Goal: Task Accomplishment & Management: Use online tool/utility

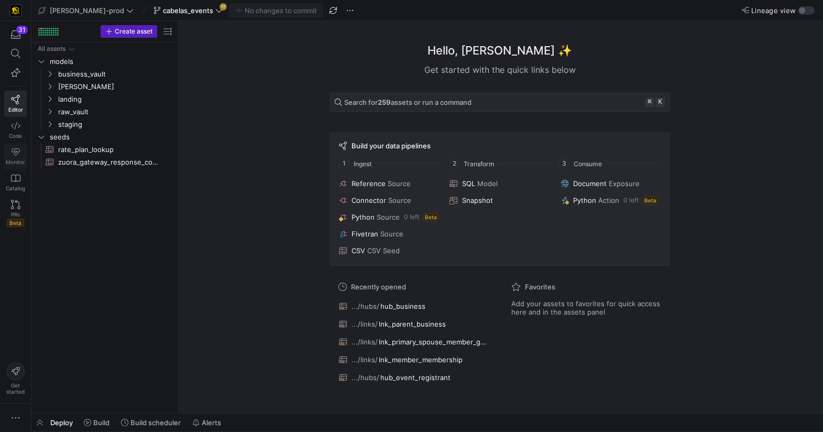
click at [15, 151] on icon at bounding box center [15, 151] width 9 height 9
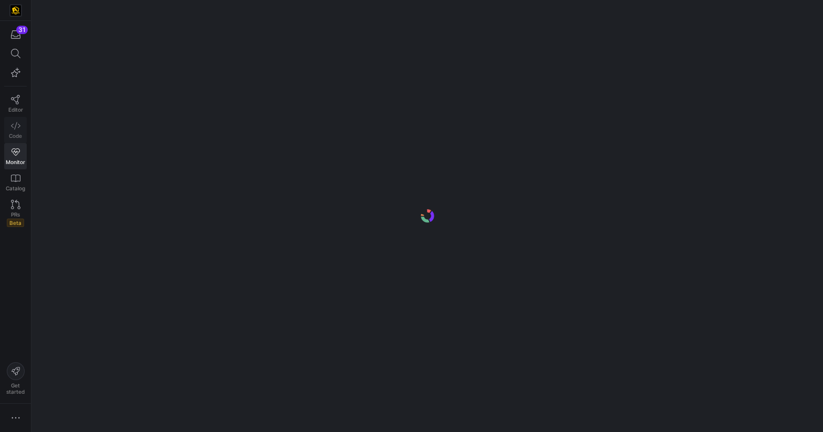
click at [18, 126] on icon at bounding box center [15, 125] width 9 height 9
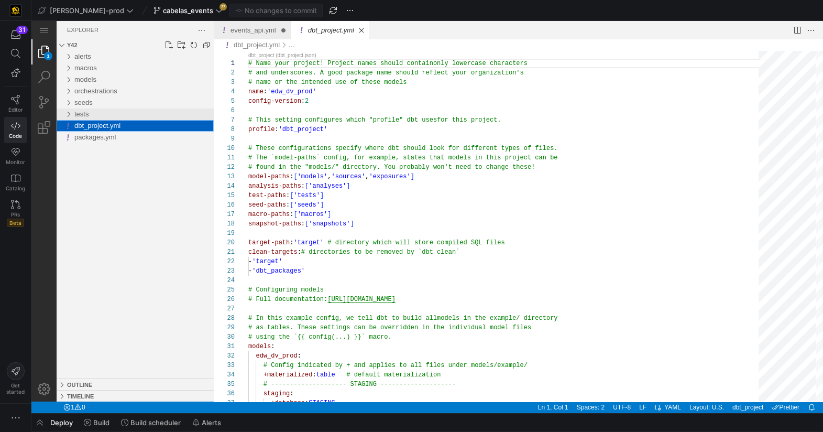
click at [71, 116] on div "tests" at bounding box center [68, 114] width 16 height 12
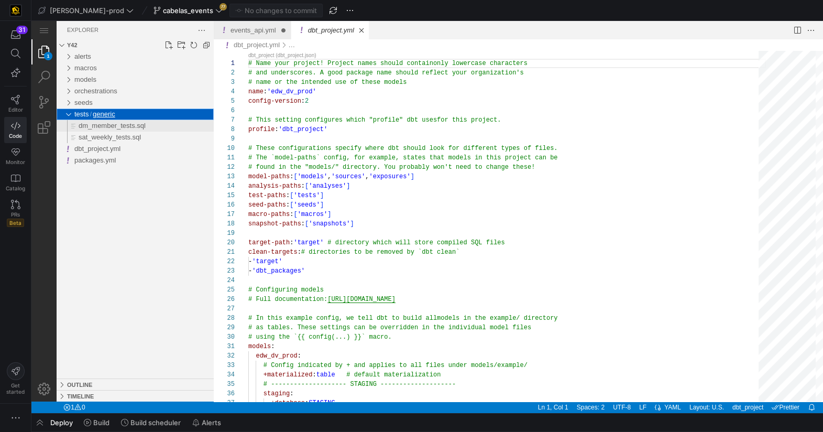
click at [130, 127] on span "dm_member_tests.sql" at bounding box center [112, 126] width 67 height 8
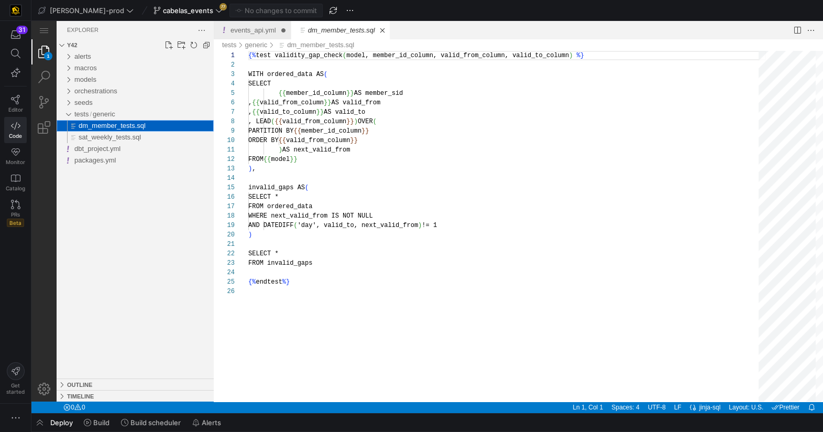
scroll to position [94, 0]
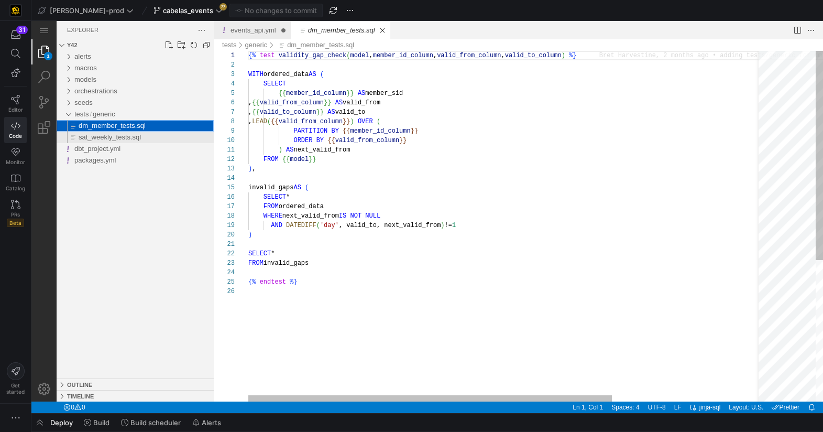
click at [141, 138] on span "sat_weekly_tests.sql" at bounding box center [110, 137] width 62 height 8
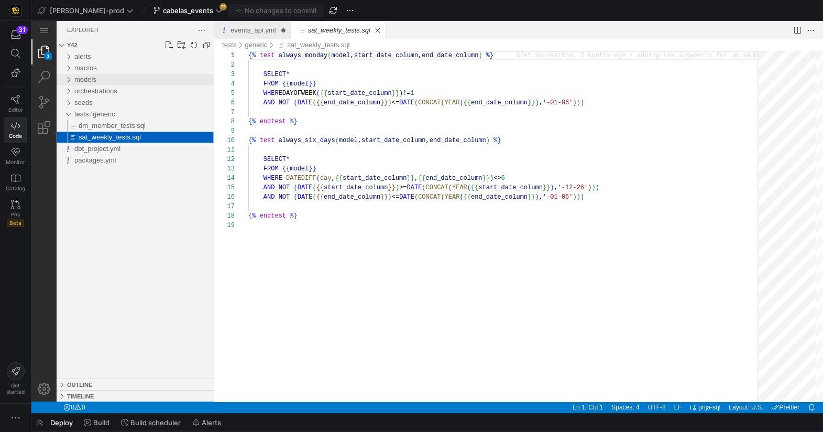
click at [70, 82] on div "models" at bounding box center [68, 80] width 16 height 12
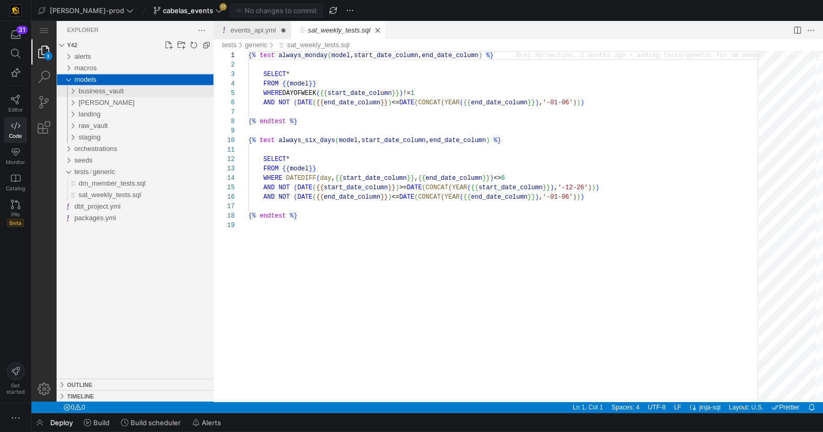
click at [74, 93] on div "business_vault" at bounding box center [70, 91] width 20 height 12
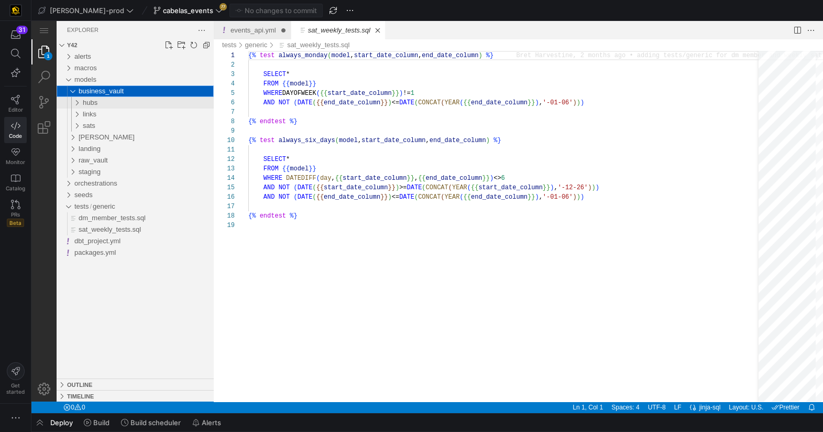
click at [79, 104] on div "hubs" at bounding box center [72, 103] width 24 height 12
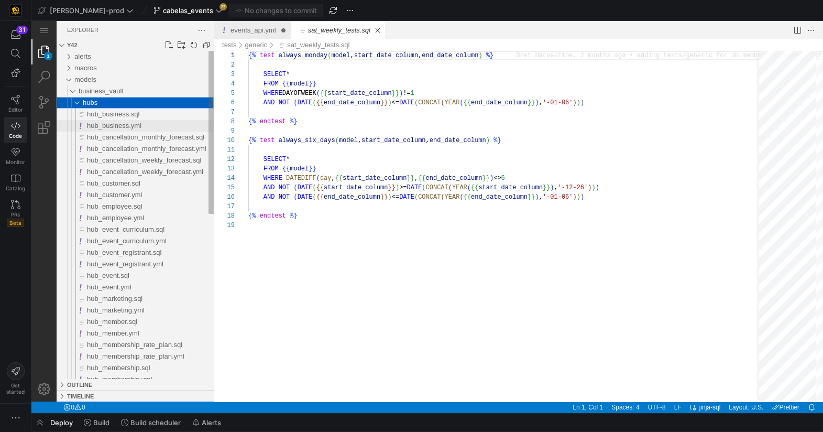
click at [115, 127] on span "hub_business.yml" at bounding box center [114, 126] width 54 height 8
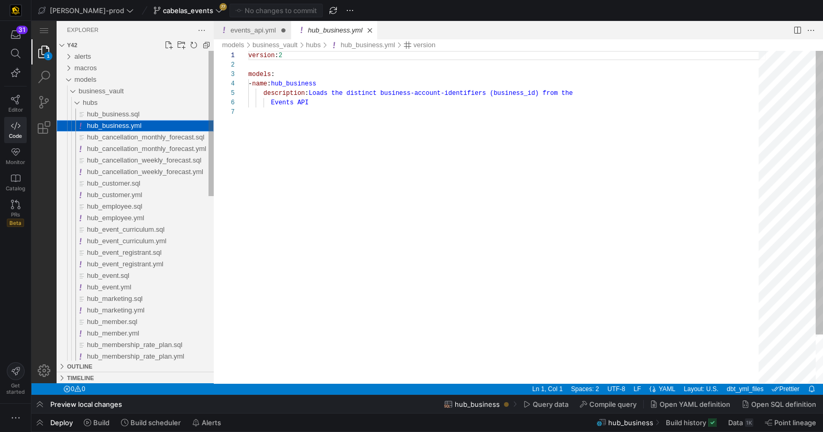
scroll to position [56, 0]
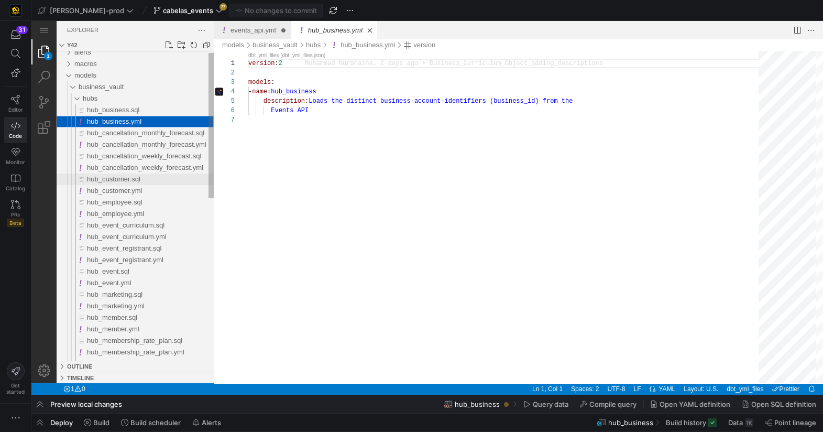
click at [119, 184] on div "hub_customer.sql" at bounding box center [150, 179] width 127 height 12
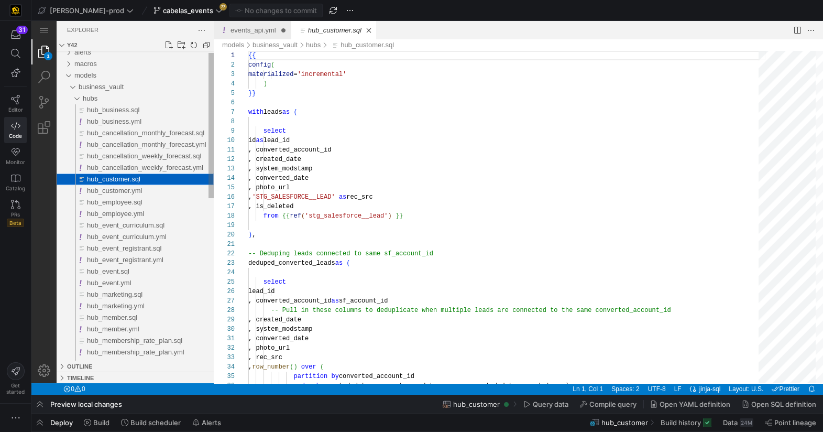
scroll to position [94, 0]
click at [143, 192] on span "hub_customer.yml" at bounding box center [115, 191] width 56 height 8
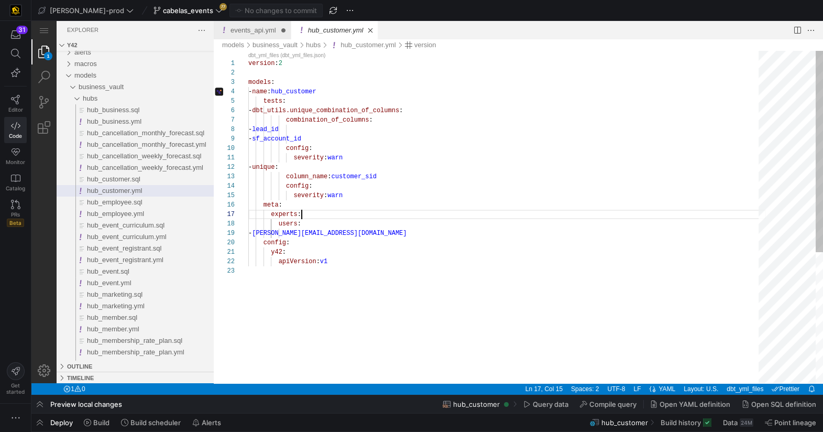
scroll to position [57, 52]
click at [428, 211] on div "version : 2 models : - name : hub_customer tests : - dbt_utils.unique_combinati…" at bounding box center [507, 325] width 518 height 548
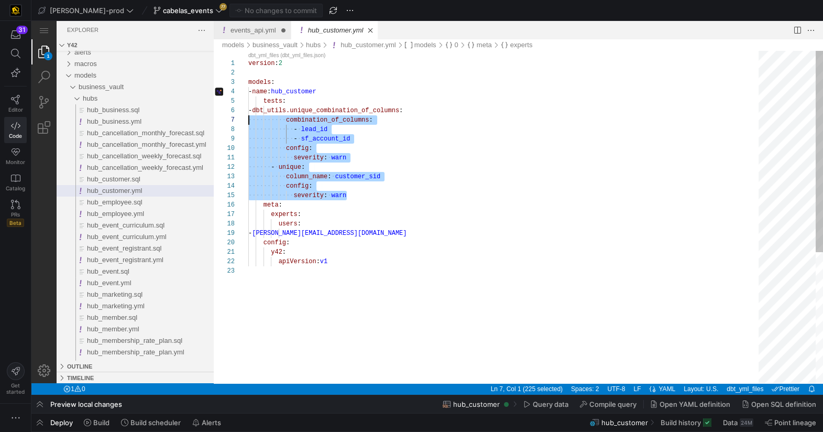
scroll to position [37, 0]
drag, startPoint x: 331, startPoint y: 183, endPoint x: 227, endPoint y: 100, distance: 133.2
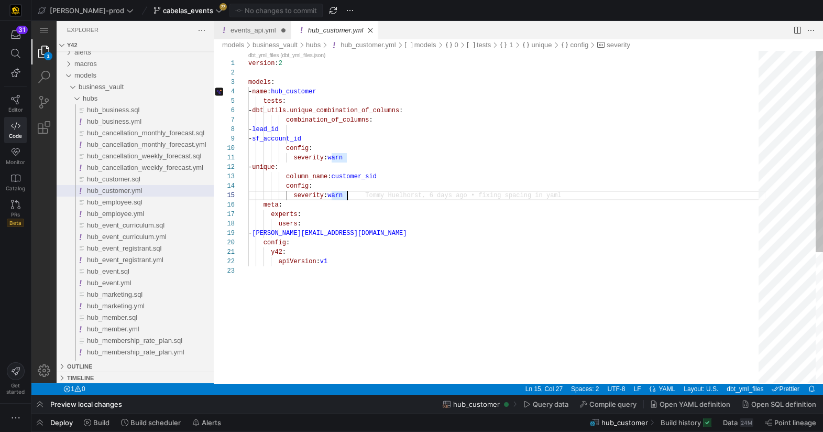
click at [353, 193] on div "version : 2 models : - name : hub_customer tests : - dbt_utils.unique_combinati…" at bounding box center [507, 325] width 518 height 548
click at [440, 290] on div "version : 2 models : - name : hub_customer tests : - dbt_utils.unique_combinati…" at bounding box center [507, 325] width 518 height 548
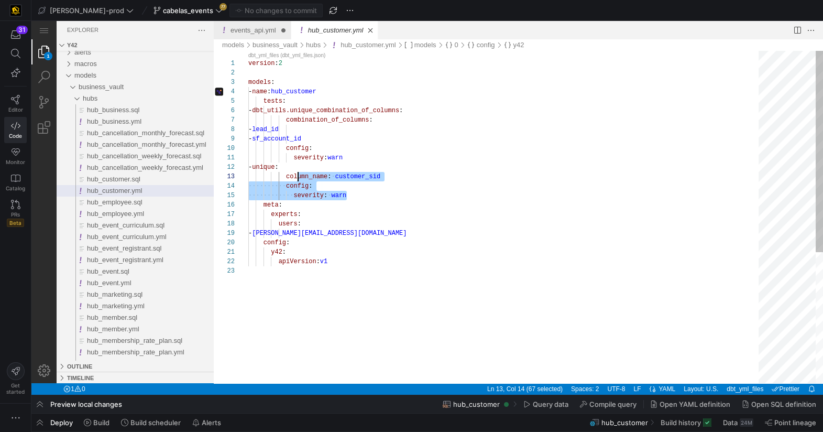
scroll to position [9, 37]
type textarea "version: 2 models: - name: hub_customer tests: - dbt_utils.unique_combination_o…"
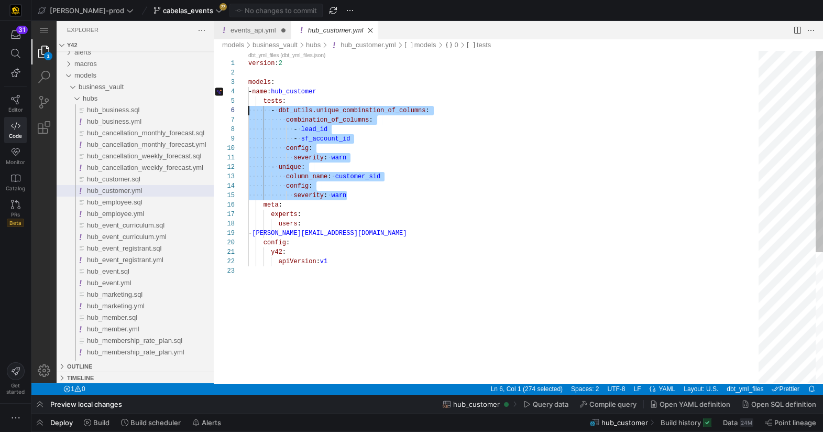
scroll to position [37, 0]
drag, startPoint x: 327, startPoint y: 188, endPoint x: 224, endPoint y: 113, distance: 127.1
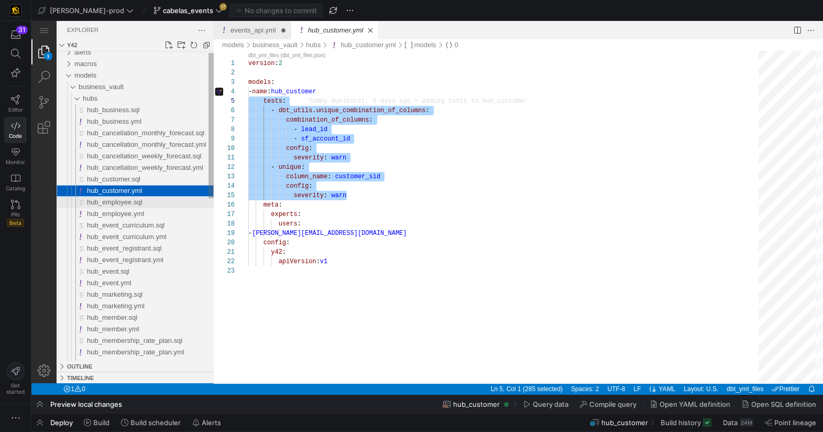
click at [112, 203] on span "hub_employee.sql" at bounding box center [115, 202] width 56 height 8
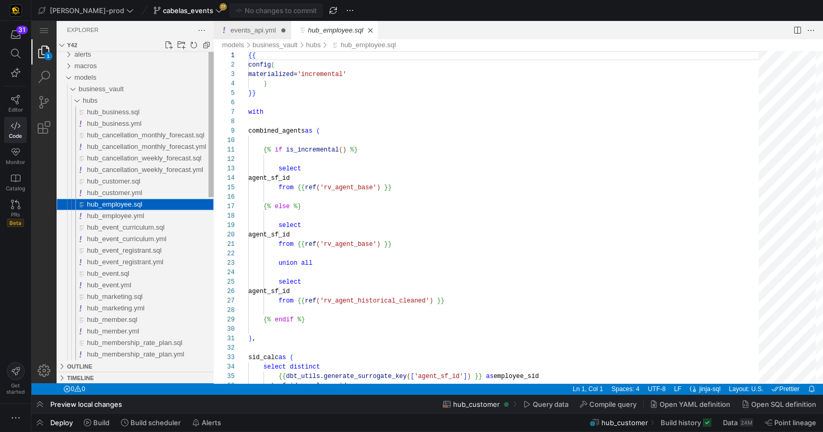
scroll to position [94, 0]
drag, startPoint x: 106, startPoint y: 219, endPoint x: 210, endPoint y: 222, distance: 104.3
click at [105, 219] on span "hub_employee.yml" at bounding box center [115, 216] width 57 height 8
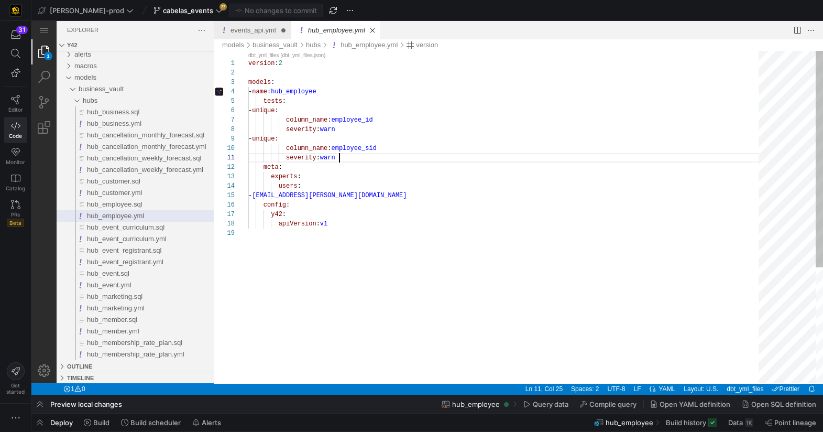
type textarea "version: 2 models: - name: hub_employee tests: - unique: column_name: employee_…"
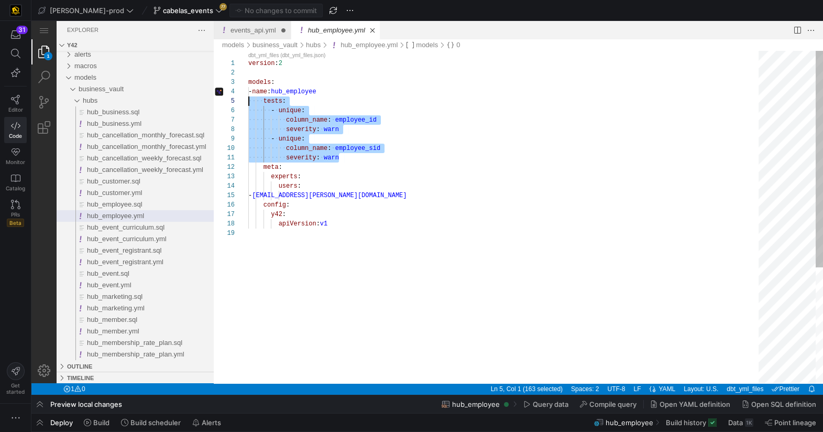
scroll to position [28, 0]
drag, startPoint x: 352, startPoint y: 158, endPoint x: 220, endPoint y: 93, distance: 146.7
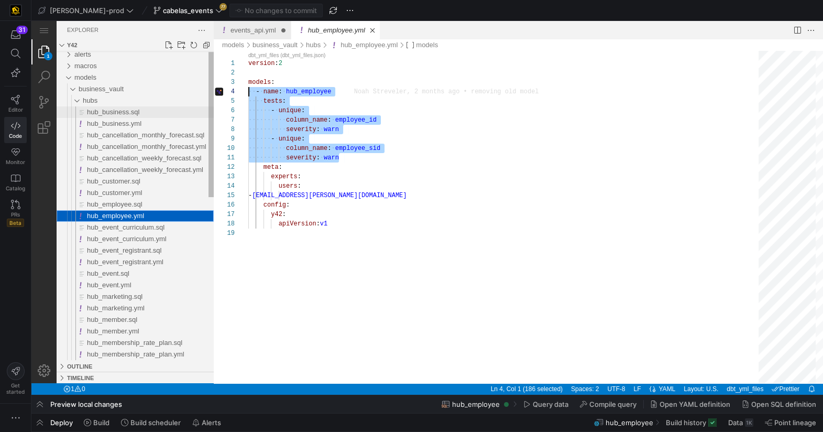
click at [110, 114] on span "hub_business.sql" at bounding box center [113, 112] width 52 height 8
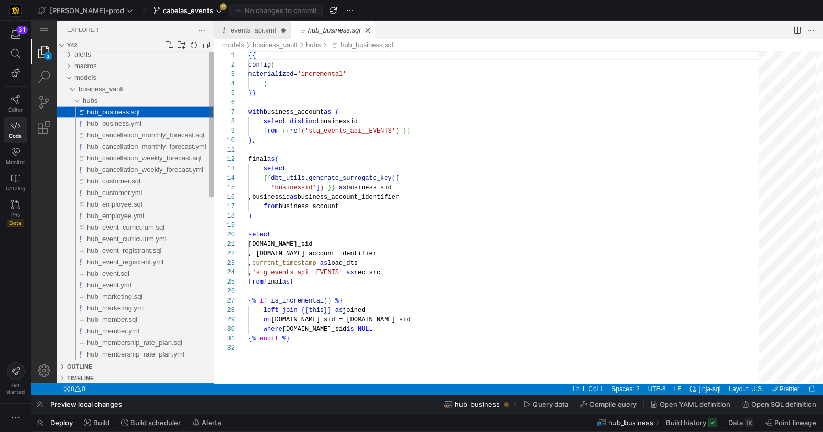
scroll to position [94, 0]
drag, startPoint x: 85, startPoint y: 121, endPoint x: 90, endPoint y: 122, distance: 5.3
click at [85, 121] on div "hub_business.yml" at bounding box center [144, 124] width 138 height 12
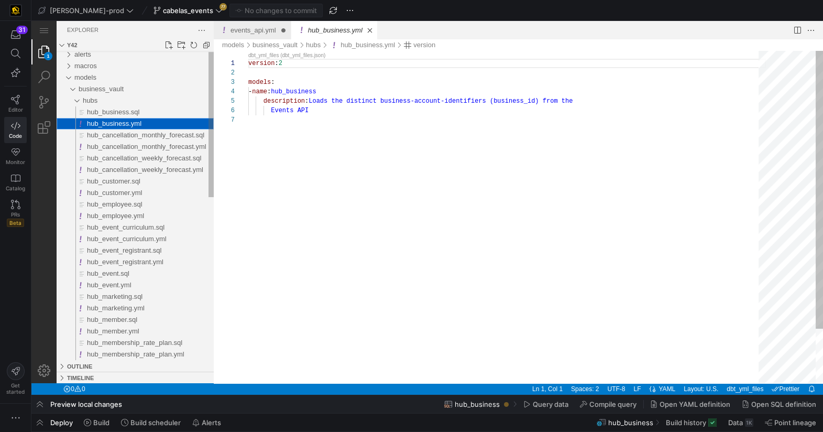
scroll to position [56, 0]
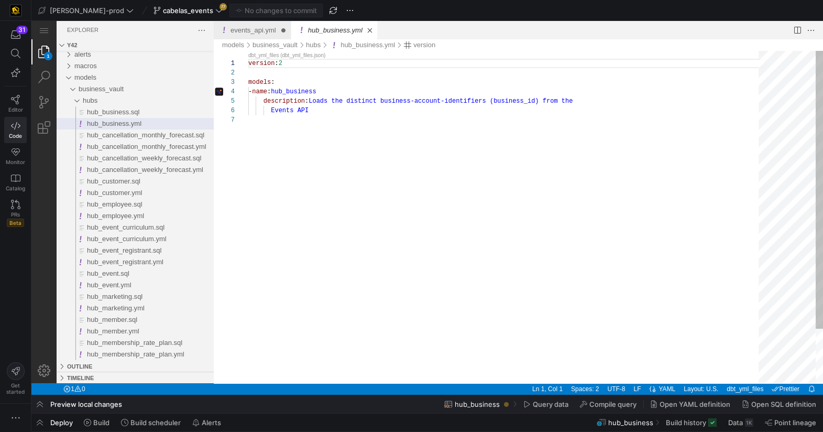
click at [377, 122] on div "hub_business.yml, preview" at bounding box center [507, 119] width 518 height 9
paste textarea "severity: warn - unique: column_name: employee_sid severity: warn"
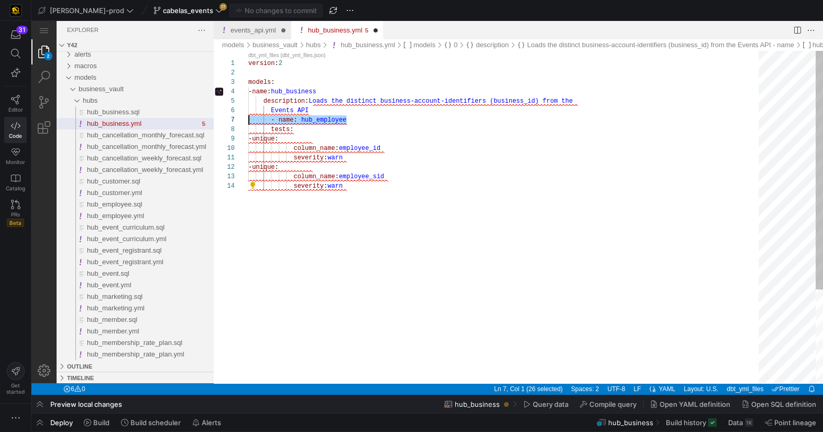
scroll to position [57, 0]
drag, startPoint x: 353, startPoint y: 119, endPoint x: 224, endPoint y: 122, distance: 128.9
drag, startPoint x: 269, startPoint y: 130, endPoint x: 270, endPoint y: 174, distance: 43.5
click at [269, 130] on span "hub_business.yml, preview" at bounding box center [259, 129] width 23 height 7
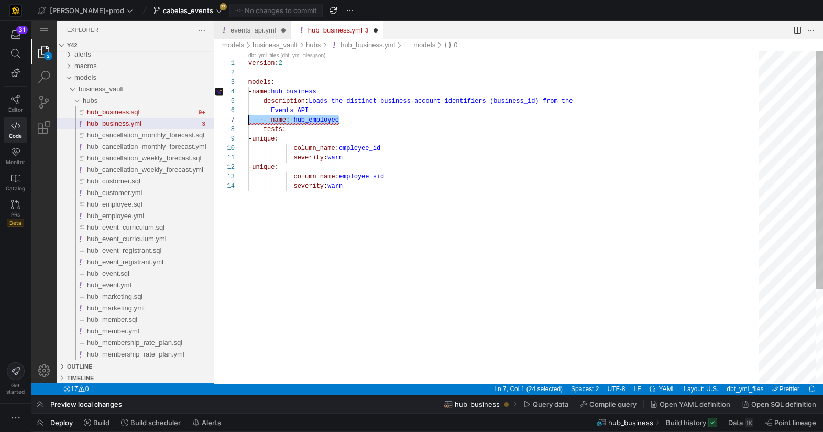
drag, startPoint x: 282, startPoint y: 117, endPoint x: 143, endPoint y: 116, distance: 138.9
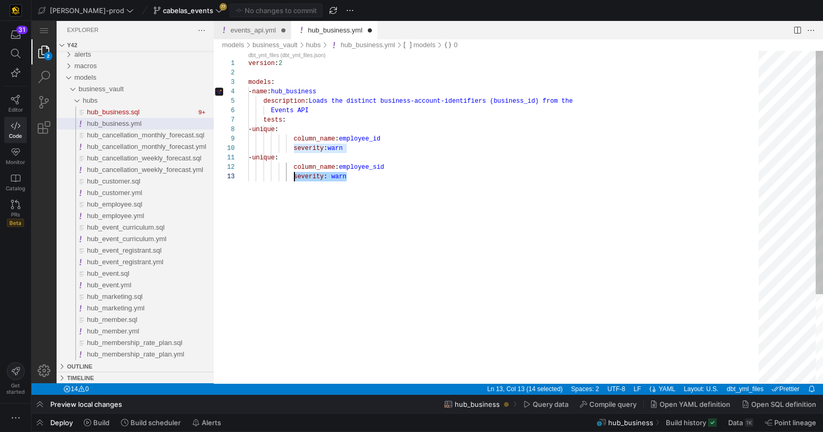
scroll to position [18, 45]
click at [292, 221] on div "version : 2 models : - name : hub_business description : Loads the distinct bus…" at bounding box center [507, 277] width 518 height 453
drag, startPoint x: 374, startPoint y: 139, endPoint x: 367, endPoint y: 208, distance: 69.6
click at [374, 139] on span "employee_id" at bounding box center [359, 138] width 41 height 7
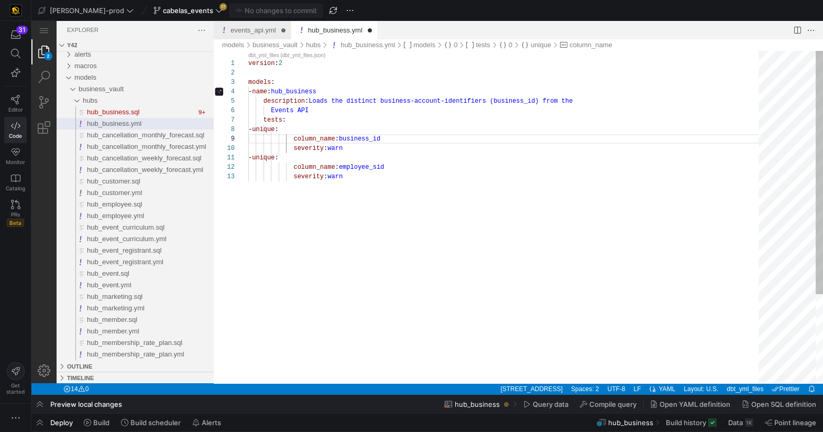
click at [372, 169] on span "employee_sid" at bounding box center [361, 166] width 45 height 7
click at [372, 232] on div "version : 2 models : - name : hub_business description : Loads the distinct bus…" at bounding box center [507, 277] width 518 height 453
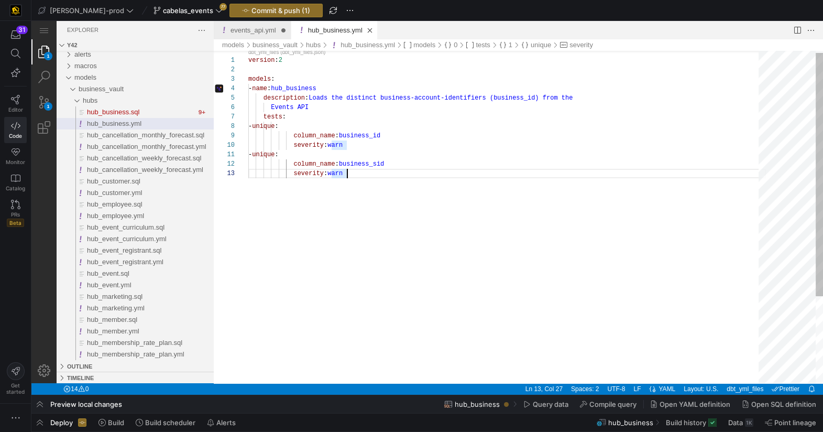
click at [423, 226] on div "version : 2 models : - name : hub_business description : Loads the distinct bus…" at bounding box center [507, 274] width 518 height 453
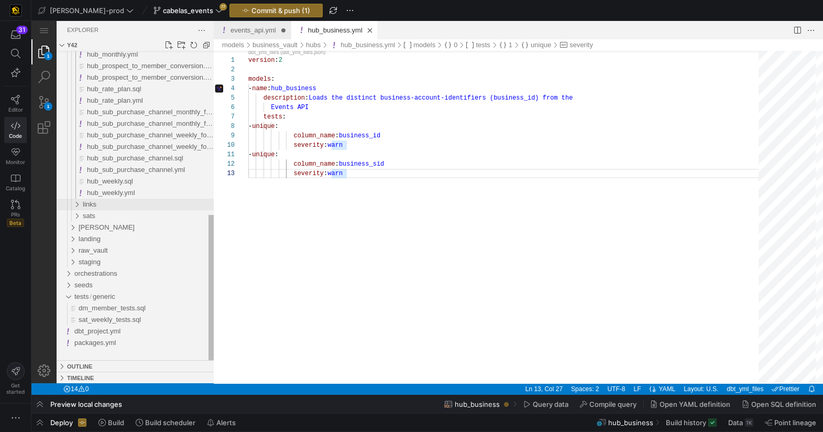
type textarea "- unique: column_name: business_sid severity: warn"
click at [78, 206] on div "links" at bounding box center [72, 205] width 24 height 12
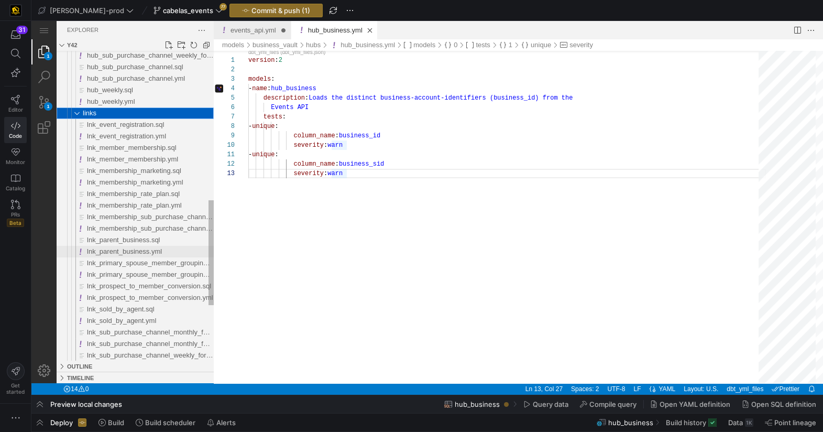
click at [144, 250] on span "lnk_parent_business.yml" at bounding box center [124, 251] width 75 height 8
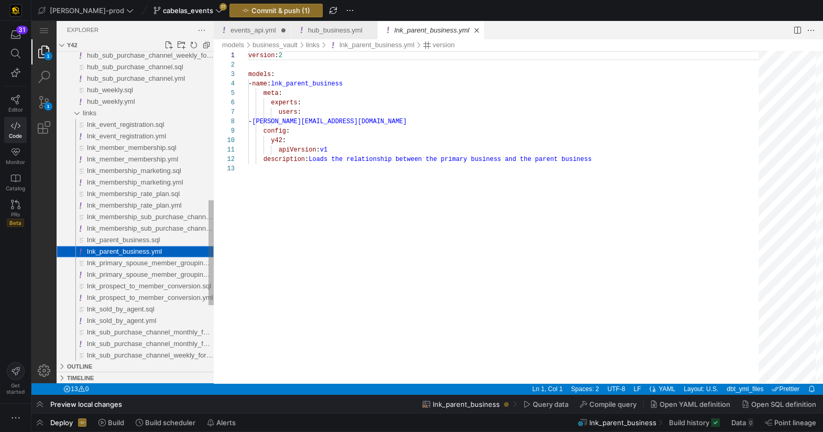
scroll to position [94, 0]
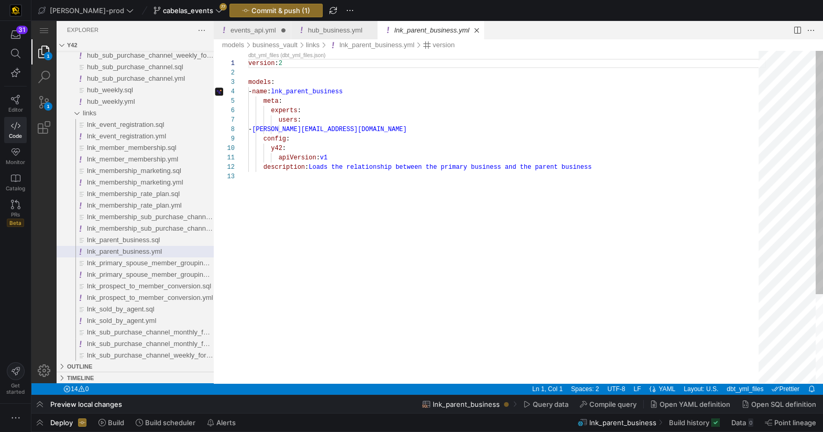
click at [417, 133] on div "- [PERSON_NAME][EMAIL_ADDRESS][DOMAIN_NAME]" at bounding box center [507, 129] width 518 height 9
drag, startPoint x: 320, startPoint y: 140, endPoint x: 444, endPoint y: 141, distance: 124.2
click at [319, 140] on div "config :" at bounding box center [507, 138] width 518 height 9
click at [277, 194] on div "version : 2 models : - name : lnk_parent_business meta : experts : users : - mo…" at bounding box center [507, 277] width 518 height 453
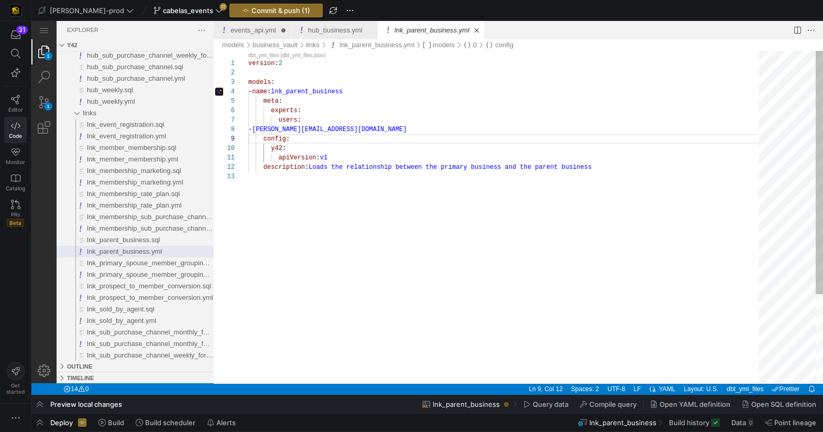
scroll to position [18, 0]
paste textarea "- name: hub_employee tests: - unique: column_name: employee_id severity: warn -…"
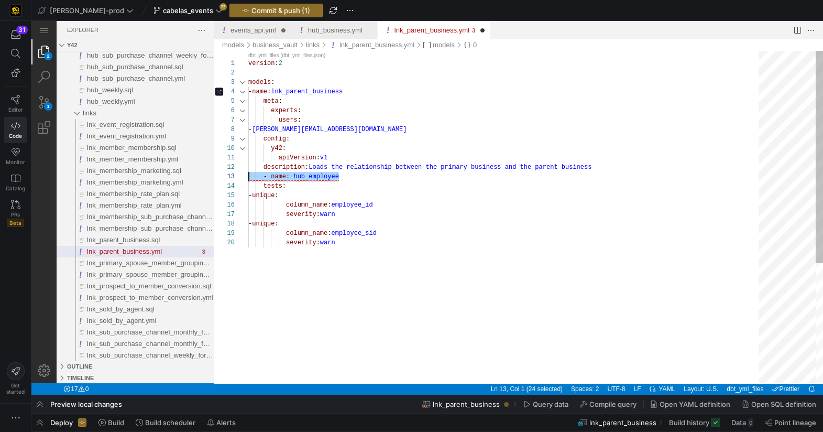
drag, startPoint x: 321, startPoint y: 177, endPoint x: 215, endPoint y: 183, distance: 106.6
type textarea "apiVersion: v1 description: Loads the relationship between the primary business…"
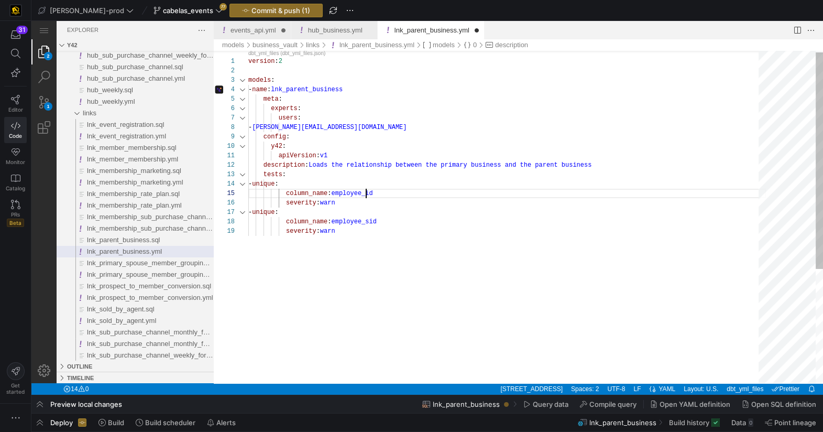
scroll to position [37, 91]
drag, startPoint x: 366, startPoint y: 194, endPoint x: 522, endPoint y: 213, distance: 157.8
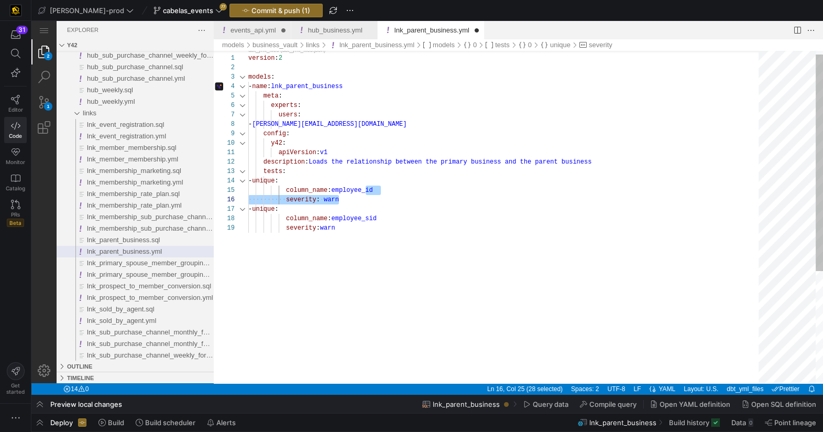
scroll to position [37, 128]
drag, startPoint x: 367, startPoint y: 190, endPoint x: 525, endPoint y: 185, distance: 157.3
click at [367, 190] on span "employee_id" at bounding box center [351, 190] width 41 height 7
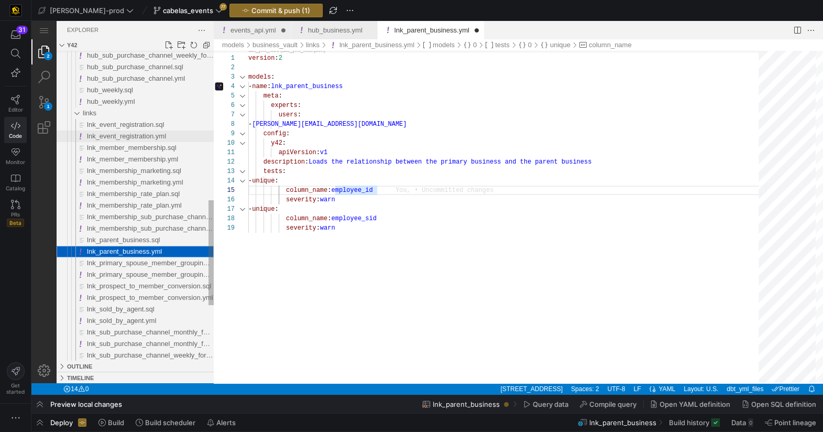
click at [126, 138] on span "lnk_event_registration.yml" at bounding box center [126, 136] width 79 height 8
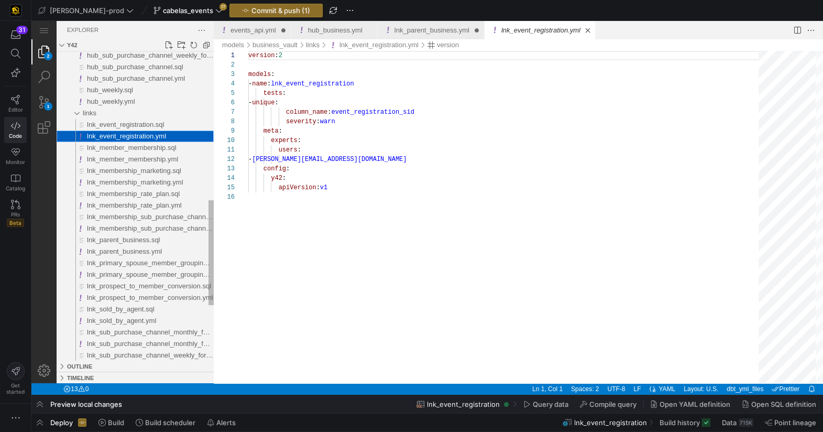
scroll to position [94, 0]
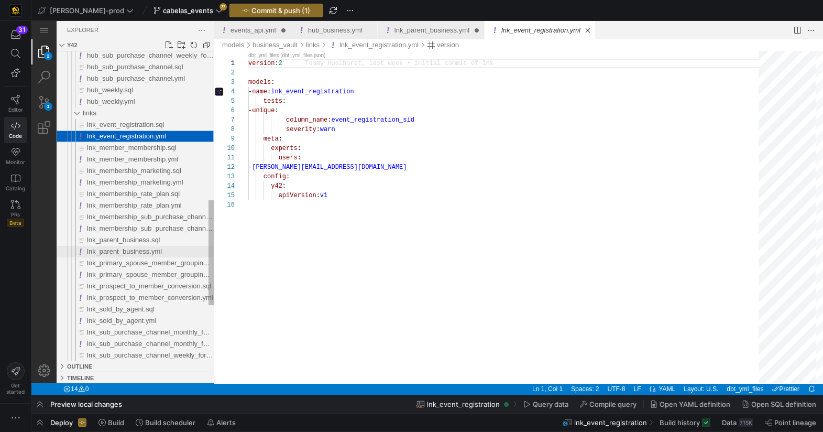
click at [132, 249] on span "lnk_parent_business.yml" at bounding box center [124, 251] width 75 height 8
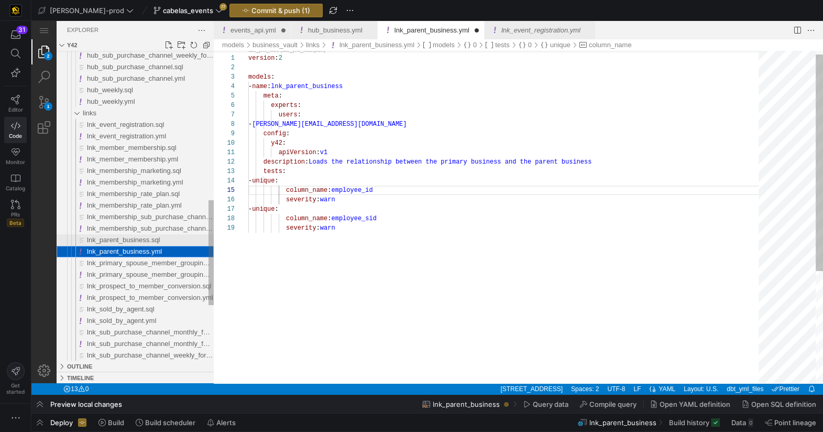
scroll to position [75, 117]
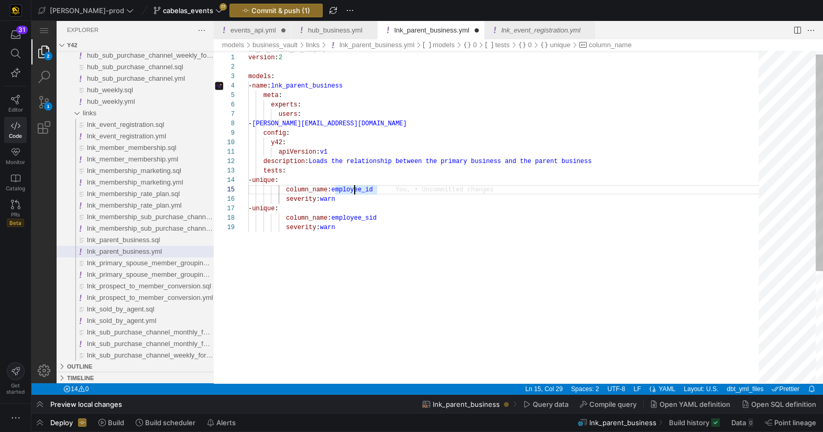
click at [354, 191] on div "version : 2 models : - name : lnk_parent_business meta : experts : users : - mo…" at bounding box center [507, 300] width 518 height 510
click at [354, 191] on div "1 2 3 4 5 6 7 8 9 10 11 12 13 14 15 16 17 18 19 version : 2 models : - name : l…" at bounding box center [518, 217] width 609 height 332
click at [472, 181] on div "- unique :" at bounding box center [507, 180] width 518 height 9
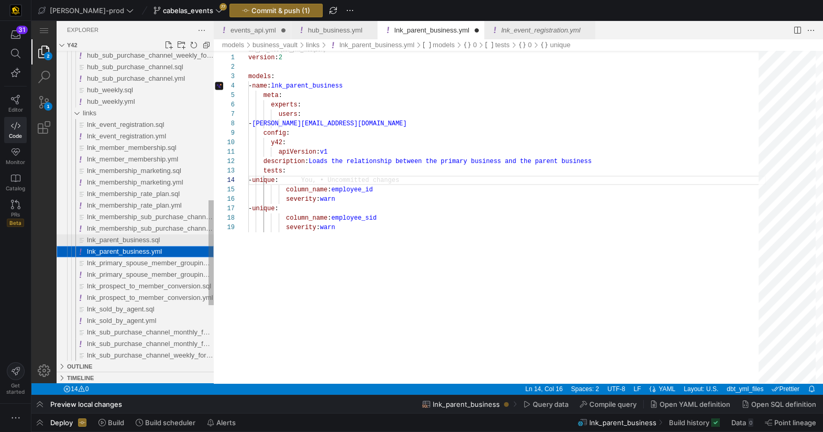
click at [128, 243] on span "lnk_parent_business.sql" at bounding box center [123, 240] width 73 height 8
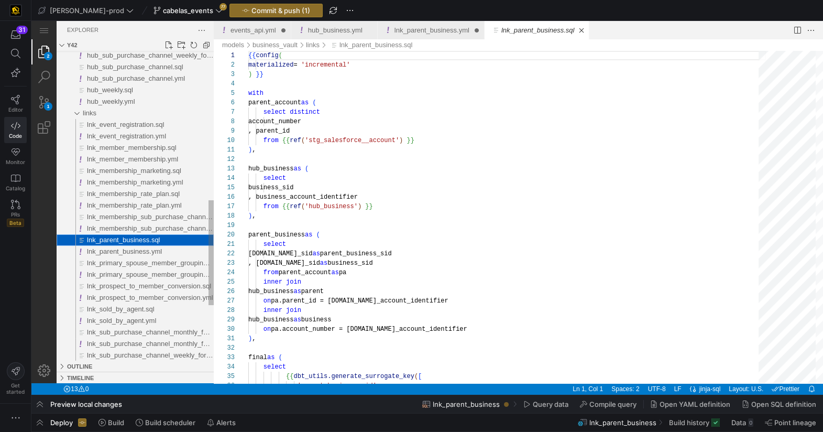
scroll to position [94, 0]
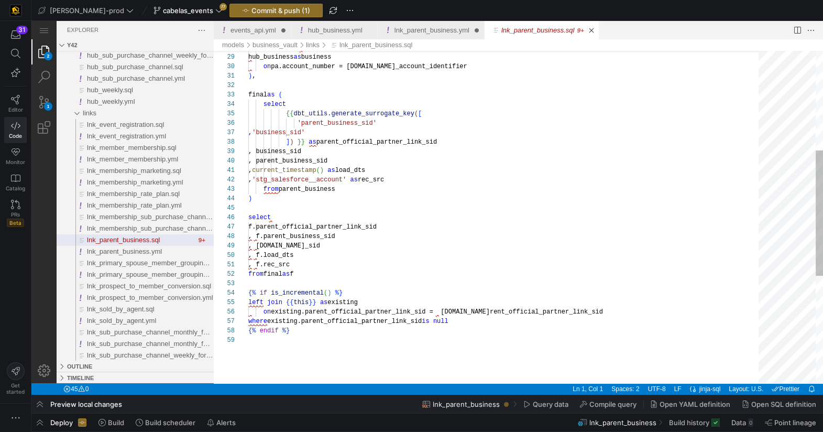
type textarea "), final as ( select {{ dbt_utils.generate_surrogate_key([ 'parent_business_sid…"
click at [363, 141] on div "inner join hub_business as business on pa.account_number = business.business_ac…" at bounding box center [507, 227] width 518 height 879
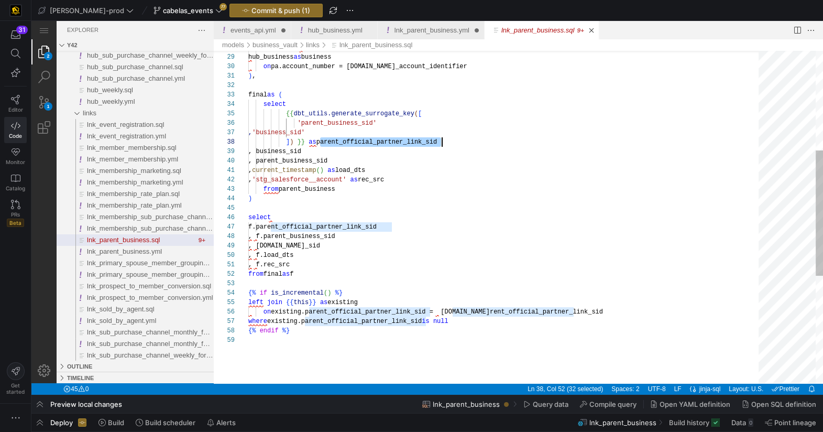
scroll to position [66, 192]
click at [363, 141] on div "inner join hub_business as business on pa.account_number = business.business_ac…" at bounding box center [507, 227] width 518 height 879
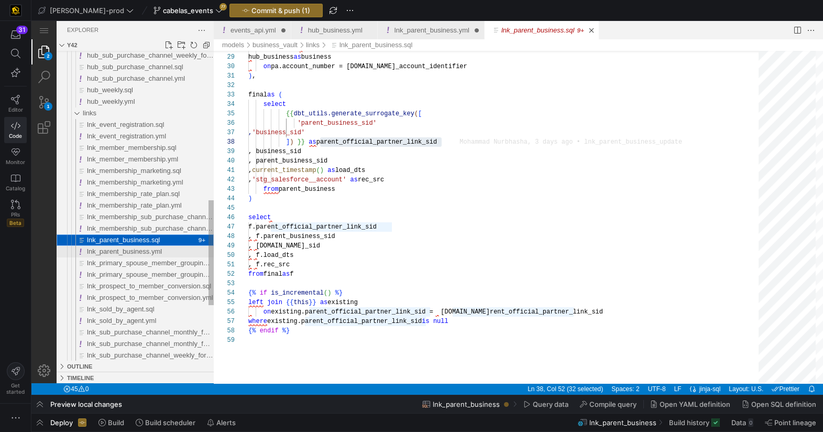
click at [154, 249] on span "lnk_parent_business.yml" at bounding box center [124, 251] width 75 height 8
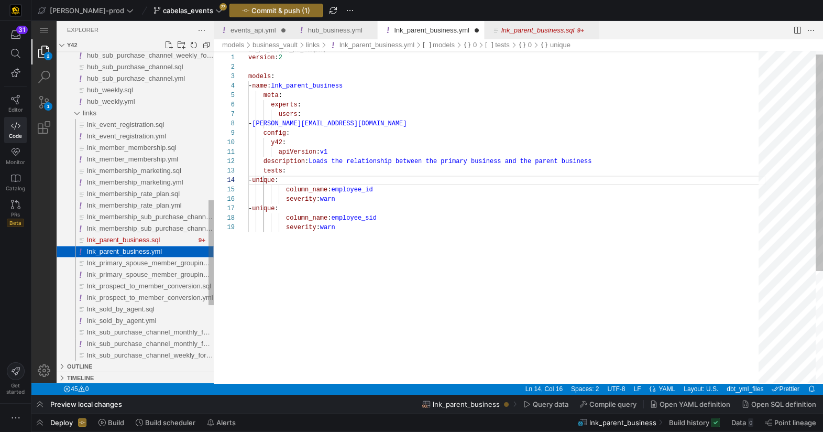
scroll to position [75, 57]
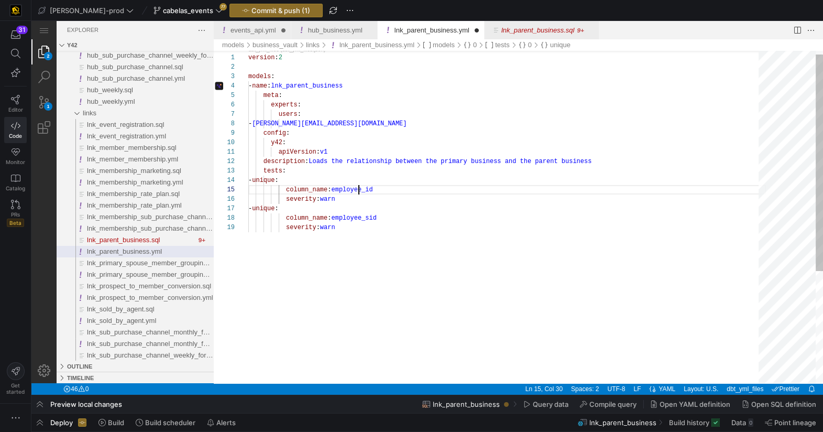
click at [358, 190] on div "version : 2 models : - name : lnk_parent_business meta : experts : users : - mo…" at bounding box center [507, 300] width 518 height 510
click at [358, 190] on div "1 2 3 4 5 6 7 8 9 10 11 12 13 14 15 16 17 18 19 version : 2 models : - name : l…" at bounding box center [518, 217] width 609 height 332
paste textarea "parent_official_partner_link_s"
type textarea "apiVersion: v1 description: Loads the relationship between the primary business…"
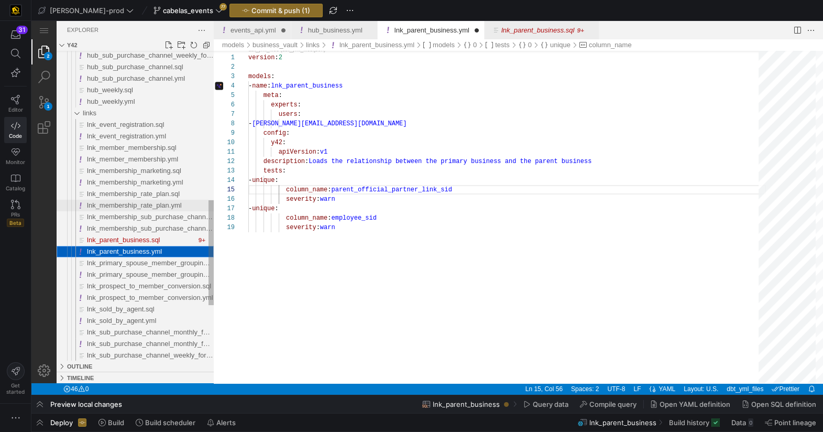
click at [129, 206] on span "lnk_membership_rate_plan.yml" at bounding box center [134, 205] width 95 height 8
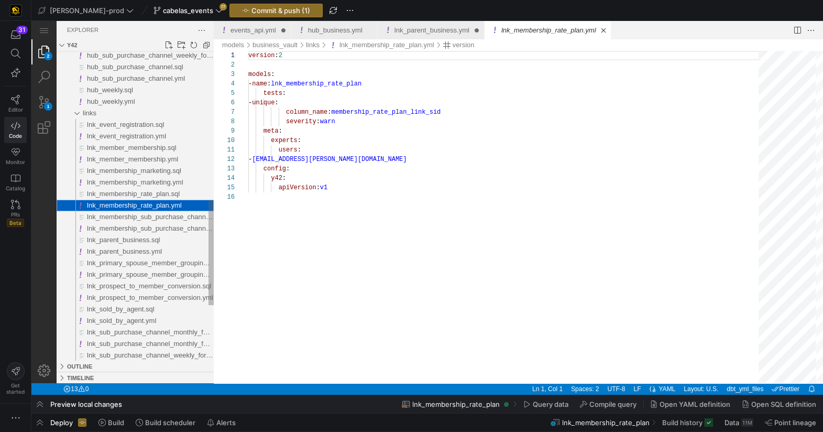
scroll to position [94, 0]
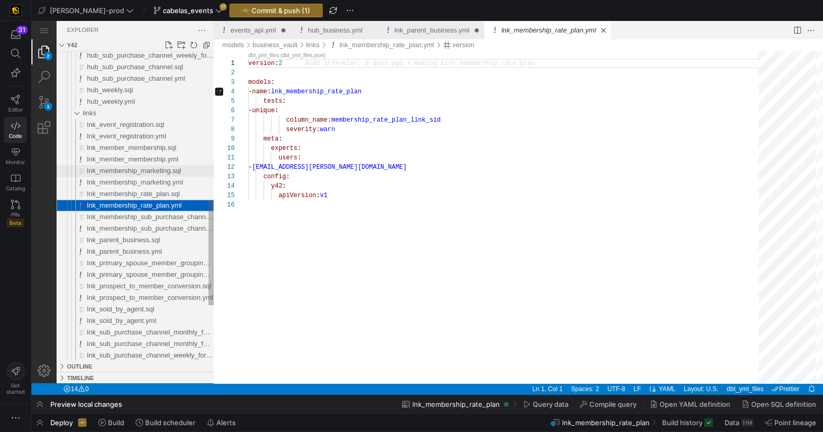
click at [138, 170] on span "lnk_membership_marketing.sql" at bounding box center [134, 171] width 94 height 8
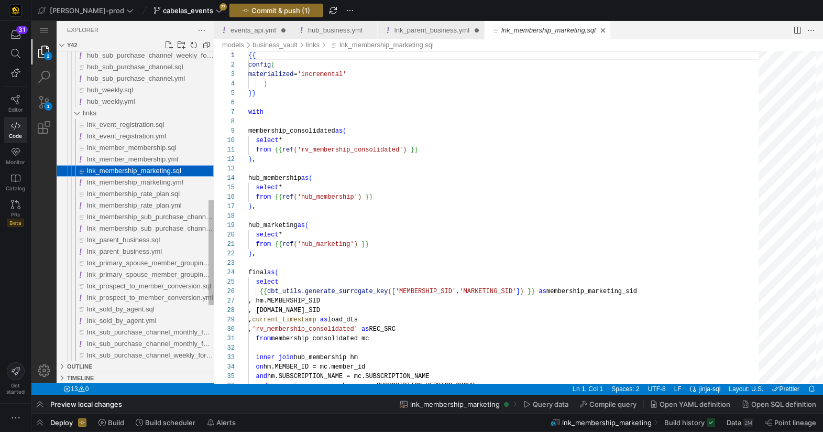
scroll to position [94, 0]
click at [144, 159] on span "lnk_member_membership.yml" at bounding box center [132, 159] width 91 height 8
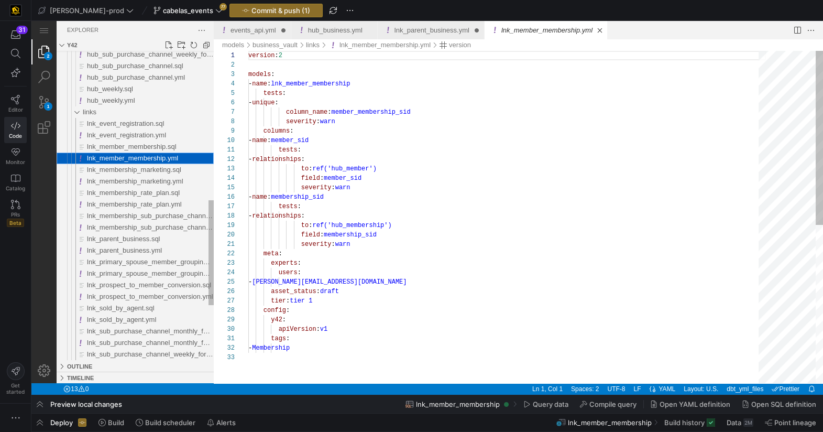
scroll to position [94, 0]
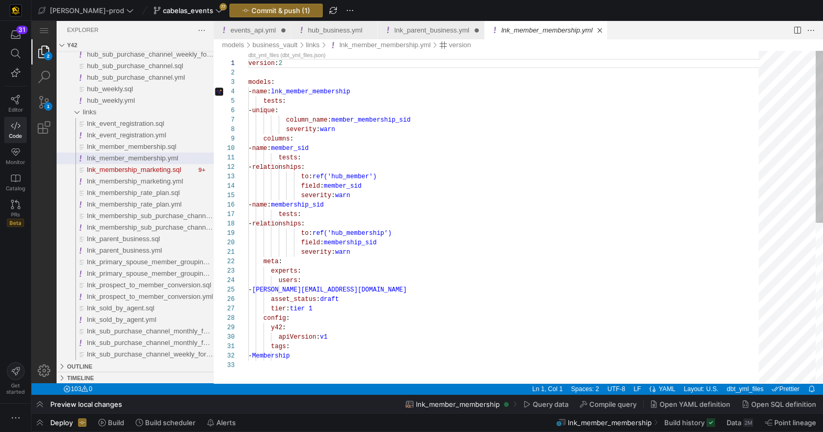
type textarea "tests: - relationships: to: ref('hub_member') field: member_sid severity: warn …"
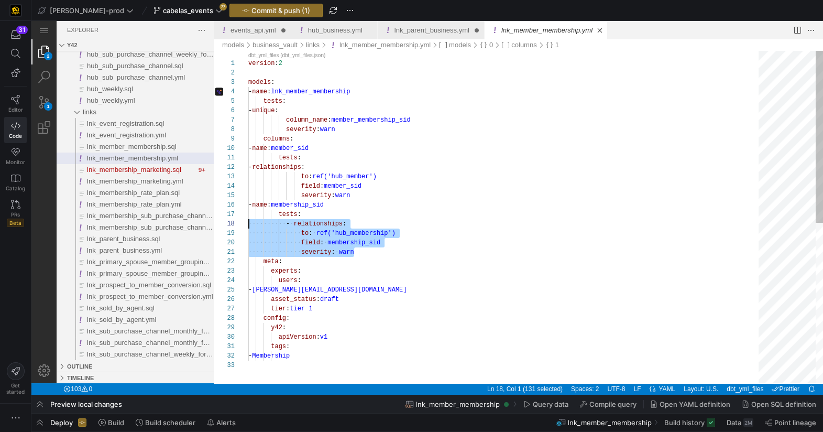
scroll to position [66, 0]
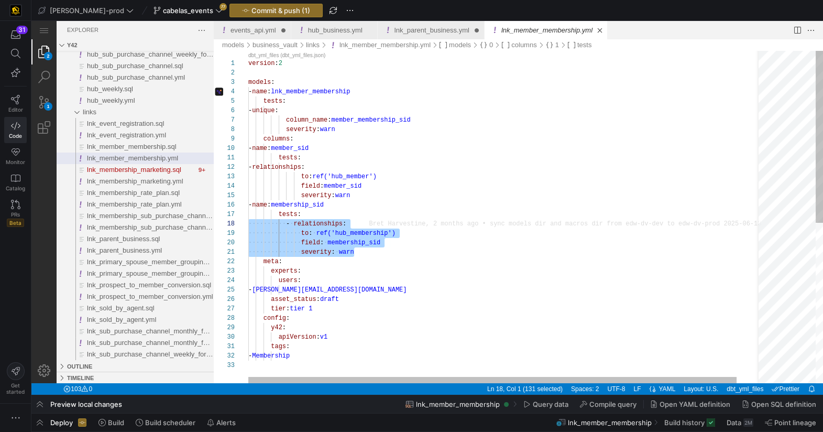
drag, startPoint x: 354, startPoint y: 246, endPoint x: 227, endPoint y: 223, distance: 128.4
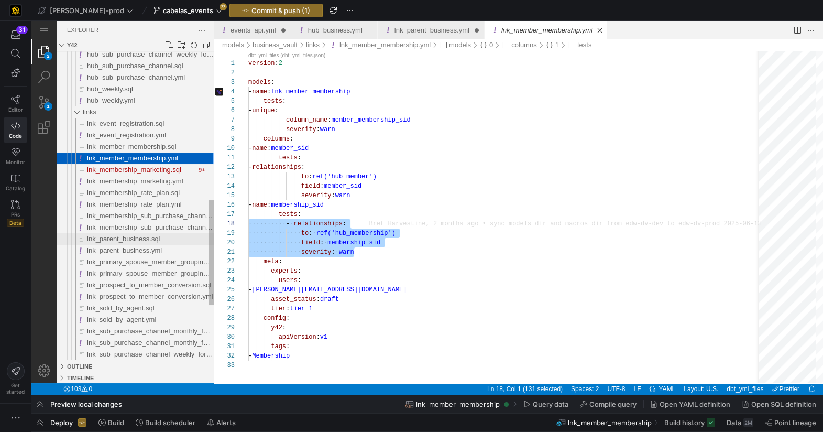
click at [142, 241] on span "lnk_parent_business.sql" at bounding box center [123, 239] width 73 height 8
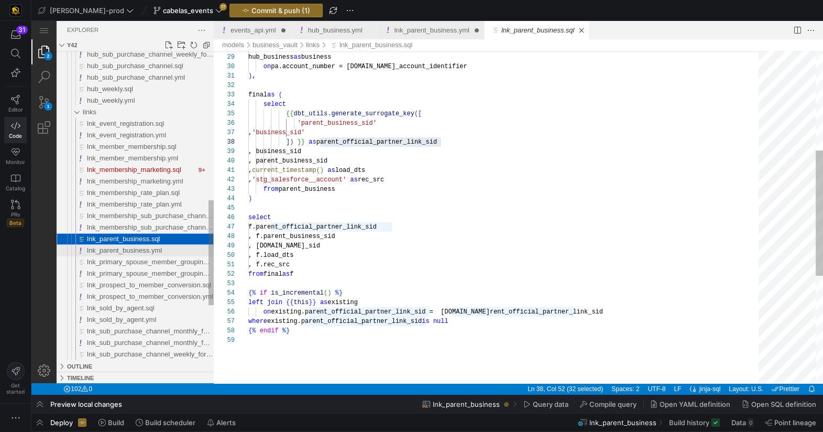
scroll to position [94, 192]
click at [141, 253] on span "lnk_parent_business.yml" at bounding box center [124, 250] width 75 height 8
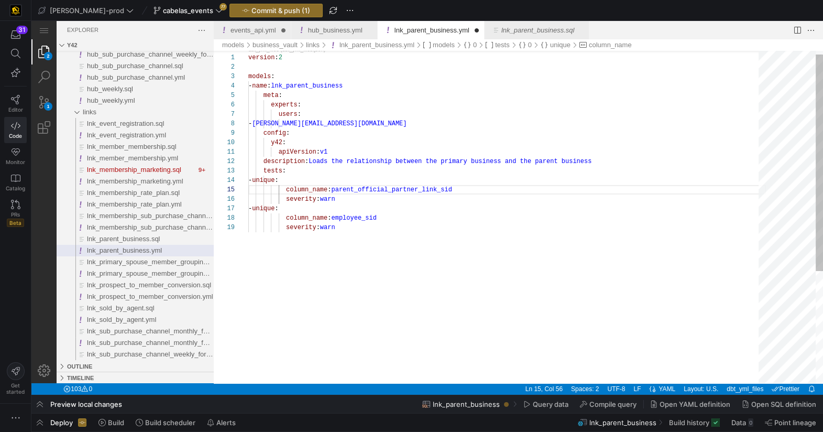
scroll to position [75, 91]
drag, startPoint x: 426, startPoint y: 231, endPoint x: 438, endPoint y: 243, distance: 17.0
click at [426, 231] on div "version : 2 models : - name : lnk_parent_business meta : experts : users : - mo…" at bounding box center [507, 300] width 518 height 510
type textarea "apiVersion: v1 description: Loads the relationship between the primary business…"
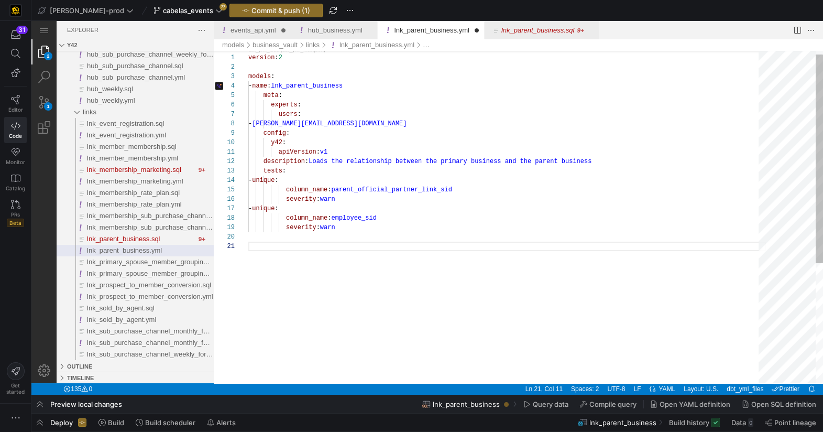
paste textarea "- relationships: to: ref('hub_membership') field: membership_sid severity: warn"
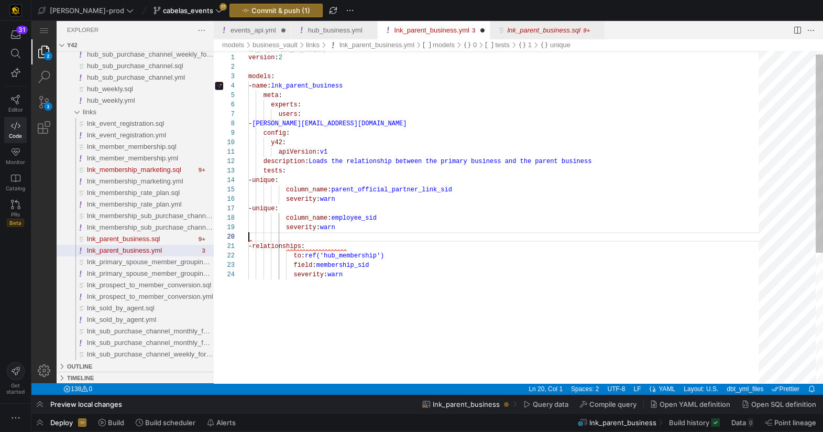
scroll to position [84, 0]
drag, startPoint x: 302, startPoint y: 235, endPoint x: 313, endPoint y: 237, distance: 10.6
click at [302, 235] on div "lnk_parent_business.yml" at bounding box center [507, 236] width 518 height 9
click at [252, 237] on span "-" at bounding box center [250, 236] width 4 height 7
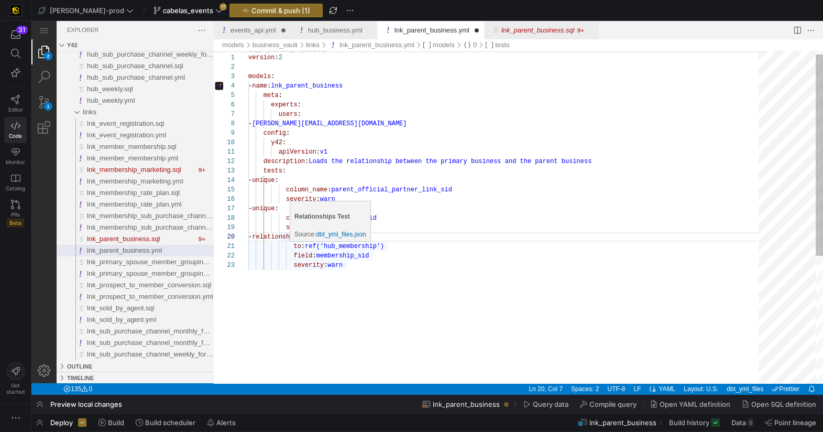
scroll to position [0, 45]
click at [292, 245] on div "version : 2 models : - name : lnk_parent_business meta : experts : users : - mo…" at bounding box center [507, 319] width 518 height 548
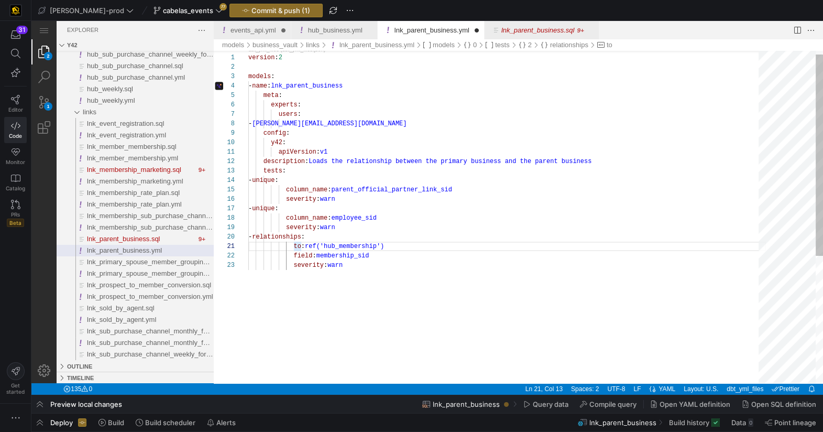
scroll to position [0, 37]
click at [292, 256] on span "field : membership_sid" at bounding box center [308, 255] width 121 height 7
drag, startPoint x: 294, startPoint y: 265, endPoint x: 293, endPoint y: 271, distance: 5.8
click at [293, 266] on div "1 2 3 4 5 6 7 8 9 10 11 12 13 14 15 16 17 18 19 20 21 22 23 version : 2 models …" at bounding box center [518, 217] width 609 height 332
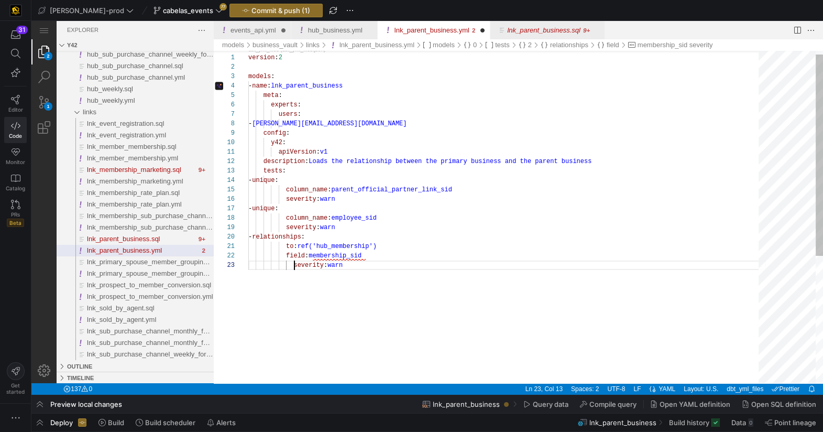
scroll to position [18, 37]
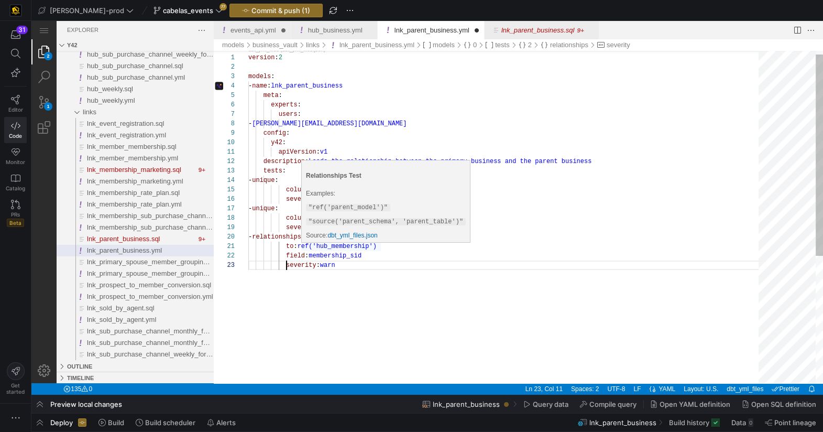
drag, startPoint x: 375, startPoint y: 246, endPoint x: 374, endPoint y: 274, distance: 27.8
click at [374, 247] on span "ref('hub_membership')" at bounding box center [337, 246] width 79 height 7
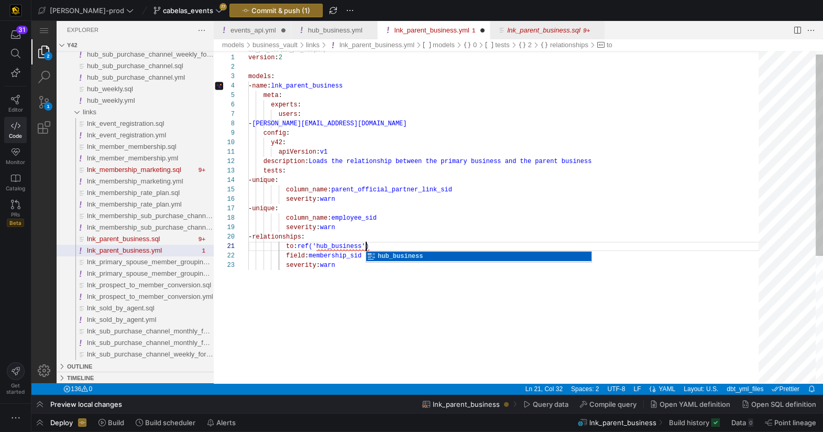
scroll to position [0, 117]
click at [366, 299] on div "version : 2 models : - name : lnk_parent_business meta : experts : users : - mo…" at bounding box center [507, 319] width 518 height 548
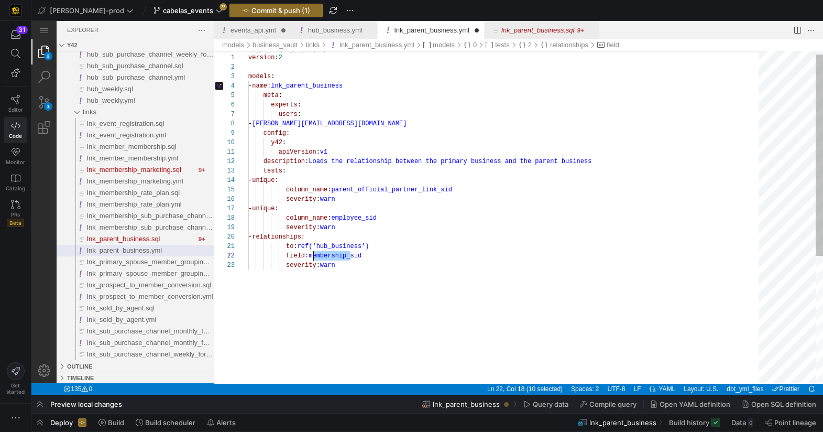
scroll to position [9, 64]
drag, startPoint x: 349, startPoint y: 256, endPoint x: 308, endPoint y: 306, distance: 64.4
click at [370, 275] on div "version : 2 models : - name : lnk_parent_business meta : experts : users : - mo…" at bounding box center [507, 319] width 518 height 548
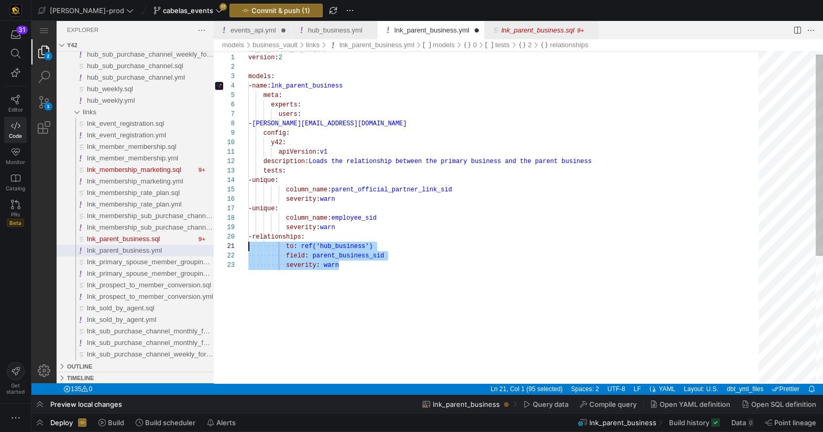
scroll to position [84, 0]
drag, startPoint x: 360, startPoint y: 269, endPoint x: 237, endPoint y: 239, distance: 126.2
click at [248, 239] on div "version : 2 models : - name : lnk_parent_business meta : experts : users : - mo…" at bounding box center [507, 319] width 518 height 548
drag, startPoint x: 360, startPoint y: 277, endPoint x: 363, endPoint y: 287, distance: 9.9
click at [360, 278] on div "version : 2 models : - name : lnk_parent_business meta : experts : users : - mo…" at bounding box center [507, 319] width 518 height 548
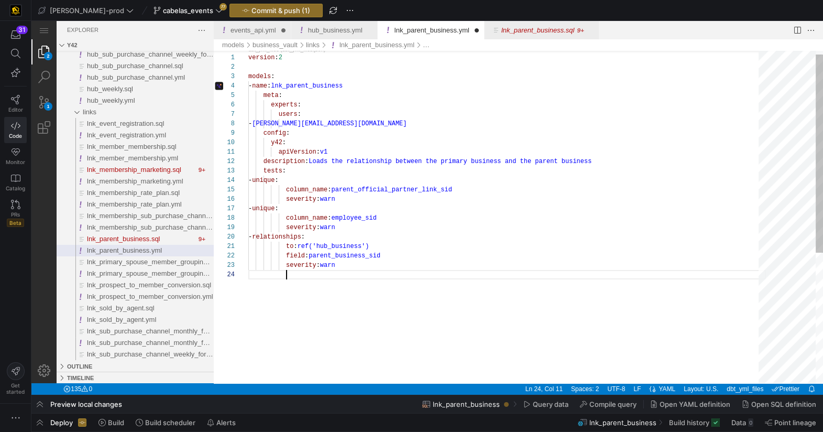
paste textarea "- relationships: to: ref('hub_business') field: parent_business_sid severity: w…"
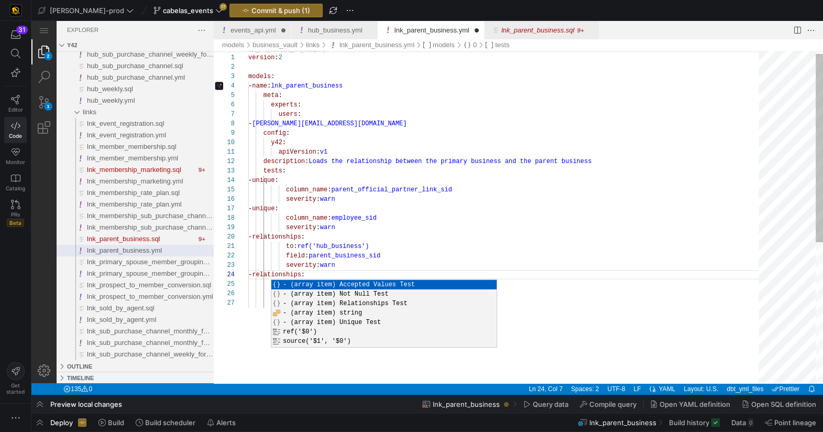
scroll to position [0, 121]
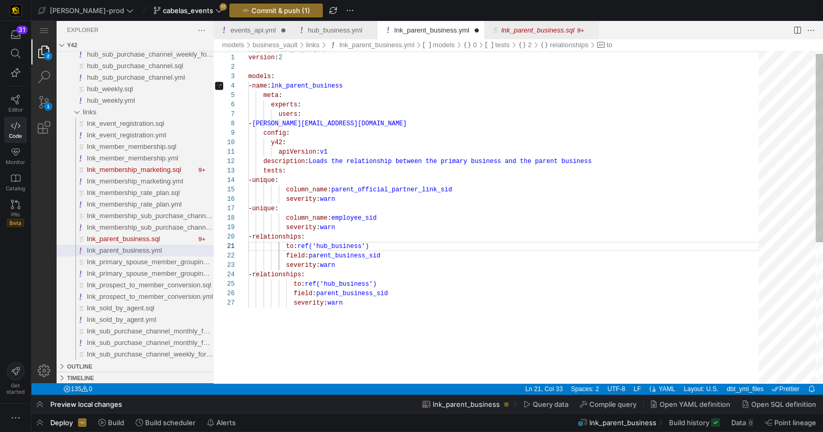
drag, startPoint x: 295, startPoint y: 284, endPoint x: 309, endPoint y: 284, distance: 14.2
click at [295, 284] on span "to" at bounding box center [296, 283] width 7 height 7
click at [293, 291] on div "1 2 3 4 5 6 7 8 9 10 11 12 13 14 15 16 17 18 19 20 21 22 23 24 25 26 27 version…" at bounding box center [518, 217] width 609 height 332
drag, startPoint x: 295, startPoint y: 305, endPoint x: 337, endPoint y: 318, distance: 44.3
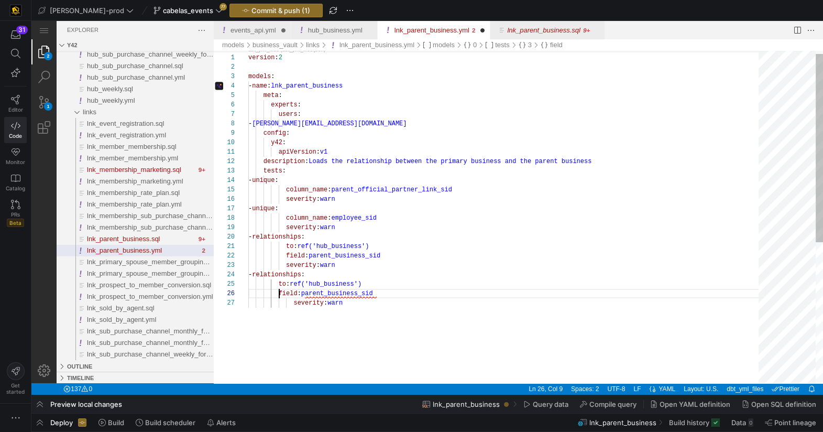
drag, startPoint x: 279, startPoint y: 283, endPoint x: 294, endPoint y: 288, distance: 15.6
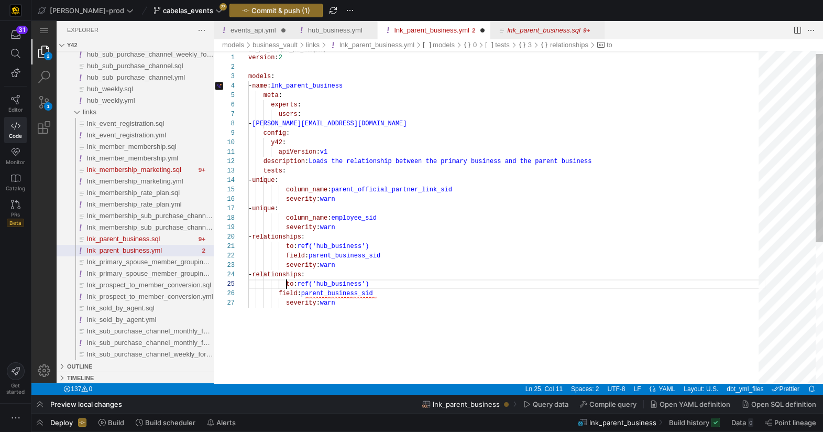
drag, startPoint x: 279, startPoint y: 292, endPoint x: 301, endPoint y: 309, distance: 27.7
click at [279, 292] on div "1 2 3 4 5 6 7 8 9 10 11 12 13 14 15 16 17 18 19 20 21 22 23 24 25 26 27 version…" at bounding box center [518, 217] width 609 height 332
drag, startPoint x: 386, startPoint y: 307, endPoint x: 394, endPoint y: 309, distance: 8.1
click at [386, 307] on div "severity : warn" at bounding box center [507, 302] width 518 height 9
drag, startPoint x: 338, startPoint y: 293, endPoint x: 315, endPoint y: 293, distance: 22.5
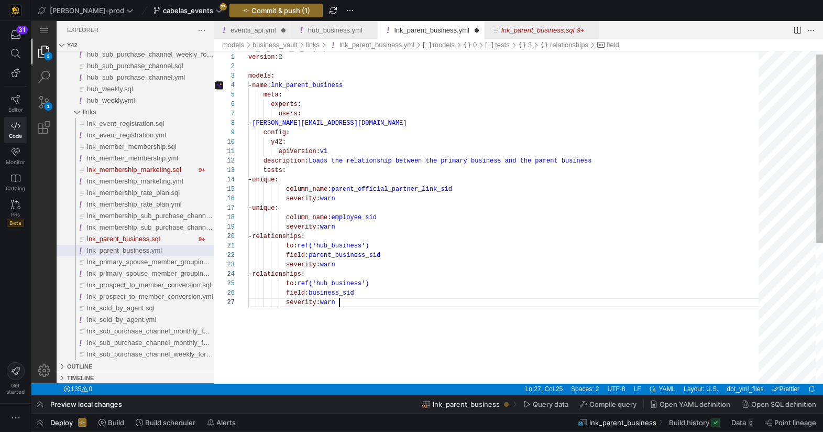
scroll to position [56, 91]
click at [404, 303] on div "version : 2 models : - name : lnk_parent_business meta : experts : users : - mo…" at bounding box center [507, 337] width 518 height 585
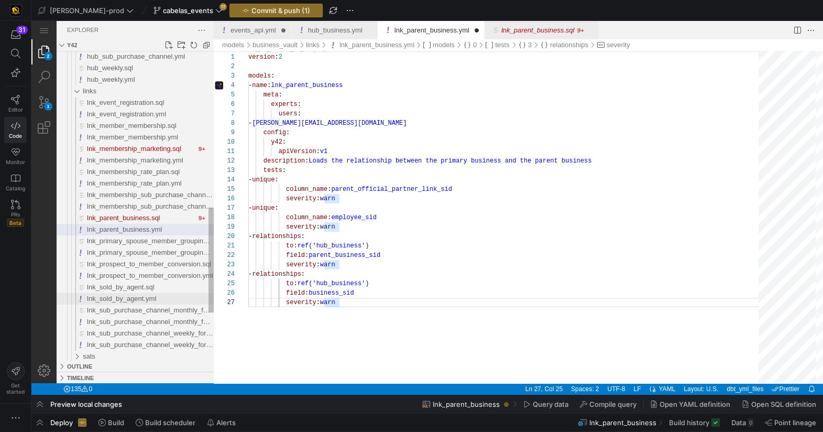
type textarea "to: ref('hub_business') field: parent_business_sid severity: warn - relationshi…"
click at [139, 298] on span "lnk_sold_by_agent.yml" at bounding box center [121, 299] width 69 height 8
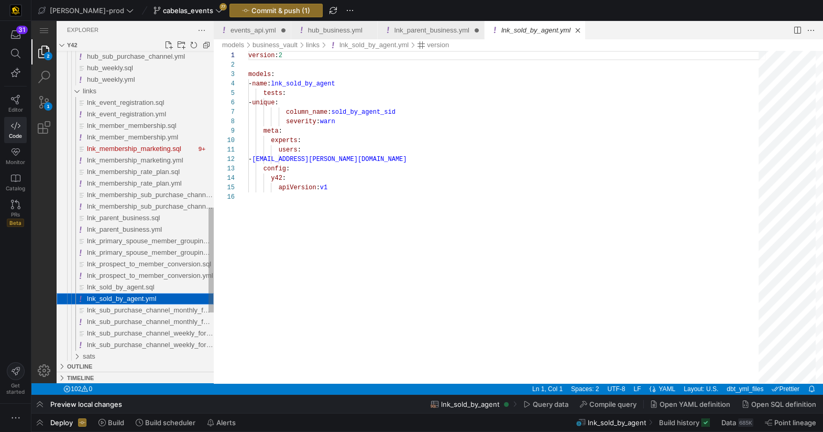
scroll to position [94, 0]
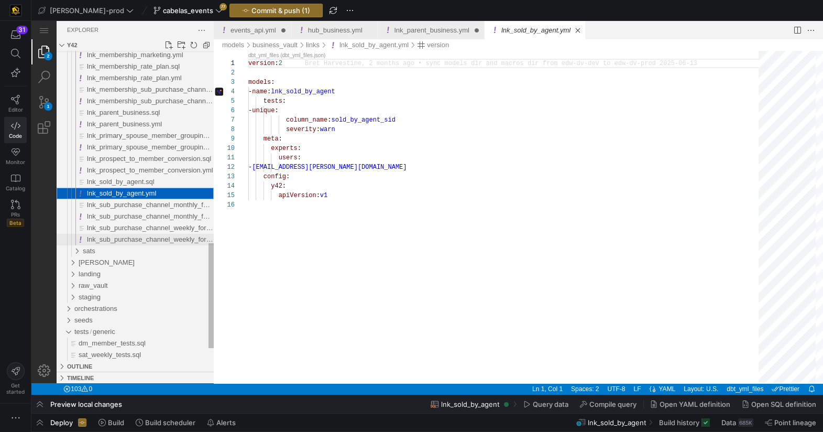
click at [129, 238] on span "lnk_sub_purchase_channel_weekly_forecast.yml" at bounding box center [161, 239] width 148 height 8
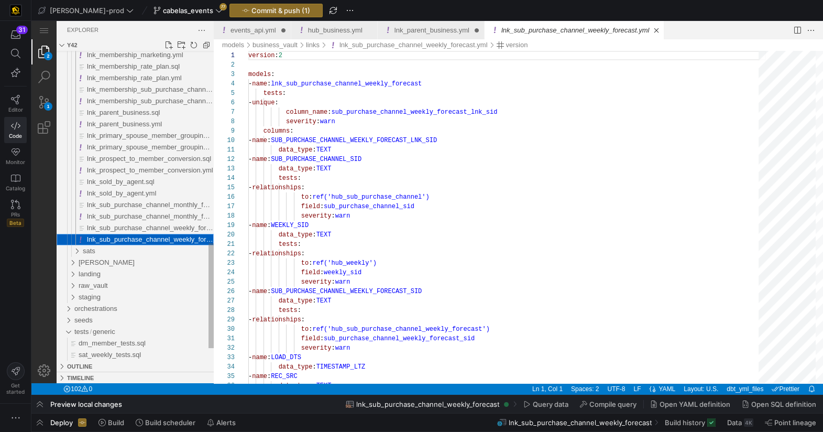
scroll to position [94, 0]
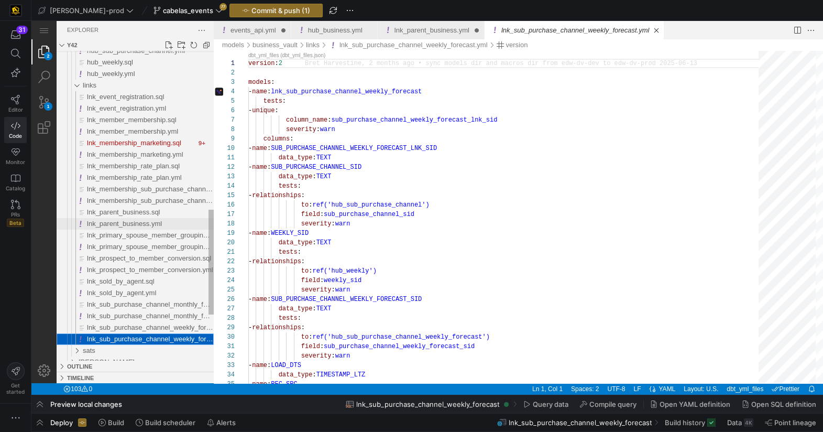
click at [146, 225] on span "lnk_parent_business.yml" at bounding box center [124, 224] width 75 height 8
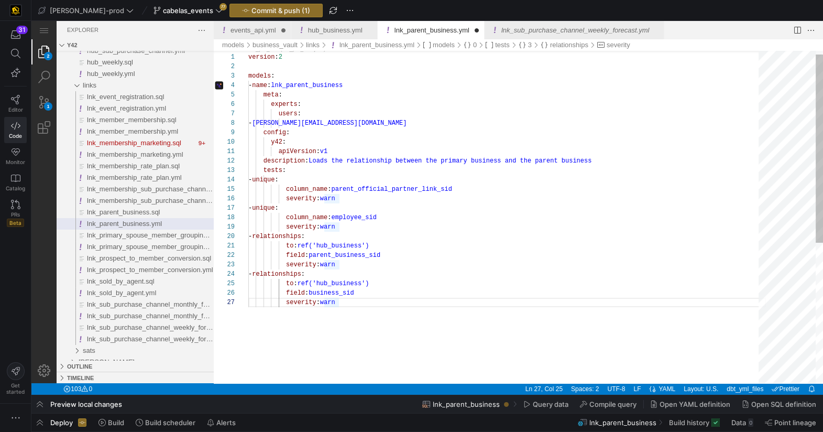
scroll to position [66, 133]
click at [420, 214] on div "column_name : employee_sid" at bounding box center [507, 217] width 518 height 9
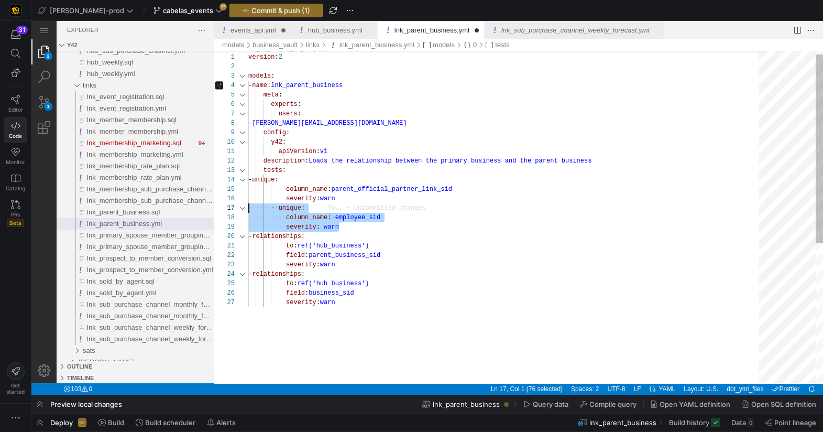
drag, startPoint x: 323, startPoint y: 224, endPoint x: 231, endPoint y: 211, distance: 93.2
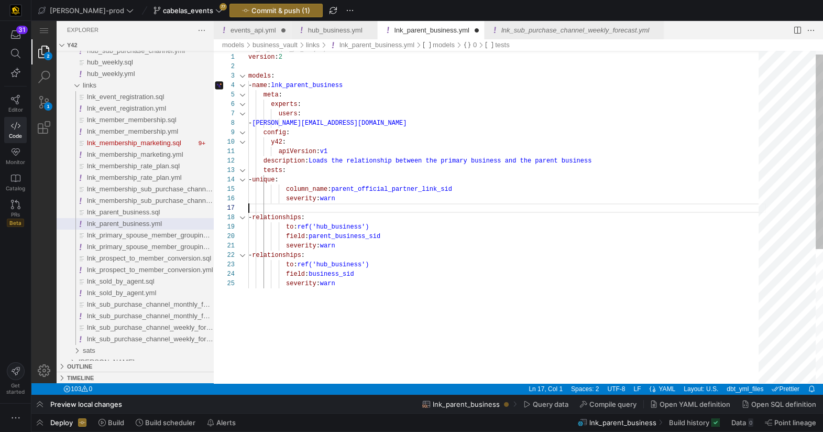
scroll to position [47, 91]
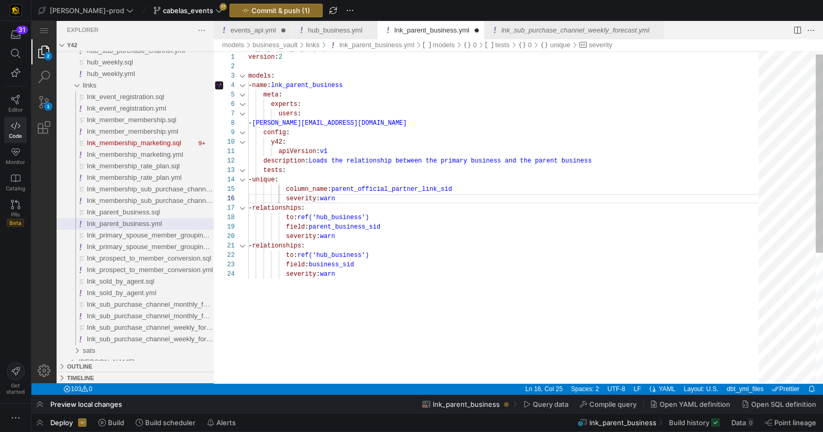
type textarea "- relationships: to: ref('hub_business') field: business_sid severity: warn"
click at [400, 264] on div "field : business_sid" at bounding box center [507, 264] width 518 height 9
click at [398, 267] on div "field : business_sid" at bounding box center [507, 264] width 518 height 9
drag, startPoint x: 664, startPoint y: 30, endPoint x: 658, endPoint y: 30, distance: 6.3
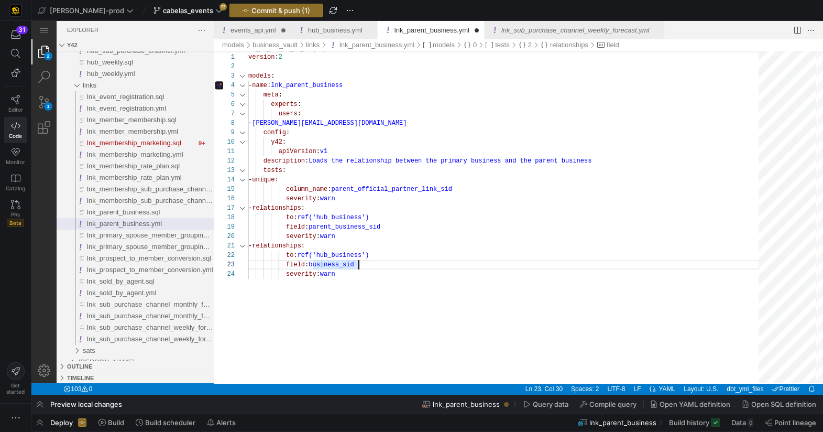
click at [662, 30] on link "Close (⌘W)" at bounding box center [656, 30] width 10 height 10
click at [317, 34] on link "hub_business.yml" at bounding box center [335, 30] width 54 height 8
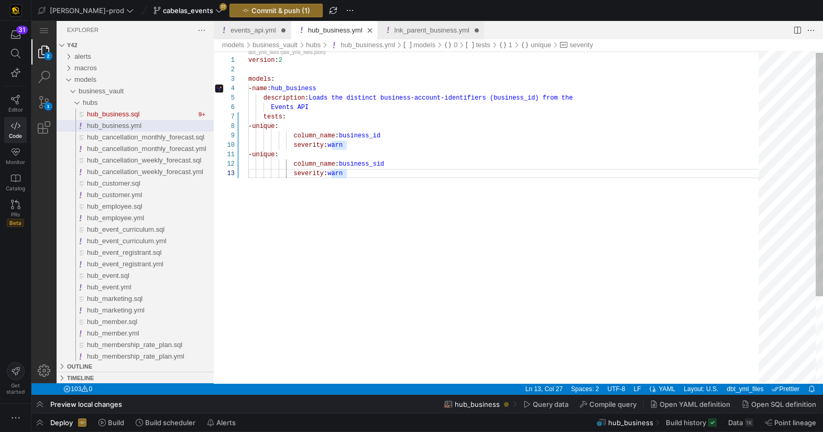
scroll to position [84, 99]
click at [470, 149] on div "severity : warn" at bounding box center [507, 144] width 518 height 9
type textarea "- unique: column_name: business_sid severity: warn"
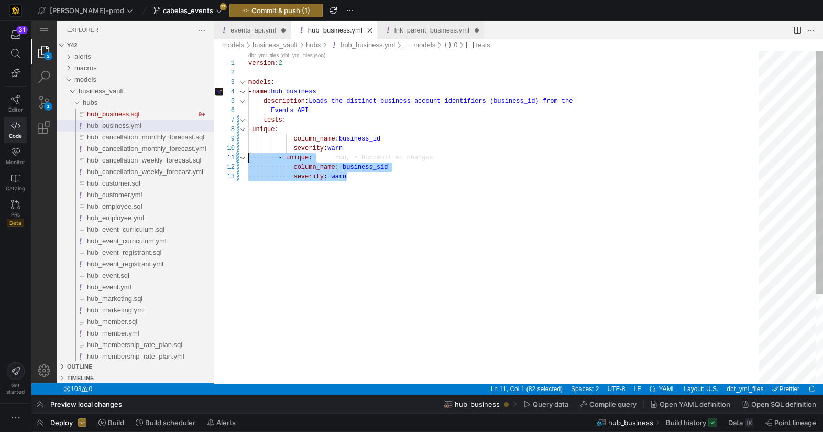
drag, startPoint x: 330, startPoint y: 172, endPoint x: 237, endPoint y: 155, distance: 94.4
click at [237, 155] on div "1 2 3 4 5 6 7 8 9 10 11 12 13 version : 2 models : - name : hub_business descri…" at bounding box center [518, 217] width 609 height 332
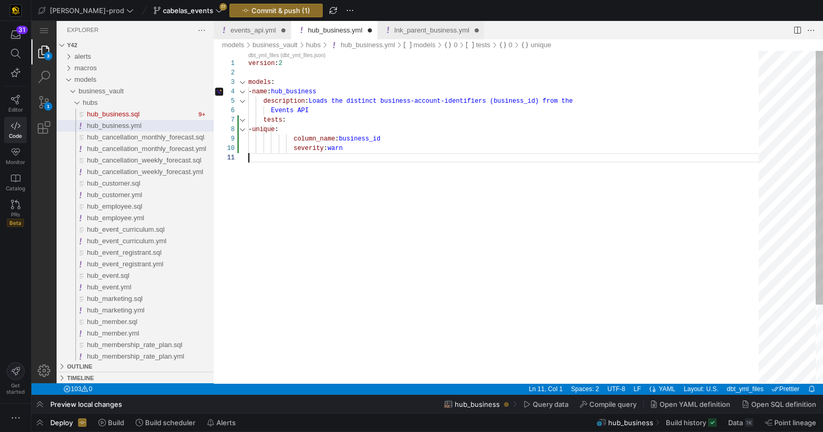
type textarea "version: 2 models: - name: hub_business description: Loads the distinct busines…"
click at [389, 169] on div "version : 2 models : - name : hub_business description : Loads the distinct bus…" at bounding box center [507, 263] width 518 height 425
type textarea "- unique: column_name: business_sid severity: warn"
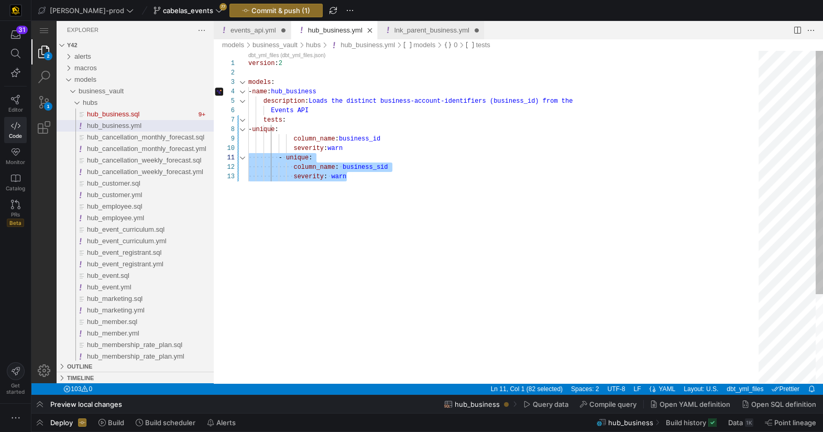
scroll to position [18, 99]
click at [381, 201] on div "version : 2 models : - name : hub_business description : Loads the distinct bus…" at bounding box center [507, 277] width 518 height 453
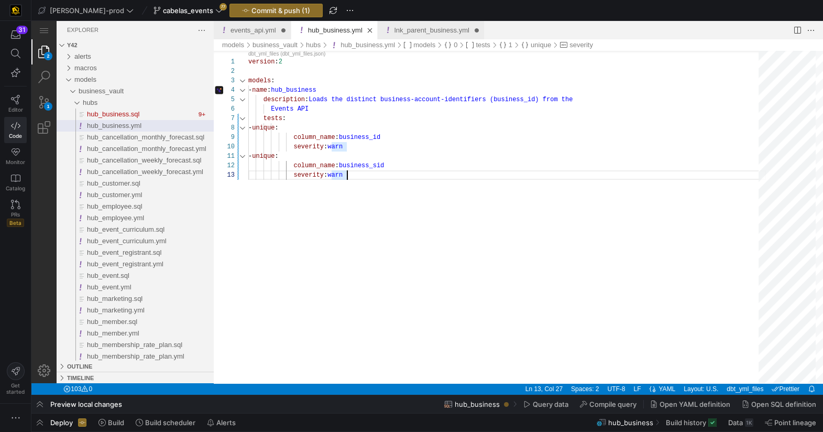
click at [246, 30] on link "events_api.yml" at bounding box center [254, 30] width 46 height 8
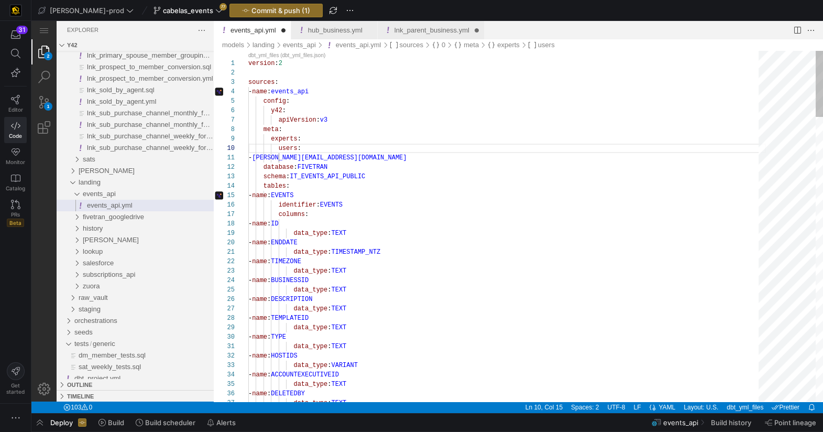
scroll to position [9, 0]
drag, startPoint x: 272, startPoint y: 71, endPoint x: 413, endPoint y: 95, distance: 143.0
click at [273, 71] on div "events_api.yml" at bounding box center [507, 72] width 518 height 9
type textarea "version: 2 sources: - name: events_api config: y42: apiVersion: v3 meta: expert…"
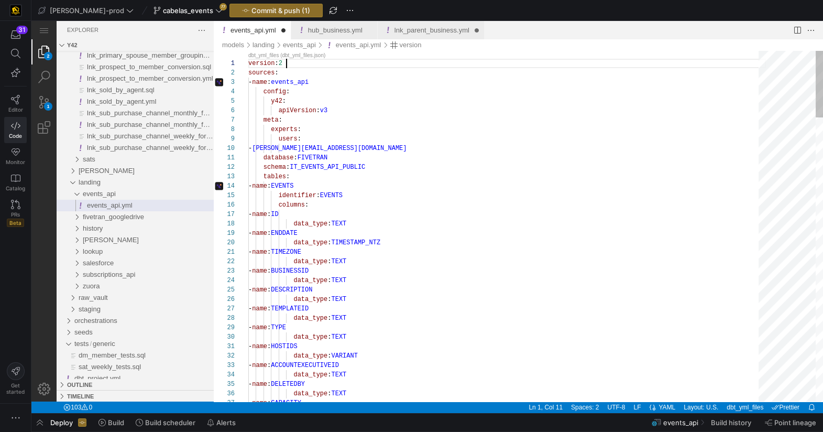
scroll to position [37, 37]
drag, startPoint x: 492, startPoint y: 97, endPoint x: 486, endPoint y: 97, distance: 5.3
click at [492, 97] on div "y42 :" at bounding box center [507, 100] width 518 height 9
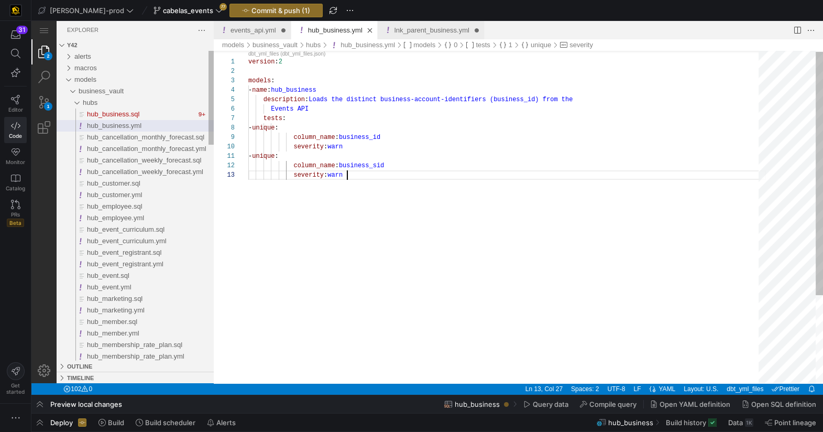
scroll to position [18, 99]
click at [419, 29] on link "lnk_parent_business.yml" at bounding box center [432, 30] width 75 height 8
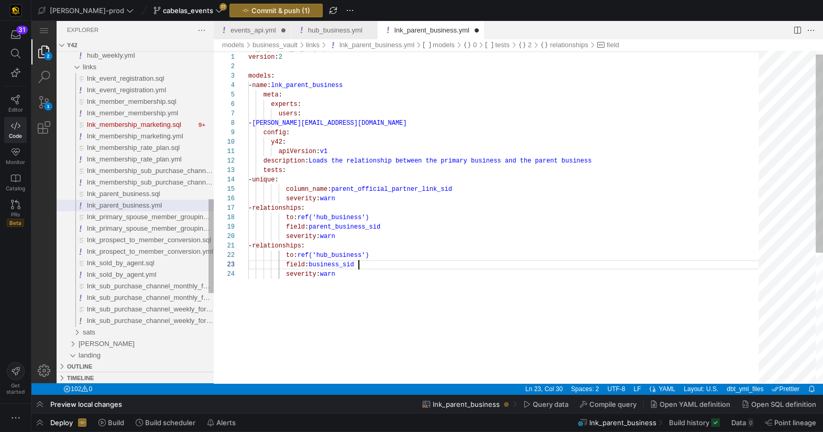
scroll to position [18, 110]
type textarea "apiVersion: v1 description: Loads the relationship between the primary business…"
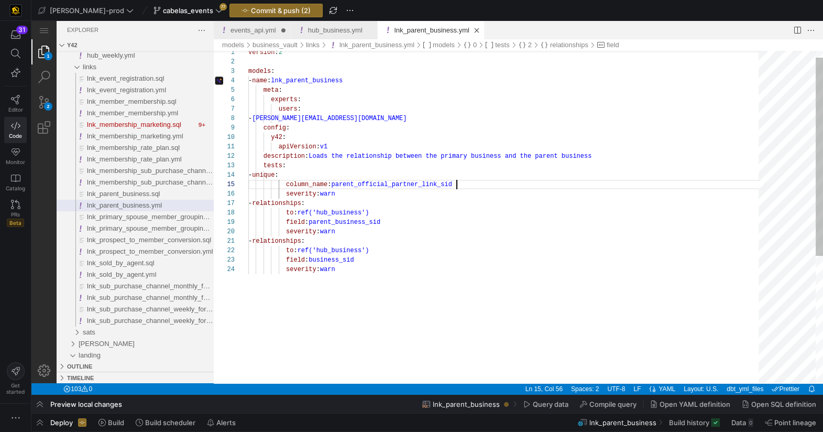
click at [551, 182] on div "version : 2 models : - name : lnk_parent_business meta : experts : users : - mo…" at bounding box center [507, 318] width 518 height 557
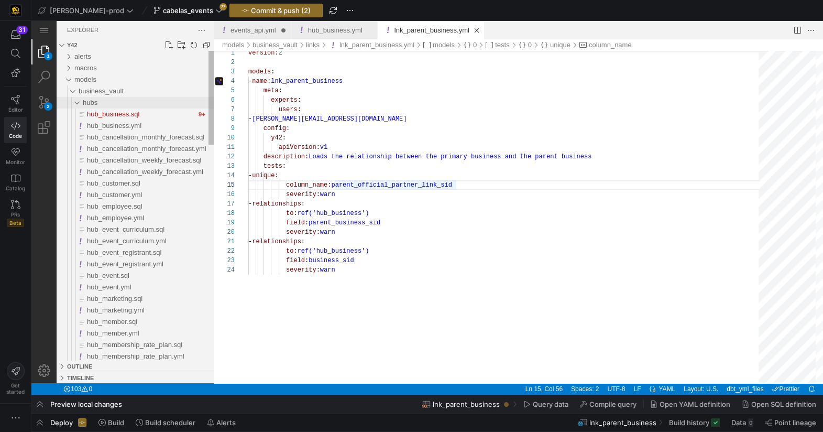
click at [80, 103] on div "hubs" at bounding box center [72, 103] width 24 height 12
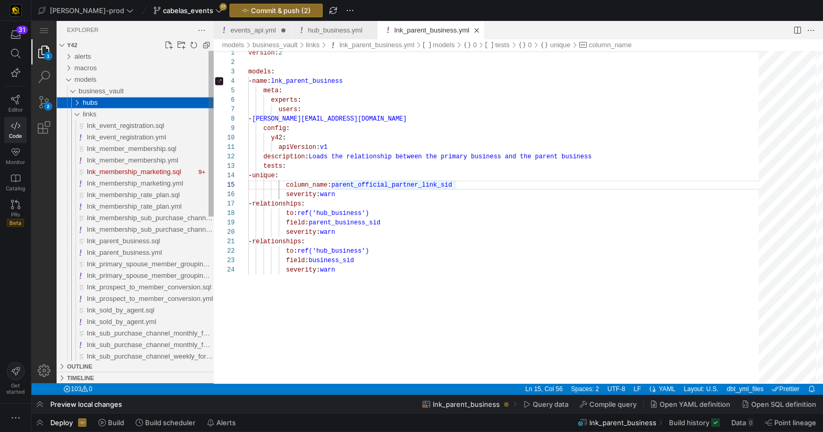
click at [80, 103] on div "hubs" at bounding box center [72, 103] width 24 height 12
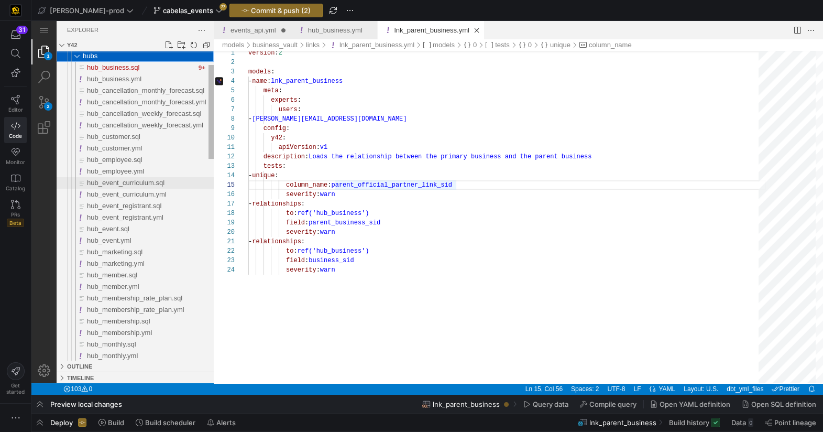
click at [144, 183] on span "hub_event_curriculum.sql" at bounding box center [126, 183] width 78 height 8
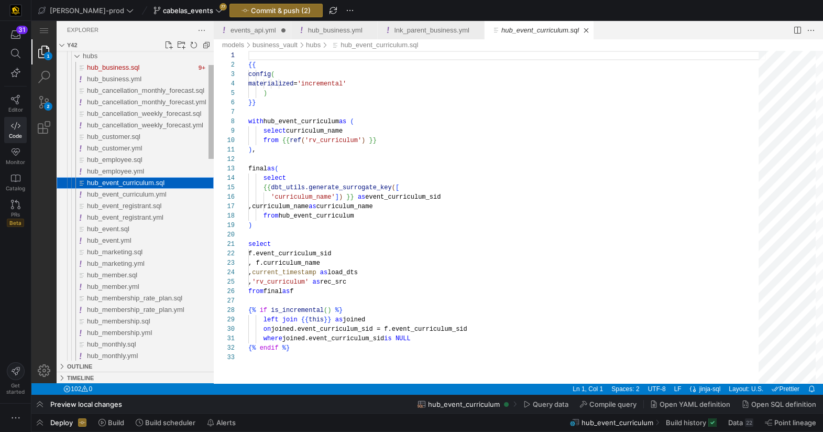
scroll to position [94, 0]
drag, startPoint x: 133, startPoint y: 194, endPoint x: 199, endPoint y: 197, distance: 65.6
click at [133, 194] on span "hub_event_curriculum.yml" at bounding box center [127, 194] width 80 height 8
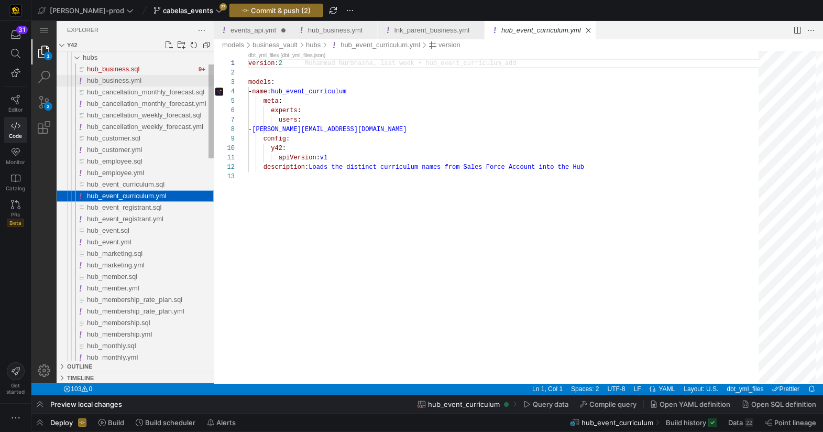
click at [126, 78] on span "hub_business.yml" at bounding box center [114, 81] width 54 height 8
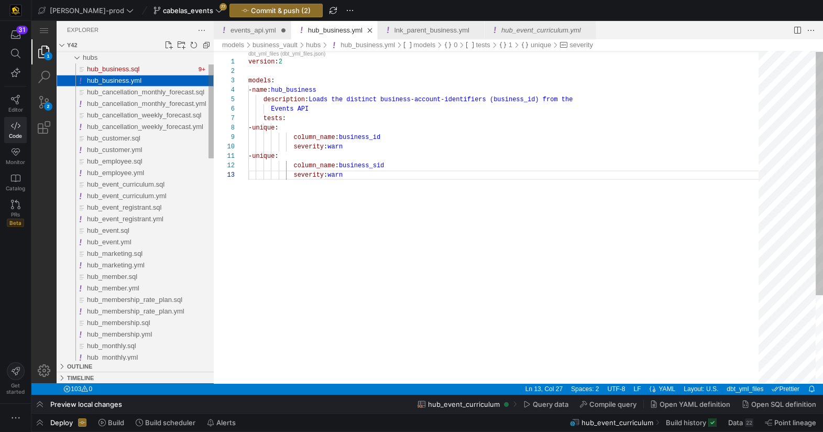
scroll to position [18, 99]
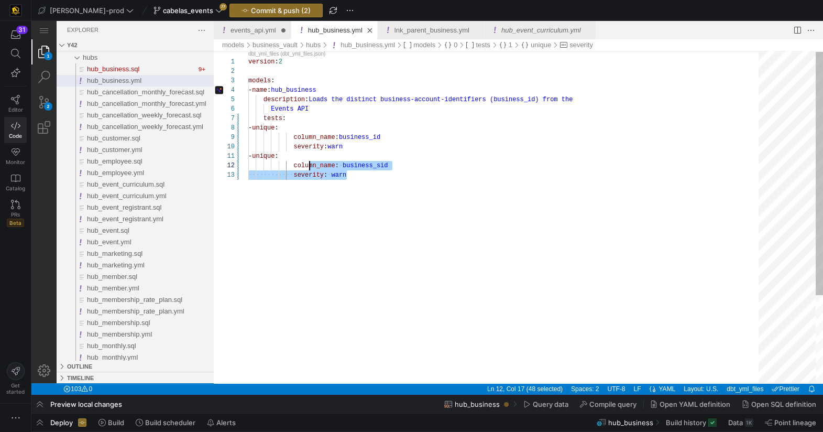
scroll to position [0, 30]
type textarea "version: 2 models: - name: hub_business description: Loads the distinct busines…"
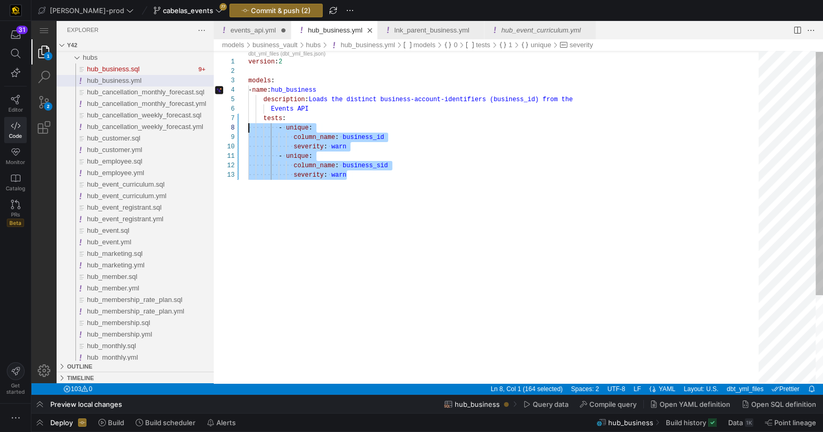
scroll to position [57, 0]
drag, startPoint x: 333, startPoint y: 172, endPoint x: 229, endPoint y: 123, distance: 115.1
click at [248, 123] on div "version : 2 models : - name : hub_business description : Loads the distinct bus…" at bounding box center [507, 275] width 518 height 453
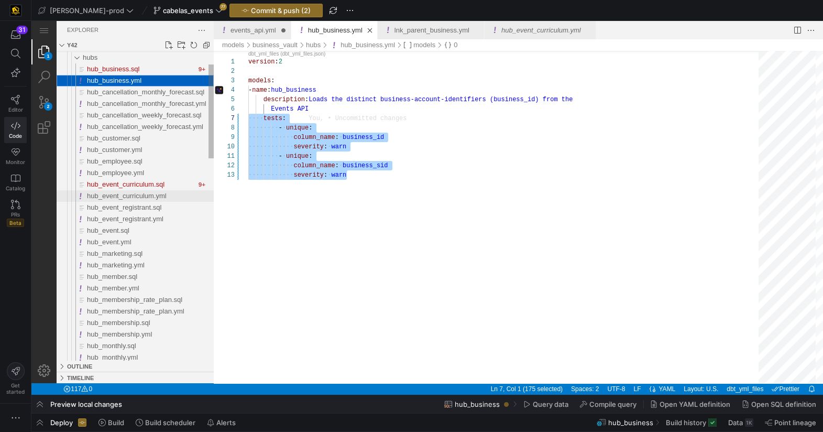
click at [140, 196] on span "hub_event_curriculum.yml" at bounding box center [127, 196] width 80 height 8
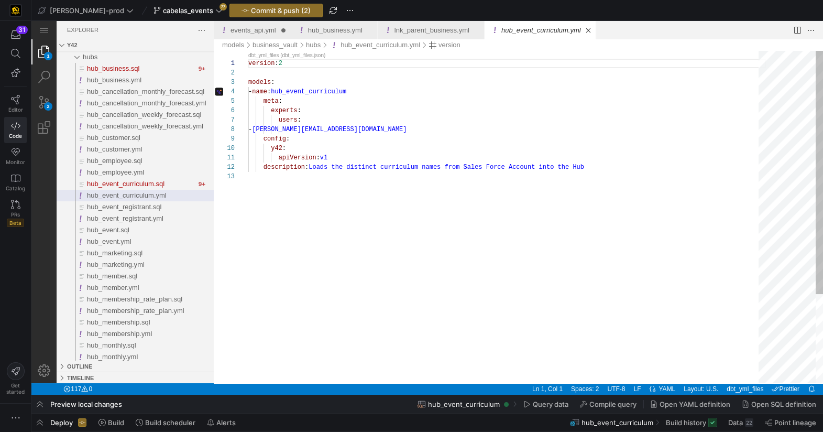
click at [287, 188] on div "version : 2 models : - name : hub_event_curriculum meta : experts : users : - m…" at bounding box center [507, 277] width 518 height 453
paste textarea "tests: - unique: column_name: business_id severity: warn - unique: column_name:…"
type textarea "apiVersion: v1 description: Loads the distinct curriculum names from Sales Forc…"
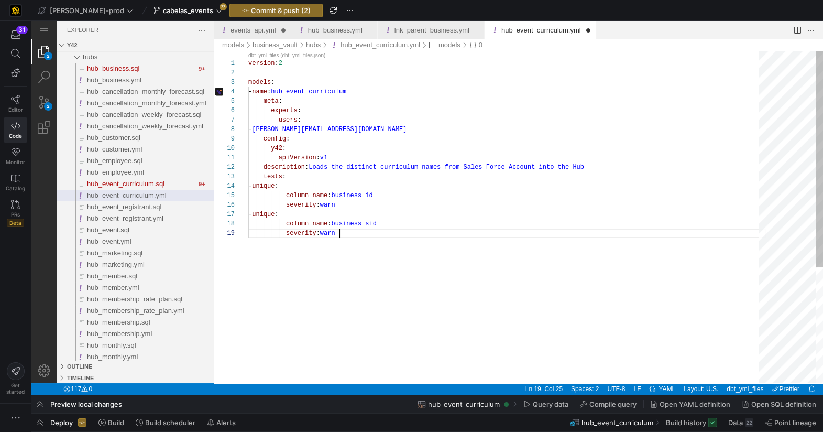
scroll to position [75, 91]
click at [285, 30] on link "Close (⌘W)" at bounding box center [283, 30] width 10 height 10
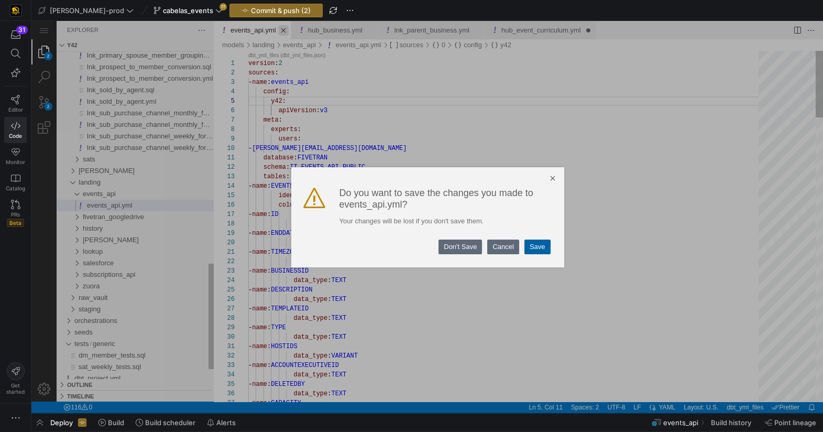
scroll to position [37, 37]
click at [542, 249] on link "Save" at bounding box center [538, 246] width 26 height 15
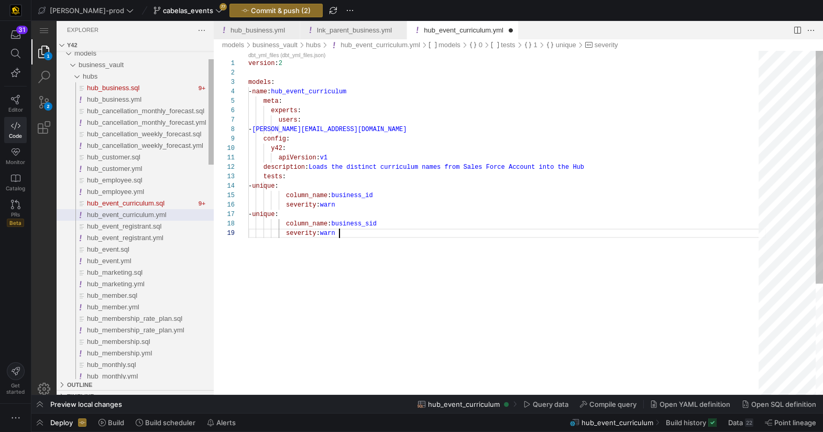
scroll to position [75, 91]
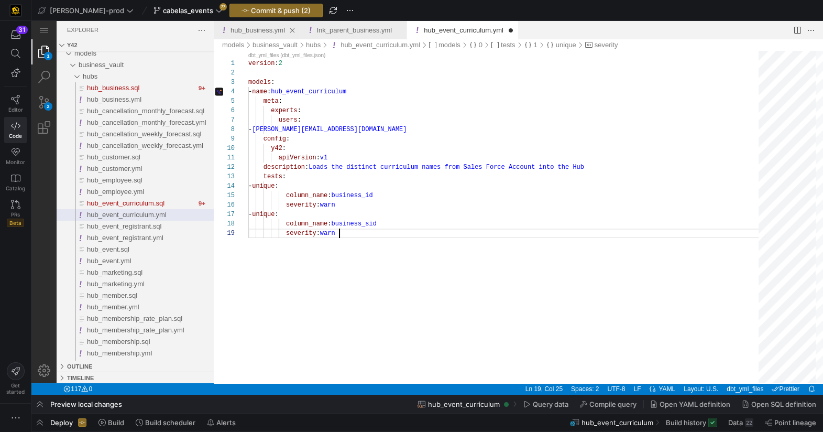
click at [254, 30] on link "hub_business.yml" at bounding box center [258, 30] width 54 height 8
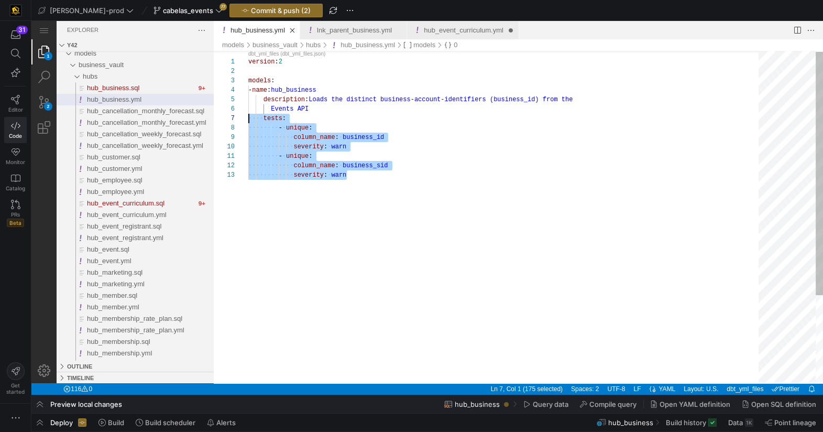
scroll to position [57, 0]
type textarea "version: 2 models: - name: hub_business description: Loads the distinct busines…"
click at [412, 111] on div "version : 2 models : - name : hub_business description : Loads the distinct bus…" at bounding box center [507, 275] width 518 height 453
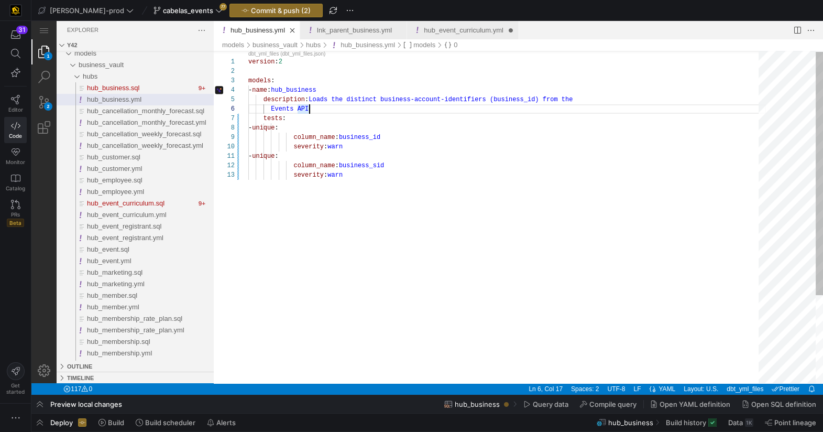
click at [413, 122] on div "version : 2 models : - name : hub_business description : Loads the distinct bus…" at bounding box center [507, 275] width 518 height 453
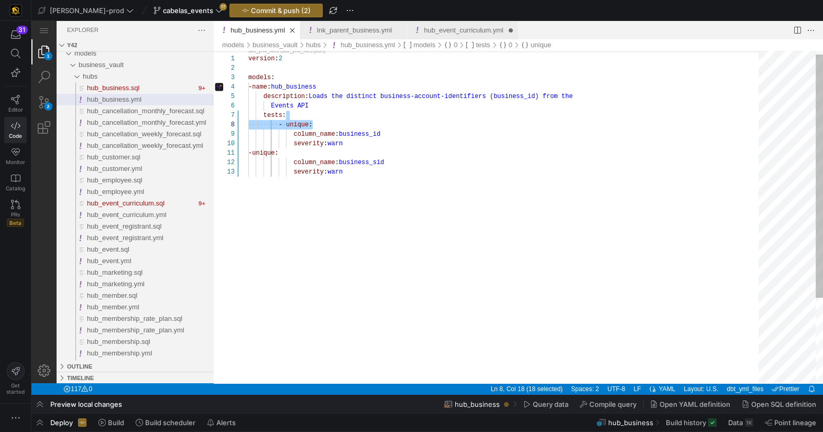
scroll to position [66, 64]
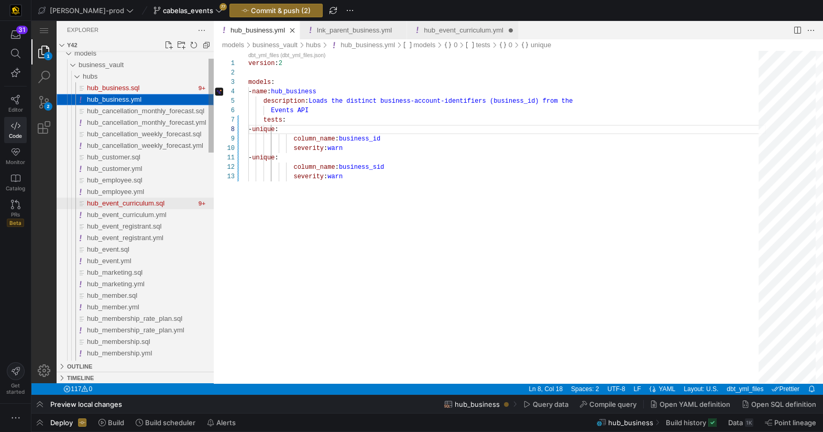
click at [153, 203] on span "hub_event_curriculum.sql" at bounding box center [126, 203] width 78 height 8
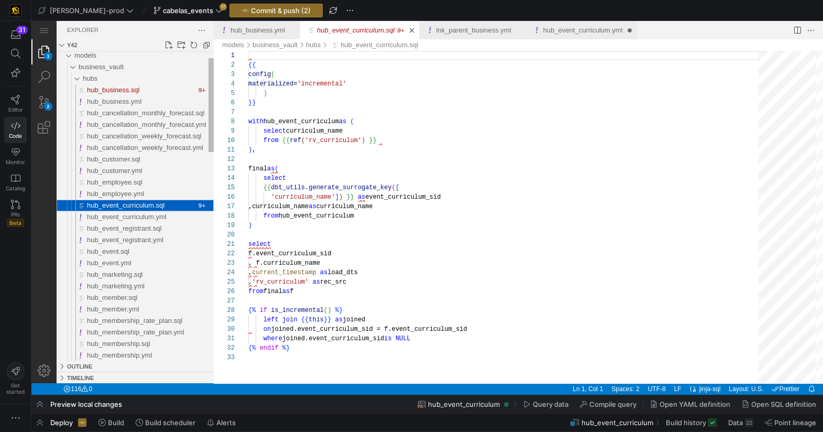
scroll to position [94, 0]
drag, startPoint x: 158, startPoint y: 215, endPoint x: 184, endPoint y: 204, distance: 28.6
click at [158, 215] on span "hub_event_curriculum.yml" at bounding box center [127, 217] width 80 height 8
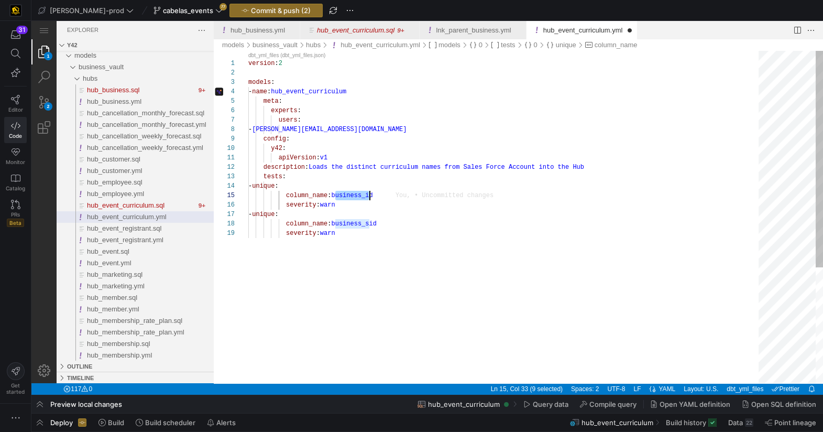
scroll to position [37, 117]
drag, startPoint x: 336, startPoint y: 195, endPoint x: 352, endPoint y: 232, distance: 40.4
click at [351, 226] on div "version : 2 models : - name : hub_event_curriculum meta : experts : users : - m…" at bounding box center [507, 306] width 518 height 510
click at [351, 226] on div "1 2 3 4 5 6 7 8 9 10 11 12 13 14 15 16 17 18 19 version : 2 models : - name : h…" at bounding box center [518, 217] width 609 height 332
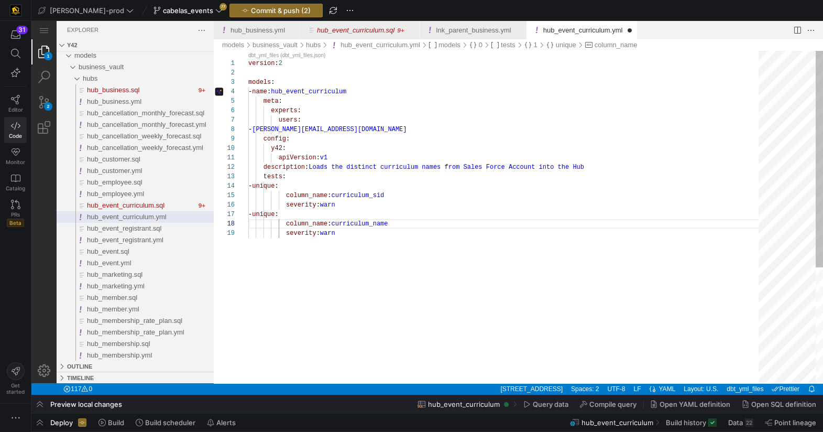
click at [354, 253] on div "version : 2 models : - name : hub_event_curriculum meta : experts : users : - m…" at bounding box center [507, 306] width 518 height 510
type textarea "apiVersion: v1 description: Loads the distinct curriculum names from Sales Forc…"
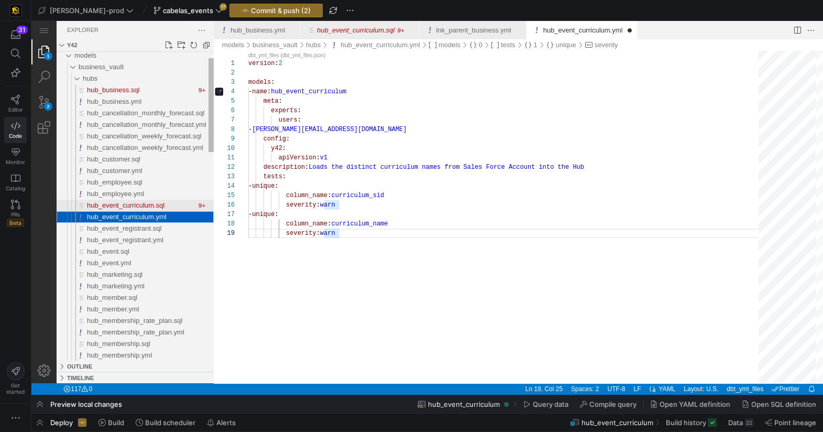
click at [151, 204] on span "hub_event_curriculum.sql" at bounding box center [126, 205] width 78 height 8
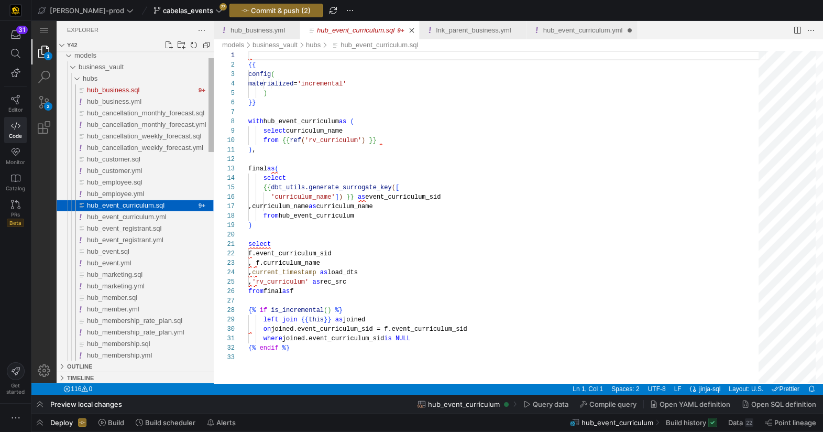
scroll to position [94, 0]
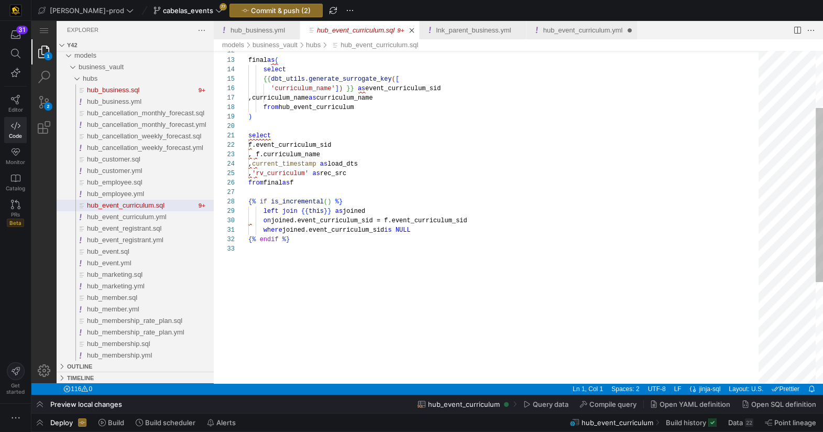
type textarea "select f.event_curriculum_sid , f.curriculum_name , current_timestamp as load_d…"
click at [449, 222] on div "{% endif %} where joined.event_curriculum_sid is NULL on joined.event_curriculu…" at bounding box center [507, 259] width 518 height 634
click at [449, 222] on div "33 32 31 30 29 28 27 26 25 24 23 22 21 20 19 18 17 16 15 14 13 12 {% endif %} w…" at bounding box center [518, 217] width 609 height 332
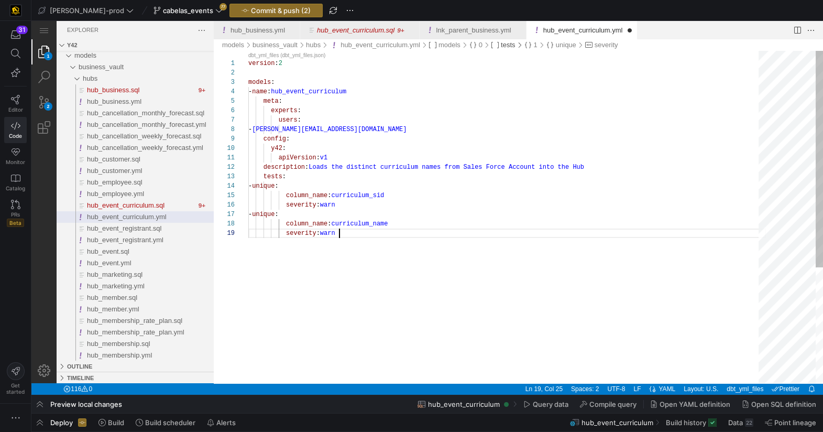
drag, startPoint x: 582, startPoint y: 30, endPoint x: 514, endPoint y: 45, distance: 70.2
click at [583, 30] on link "hub_event_curriculum.yml" at bounding box center [583, 30] width 80 height 8
click at [359, 196] on div "version : 2 models : - name : hub_event_curriculum meta : experts : users : - m…" at bounding box center [507, 306] width 518 height 510
type textarea "apiVersion: v1 description: Loads the distinct curriculum names from Sales Forc…"
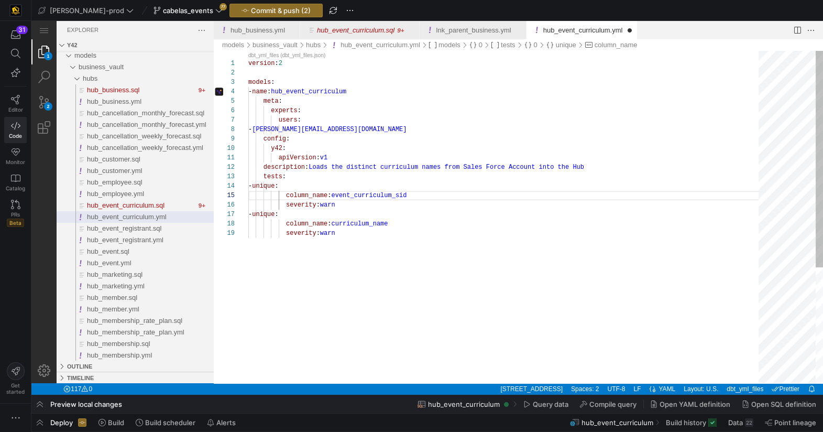
click at [524, 195] on div "column_name : event_curriculum_sid" at bounding box center [507, 195] width 518 height 9
click at [377, 31] on link "hub_event_curriculum.sql" at bounding box center [356, 30] width 78 height 8
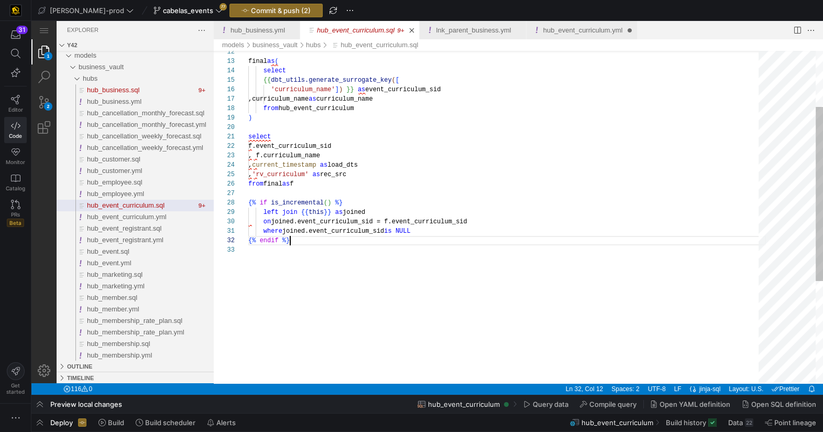
scroll to position [9, 41]
click at [455, 236] on div "final as ( select {{ dbt_utils.generate_surrogate_key ( [ 'curriculum_name' ] )…" at bounding box center [507, 260] width 518 height 634
click at [358, 232] on div "12 13 14 15 16 17 18 19 20 21 22 23 24 25 26 27 28 29 30 31 32 33 final as ( se…" at bounding box center [518, 217] width 609 height 332
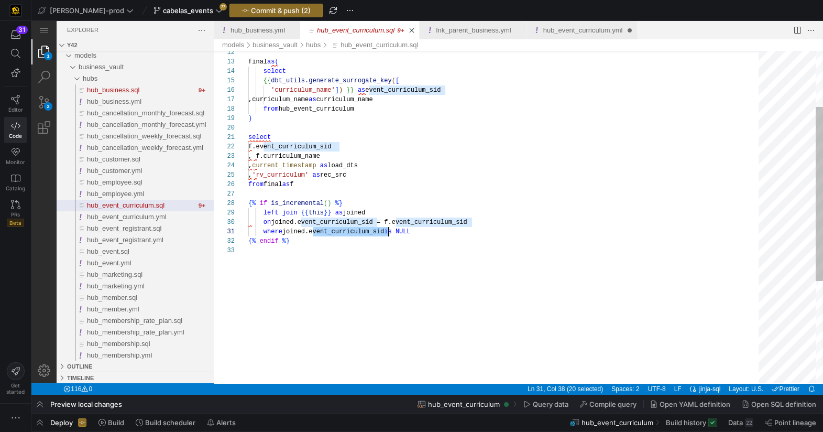
scroll to position [0, 139]
click at [358, 232] on div "12 13 14 15 16 17 18 19 20 21 22 23 24 25 26 27 28 29 30 31 32 33 final as ( se…" at bounding box center [518, 217] width 609 height 332
type textarea "select f.event_curriculum_sid , f.curriculum_name , current_timestamp as load_d…"
click at [313, 158] on div "final as ( select {{ dbt_utils.generate_surrogate_key ( [ 'curriculum_name' ] )…" at bounding box center [507, 261] width 518 height 634
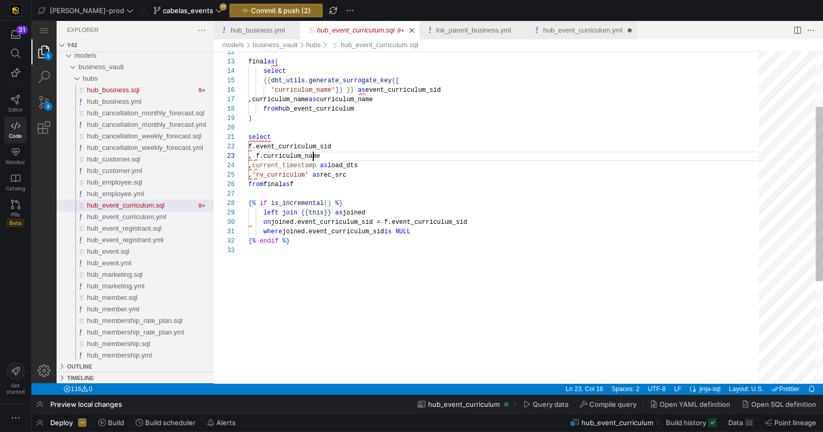
click at [313, 158] on div "final as ( select {{ dbt_utils.generate_surrogate_key ( [ 'curriculum_name' ] )…" at bounding box center [507, 261] width 518 height 634
click at [578, 30] on link "hub_event_curriculum.yml" at bounding box center [583, 30] width 80 height 8
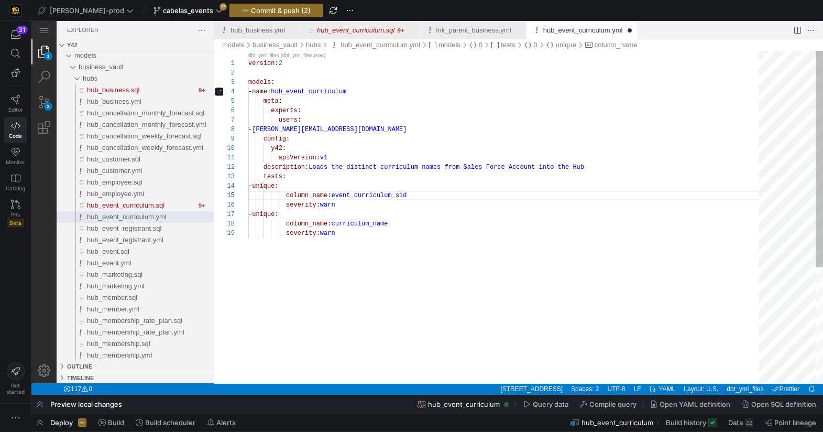
click at [379, 264] on div "version : 2 models : - name : hub_event_curriculum meta : experts : users : - […" at bounding box center [507, 306] width 518 height 510
click at [370, 226] on span "curriculum_name" at bounding box center [359, 223] width 57 height 7
click at [397, 255] on div "version : 2 models : - name : hub_event_curriculum meta : experts : users : - […" at bounding box center [507, 306] width 518 height 510
type textarea "version: 2 models: - name: hub_event_curriculum meta: experts: users: - [PERSON…"
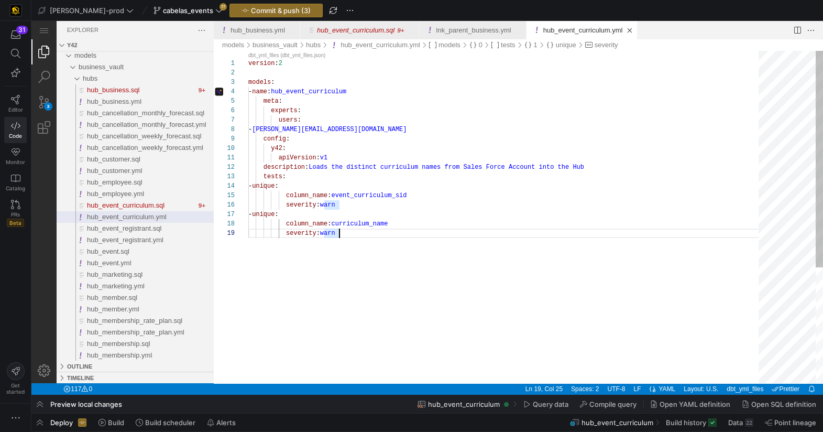
scroll to position [75, 41]
click at [470, 143] on div "version : 2 models : - name : hub_event_curriculum meta : experts : users : - […" at bounding box center [507, 306] width 518 height 510
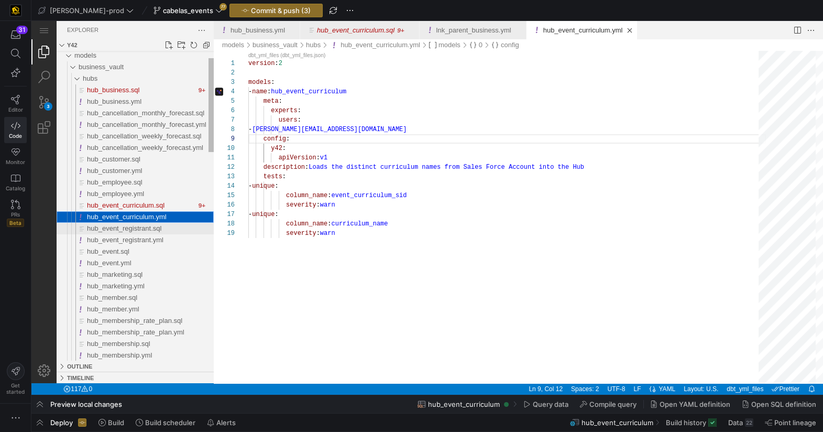
click at [156, 229] on span "hub_event_registrant.sql" at bounding box center [124, 228] width 74 height 8
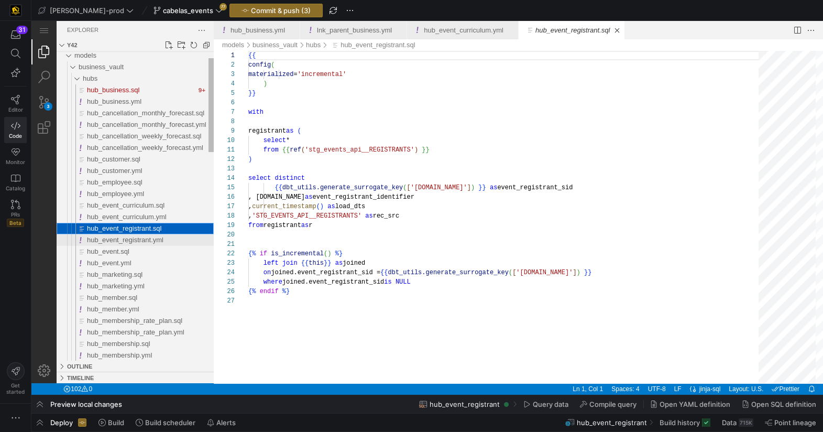
scroll to position [94, 0]
click at [74, 80] on div "hubs" at bounding box center [72, 79] width 24 height 12
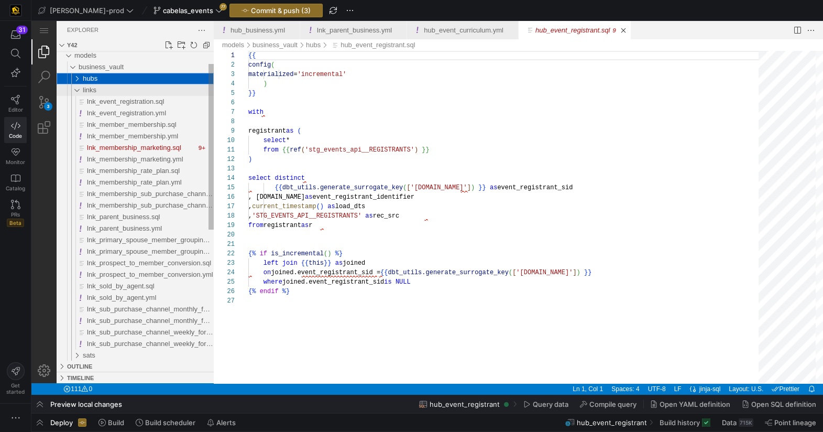
click at [81, 89] on div "links" at bounding box center [72, 90] width 24 height 12
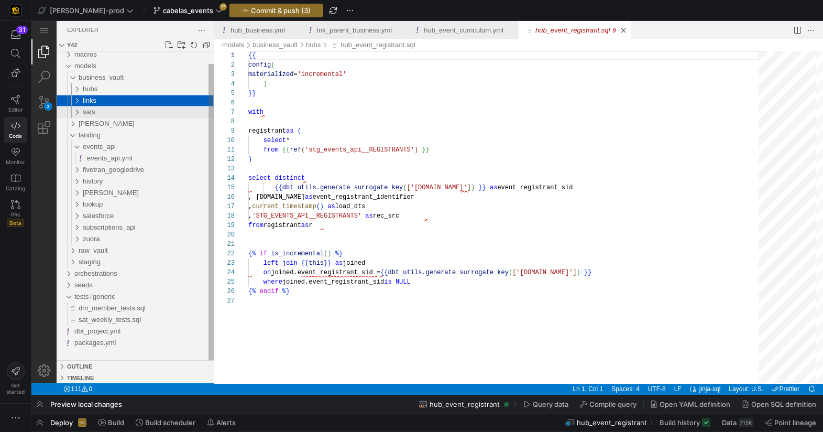
click at [79, 111] on div "sats" at bounding box center [72, 112] width 24 height 12
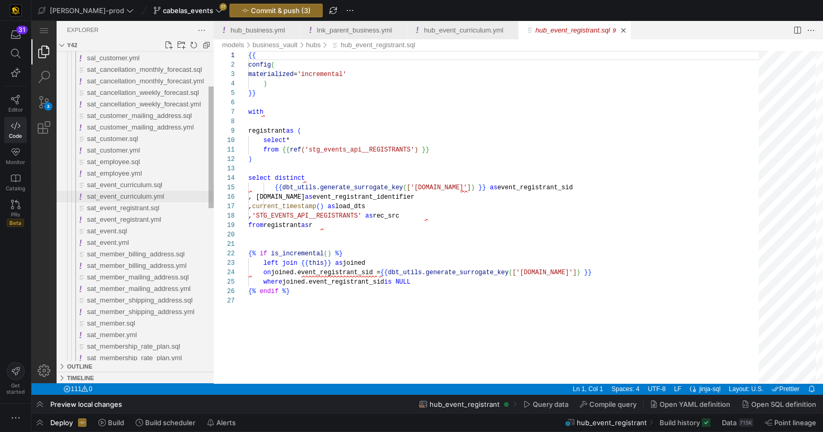
click at [126, 198] on span "sat_event_curriculum.yml" at bounding box center [125, 196] width 77 height 8
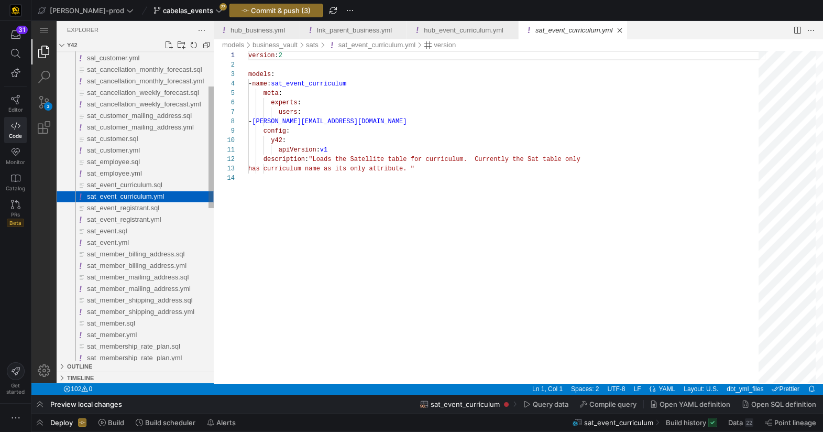
scroll to position [94, 0]
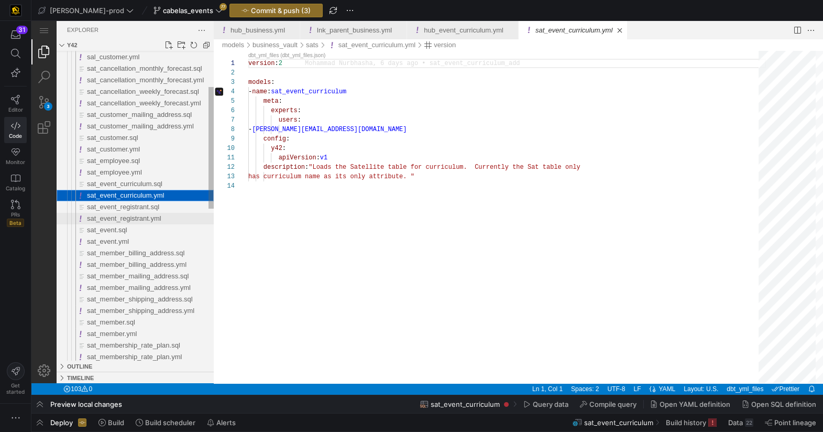
click at [148, 220] on span "sat_event_registrant.yml" at bounding box center [124, 218] width 74 height 8
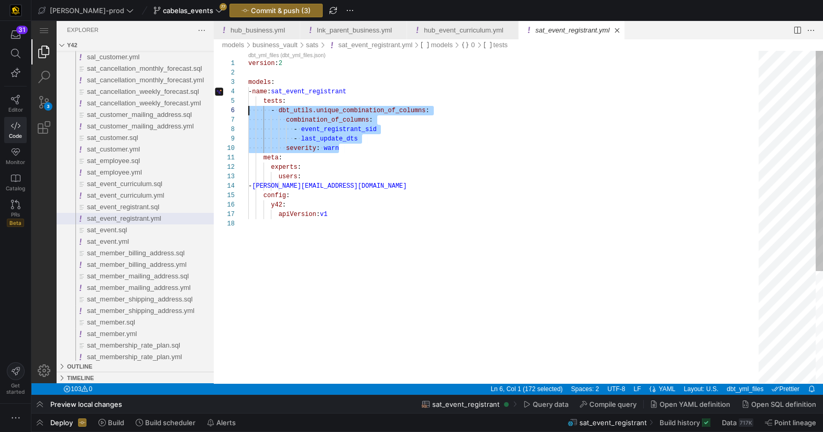
scroll to position [37, 0]
drag, startPoint x: 347, startPoint y: 143, endPoint x: 239, endPoint y: 109, distance: 112.7
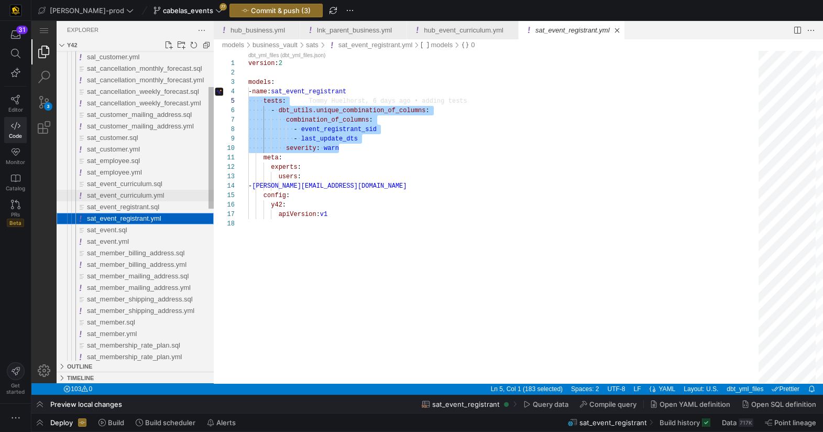
click at [145, 195] on span "sat_event_curriculum.yml" at bounding box center [125, 195] width 77 height 8
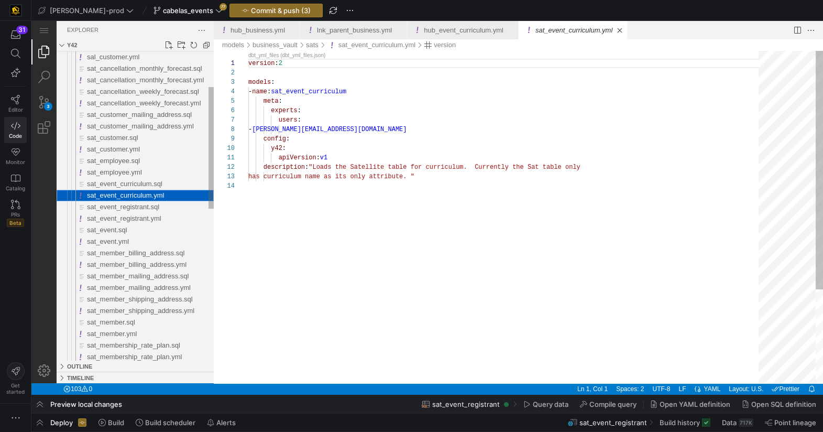
scroll to position [94, 0]
drag, startPoint x: 145, startPoint y: 195, endPoint x: 152, endPoint y: 192, distance: 8.2
click at [145, 195] on span "sat_event_curriculum.yml" at bounding box center [125, 195] width 77 height 8
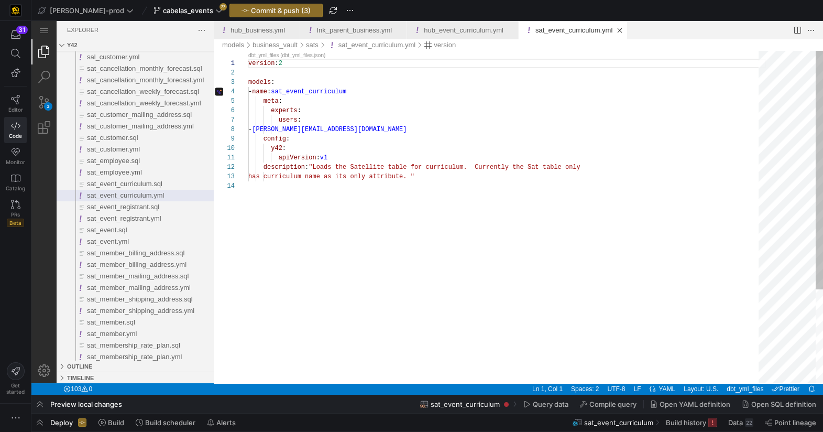
scroll to position [28, 0]
drag, startPoint x: 304, startPoint y: 199, endPoint x: 317, endPoint y: 197, distance: 12.7
click at [304, 198] on div "version : 2 models : - name : sat_event_curriculum meta : experts : users : - m…" at bounding box center [507, 282] width 518 height 463
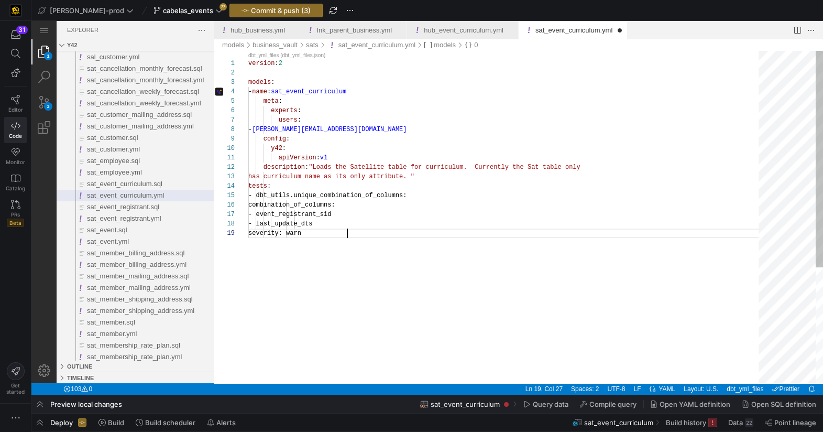
scroll to position [75, 99]
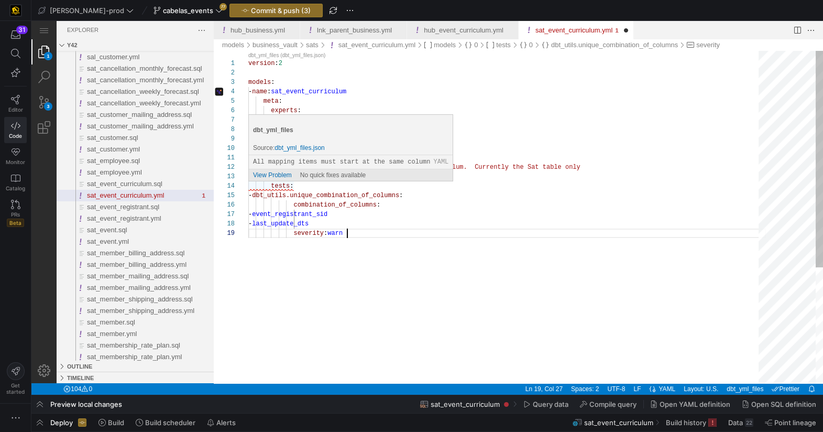
click at [272, 186] on span "tests" at bounding box center [280, 185] width 19 height 7
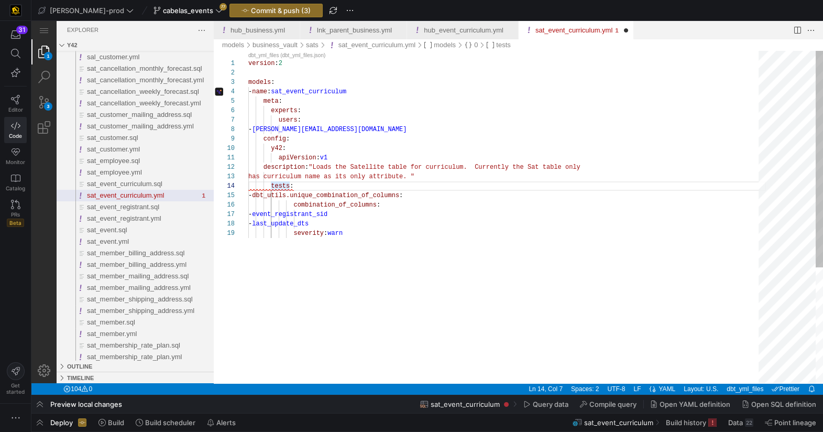
scroll to position [28, 15]
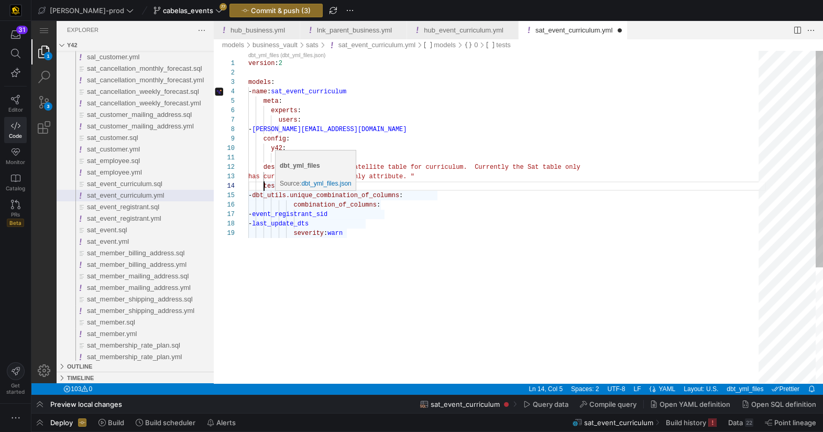
click at [276, 196] on div "version : 2 models : - name : sat_event_curriculum meta : experts : users : - m…" at bounding box center [507, 306] width 518 height 510
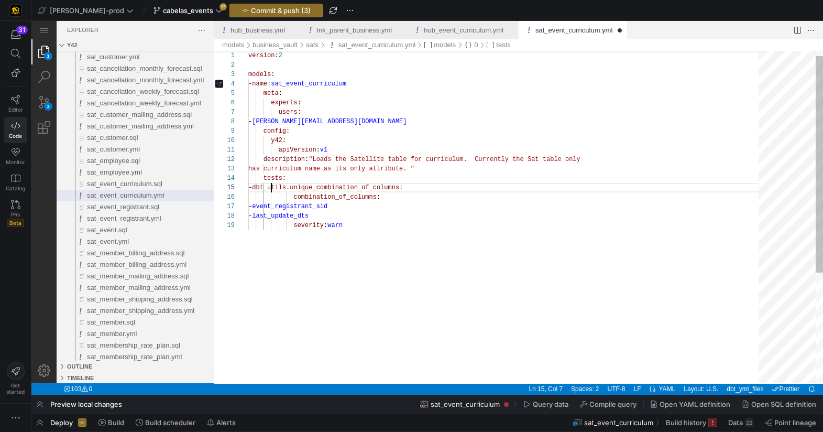
scroll to position [37, 23]
drag, startPoint x: 293, startPoint y: 198, endPoint x: 301, endPoint y: 215, distance: 19.0
click at [293, 198] on span "combination_of_columns :" at bounding box center [314, 196] width 132 height 7
drag, startPoint x: 302, startPoint y: 206, endPoint x: 324, endPoint y: 220, distance: 25.4
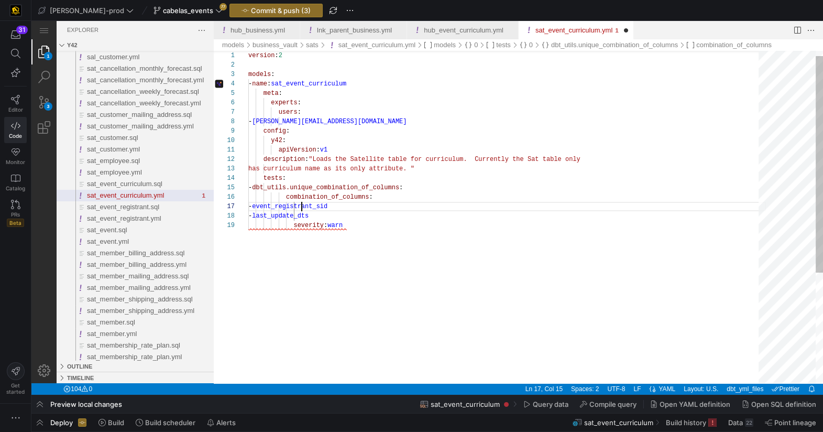
drag, startPoint x: 295, startPoint y: 226, endPoint x: 305, endPoint y: 232, distance: 12.2
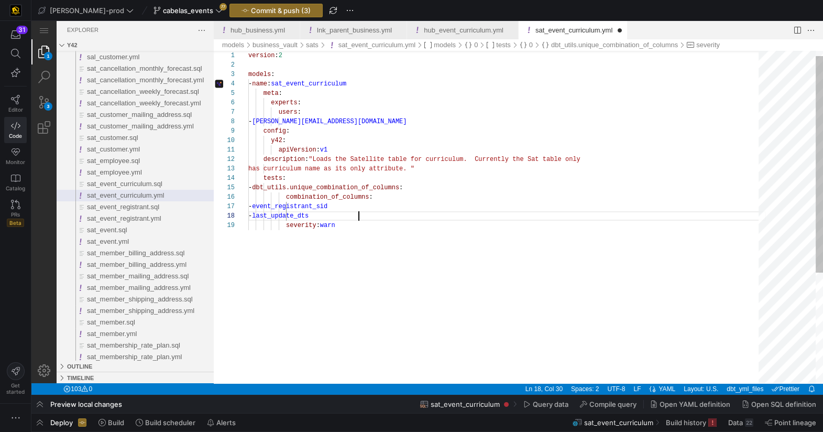
drag, startPoint x: 427, startPoint y: 213, endPoint x: 435, endPoint y: 215, distance: 9.3
click at [427, 213] on div "version : 2 models : - name : sat_event_curriculum meta : experts : users : - m…" at bounding box center [507, 298] width 518 height 510
type textarea "version: 2 models: - name: sat_event_curriculum meta: experts: users: - mohamma…"
click at [470, 136] on div "y42 :" at bounding box center [507, 140] width 518 height 9
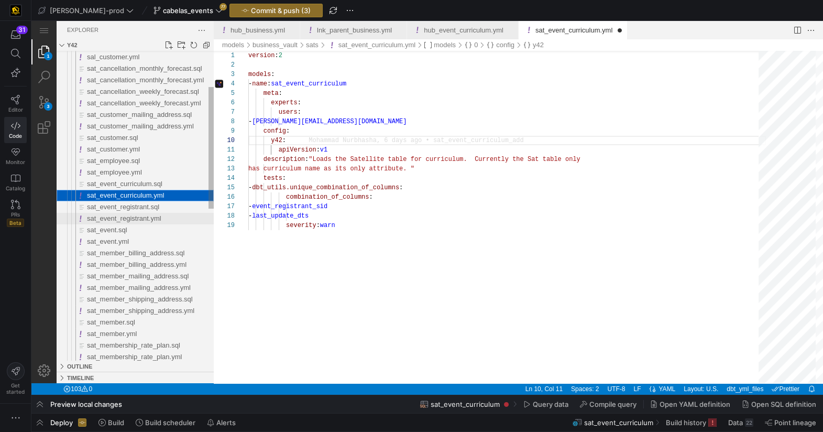
click at [143, 219] on span "sat_event_registrant.yml" at bounding box center [124, 218] width 74 height 8
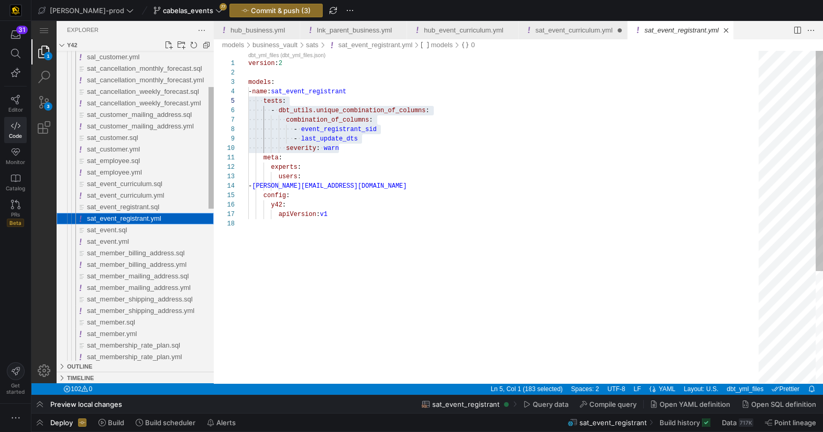
scroll to position [94, 0]
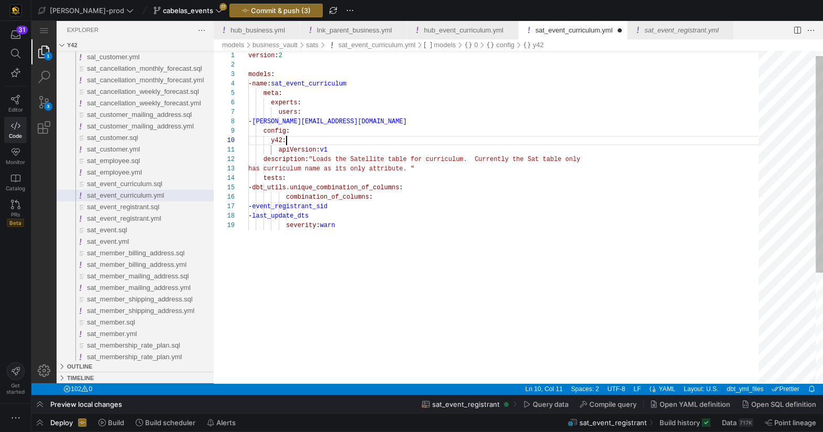
drag, startPoint x: 584, startPoint y: 31, endPoint x: 567, endPoint y: 28, distance: 17.0
type textarea "apiVersion: v1 description: "Loads the Satellite table for curriculum. Currentl…"
click at [418, 226] on div "version : 2 models : - name : sat_event_curriculum meta : experts : users : - m…" at bounding box center [507, 298] width 518 height 510
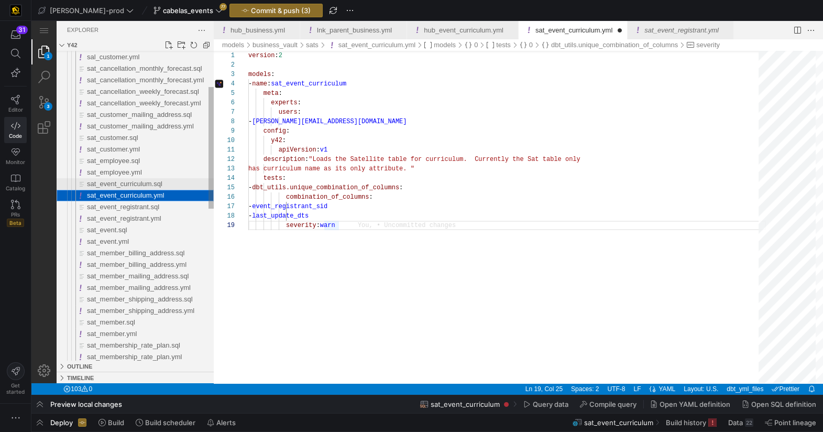
click at [143, 183] on span "sat_event_curriculum.sql" at bounding box center [124, 184] width 75 height 8
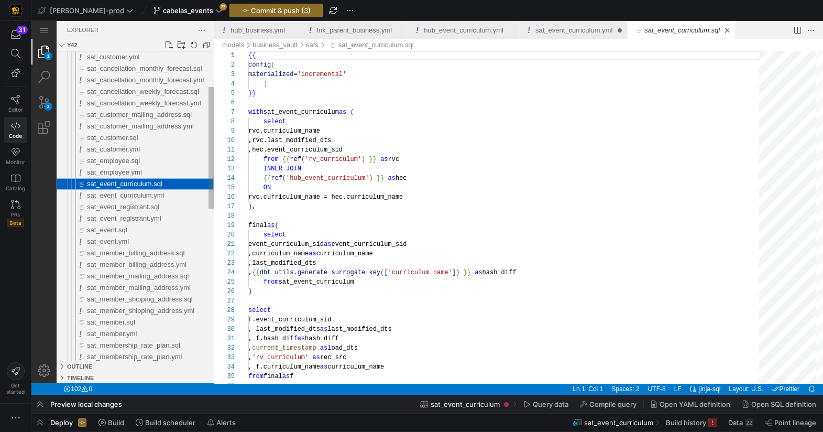
scroll to position [94, 0]
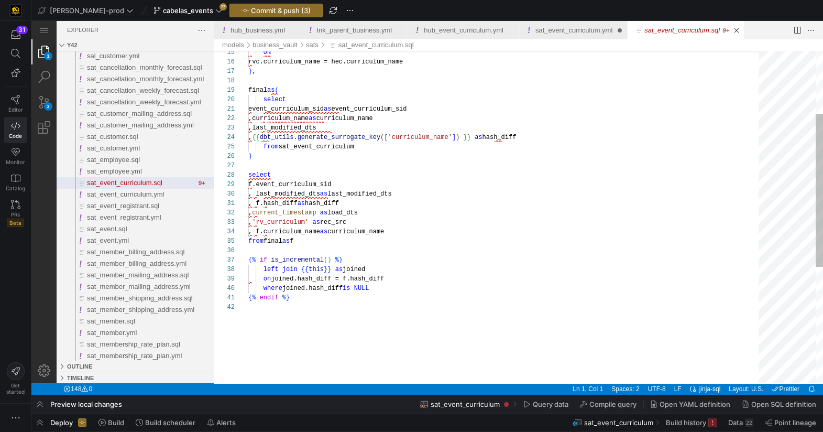
type textarea "event_curriculum_sid as event_curriculum_sid ,curriculum_name as curriculum_nam…"
click at [319, 183] on div "on joined.hash_diff = f.hash_diff where joined.hash_diff is NULL {% endif %} le…" at bounding box center [507, 275] width 518 height 719
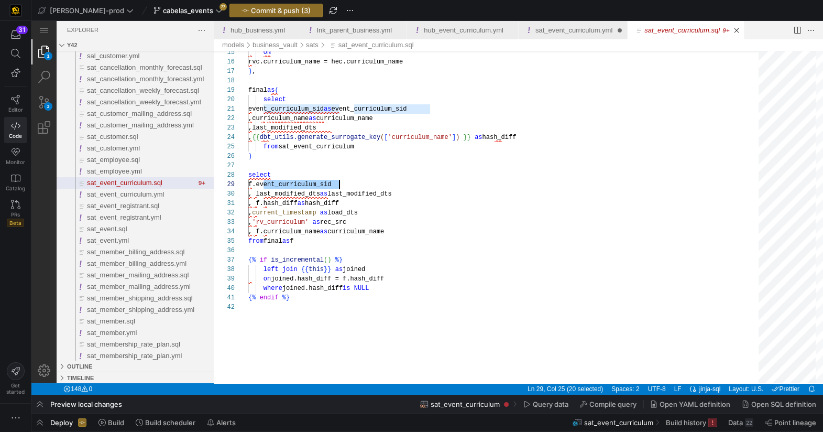
click at [558, 31] on link "sat_event_curriculum.yml" at bounding box center [574, 30] width 77 height 8
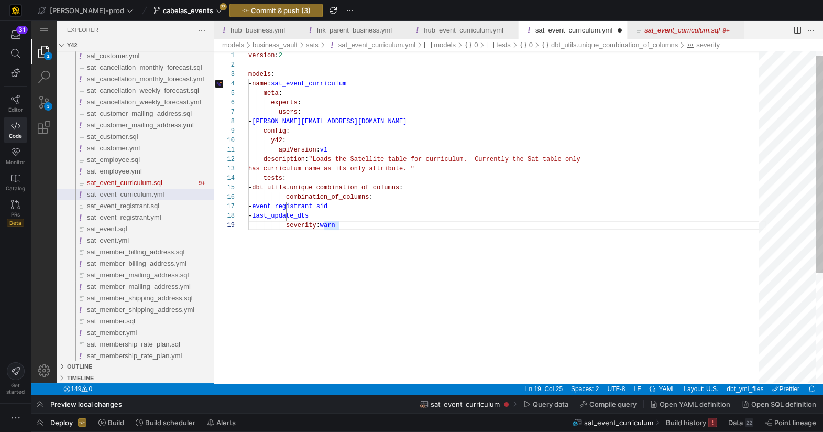
click at [352, 206] on div "version : 2 models : - name : sat_event_curriculum meta : experts : users : - m…" at bounding box center [507, 298] width 518 height 510
click at [385, 231] on div "version : 2 models : - name : sat_event_curriculum meta : experts : users : - m…" at bounding box center [507, 298] width 518 height 510
click at [361, 111] on div "version : 2 models : - name : sat_event_curriculum meta : experts : users : - m…" at bounding box center [507, 297] width 518 height 510
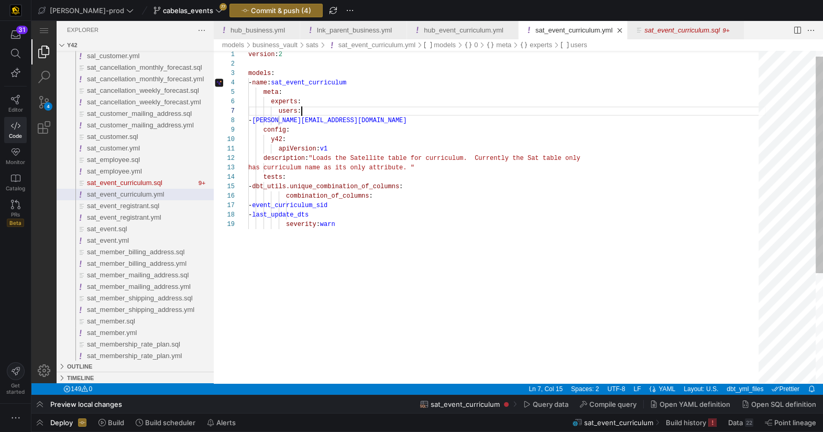
type textarea "apiVersion: v1 description: "Loads the Satellite table for curriculum. Currentl…"
click at [420, 230] on div "version : 2 models : - name : sat_event_curriculum meta : experts : users : - m…" at bounding box center [507, 297] width 518 height 510
click at [384, 256] on div "version : 2 models : - name : sat_event_curriculum meta : experts : users : - m…" at bounding box center [507, 297] width 518 height 510
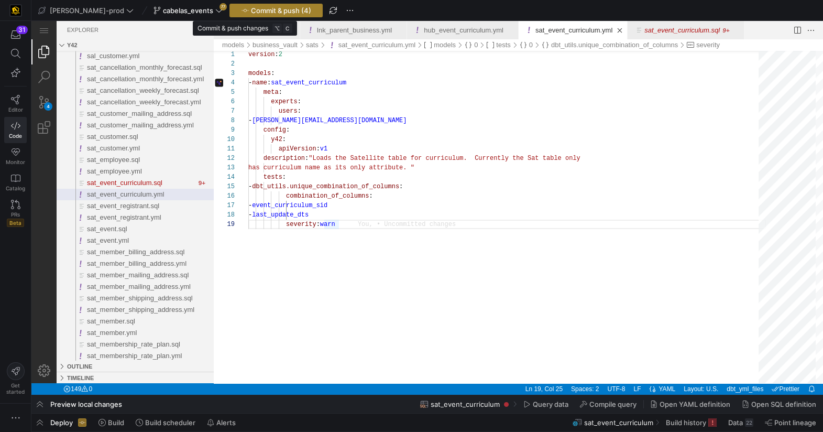
click at [252, 9] on span "Commit & push (4)" at bounding box center [281, 10] width 60 height 8
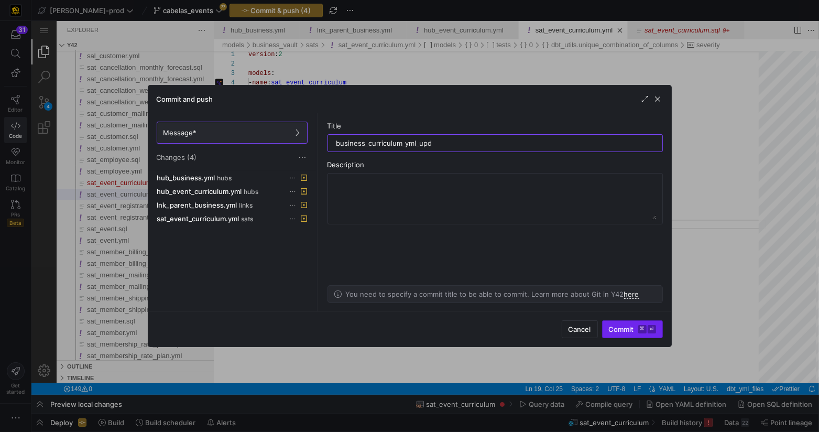
type input "business_curriculum_yml_upd"
click at [619, 333] on button "Commit ⌘ ⏎" at bounding box center [632, 329] width 61 height 18
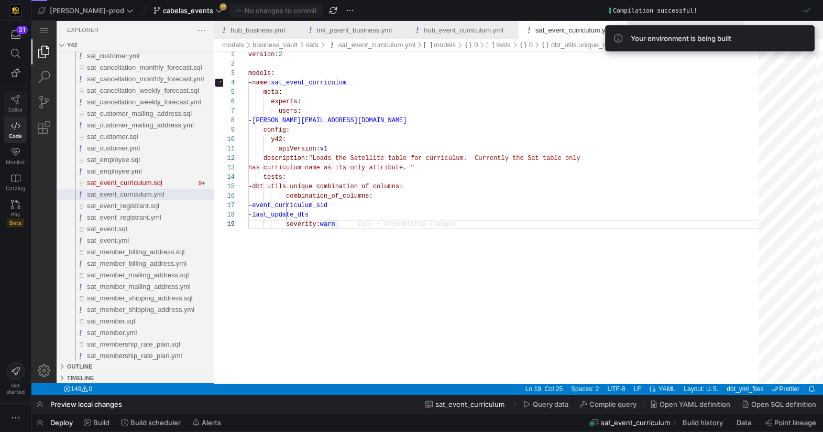
click at [8, 97] on link "Editor" at bounding box center [15, 104] width 23 height 26
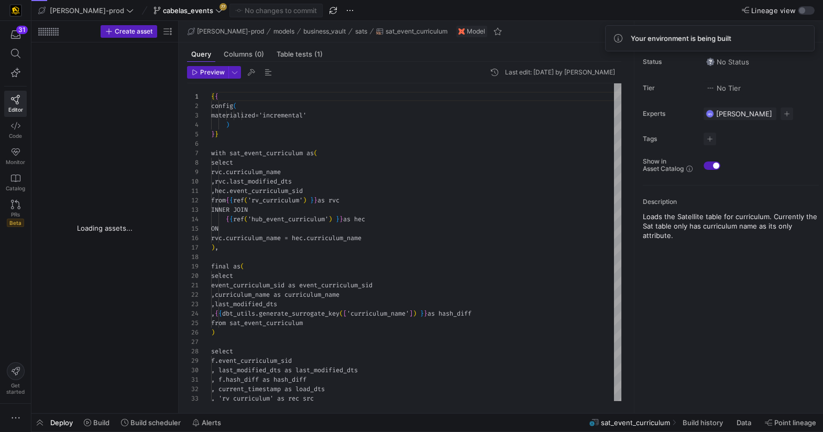
scroll to position [94, 0]
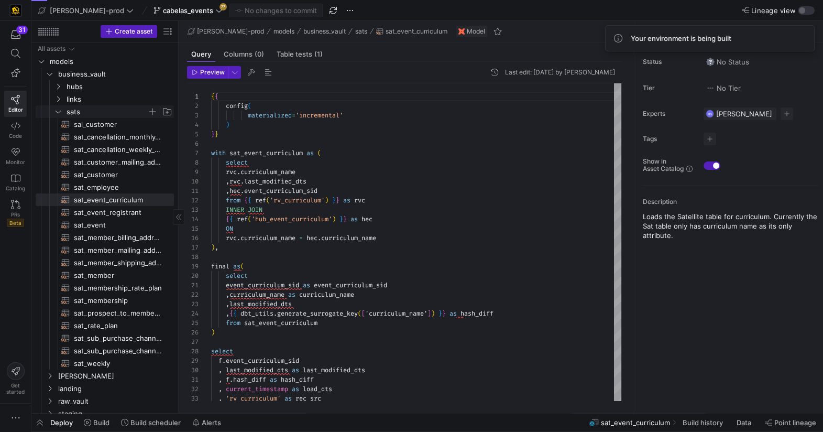
click at [61, 111] on icon "Press SPACE to select this row." at bounding box center [57, 111] width 7 height 6
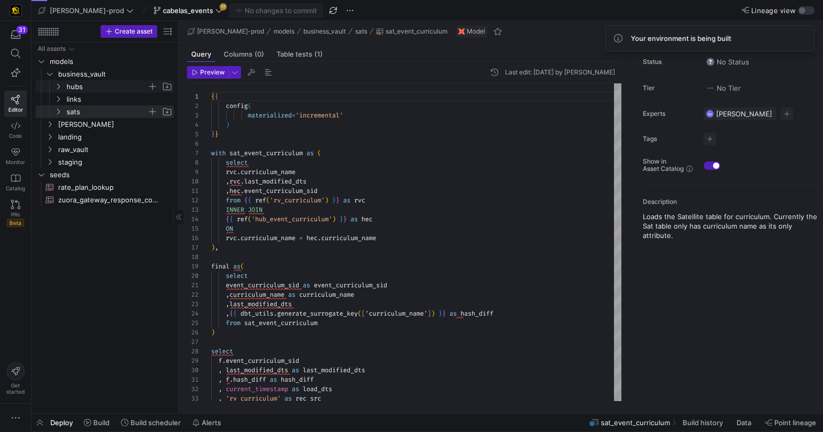
click at [58, 85] on icon "Press SPACE to select this row." at bounding box center [57, 86] width 7 height 6
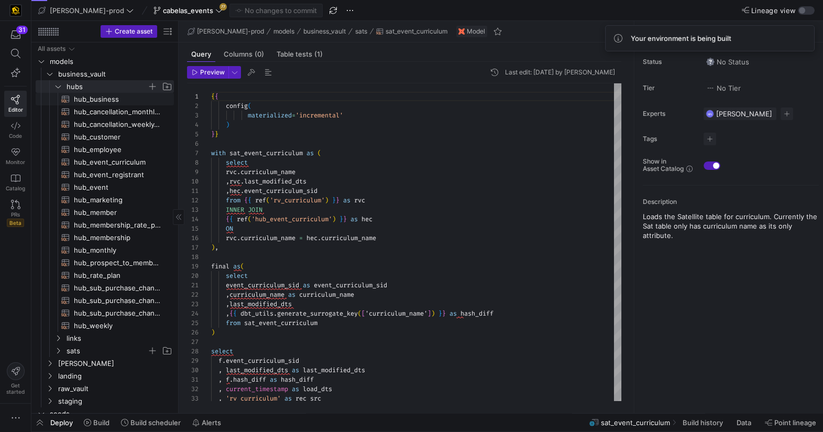
click at [96, 100] on span "hub_business​​​​​​​​​​" at bounding box center [118, 99] width 88 height 12
type textarea "{{ config( materialized='incremental' ) }} with business_account as ( select di…"
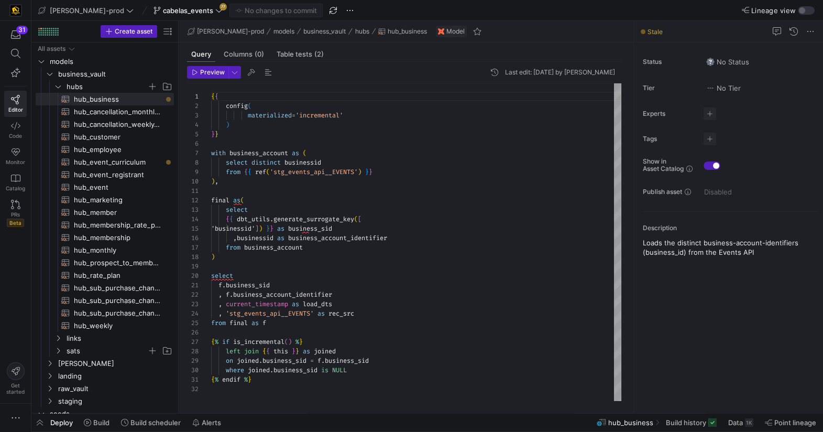
click at [59, 426] on span "Deploy" at bounding box center [61, 422] width 23 height 8
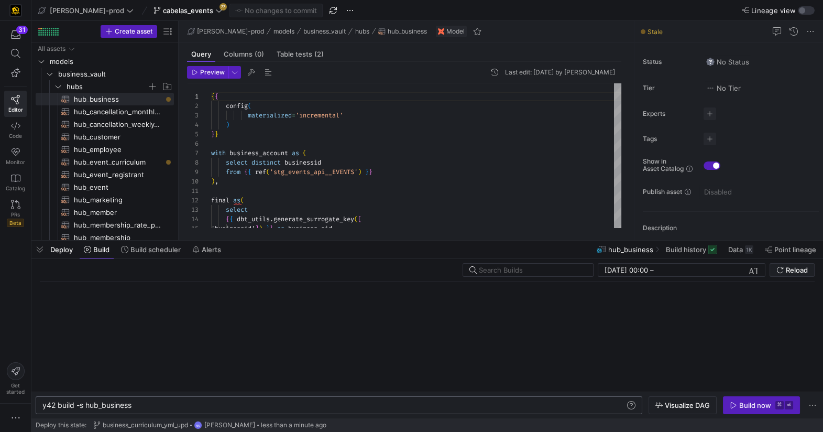
click at [279, 403] on div "y42 build -s hub_business" at bounding box center [333, 405] width 583 height 8
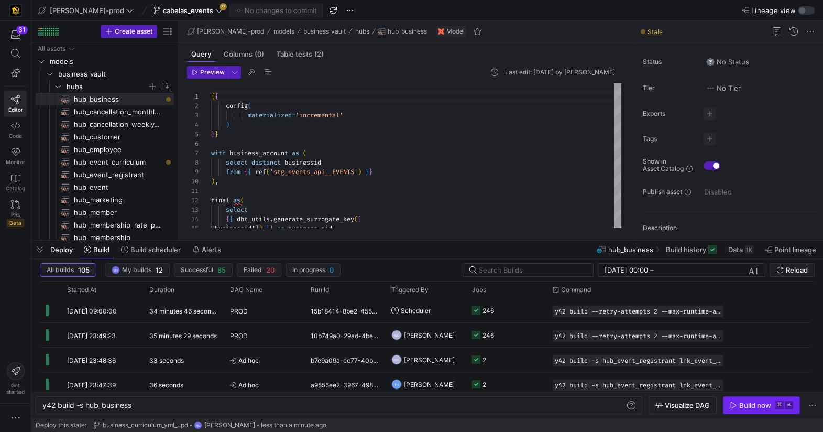
click at [747, 408] on div "Build now" at bounding box center [755, 405] width 32 height 8
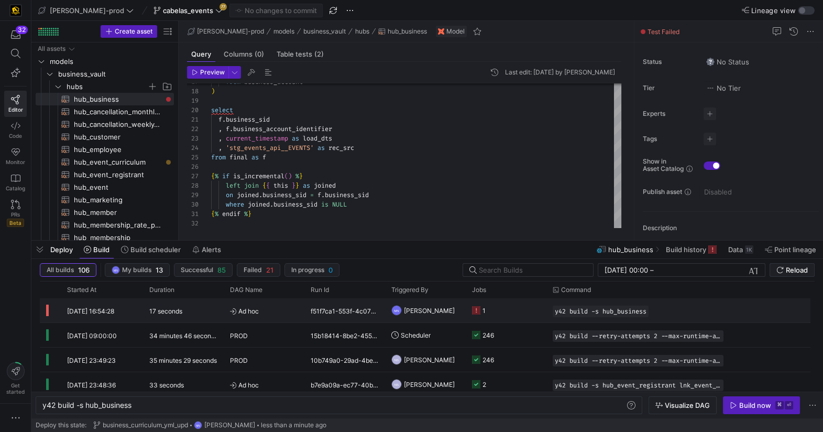
click at [478, 311] on icon "Press SPACE to select this row." at bounding box center [476, 310] width 8 height 8
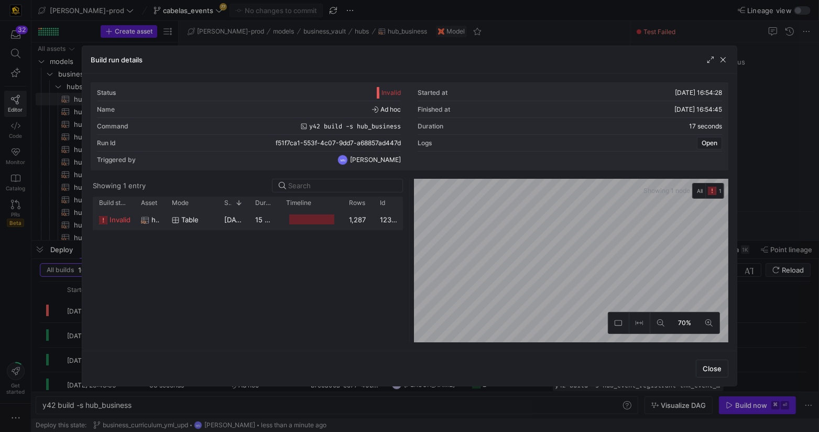
click at [304, 222] on div at bounding box center [311, 219] width 45 height 10
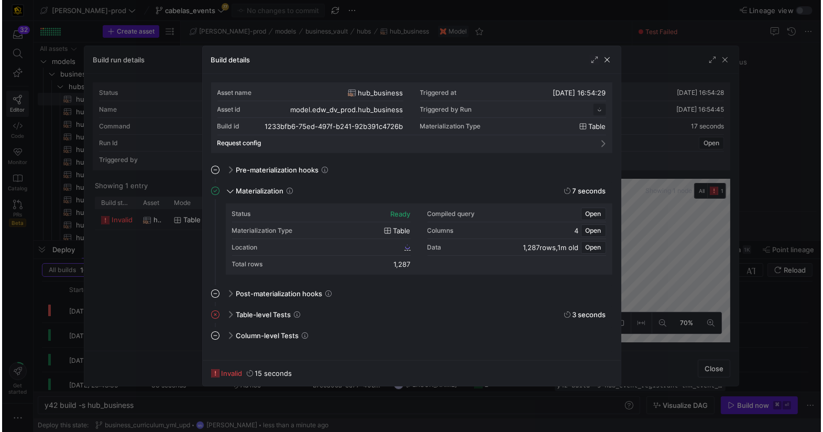
scroll to position [94, 0]
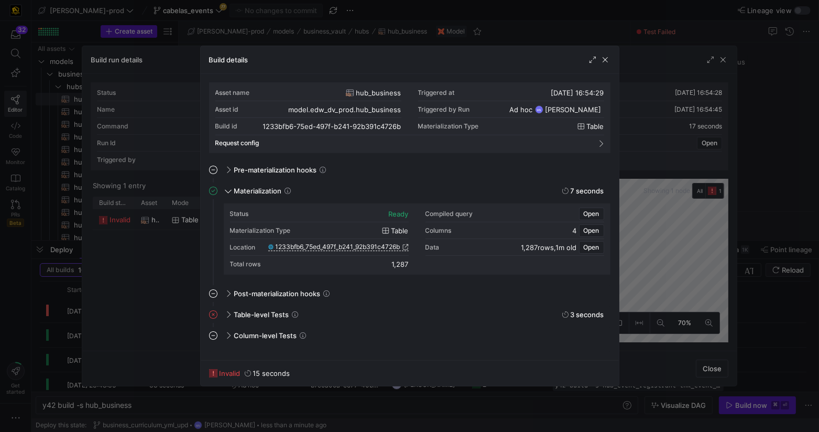
drag, startPoint x: 605, startPoint y: 59, endPoint x: 648, endPoint y: 60, distance: 43.5
click at [605, 59] on span "button" at bounding box center [605, 59] width 10 height 10
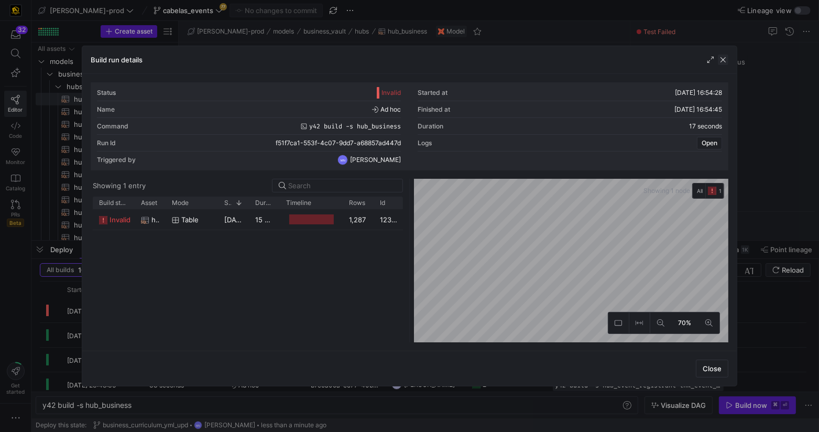
click at [728, 59] on span "button" at bounding box center [723, 59] width 10 height 10
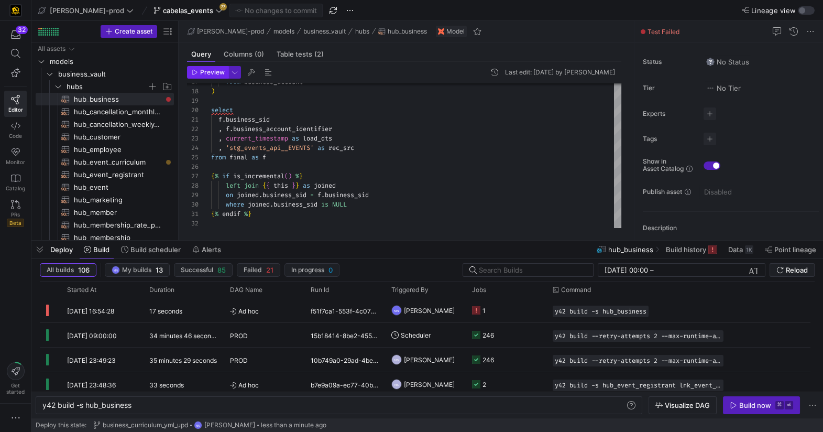
drag, startPoint x: 219, startPoint y: 74, endPoint x: 225, endPoint y: 77, distance: 7.5
click at [218, 74] on span "Preview" at bounding box center [212, 72] width 25 height 7
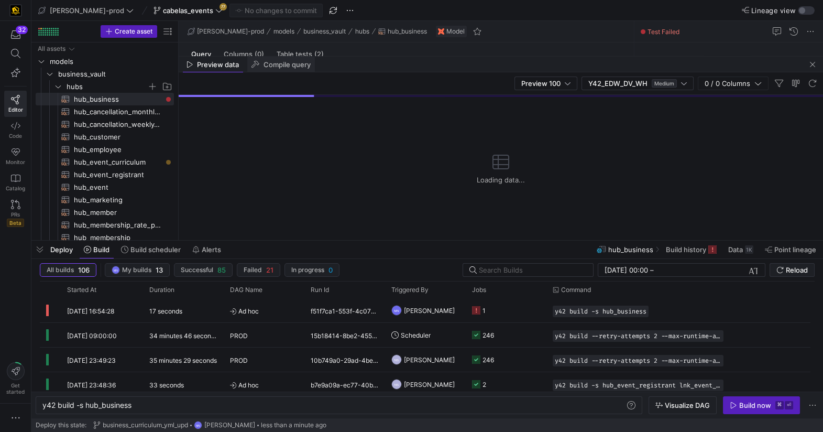
click at [284, 70] on div "Compile query" at bounding box center [281, 65] width 68 height 16
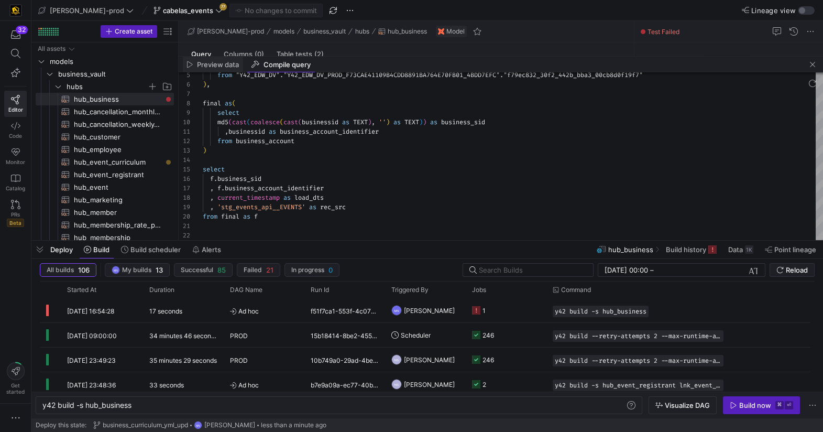
drag, startPoint x: 216, startPoint y: 66, endPoint x: 231, endPoint y: 70, distance: 15.1
click at [216, 66] on span "Preview data" at bounding box center [218, 64] width 42 height 7
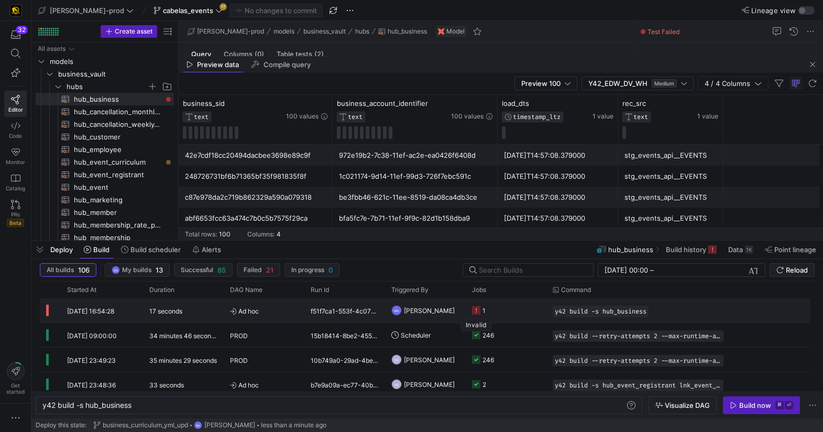
click at [478, 311] on icon "Press SPACE to select this row." at bounding box center [476, 310] width 8 height 8
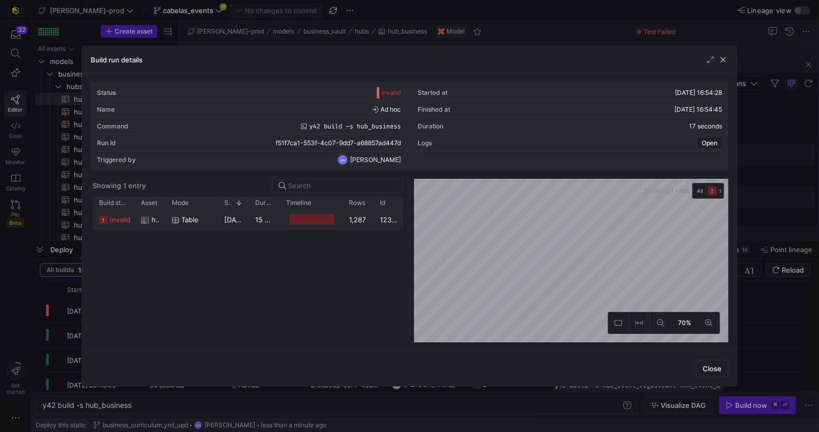
click at [104, 219] on icon at bounding box center [103, 220] width 8 height 8
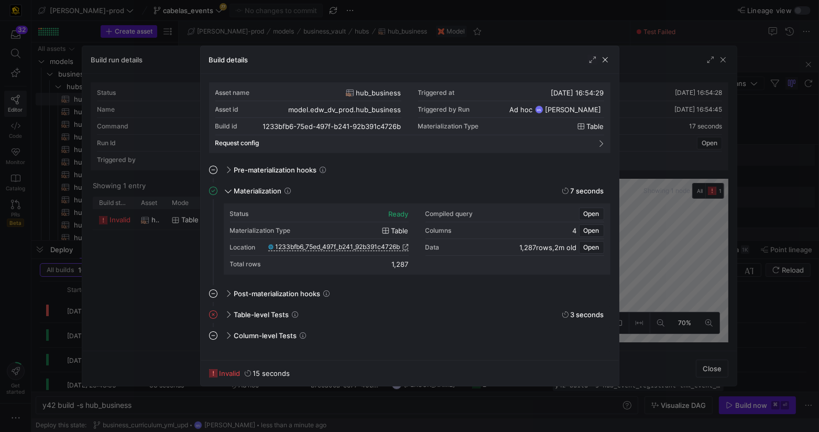
click at [228, 370] on span "invalid" at bounding box center [230, 373] width 21 height 8
click at [227, 313] on span at bounding box center [227, 314] width 8 height 5
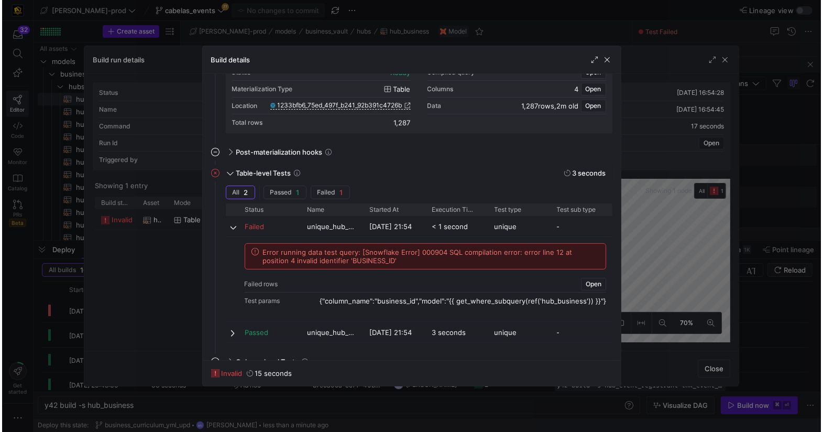
scroll to position [142, 0]
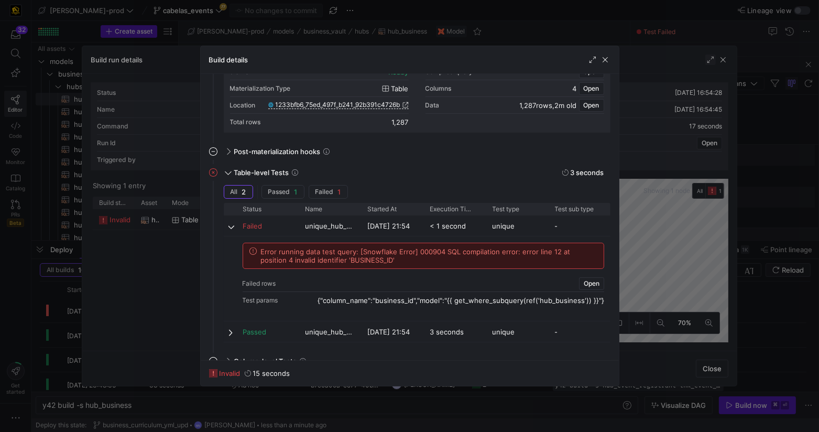
drag, startPoint x: 603, startPoint y: 61, endPoint x: 707, endPoint y: 59, distance: 103.8
click at [607, 61] on span "button" at bounding box center [605, 59] width 10 height 10
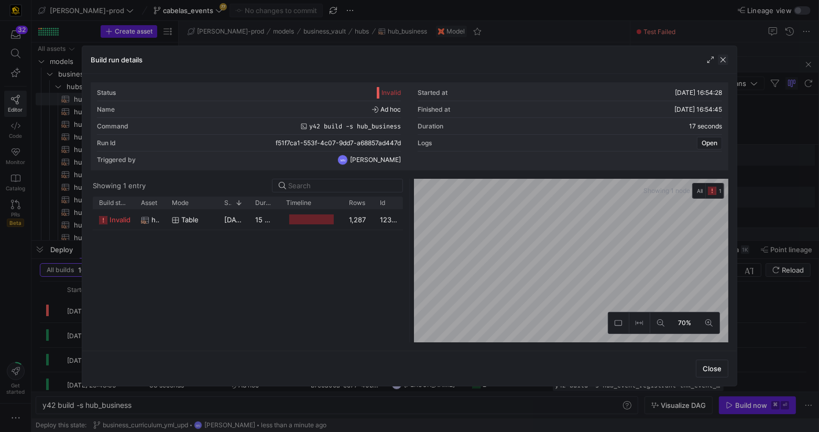
click at [728, 59] on div "Build run details" at bounding box center [409, 60] width 654 height 28
click at [724, 60] on span "button" at bounding box center [723, 59] width 10 height 10
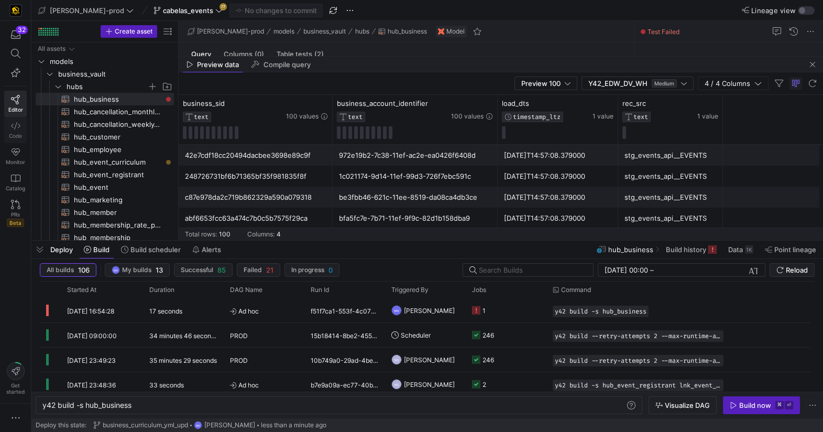
click at [14, 126] on icon at bounding box center [15, 125] width 9 height 9
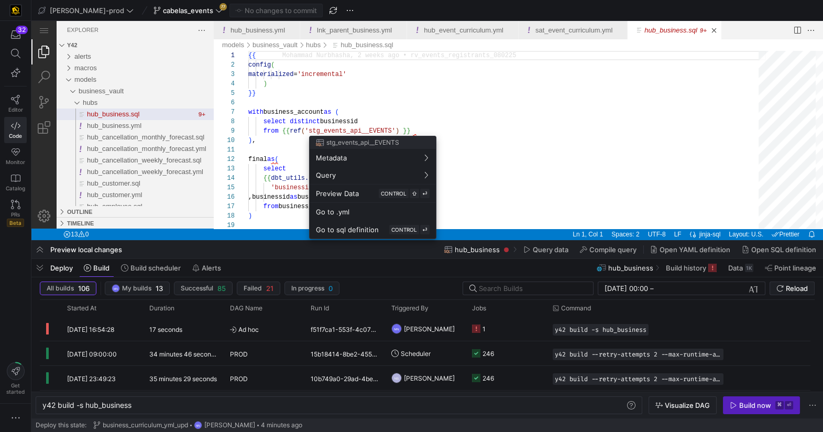
click at [460, 120] on div at bounding box center [411, 216] width 823 height 432
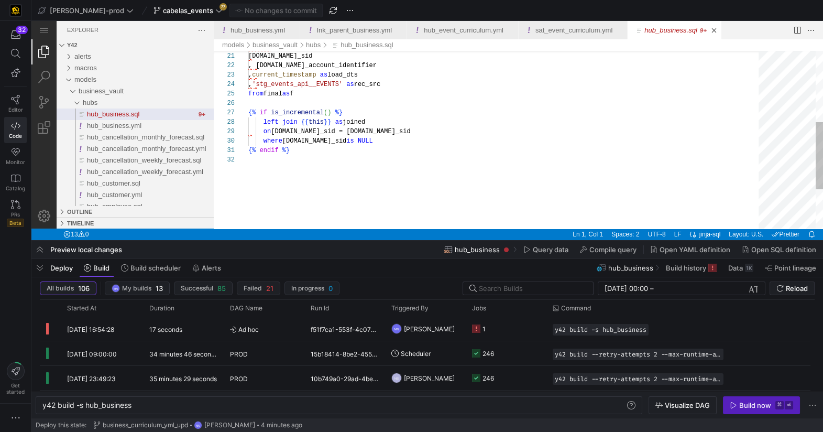
type textarea "[DOMAIN_NAME]_sid , [DOMAIN_NAME]_account_identifier , current_timestamp as loa…"
click at [322, 64] on span ", f.business_account_identifier" at bounding box center [312, 65] width 128 height 7
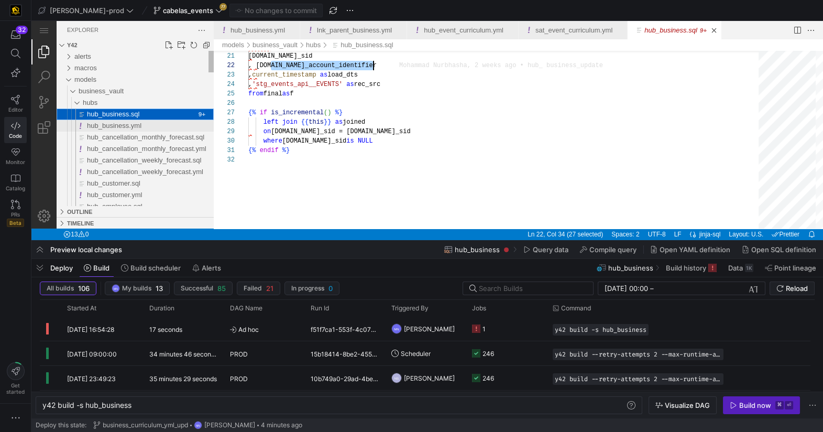
click at [139, 126] on span "hub_business.yml" at bounding box center [114, 126] width 54 height 8
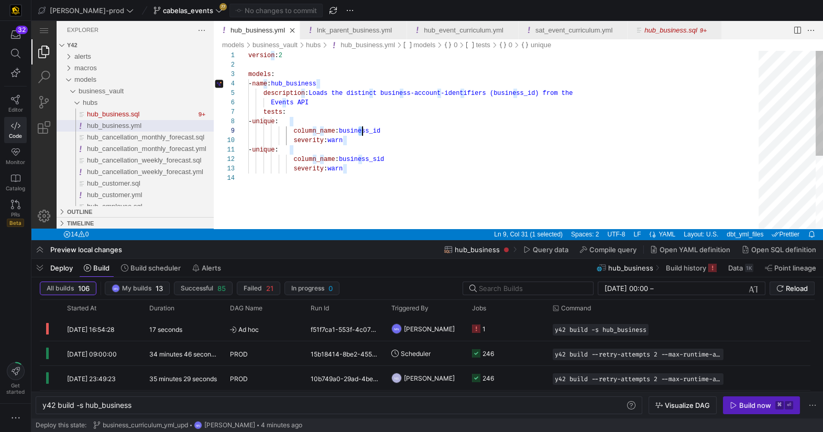
scroll to position [75, 136]
paste textarea "account_identifier"
type textarea "version: 2 models: - name: hub_business description: Loads the distinct busines…"
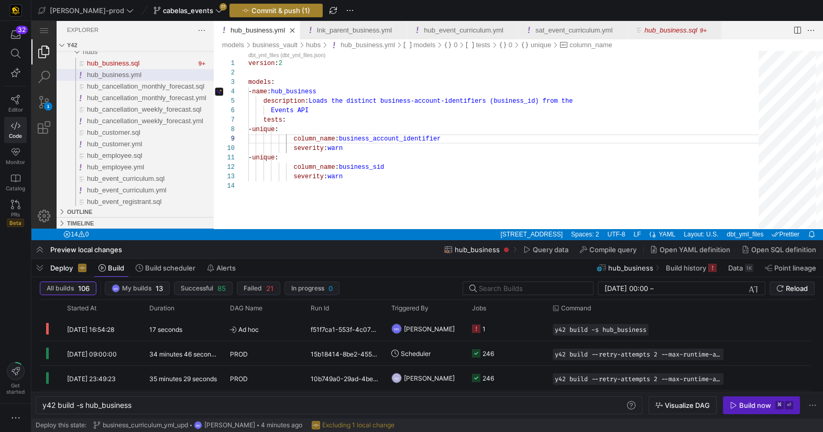
click at [252, 10] on span "Commit & push (1)" at bounding box center [281, 10] width 59 height 8
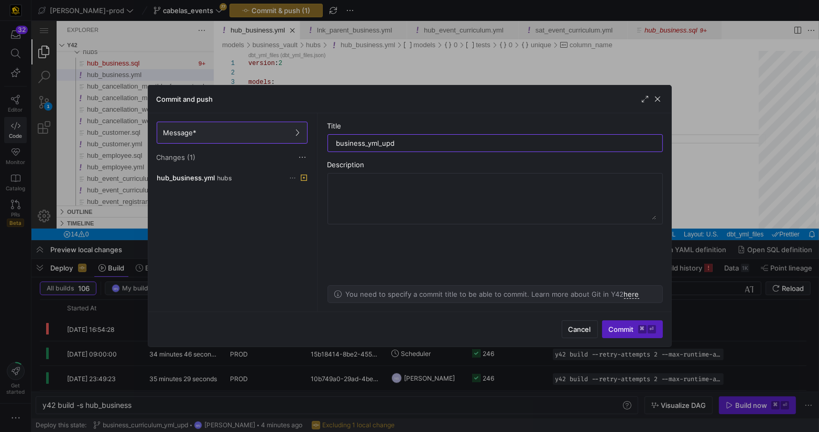
drag, startPoint x: 337, startPoint y: 143, endPoint x: 345, endPoint y: 164, distance: 22.4
click at [337, 143] on input "business_yml_upd" at bounding box center [495, 143] width 318 height 8
type input "hub_business_yml_upd"
drag, startPoint x: 628, startPoint y: 330, endPoint x: 634, endPoint y: 325, distance: 7.1
click at [628, 330] on span "Commit ⌘ ⏎" at bounding box center [632, 329] width 47 height 8
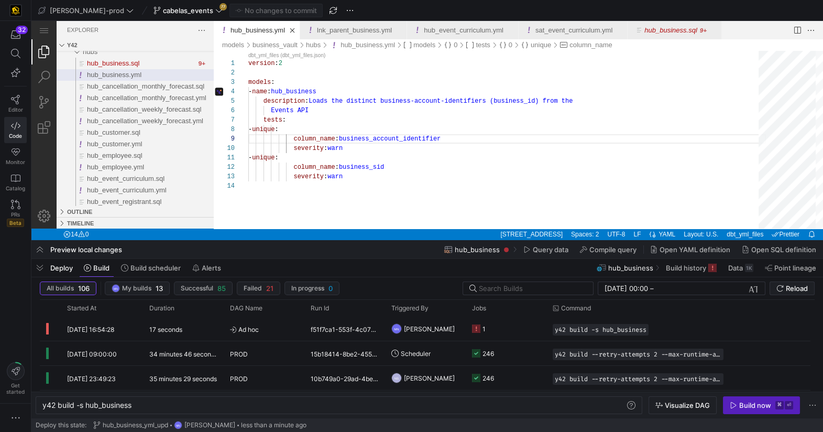
click at [750, 409] on div "Build now" at bounding box center [755, 405] width 32 height 8
click at [17, 98] on icon at bounding box center [15, 99] width 9 height 9
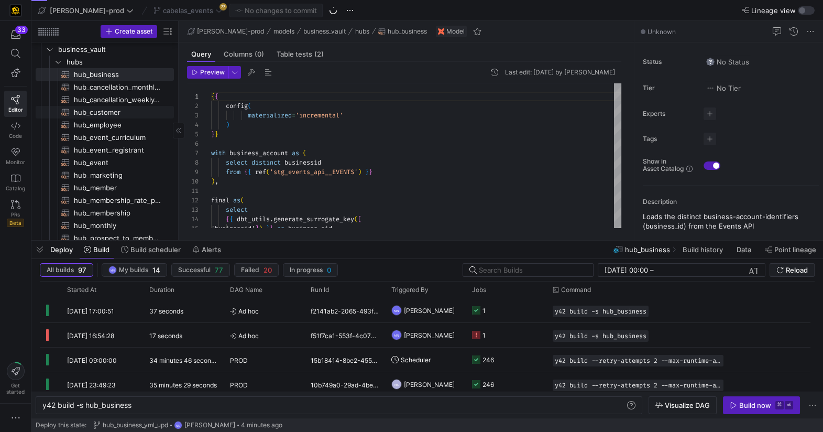
scroll to position [27, 0]
drag, startPoint x: 121, startPoint y: 132, endPoint x: 126, endPoint y: 132, distance: 5.8
click at [121, 132] on span "hub_event_curriculum​​​​​​​​​​" at bounding box center [118, 135] width 88 height 12
type textarea "y42 build -s hub_event_curriculum"
type textarea "{{ config( materialized='incremental' ) }} with hub_event_curriculum as ( selec…"
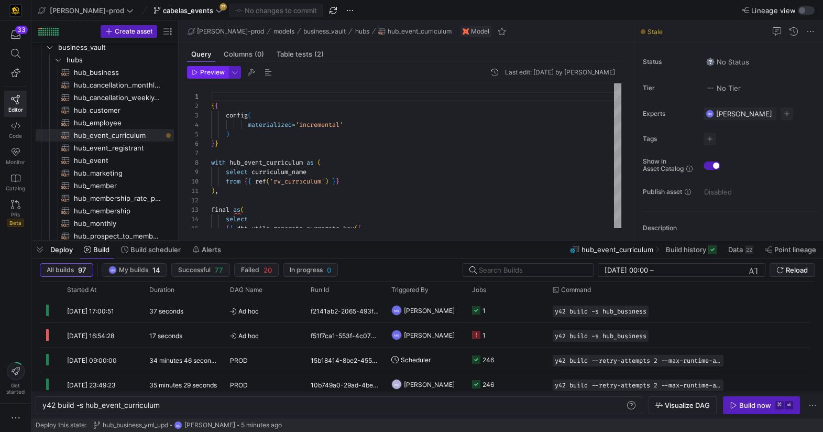
drag, startPoint x: 208, startPoint y: 71, endPoint x: 214, endPoint y: 73, distance: 6.5
click at [208, 71] on span "Preview" at bounding box center [212, 72] width 25 height 7
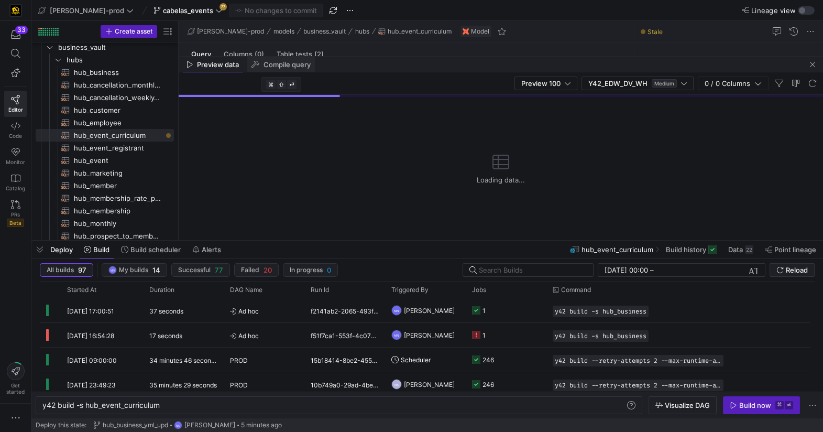
click at [292, 67] on span "Compile query" at bounding box center [287, 64] width 47 height 7
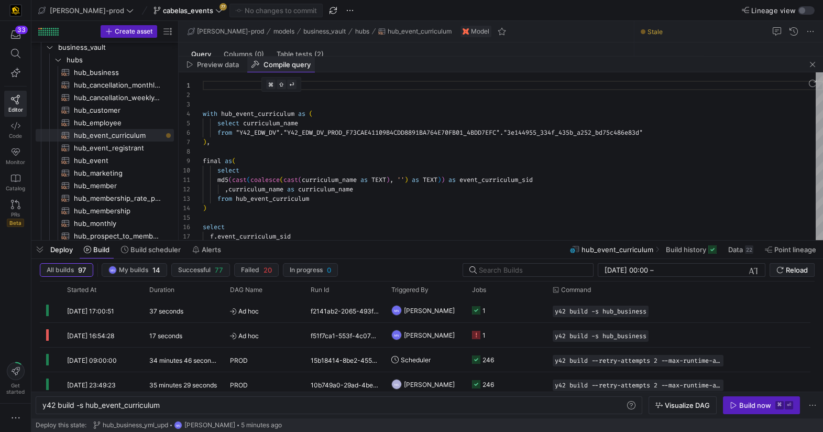
scroll to position [94, 0]
click at [221, 66] on span "Preview data" at bounding box center [218, 64] width 42 height 7
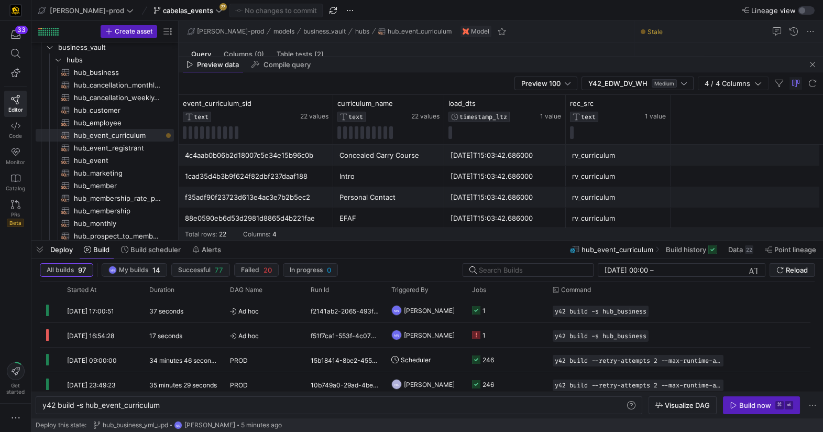
click at [747, 407] on div "Build now" at bounding box center [755, 405] width 32 height 8
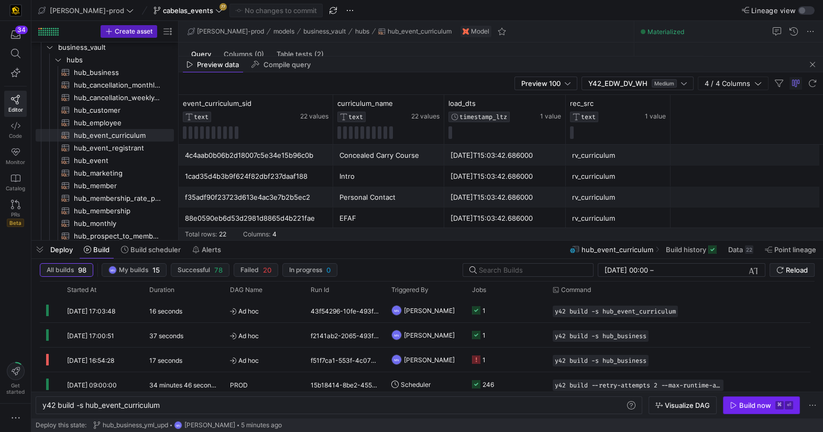
click at [746, 406] on div "Build now" at bounding box center [755, 405] width 32 height 8
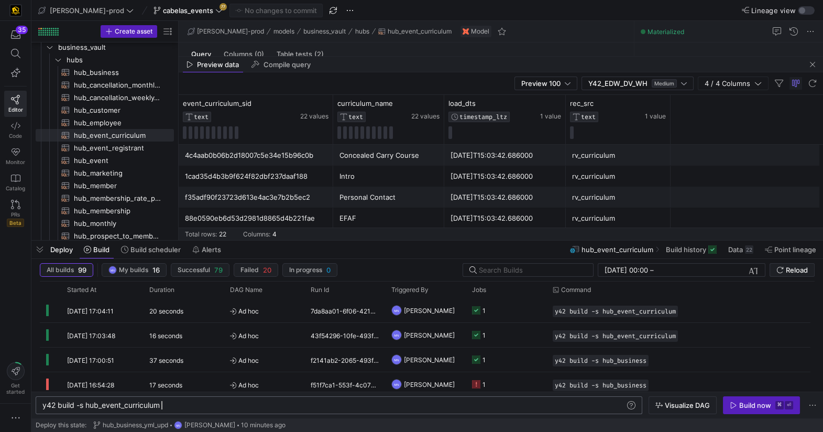
scroll to position [0, 118]
click at [246, 402] on div "y42 build -s hub_event_curriculum" at bounding box center [333, 405] width 583 height 8
click at [56, 59] on icon "Press SPACE to select this row." at bounding box center [57, 60] width 7 height 6
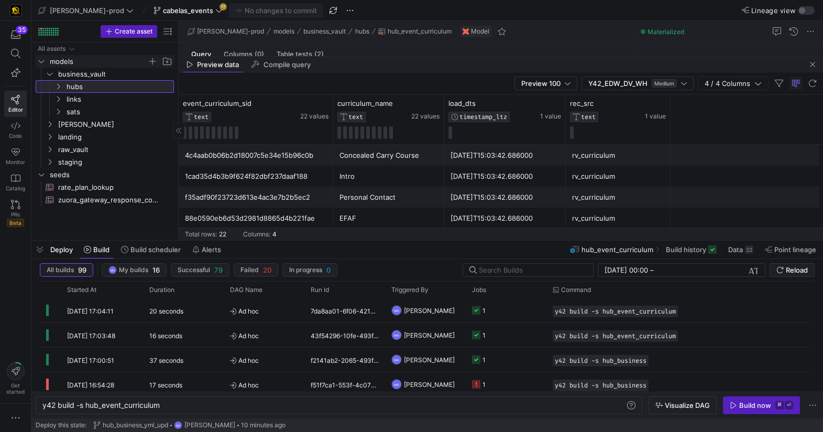
scroll to position [0, 0]
click at [55, 98] on icon "Press SPACE to select this row." at bounding box center [57, 99] width 7 height 6
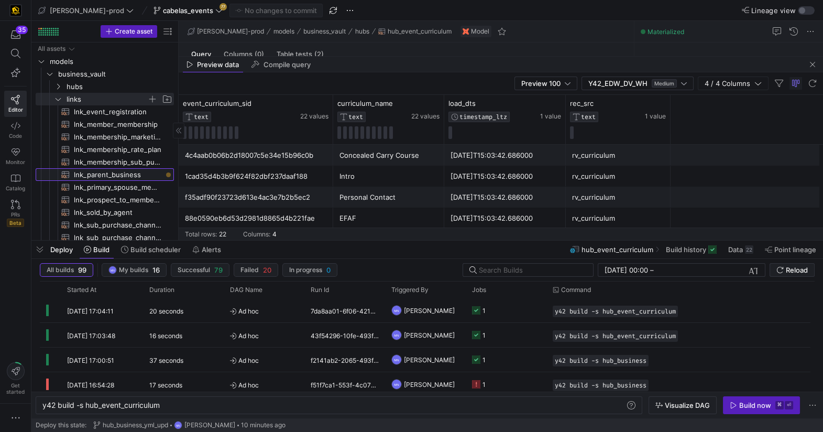
click at [116, 175] on span "lnk_parent_business​​​​​​​​​​" at bounding box center [118, 175] width 88 height 12
type textarea "y42 build -s lnk_parent_business"
type textarea "{{ config( materialized = 'incremental' ) }} with parent_account as ( select di…"
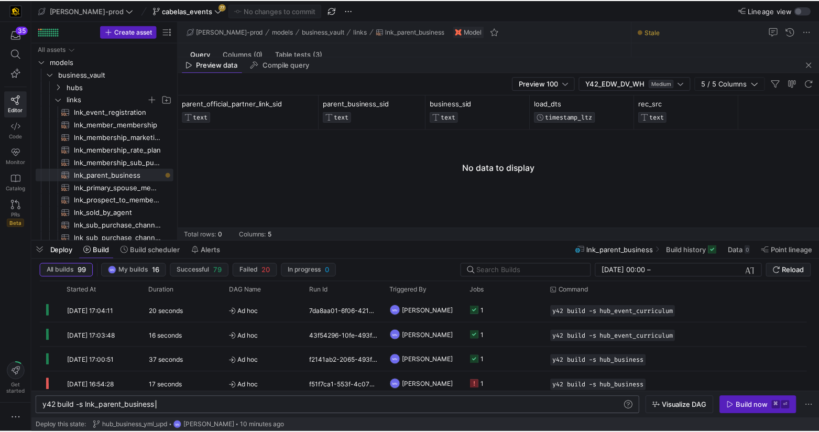
scroll to position [0, 113]
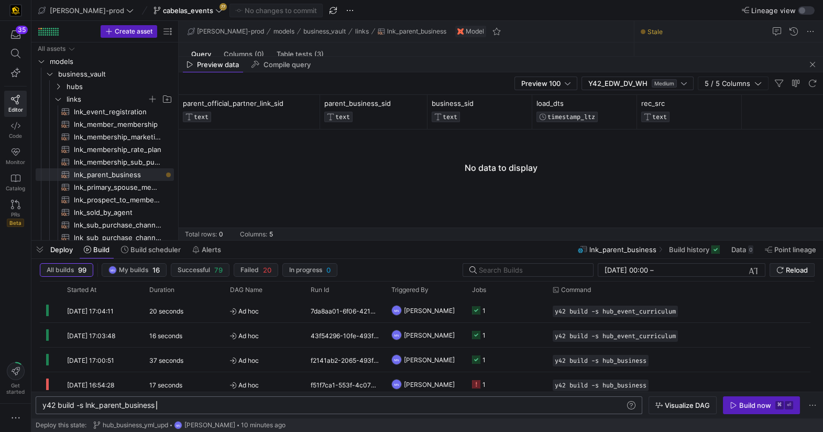
drag, startPoint x: 211, startPoint y: 408, endPoint x: 366, endPoint y: 409, distance: 155.1
click at [213, 407] on div "y42 build -s lnk_parent_business" at bounding box center [333, 405] width 583 height 8
click at [748, 408] on div "Build now" at bounding box center [755, 405] width 32 height 8
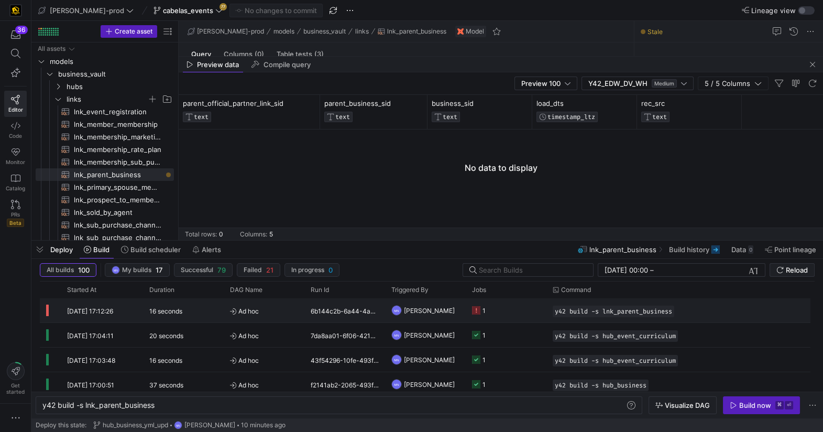
click at [479, 311] on icon "Press SPACE to select this row." at bounding box center [476, 310] width 8 height 8
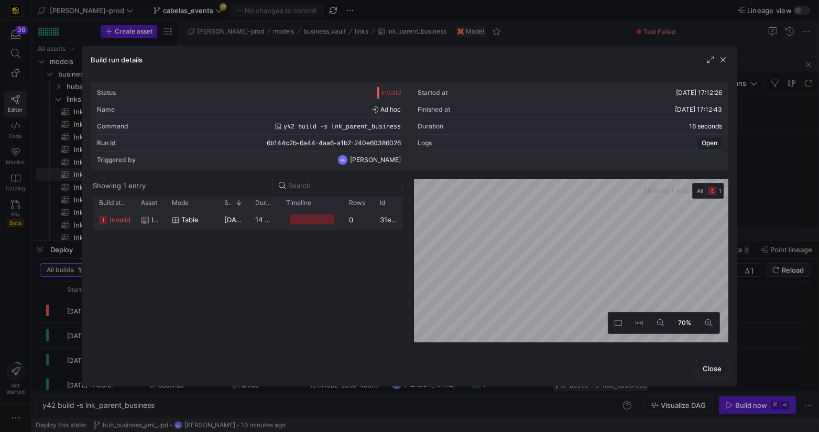
click at [99, 220] on icon at bounding box center [103, 220] width 8 height 8
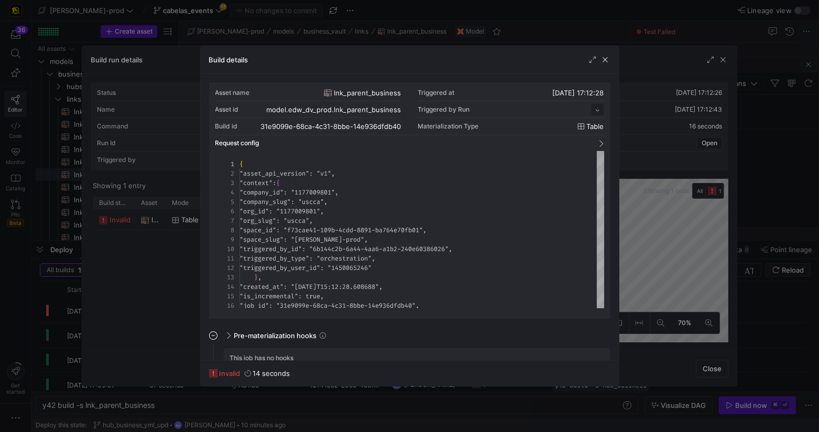
scroll to position [94, 0]
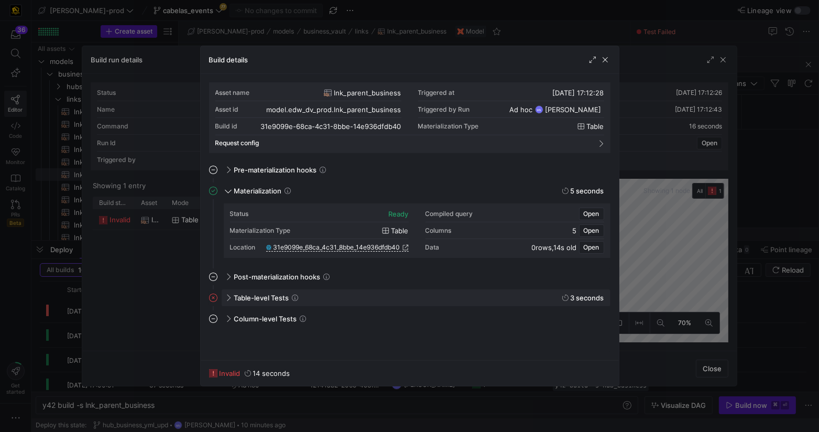
click at [229, 298] on span at bounding box center [227, 298] width 8 height 5
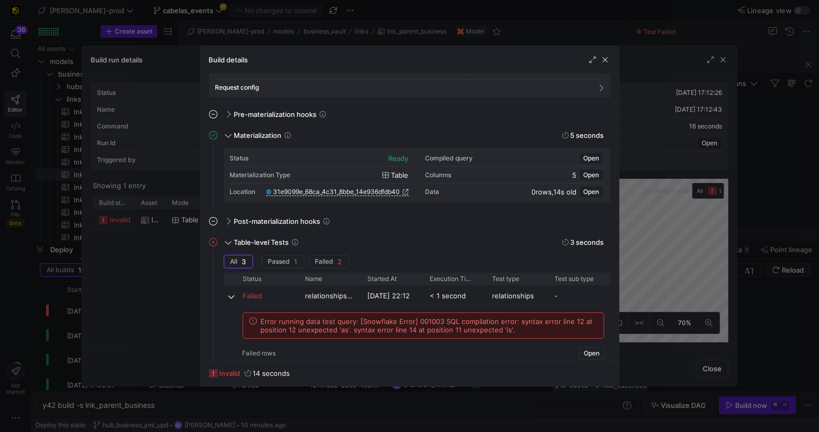
scroll to position [75, 0]
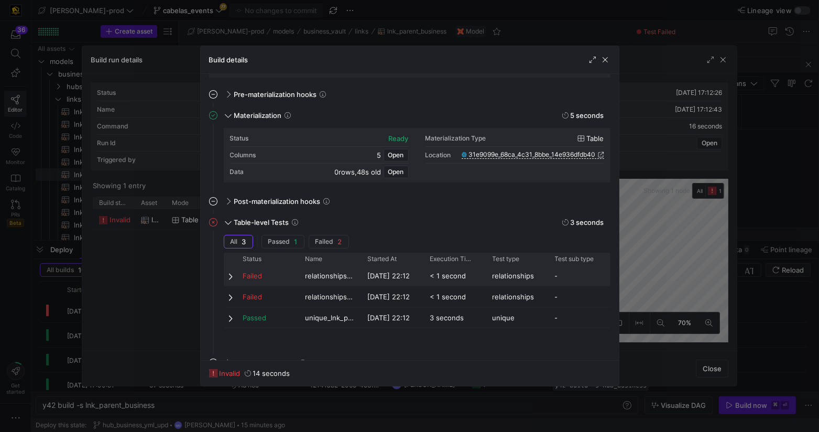
click at [232, 277] on span at bounding box center [231, 276] width 7 height 8
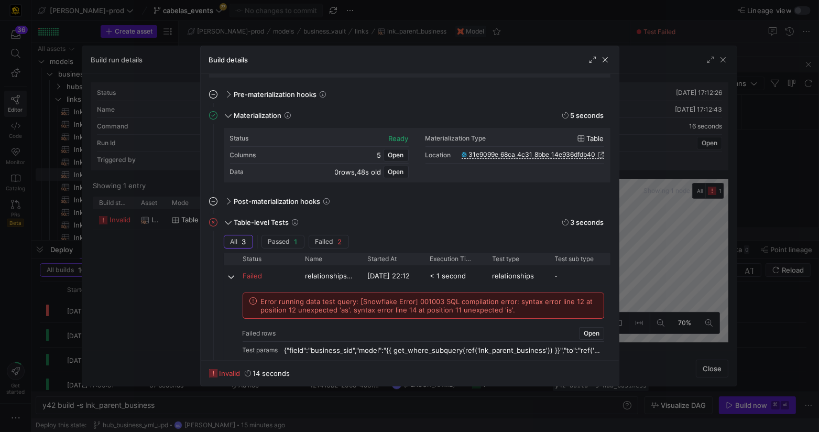
click at [438, 299] on span "Error running data test query: [Snowflake Error] 001003 SQL compilation error: …" at bounding box center [429, 305] width 336 height 17
click at [488, 308] on span "Error running data test query: [Snowflake Error] 001003 SQL compilation error: …" at bounding box center [429, 305] width 336 height 17
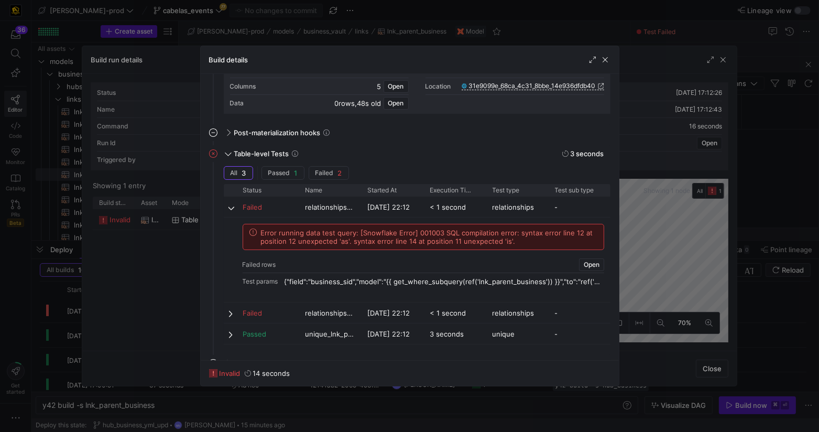
scroll to position [159, 0]
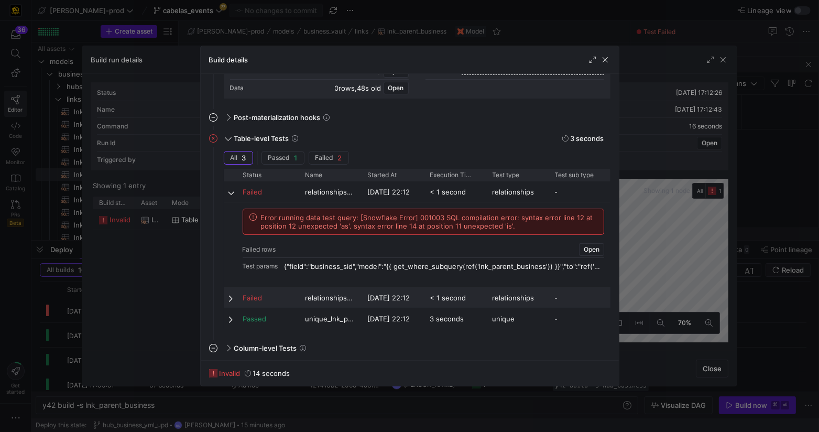
click at [236, 299] on div "Failed relationships_lnk_parent_business_parent_business_sid__ref_hub_business_…" at bounding box center [417, 297] width 387 height 21
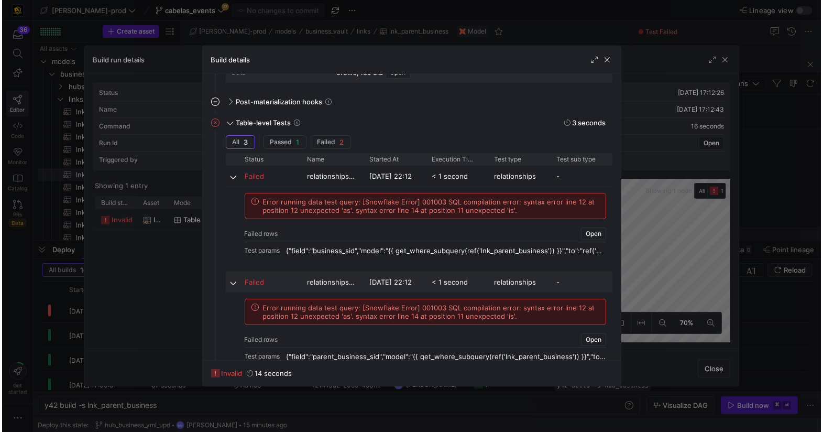
scroll to position [187, 0]
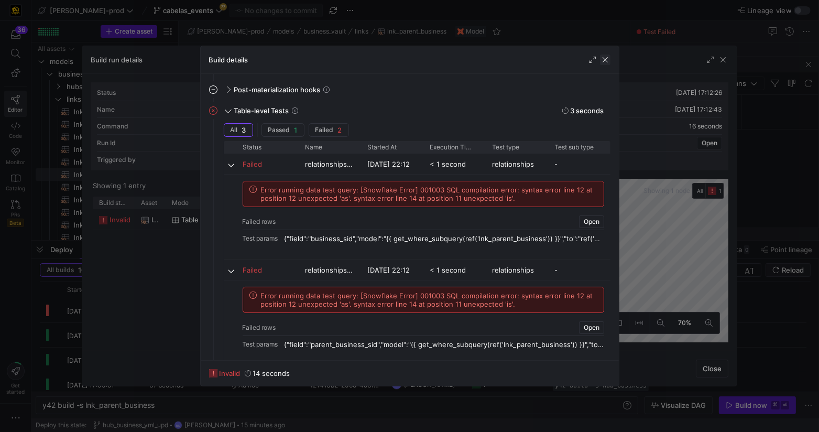
click at [605, 61] on span "button" at bounding box center [605, 59] width 10 height 10
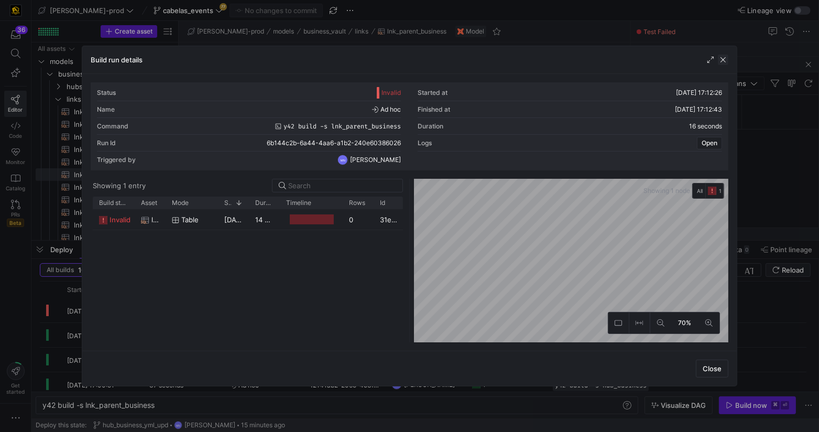
click at [728, 61] on span "button" at bounding box center [723, 59] width 10 height 10
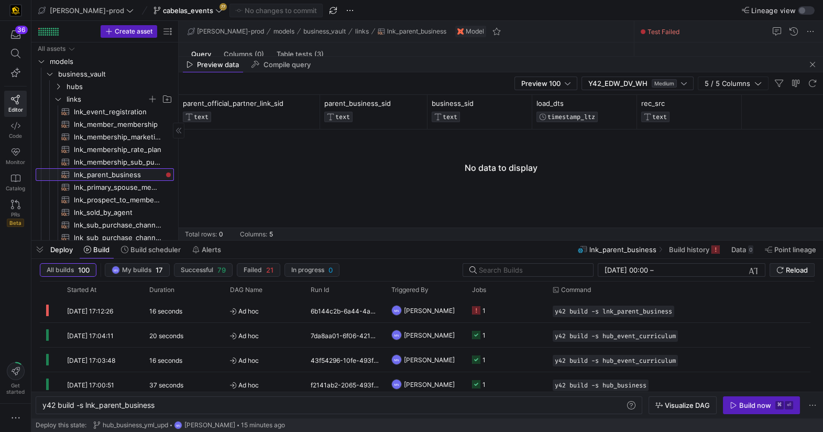
click at [116, 174] on span "lnk_parent_business​​​​​​​​​​" at bounding box center [118, 175] width 88 height 12
click at [812, 62] on span "button" at bounding box center [812, 64] width 13 height 13
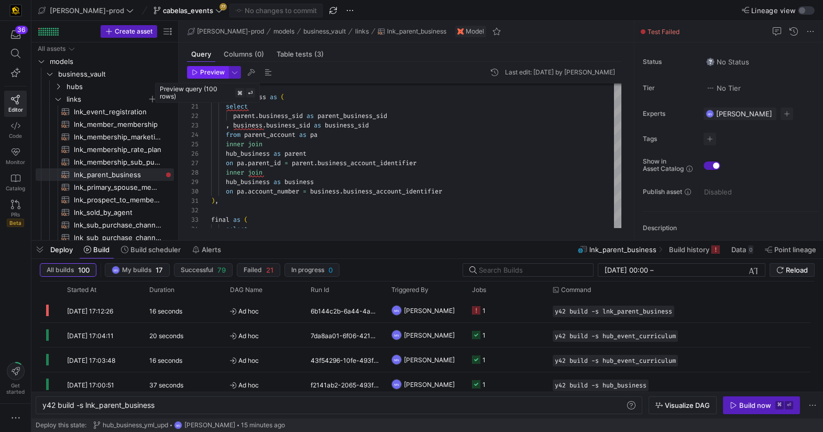
click at [201, 73] on span "Preview" at bounding box center [212, 72] width 25 height 7
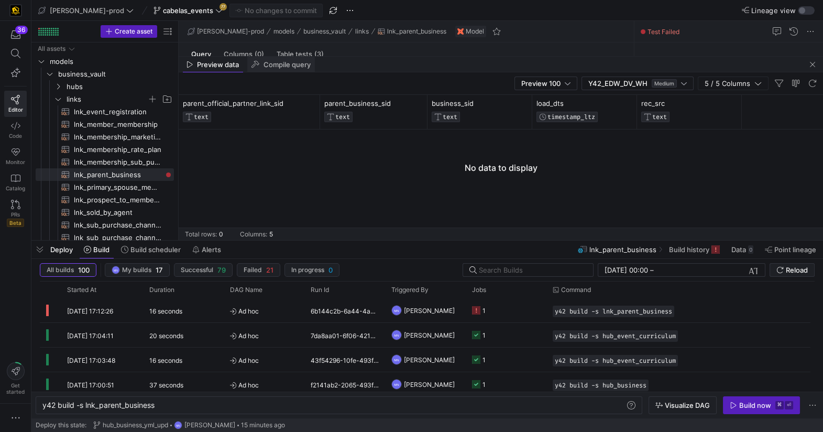
click at [293, 69] on div "Compile query" at bounding box center [281, 65] width 68 height 16
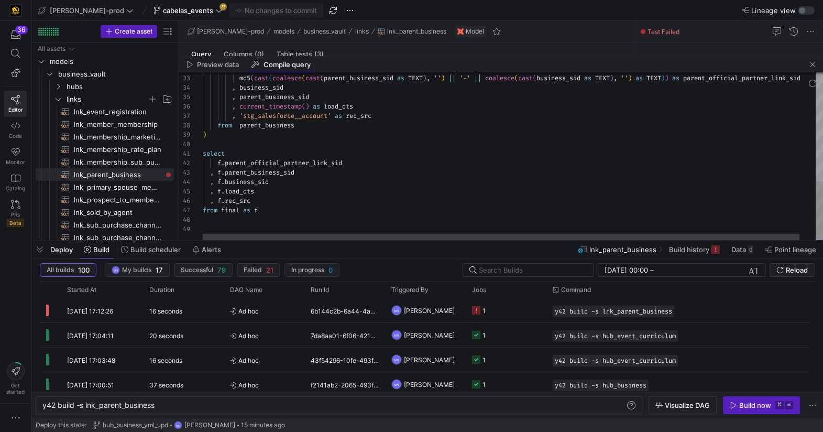
scroll to position [57, 57]
click at [287, 210] on div "select md5 ( cast ( coalesce ( cast ( parent_business_sid as TEXT ) , '' ) || '…" at bounding box center [521, 1] width 637 height 477
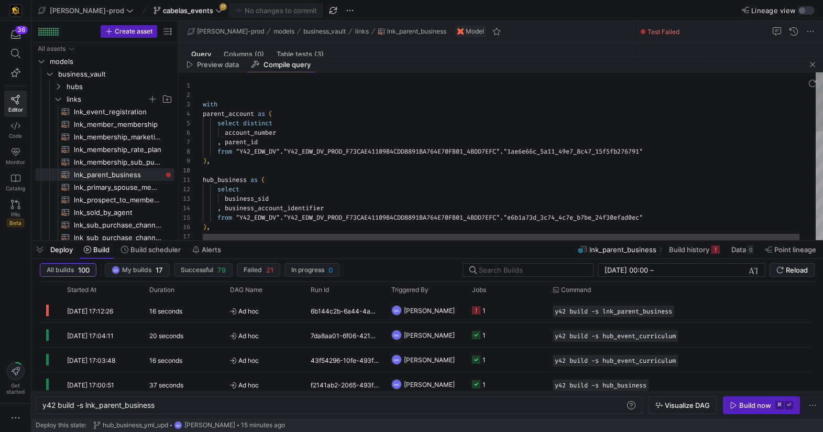
type textarea "hub_business as ( select business_sid , business_account_identifier from "Y42_E…"
click at [418, 179] on div ") , , business_account_identifier from "Y42_EDW_DV" . "Y42_EDW_DV_PROD_F73CAE41…" at bounding box center [521, 310] width 637 height 477
type textarea "i"
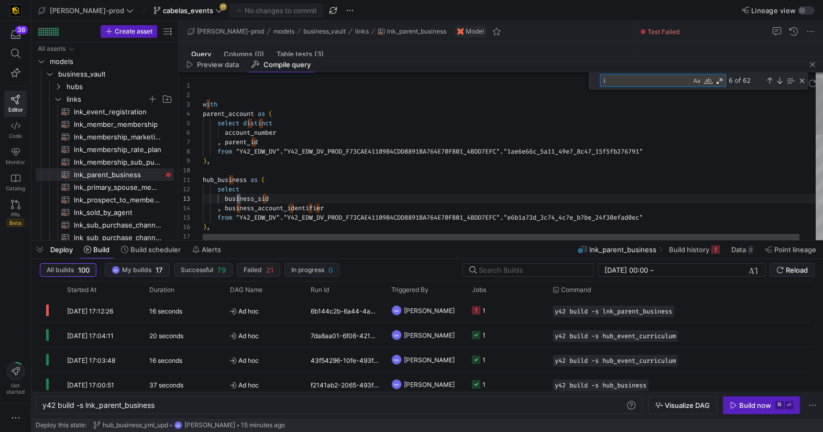
scroll to position [94, 52]
type textarea "with parent_account as ( select distinct account_number , parent_id from "Y42_E…"
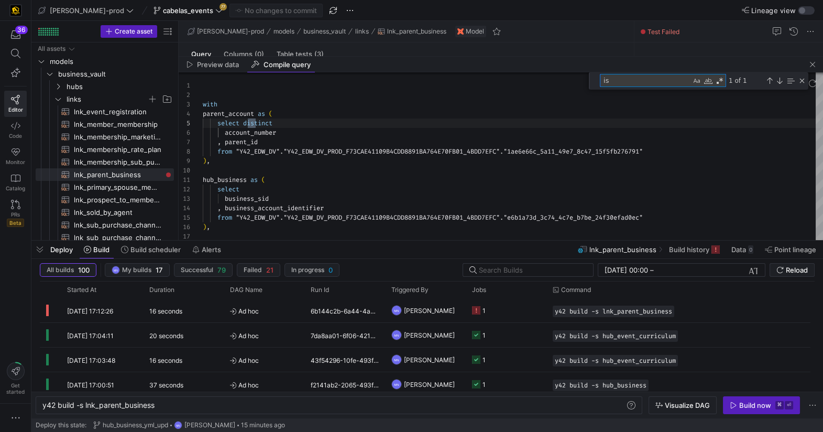
type textarea "is"
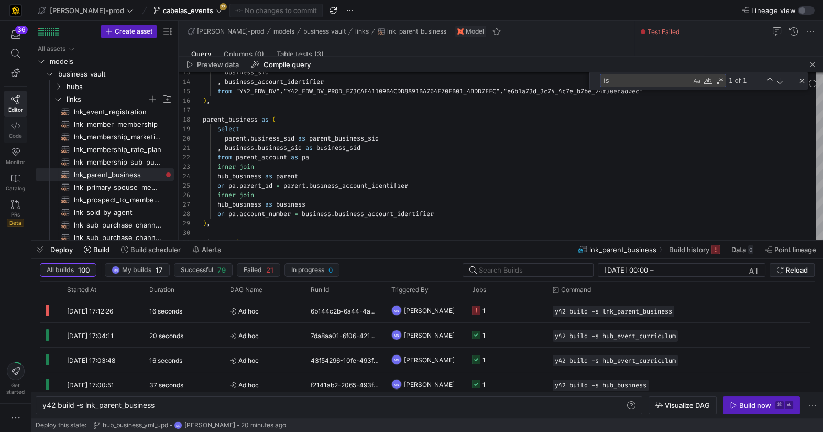
click at [8, 125] on link "Code" at bounding box center [15, 130] width 23 height 26
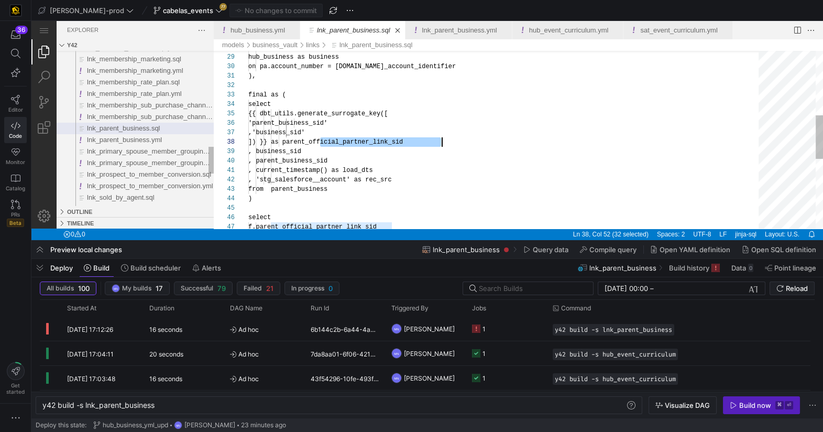
scroll to position [66, 192]
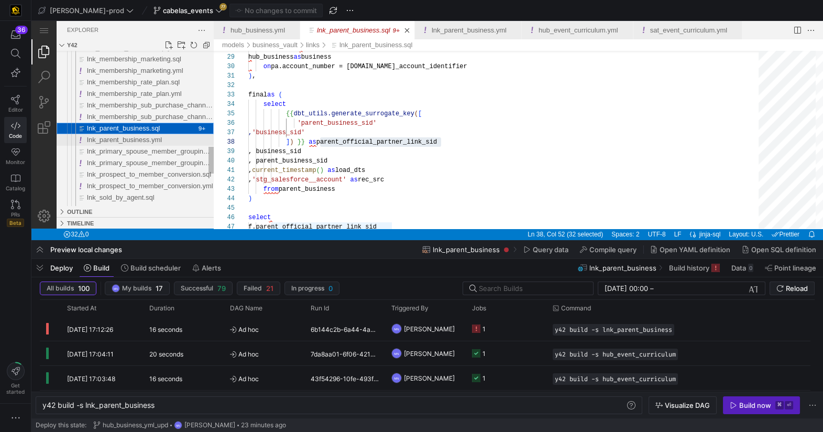
click at [138, 142] on span "lnk_parent_business.yml" at bounding box center [124, 140] width 75 height 8
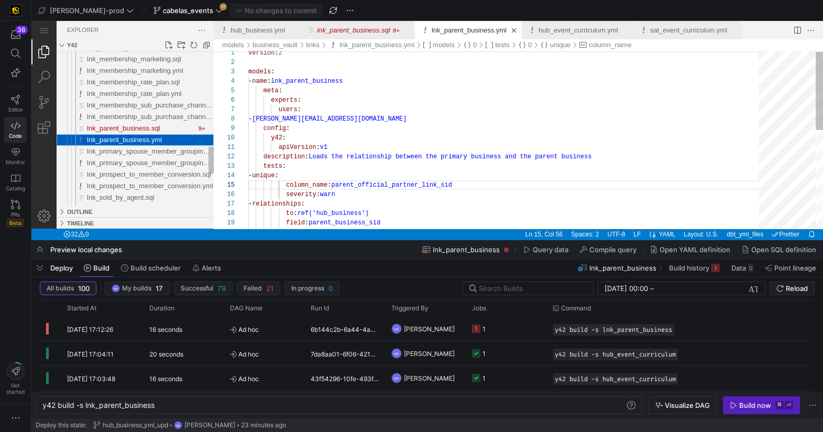
scroll to position [94, 208]
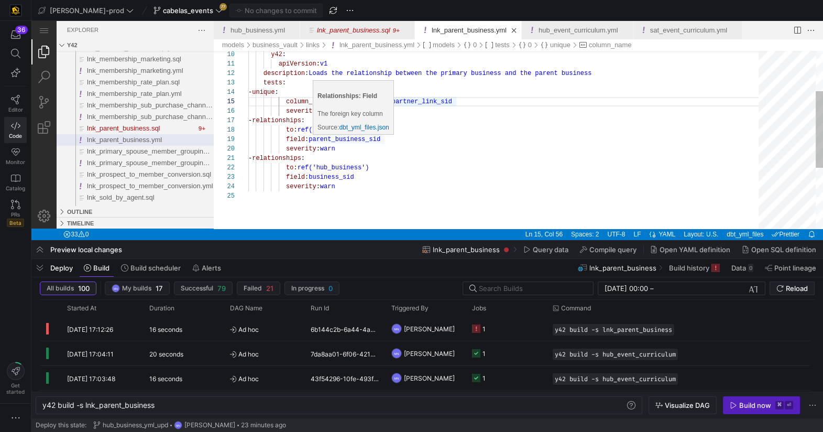
click at [356, 140] on div "y42 : apiVersion : v1 description : Loads the relationship between the primary …" at bounding box center [507, 163] width 518 height 412
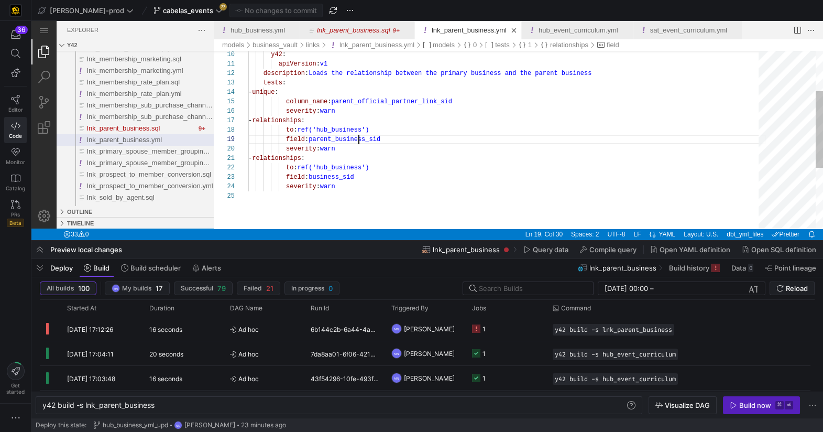
scroll to position [75, 105]
type textarea "- relationships: to: ref('hub_business') field: business_sid severity: warn"
click at [337, 168] on div "y42 : apiVersion : v1 description : Loads the relationship between the primary …" at bounding box center [507, 163] width 518 height 412
drag, startPoint x: 338, startPoint y: 168, endPoint x: 423, endPoint y: 168, distance: 84.9
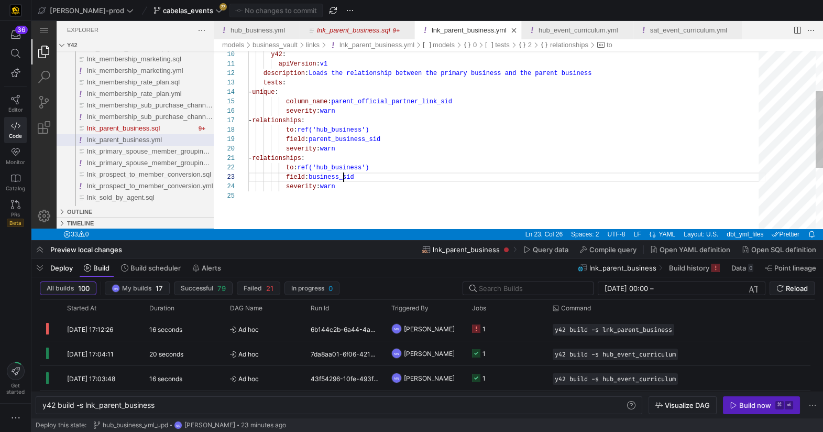
click at [342, 180] on div "y42 : apiVersion : v1 description : Loads the relationship between the primary …" at bounding box center [507, 163] width 518 height 412
drag, startPoint x: 343, startPoint y: 180, endPoint x: 405, endPoint y: 180, distance: 61.8
click at [329, 186] on div "y42 : apiVersion : v1 description : Loads the relationship between the primary …" at bounding box center [507, 163] width 518 height 412
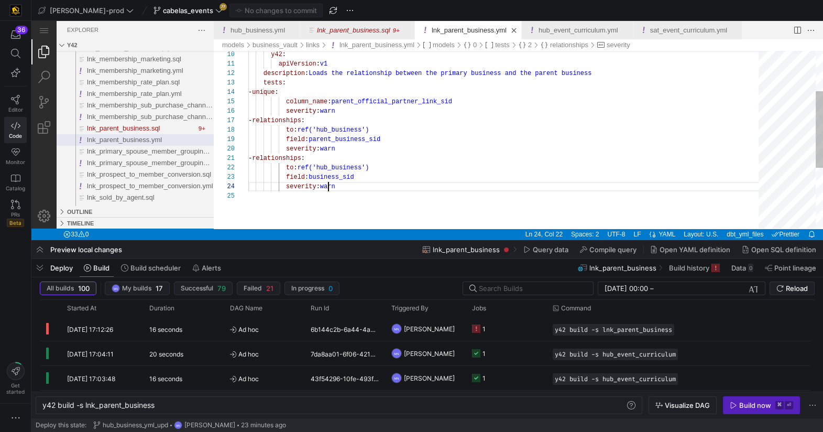
scroll to position [28, 91]
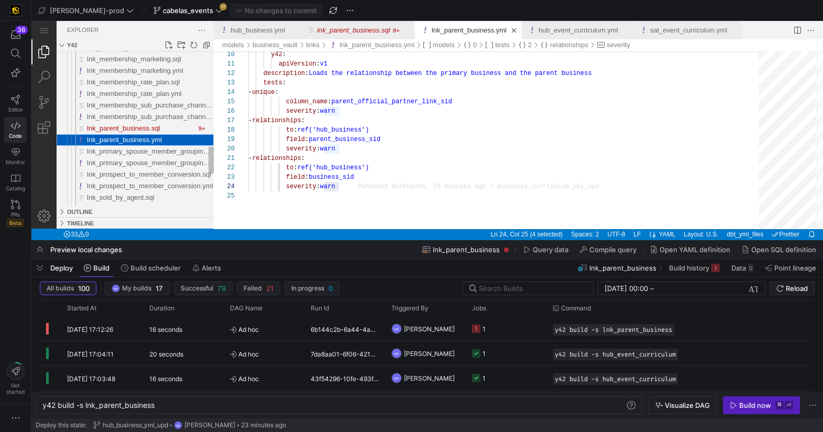
click at [137, 140] on span "lnk_parent_business.yml" at bounding box center [124, 140] width 75 height 8
click at [155, 129] on span "lnk_parent_business.sql" at bounding box center [123, 128] width 73 height 8
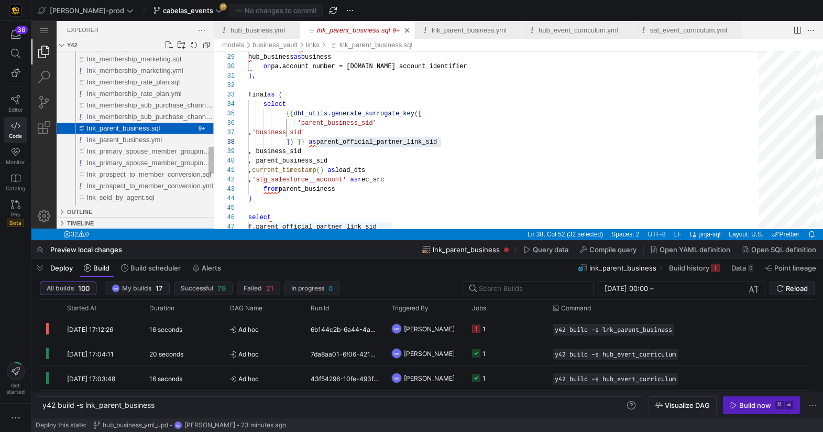
drag, startPoint x: 155, startPoint y: 129, endPoint x: 213, endPoint y: 129, distance: 57.6
click at [155, 129] on span "lnk_parent_business.sql" at bounding box center [123, 128] width 73 height 8
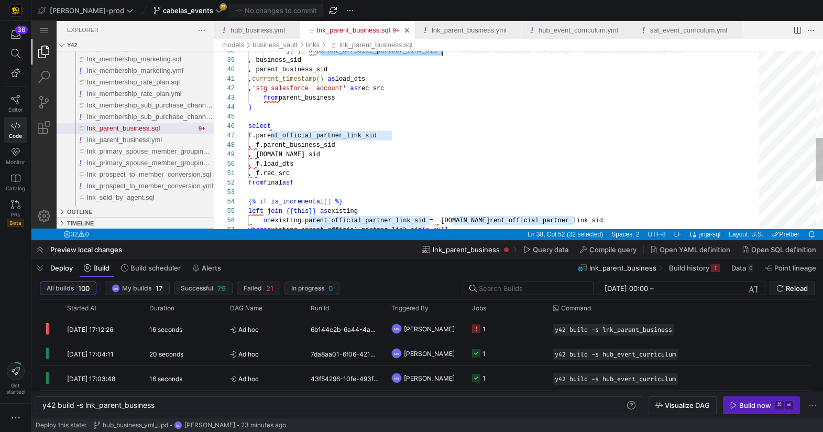
type textarea ", current_timestamp() as load_dts , 'stg_salesforce__account' as rec_src from p…"
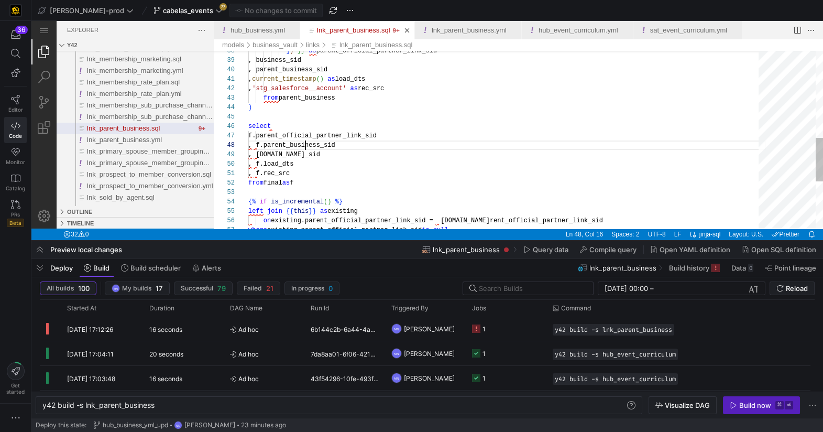
click at [306, 148] on div "] ) }} as parent_official_partner_link_sid , business_sid , parent_business_sid…" at bounding box center [507, 59] width 518 height 725
click at [302, 153] on div "] ) }} as parent_official_partner_link_sid , business_sid , parent_business_sid…" at bounding box center [507, 59] width 518 height 725
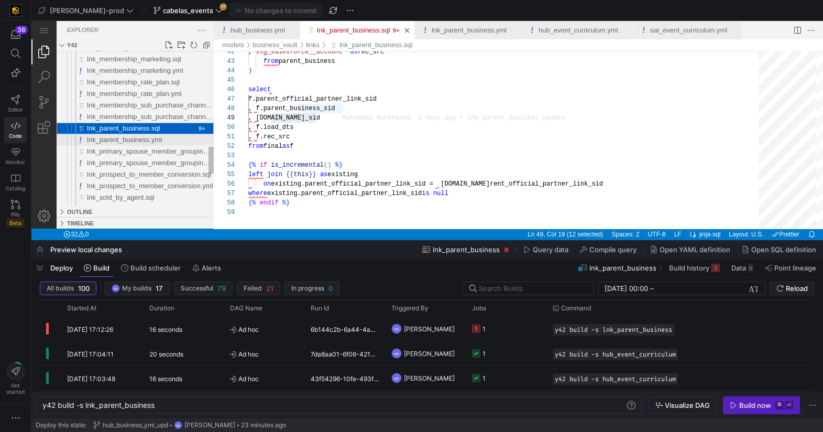
click at [149, 141] on span "lnk_parent_business.yml" at bounding box center [124, 140] width 75 height 8
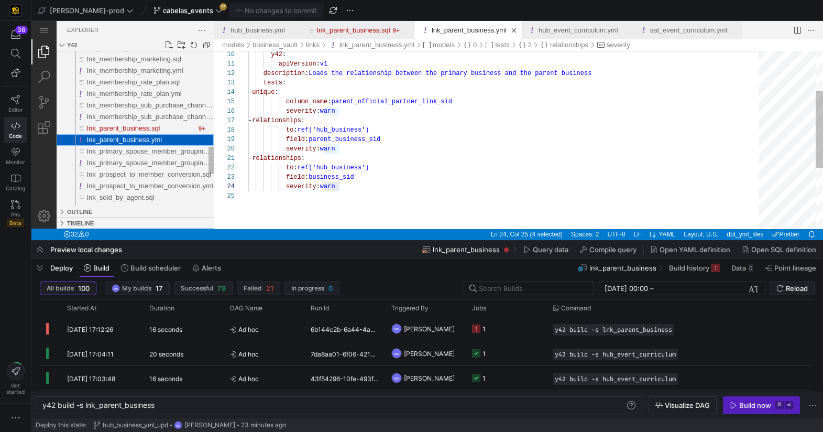
scroll to position [37, 91]
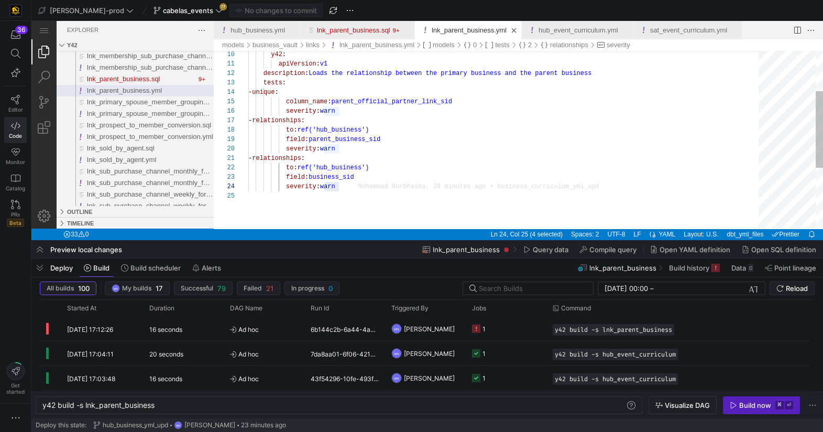
type textarea "apiVersion: v1 description: Loads the relationship between the primary business…"
click at [411, 127] on div "y42 : apiVersion : v1 description : Loads the relationship between the primary …" at bounding box center [507, 163] width 518 height 412
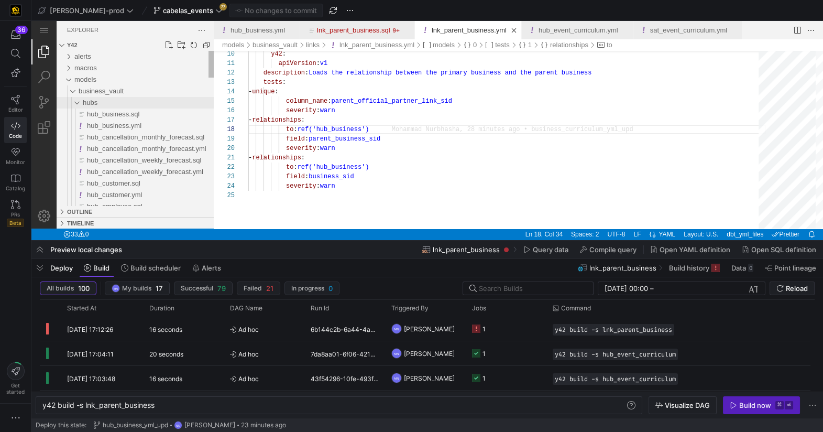
click at [75, 105] on div "hubs" at bounding box center [72, 103] width 24 height 12
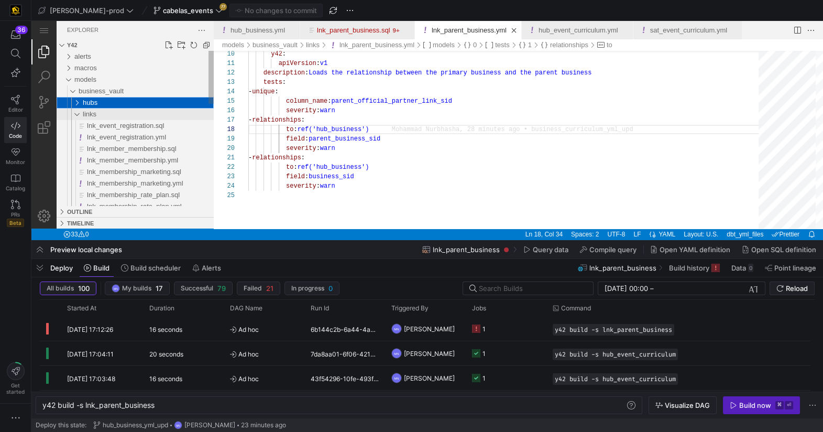
click at [78, 112] on div "links" at bounding box center [72, 114] width 24 height 12
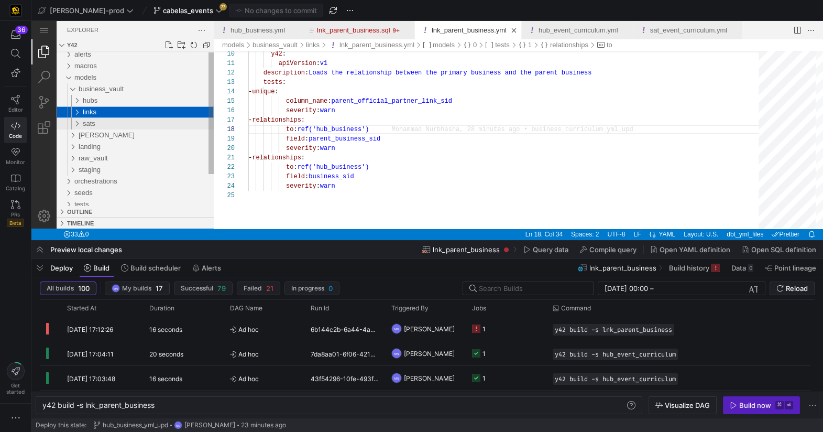
click at [80, 125] on div "sats" at bounding box center [72, 124] width 24 height 12
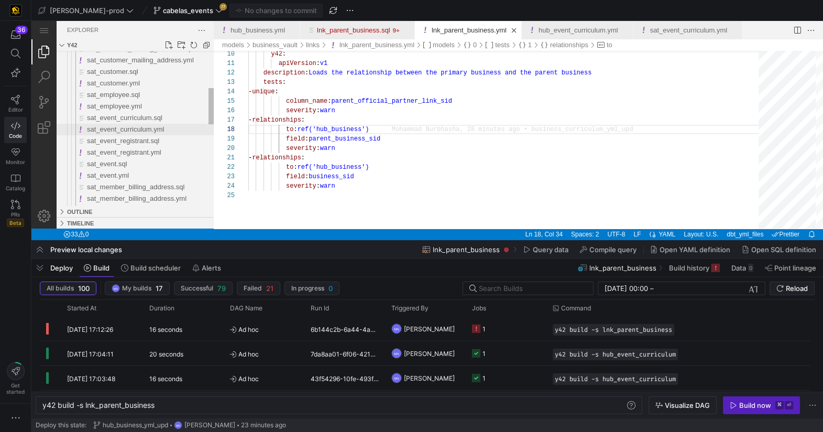
click at [141, 129] on span "sat_event_curriculum.yml" at bounding box center [125, 129] width 77 height 8
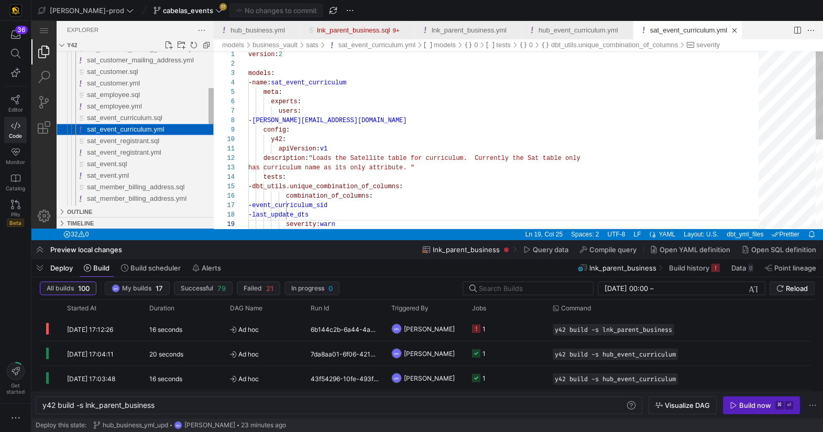
type textarea "y42 build -s sat_event_curriculum"
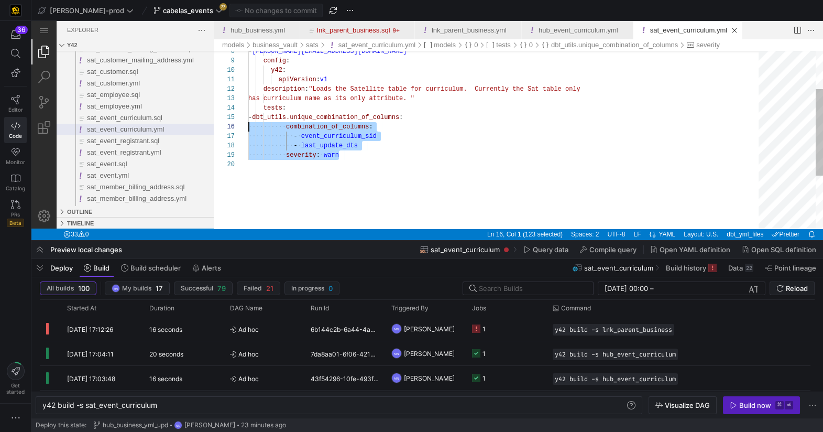
scroll to position [37, 0]
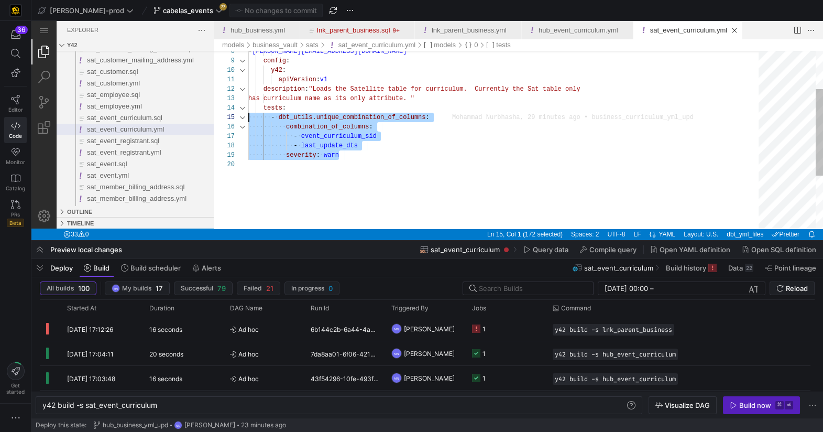
drag, startPoint x: 334, startPoint y: 149, endPoint x: 238, endPoint y: 116, distance: 100.8
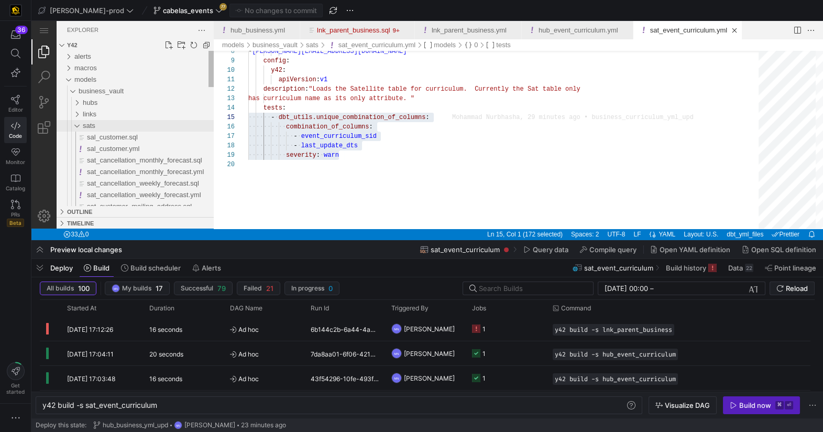
click at [79, 124] on div "sats" at bounding box center [72, 126] width 24 height 12
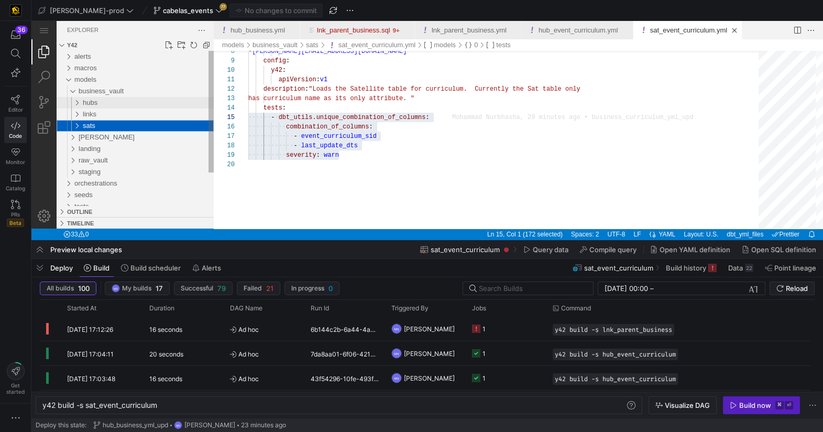
click at [76, 105] on div "hubs" at bounding box center [72, 103] width 24 height 12
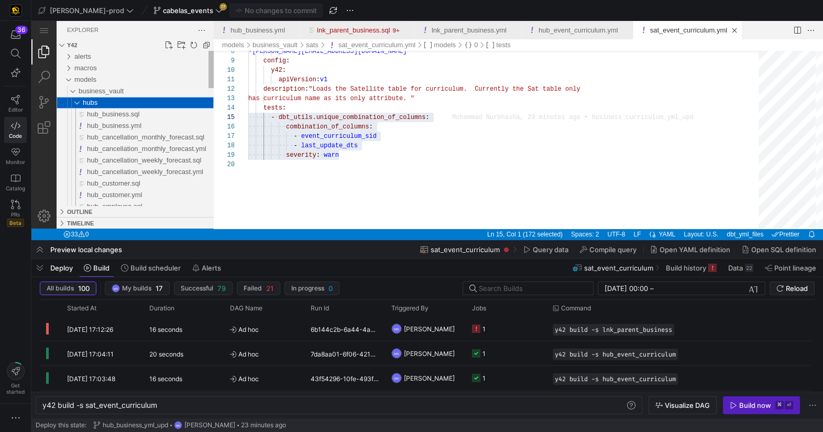
click at [76, 103] on div "hubs" at bounding box center [72, 103] width 24 height 12
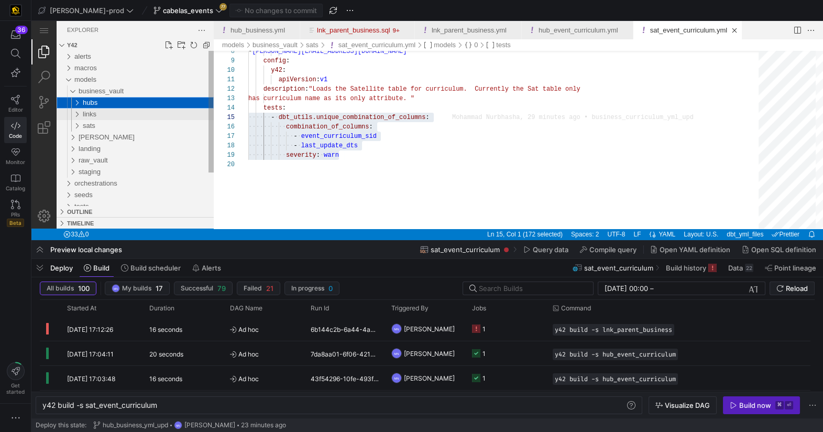
click at [74, 113] on div "links" at bounding box center [72, 114] width 24 height 12
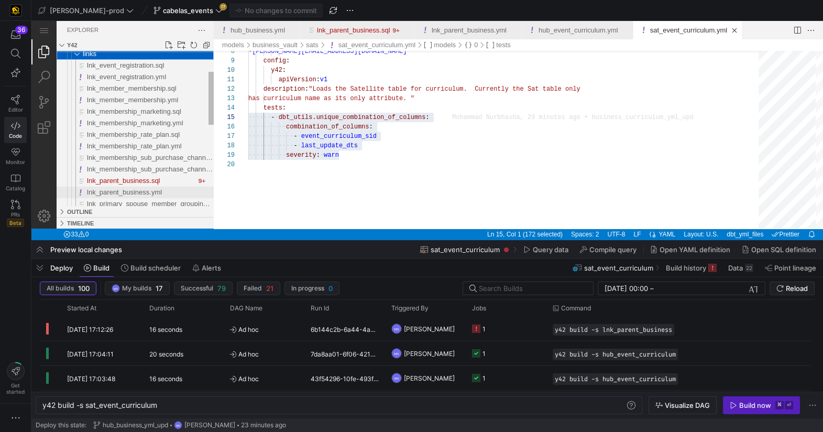
click at [129, 192] on span "lnk_parent_business.yml" at bounding box center [124, 192] width 75 height 8
type textarea "y42 build -s lnk_parent_business"
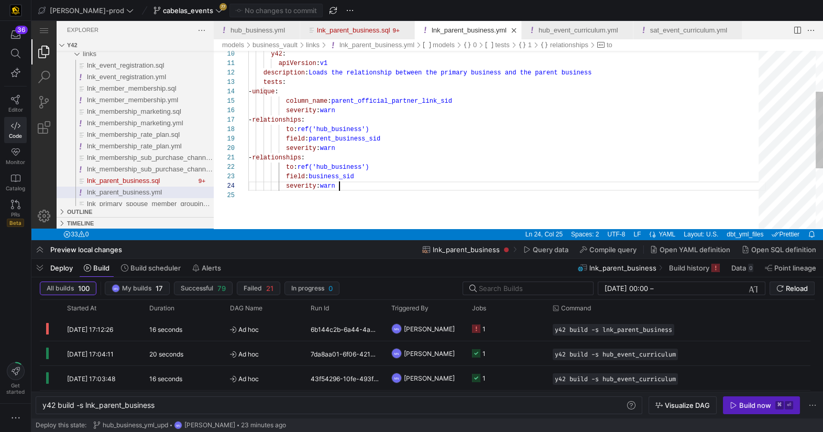
scroll to position [28, 91]
drag, startPoint x: 361, startPoint y: 181, endPoint x: 384, endPoint y: 191, distance: 24.4
click at [361, 182] on div "severity : warn" at bounding box center [507, 185] width 518 height 9
drag, startPoint x: 350, startPoint y: 110, endPoint x: 378, endPoint y: 132, distance: 36.3
click at [350, 110] on div "y42 : apiVersion : v1 description : Loads the relationship between the primary …" at bounding box center [507, 163] width 518 height 412
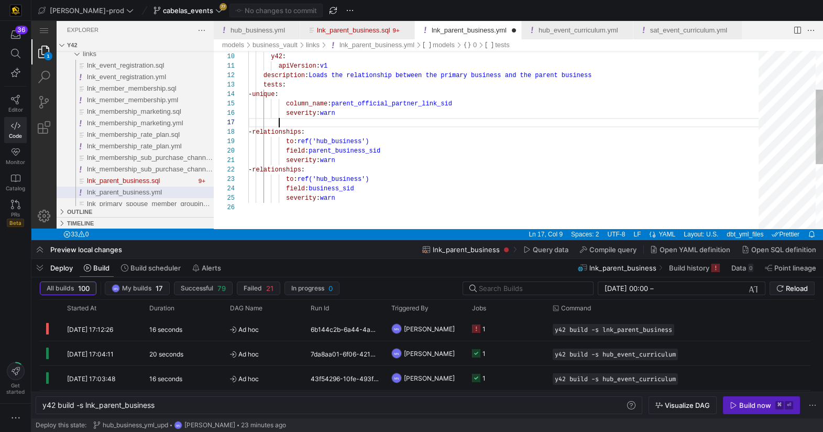
scroll to position [57, 30]
paste textarea "severity: warn - relationships: to: ref('hub_business') field: parent_business_…"
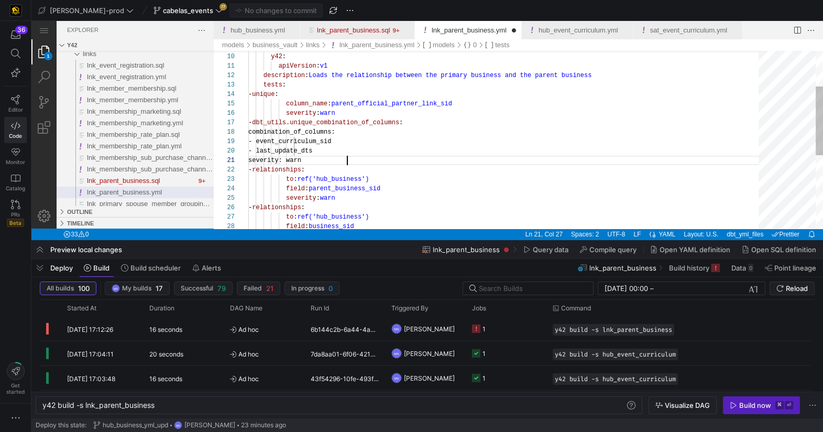
scroll to position [0, 99]
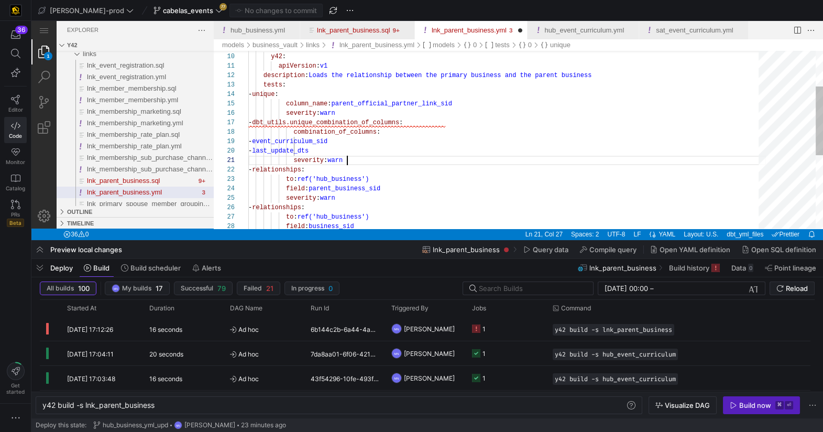
click at [285, 123] on div "y42 : apiVersion : v1 description : Loads the relationship between the primary …" at bounding box center [507, 188] width 518 height 459
drag, startPoint x: 290, startPoint y: 130, endPoint x: 296, endPoint y: 141, distance: 12.2
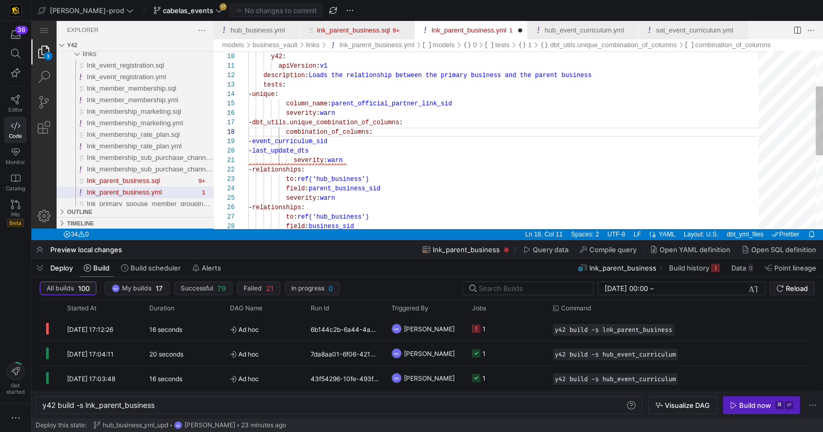
click at [452, 175] on div "y42 : apiVersion : v1 description : Loads the relationship between the primary …" at bounding box center [507, 188] width 518 height 459
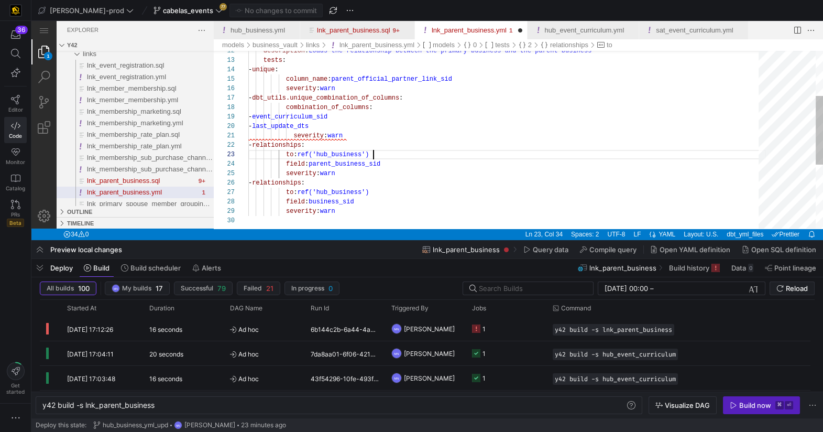
scroll to position [37, 91]
drag, startPoint x: 424, startPoint y: 178, endPoint x: 380, endPoint y: 158, distance: 48.6
click at [421, 176] on div "severity : warn" at bounding box center [507, 173] width 518 height 9
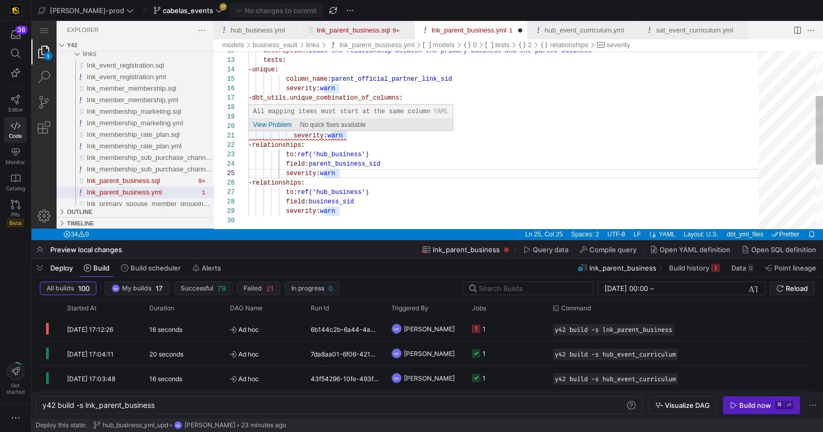
click at [296, 135] on span "severity" at bounding box center [308, 135] width 30 height 7
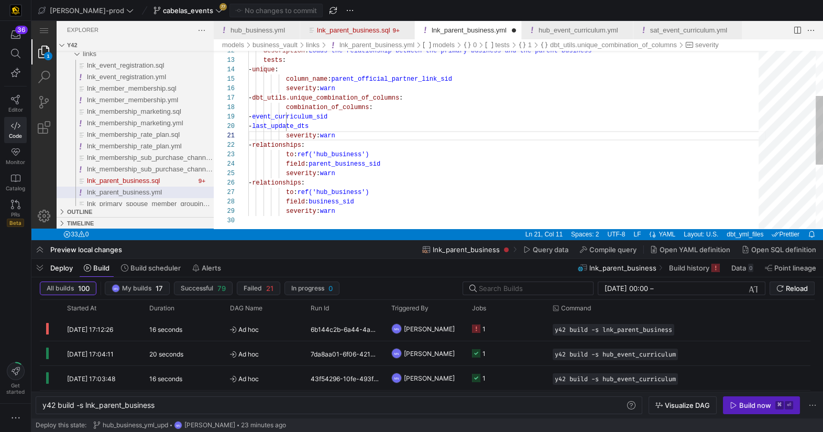
scroll to position [75, 128]
click at [526, 119] on div "description : Loads the relationship between the primary busines s and the pare…" at bounding box center [507, 163] width 518 height 459
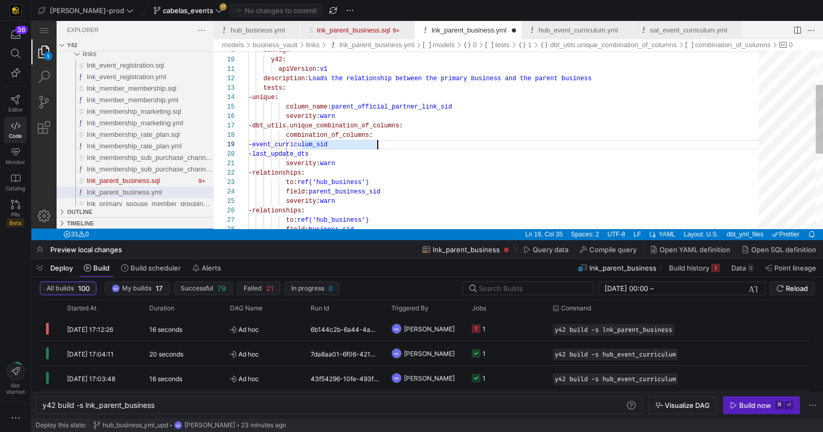
click at [351, 193] on div "description : Loads the relationship between the primary busines s and the pare…" at bounding box center [507, 191] width 518 height 459
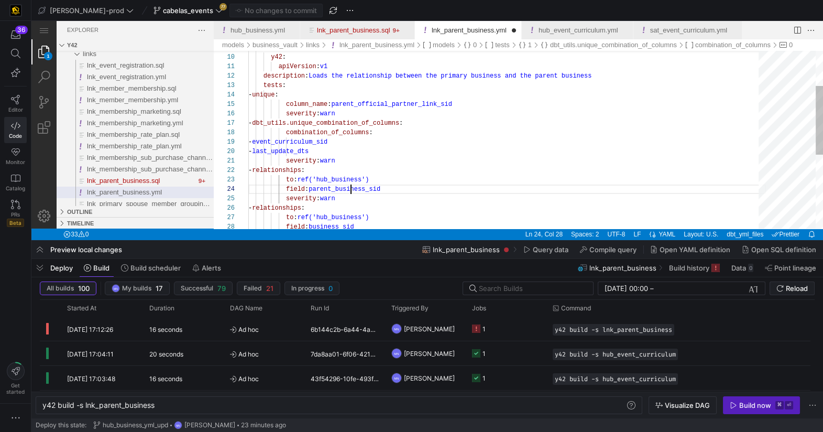
scroll to position [28, 136]
click at [351, 193] on div "12 13 14 15 16 22 23 24 25 26 17 18 19 20 21 27 28 11 10 9 description : Loads …" at bounding box center [518, 140] width 609 height 178
click at [339, 145] on div "12 13 14 15 16 22 23 24 25 26 17 18 19 20 21 27 28 11 10 9 description : Loads …" at bounding box center [518, 140] width 609 height 178
click at [339, 145] on div "description : Loads the relationship between the primary busines s and the pare…" at bounding box center [507, 190] width 518 height 459
paste textarea "parent_business"
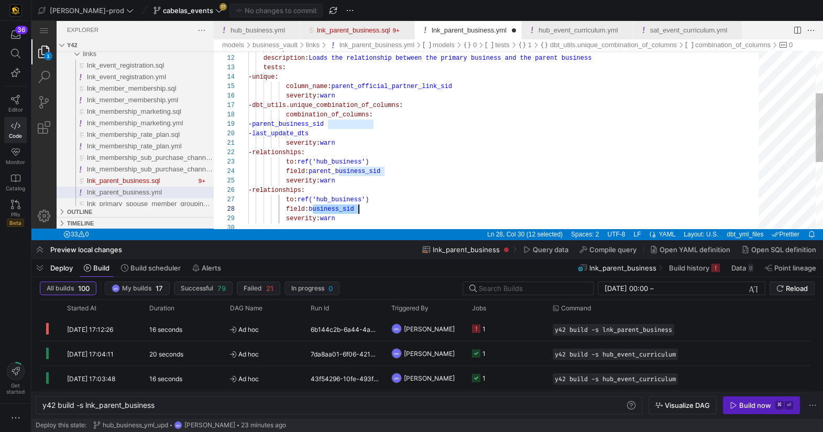
scroll to position [66, 110]
click at [320, 134] on div "description : Loads the relationship between the primary busines s and the pare…" at bounding box center [507, 171] width 518 height 459
paste textarea "business_sid"
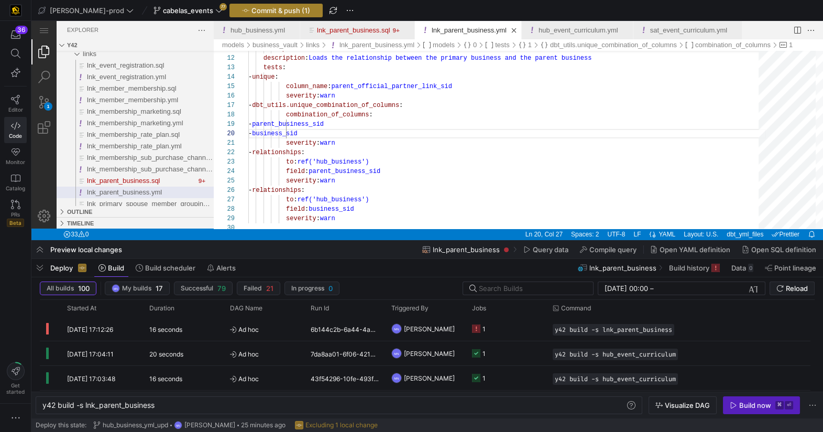
type textarea "apiVersion: v1 description: Loads the relationship between the primary business…"
click at [252, 12] on span "Commit & push (1)" at bounding box center [281, 10] width 59 height 8
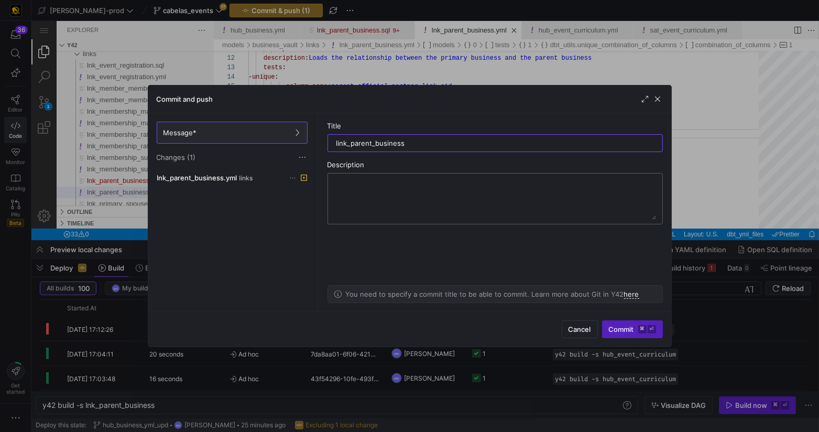
drag, startPoint x: 340, startPoint y: 143, endPoint x: 430, endPoint y: 194, distance: 104.2
click at [340, 143] on input "link_parent_business" at bounding box center [495, 143] width 318 height 8
click at [462, 140] on input "lnk_parent_business" at bounding box center [495, 143] width 318 height 8
type input "lnk_parent_business_yml_upd"
click at [613, 329] on span "Commit ⌘ ⏎" at bounding box center [632, 329] width 47 height 8
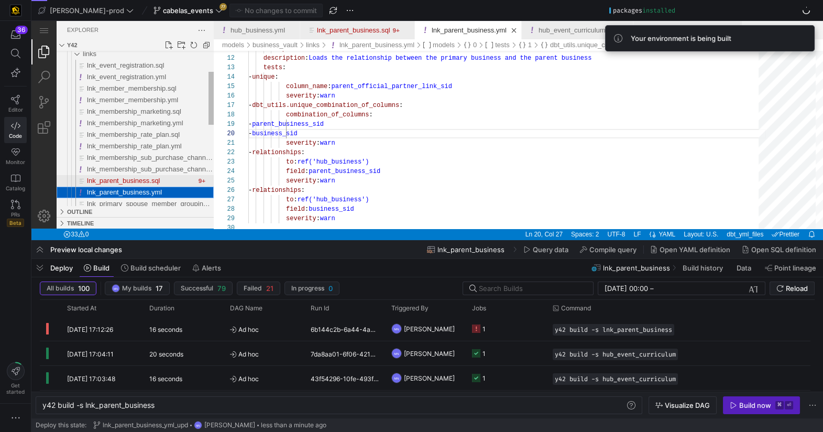
drag, startPoint x: 156, startPoint y: 180, endPoint x: 166, endPoint y: 180, distance: 10.5
click at [156, 180] on span "lnk_parent_business.sql" at bounding box center [123, 181] width 73 height 8
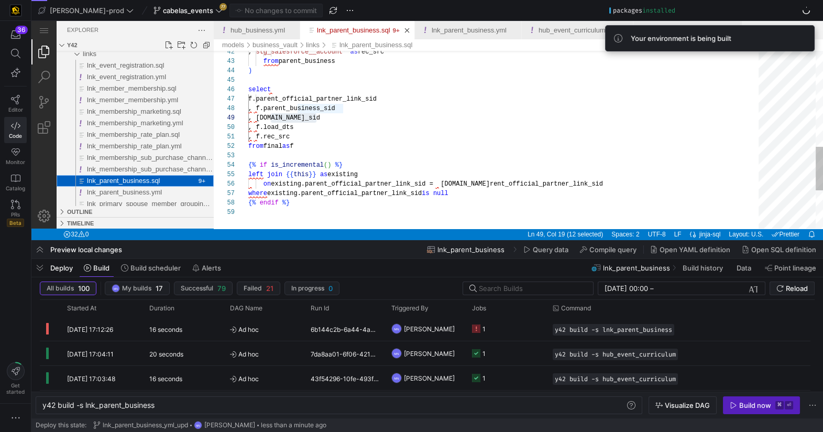
scroll to position [94, 68]
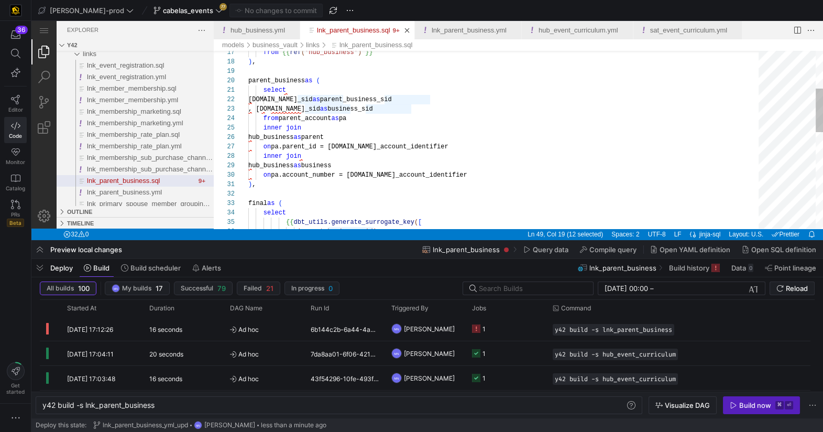
type textarea "select [DOMAIN_NAME]_sid as parent_business_sid , [DOMAIN_NAME]_sid as business…"
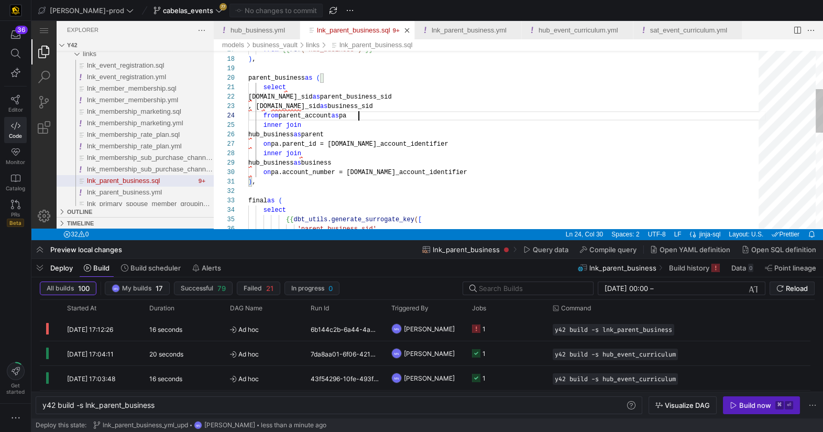
click at [458, 112] on div "from parent_account as pa" at bounding box center [507, 115] width 518 height 9
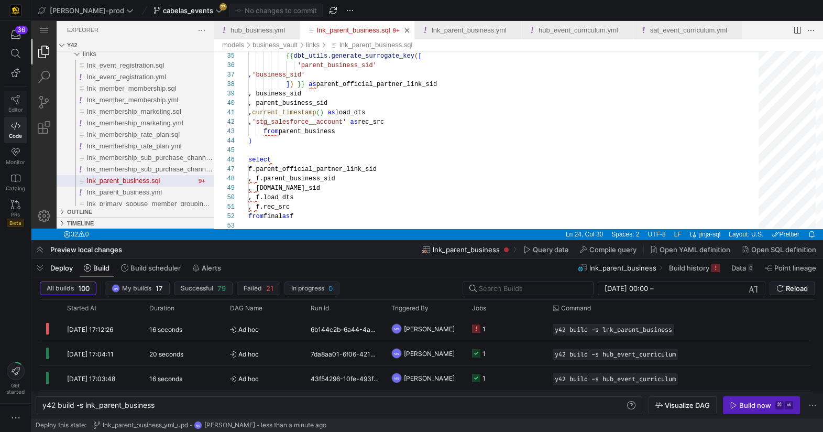
click at [14, 100] on icon at bounding box center [15, 99] width 9 height 9
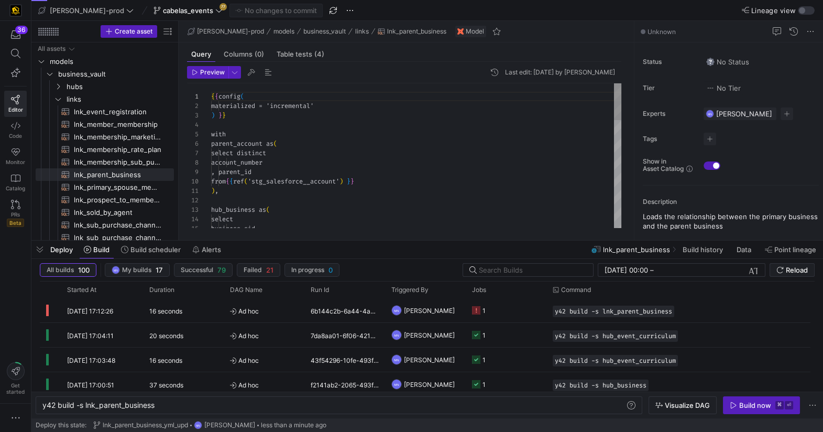
scroll to position [94, 0]
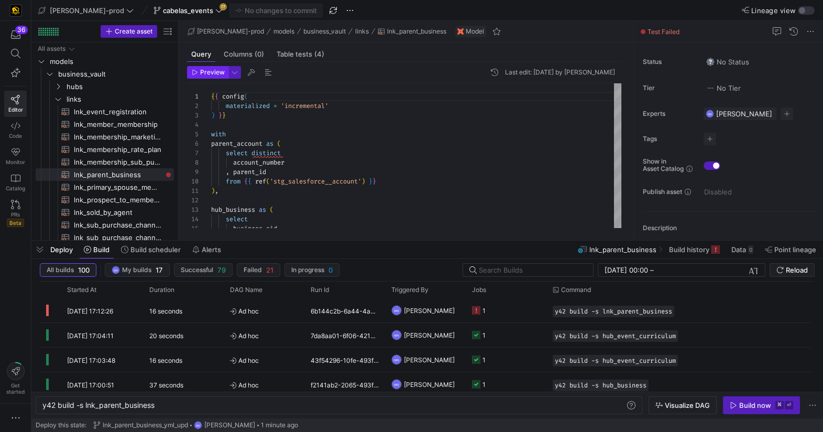
click at [206, 78] on header "Preview Last edit: [DATE] by [PERSON_NAME]" at bounding box center [404, 74] width 434 height 17
click at [211, 71] on span "Preview" at bounding box center [212, 72] width 25 height 7
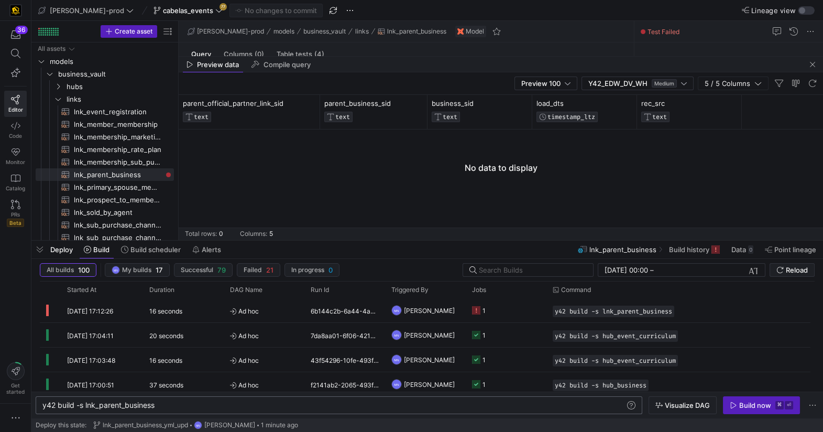
click at [278, 405] on div "y42 build -s lnk_parent_business" at bounding box center [333, 405] width 583 height 8
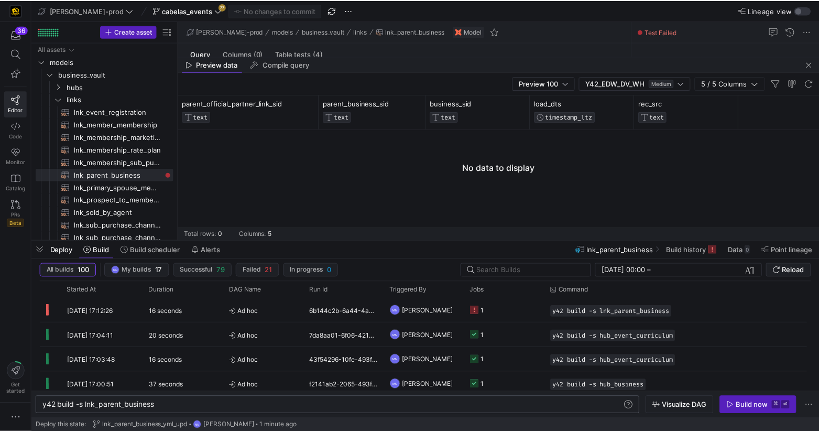
scroll to position [0, 113]
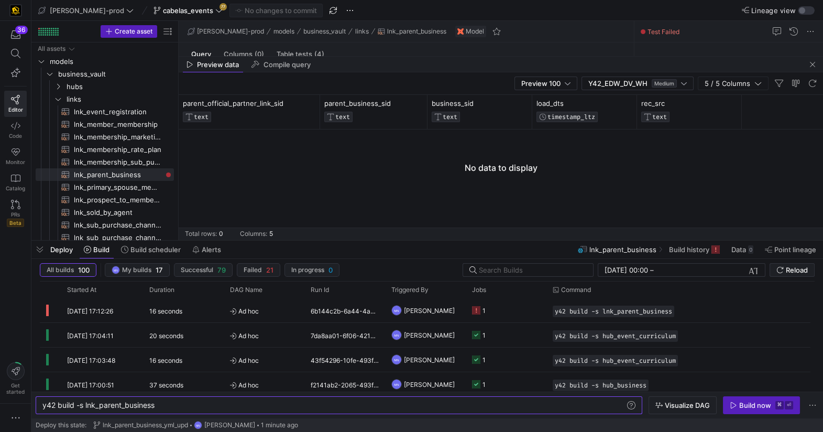
click at [737, 406] on icon "button" at bounding box center [733, 404] width 7 height 7
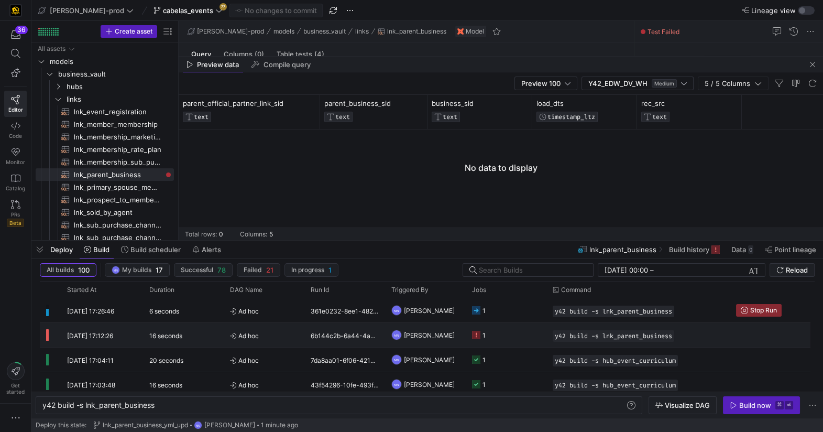
click at [475, 336] on icon "Press SPACE to select this row." at bounding box center [476, 335] width 8 height 8
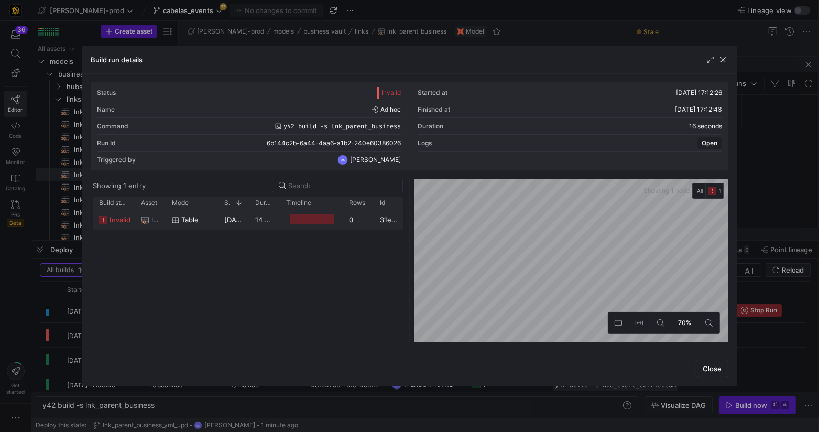
click at [314, 221] on div at bounding box center [312, 219] width 44 height 10
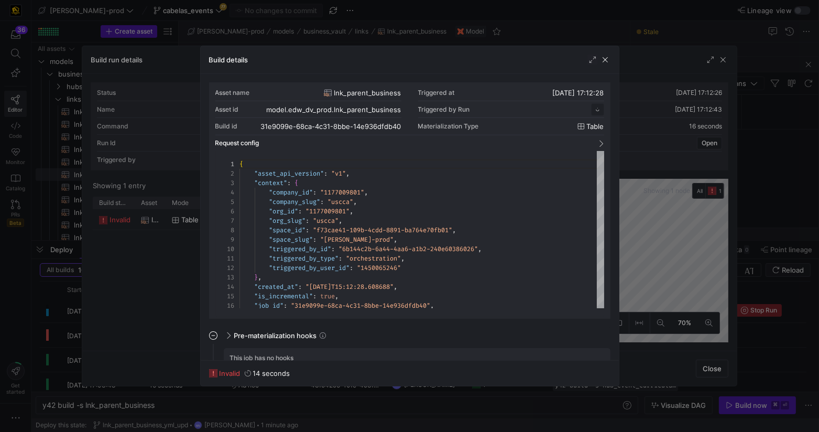
scroll to position [94, 0]
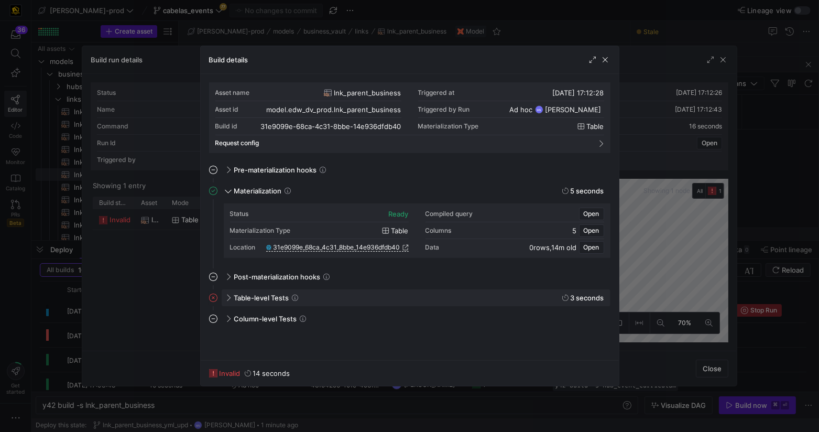
click at [231, 298] on span at bounding box center [227, 298] width 8 height 5
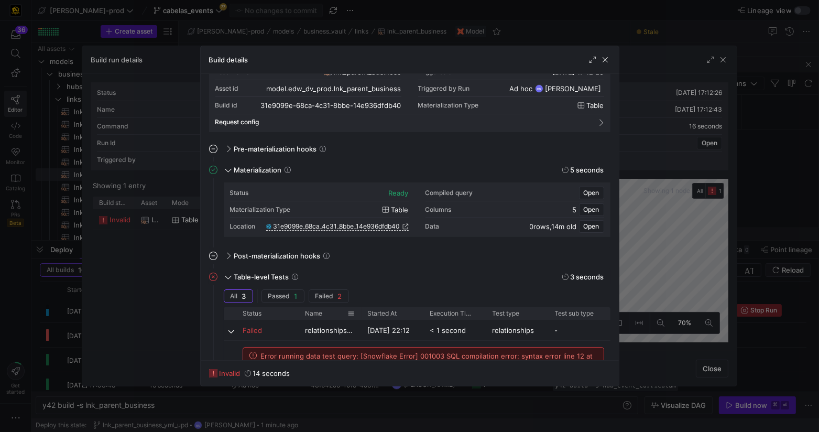
scroll to position [43, 0]
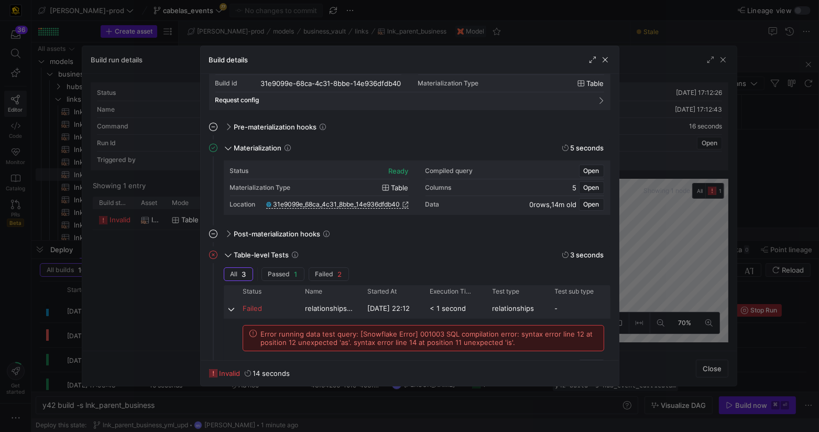
drag, startPoint x: 235, startPoint y: 309, endPoint x: 265, endPoint y: 309, distance: 29.4
click at [235, 308] on span at bounding box center [232, 308] width 8 height 20
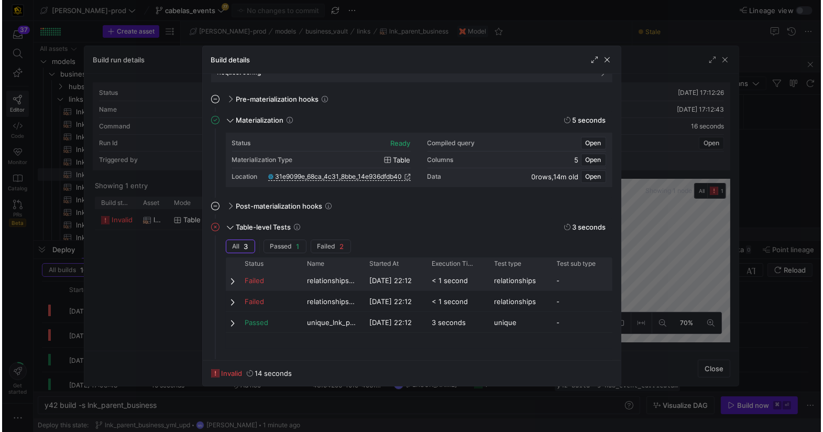
scroll to position [77, 0]
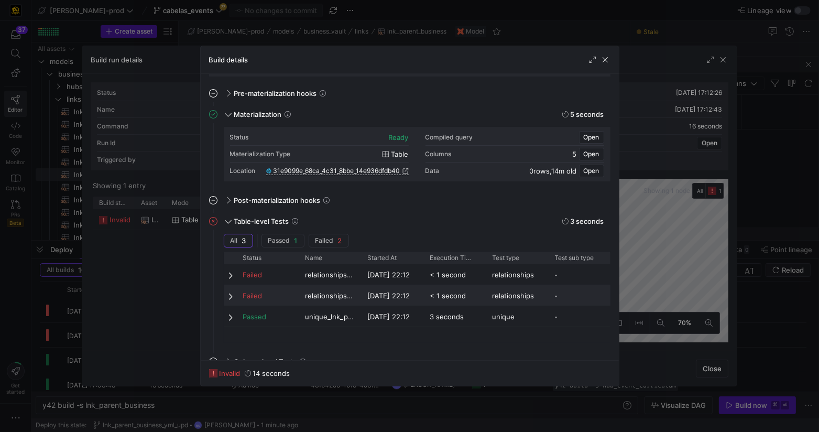
click at [228, 295] on span at bounding box center [231, 296] width 7 height 8
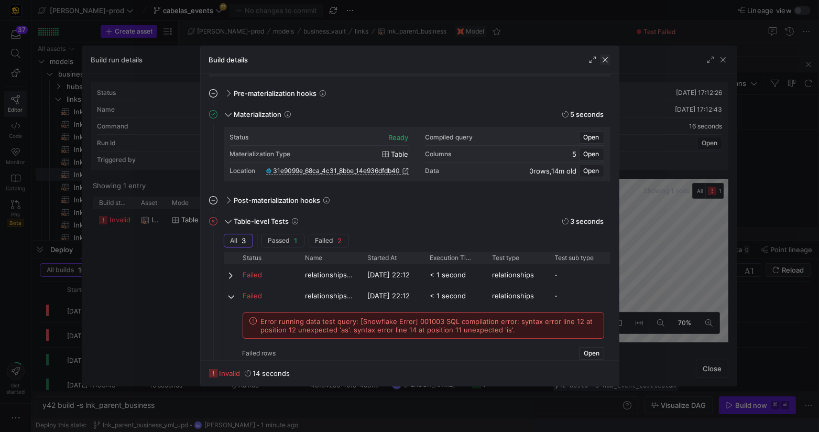
click at [605, 61] on span "button" at bounding box center [605, 59] width 10 height 10
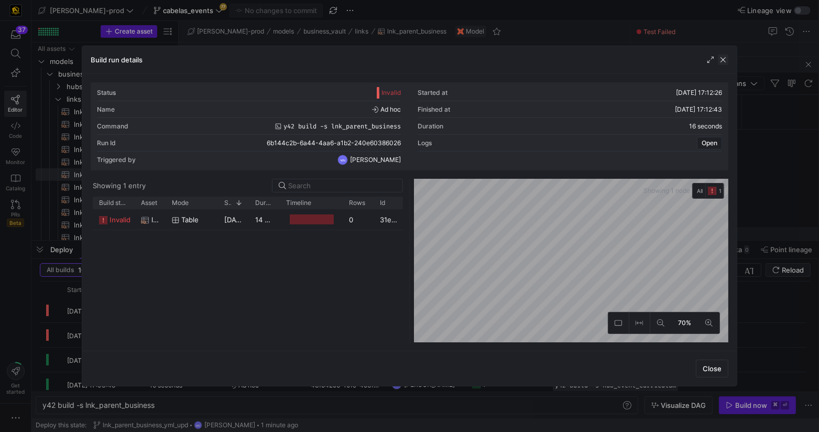
click at [726, 63] on span "button" at bounding box center [723, 59] width 10 height 10
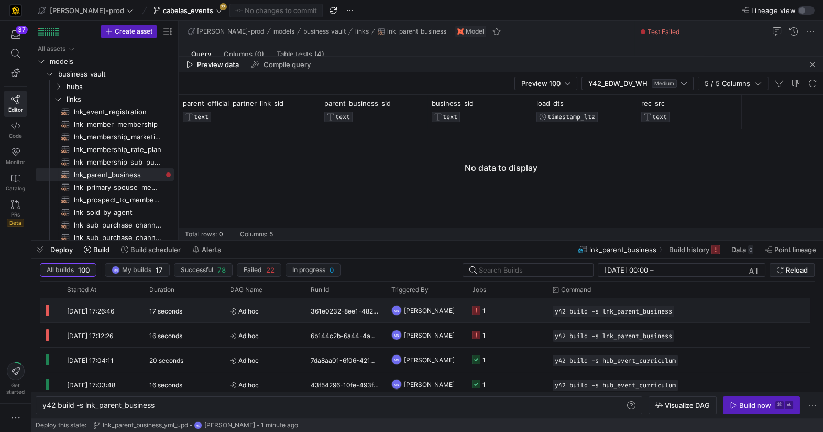
click at [476, 313] on icon "Press SPACE to select this row." at bounding box center [476, 310] width 8 height 8
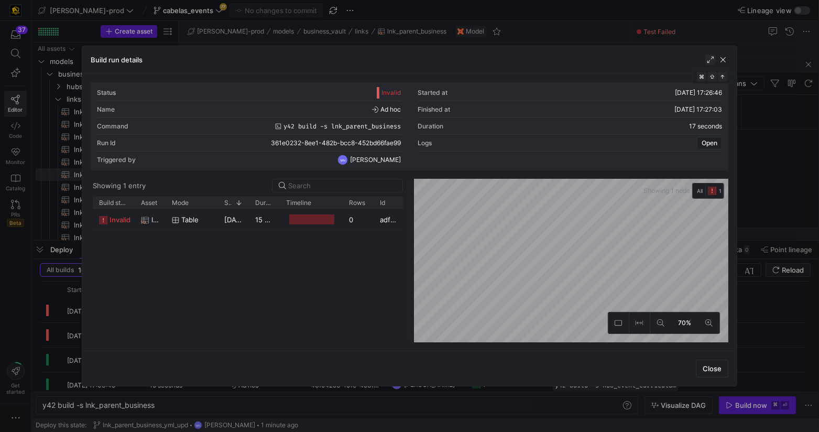
click at [716, 60] on span "button" at bounding box center [710, 59] width 10 height 10
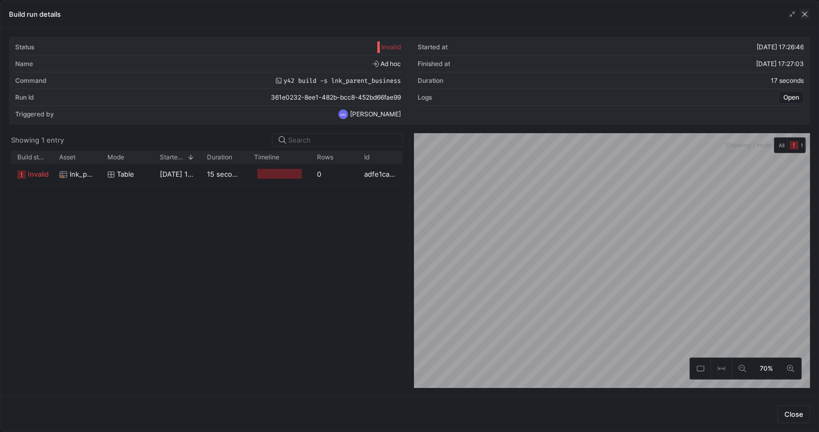
click at [810, 16] on span "button" at bounding box center [805, 14] width 10 height 10
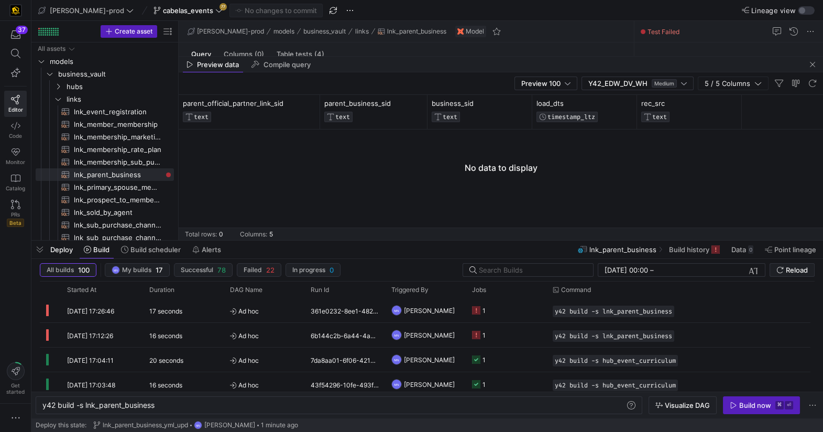
drag, startPoint x: 20, startPoint y: 136, endPoint x: 28, endPoint y: 139, distance: 8.3
click at [20, 136] on span "Code" at bounding box center [15, 136] width 13 height 6
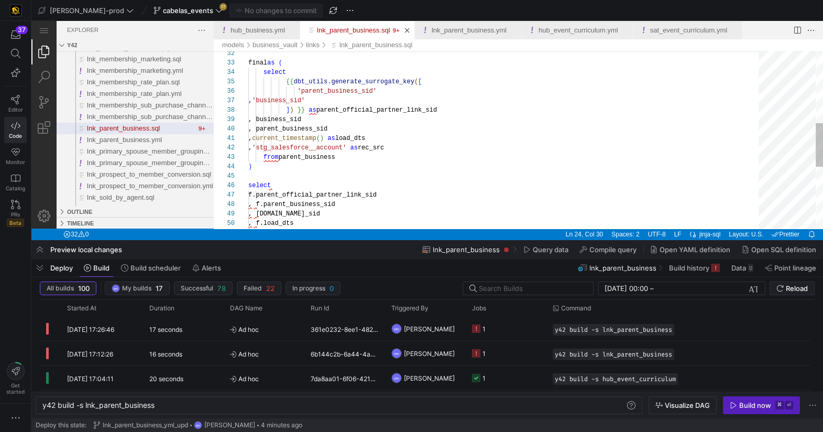
type textarea ", current_timestamp() as load_dts , 'stg_salesforce__account' as rec_src from p…"
click at [521, 150] on div "final as ( select {{ dbt_utils.generate_surrogate_key ( [ 'parent_business_sid'…" at bounding box center [507, 118] width 518 height 725
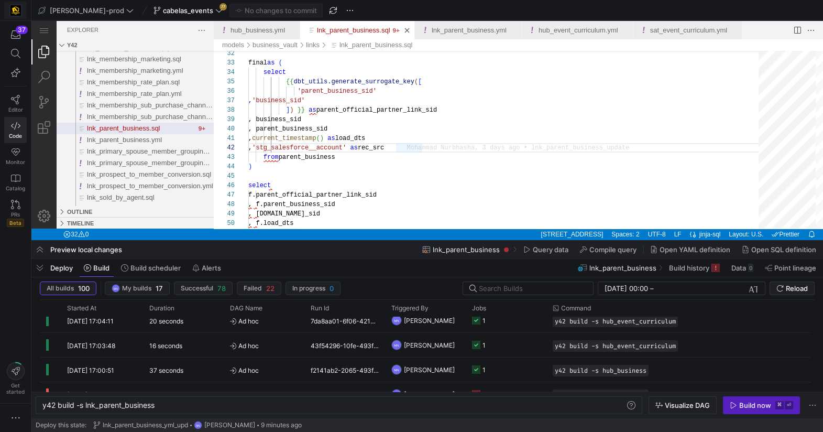
scroll to position [0, 0]
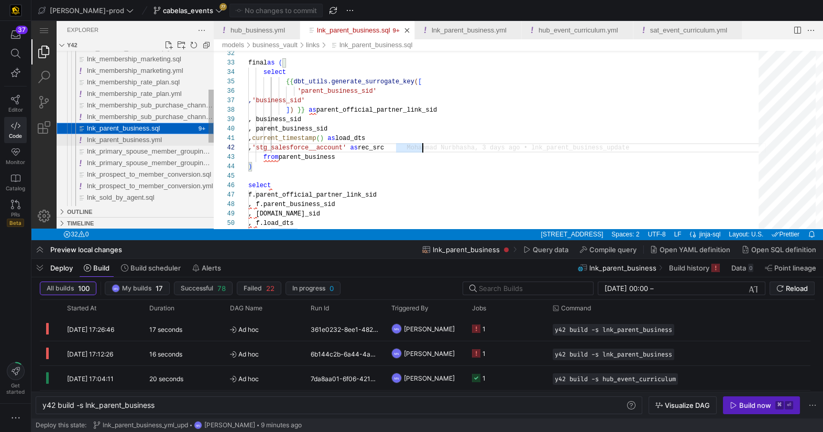
click at [136, 141] on span "lnk_parent_business.yml" at bounding box center [124, 140] width 75 height 8
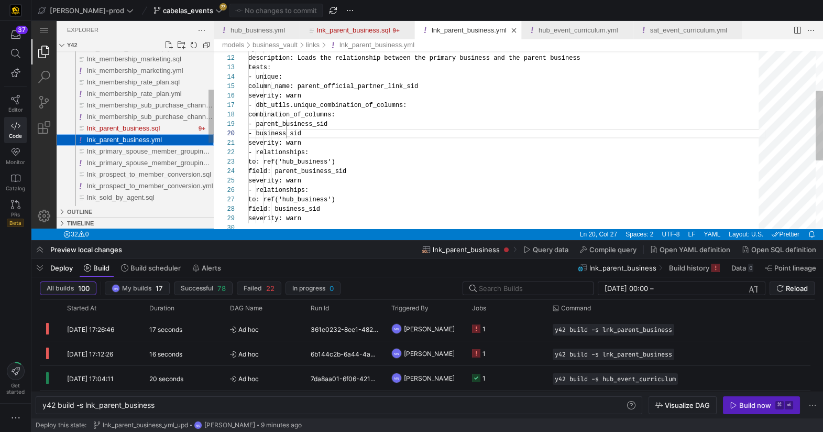
scroll to position [94, 99]
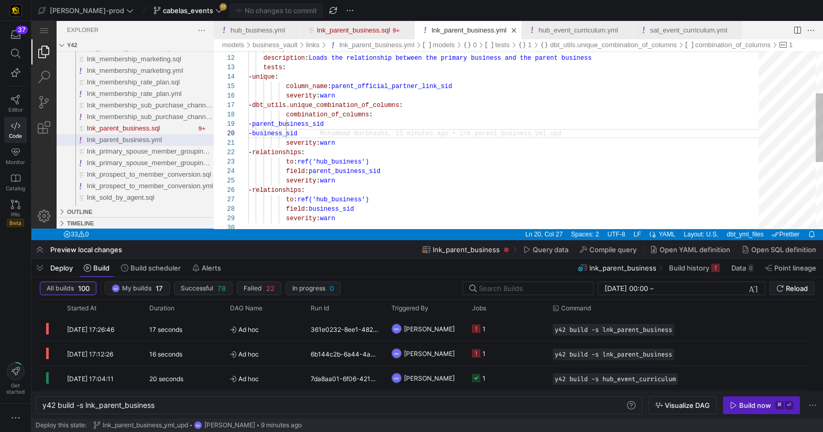
type textarea "severity: warn - relationships: to: ref('hub_business') field: parent_business_…"
click at [329, 159] on span "ref('hub_business')" at bounding box center [334, 161] width 72 height 7
click at [345, 171] on div "apiVersion : v1 description : Loads the relationship between the primary busine…" at bounding box center [507, 170] width 518 height 459
click at [439, 181] on div "apiVersion : v1 description : Loads the relationship between the primary busine…" at bounding box center [507, 170] width 518 height 459
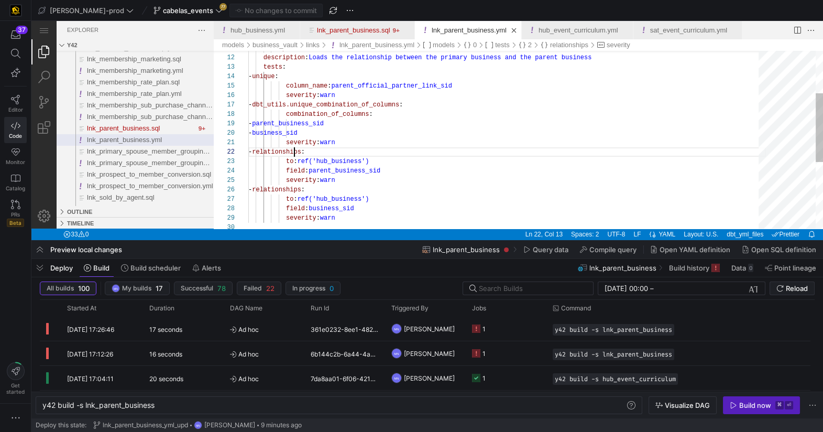
scroll to position [9, 45]
click at [295, 150] on div "apiVersion : v1 description : Loads the relationship between the primary busine…" at bounding box center [507, 170] width 518 height 459
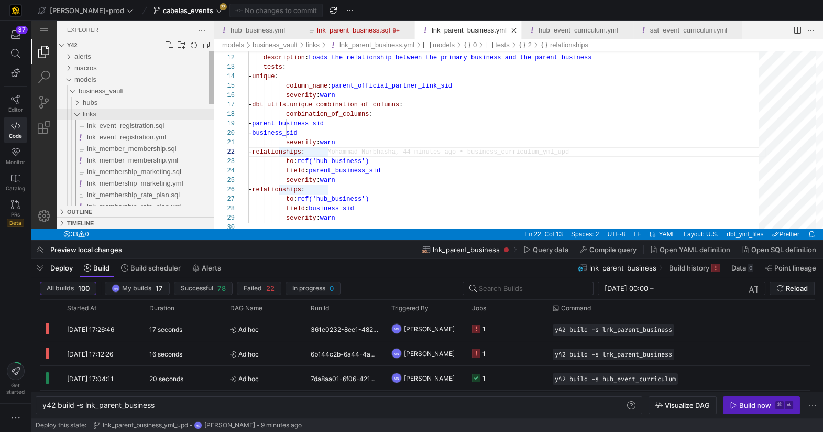
click at [78, 115] on div "links" at bounding box center [72, 114] width 24 height 12
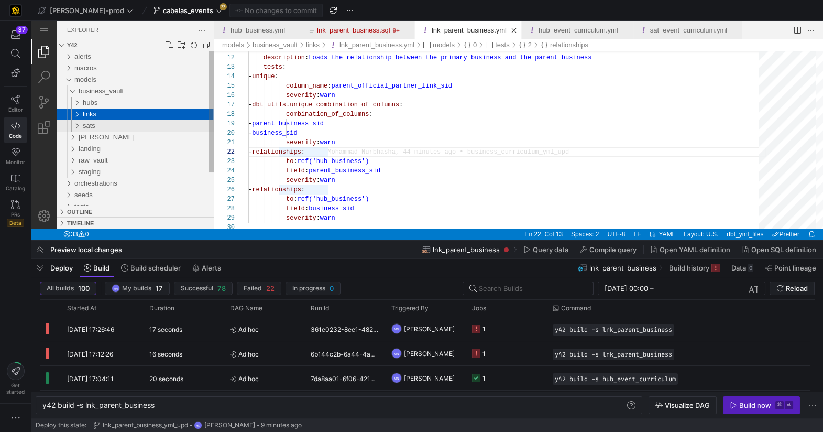
click at [78, 126] on div "sats" at bounding box center [72, 126] width 24 height 12
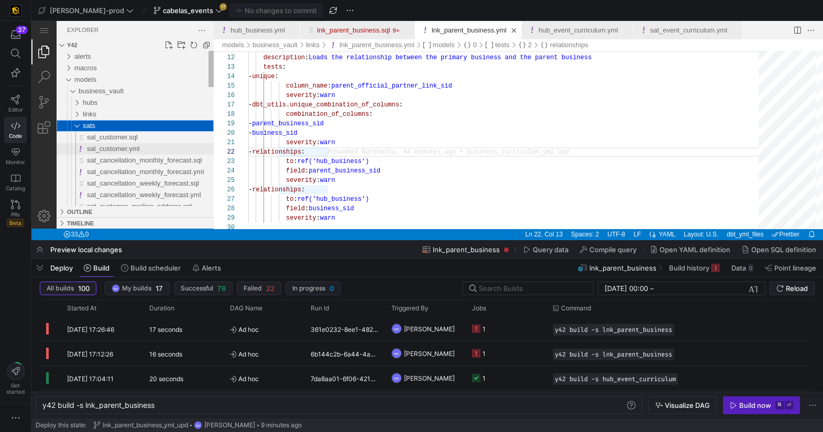
click at [115, 150] on span "sal_customer.yml" at bounding box center [113, 149] width 52 height 8
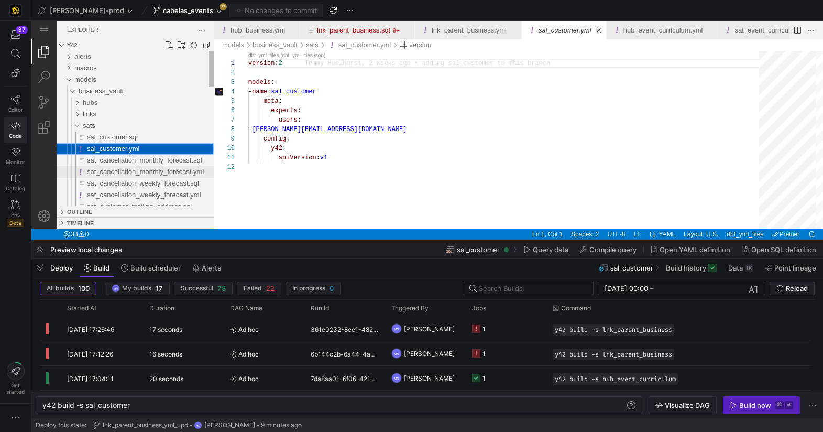
click at [125, 170] on span "sat_cancellation_monthly_forecast.yml" at bounding box center [145, 172] width 117 height 8
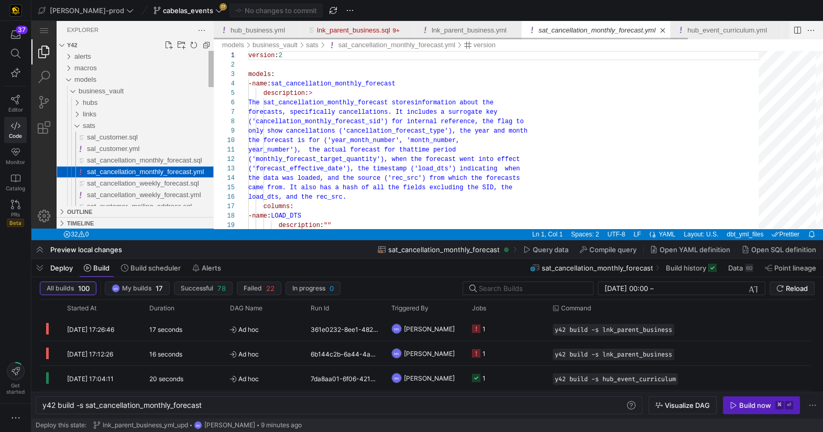
scroll to position [94, 0]
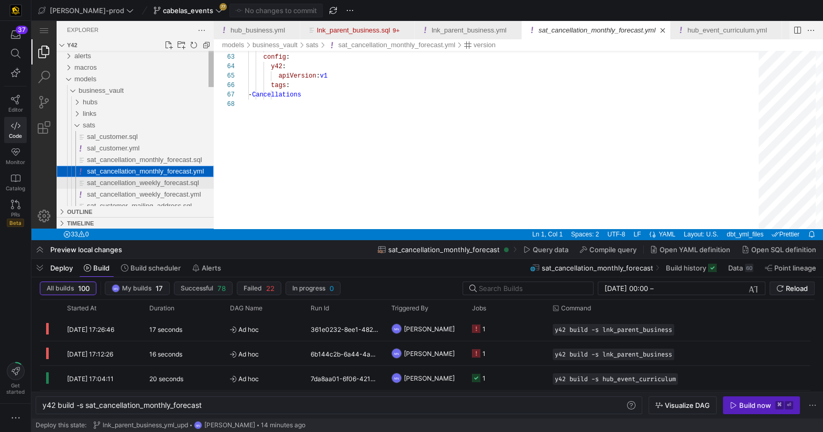
click at [171, 183] on span "sat_cancellation_weekly_forecast.sql" at bounding box center [143, 183] width 112 height 8
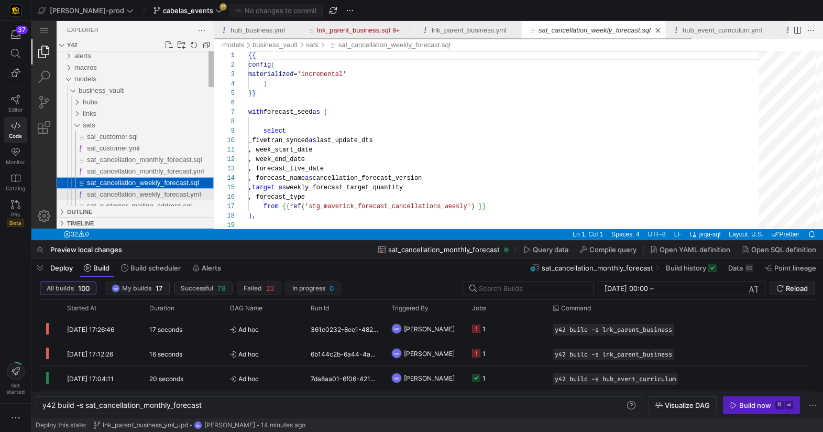
type textarea "y42 build -s sat_cancellation_weekly_forecast"
drag, startPoint x: 169, startPoint y: 193, endPoint x: 174, endPoint y: 190, distance: 5.4
click at [169, 193] on span "sat_cancellation_weekly_forecast.yml" at bounding box center [144, 194] width 114 height 8
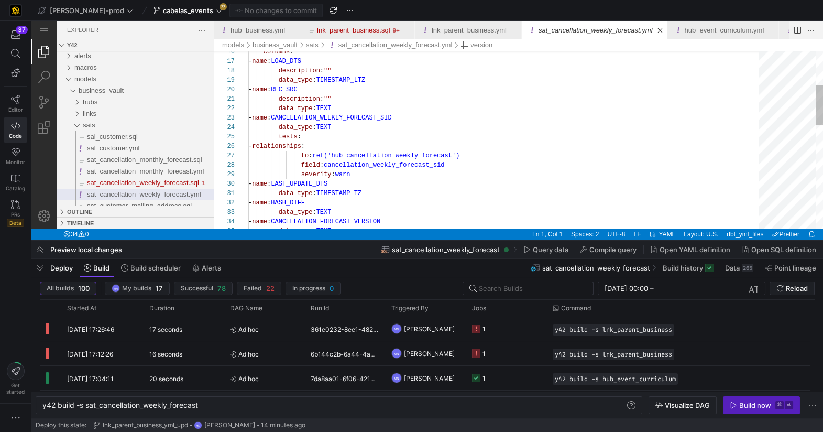
type textarea "description: "" data_type: TEXT - name: CANCELLATION_WEEKLY_FORECAST_SID data_t…"
click at [474, 168] on div "field : cancellation_weekly_forecast_sid" at bounding box center [507, 164] width 518 height 9
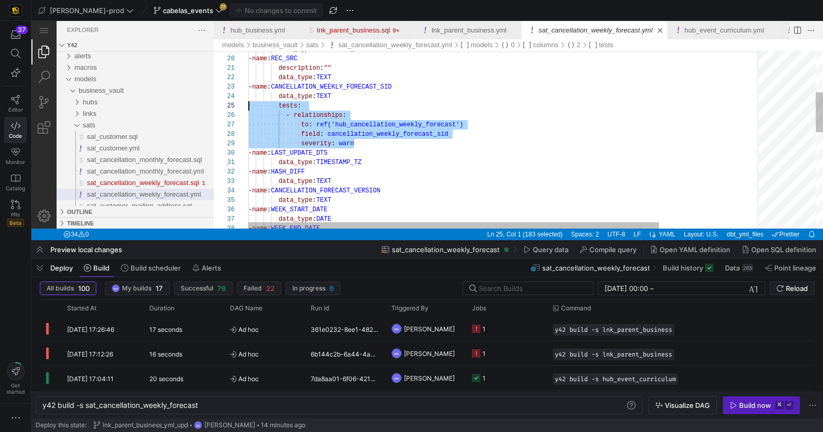
scroll to position [37, 0]
drag, startPoint x: 373, startPoint y: 145, endPoint x: 248, endPoint y: 106, distance: 130.5
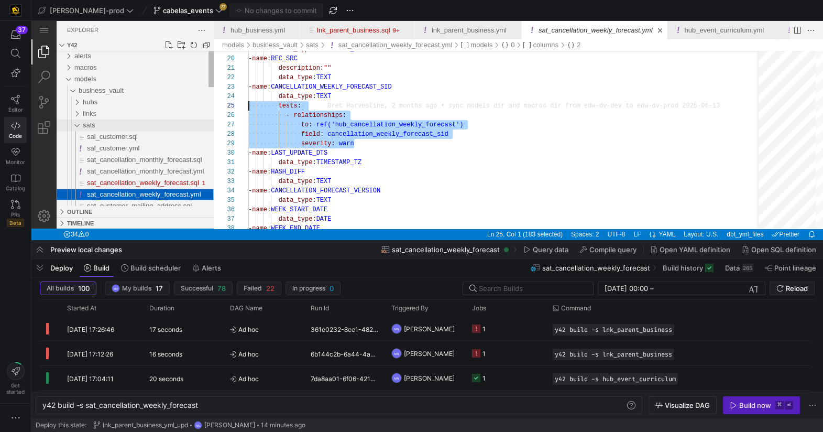
click at [77, 125] on div "sats" at bounding box center [72, 125] width 24 height 12
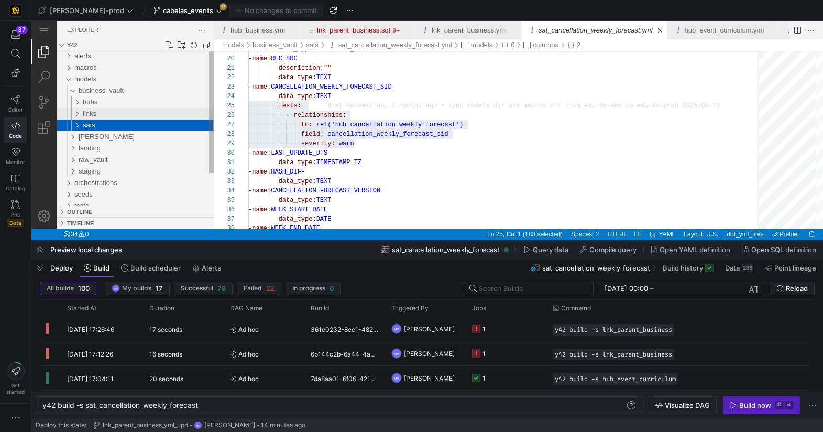
click at [79, 114] on div "links" at bounding box center [72, 114] width 24 height 12
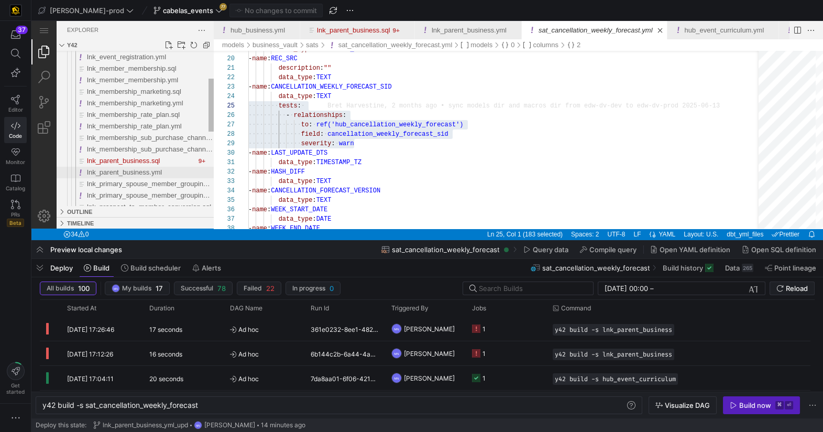
drag, startPoint x: 160, startPoint y: 174, endPoint x: 193, endPoint y: 168, distance: 33.6
click at [160, 173] on span "lnk_parent_business.yml" at bounding box center [124, 172] width 75 height 8
type textarea "y42 build -s lnk_parent_business"
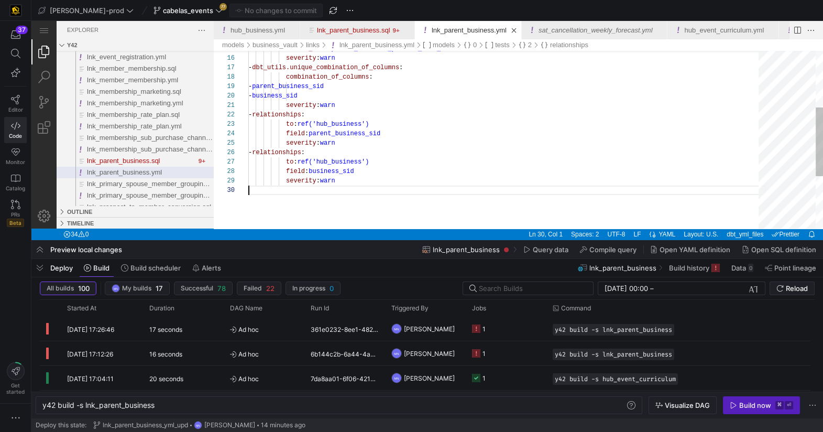
scroll to position [84, 0]
drag, startPoint x: 389, startPoint y: 188, endPoint x: 399, endPoint y: 187, distance: 10.0
click at [393, 188] on div "lnk_parent_business.yml" at bounding box center [507, 190] width 518 height 9
paste textarea "- relationships: to: ref('hub_cancellation_weekly_forecast') field: cancellatio…"
type textarea "- relationships: to: ref('hub_cancellation_weekly_forecast') field: cancellatio…"
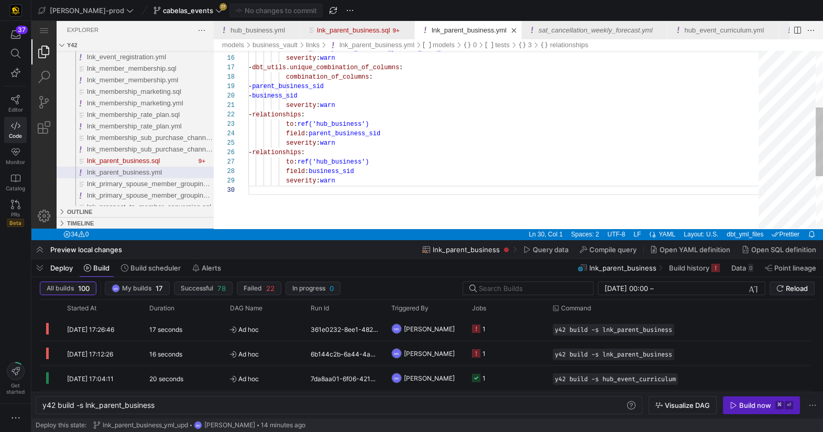
scroll to position [28, 113]
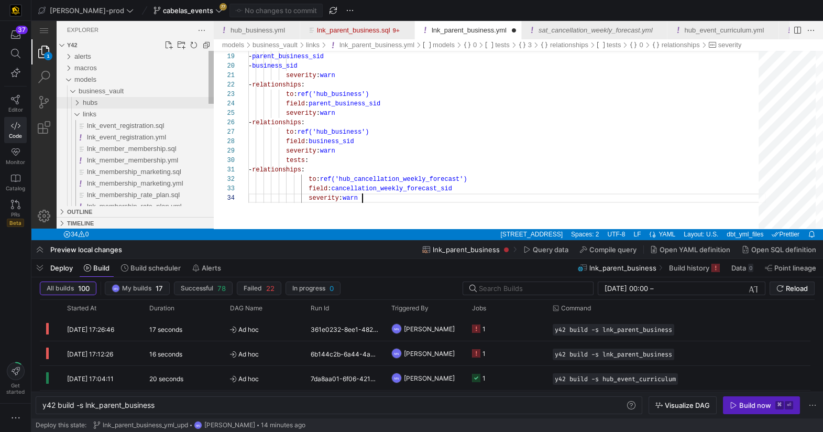
click at [79, 102] on div "hubs" at bounding box center [72, 103] width 24 height 12
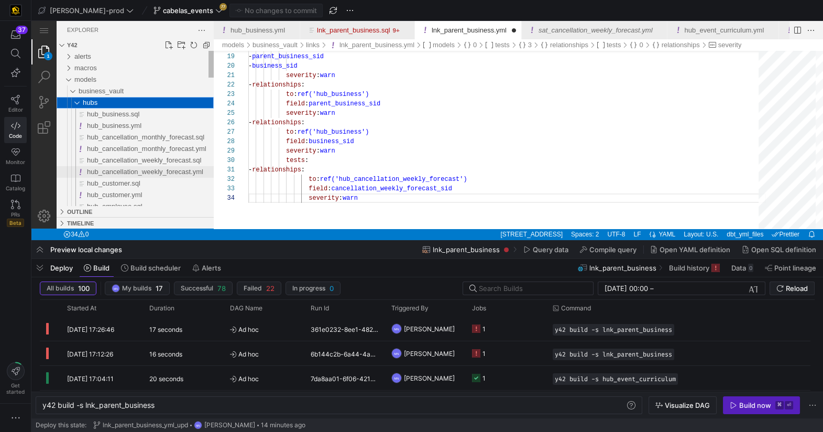
click at [155, 174] on span "hub_cancellation_weekly_forecast.yml" at bounding box center [145, 172] width 116 height 8
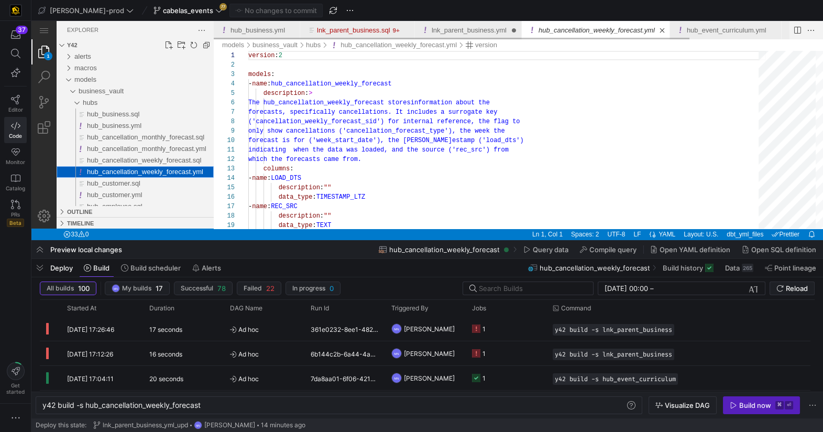
scroll to position [94, 0]
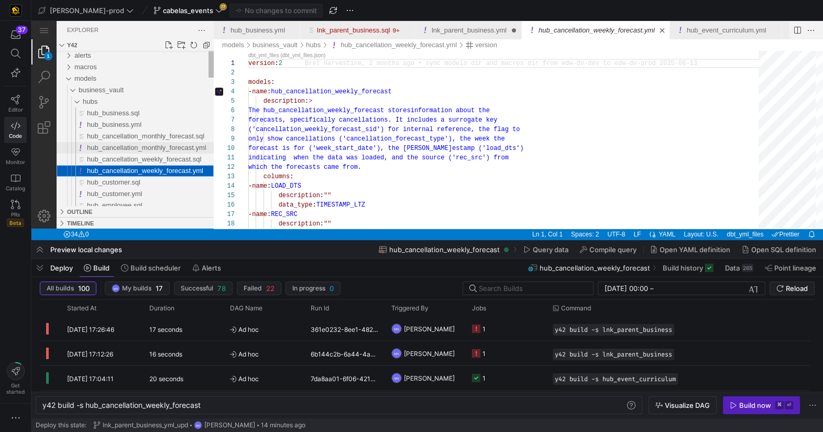
click at [137, 150] on span "hub_cancellation_monthly_forecast.yml" at bounding box center [146, 148] width 119 height 8
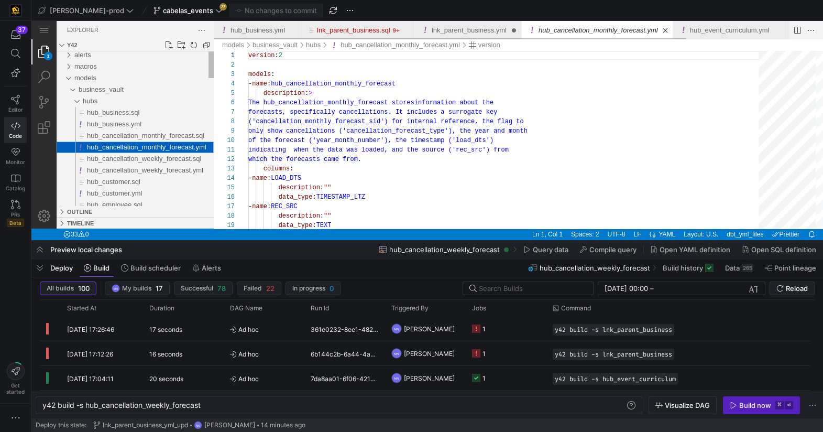
scroll to position [94, 0]
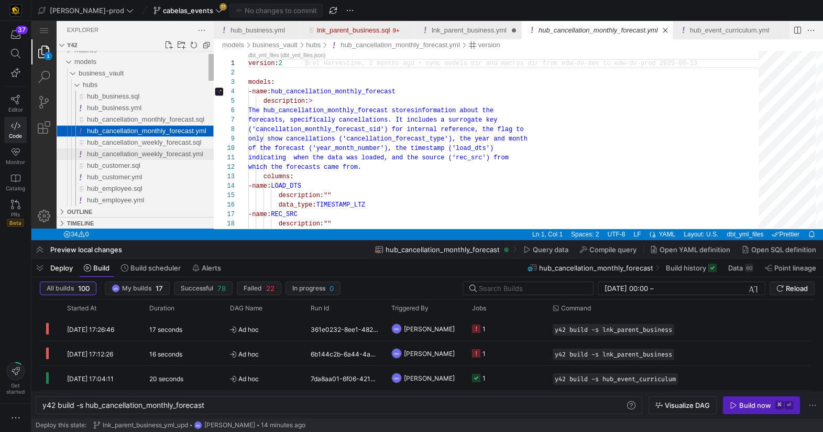
click at [149, 156] on span "hub_cancellation_weekly_forecast.yml" at bounding box center [145, 154] width 116 height 8
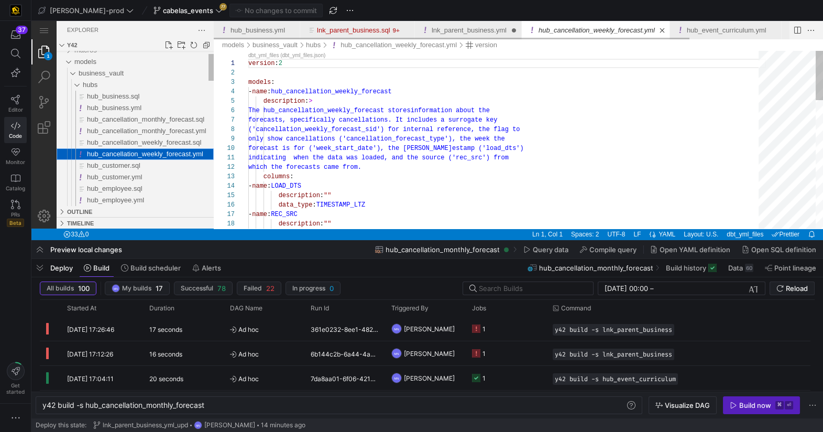
scroll to position [94, 0]
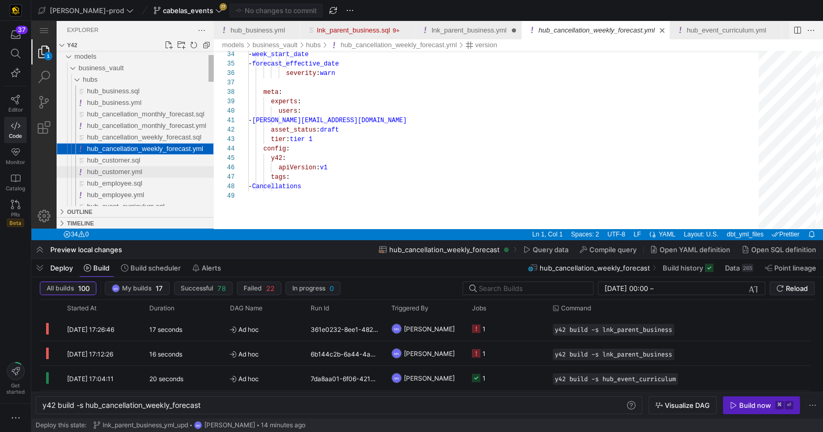
click at [134, 169] on span "hub_customer.yml" at bounding box center [115, 172] width 56 height 8
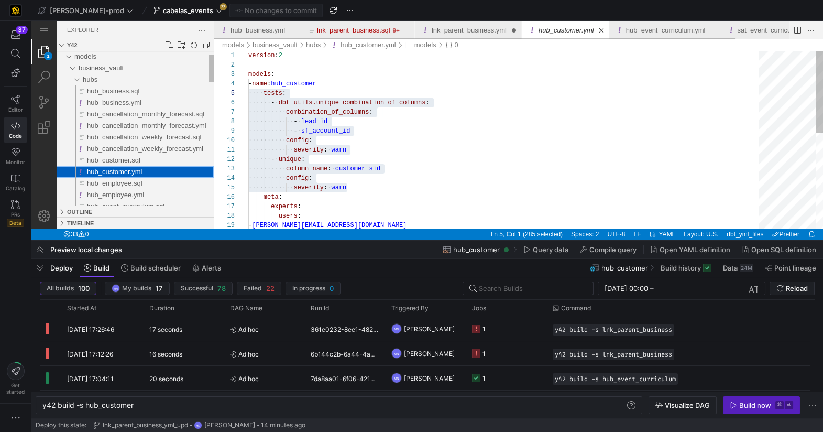
scroll to position [188, 0]
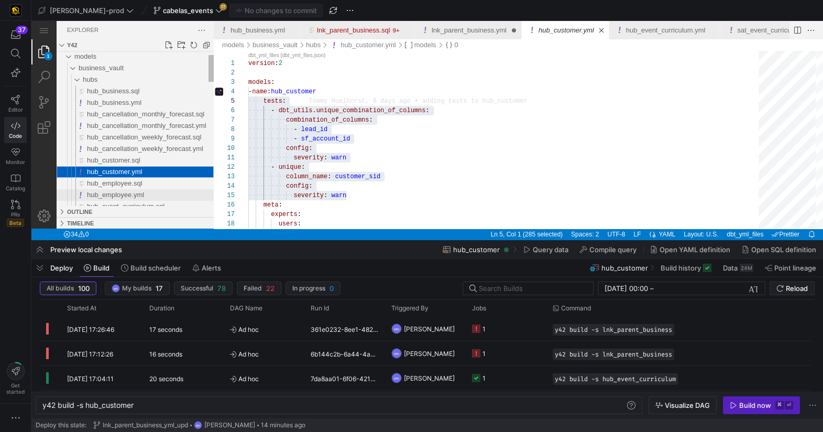
click at [134, 191] on span "hub_employee.yml" at bounding box center [115, 195] width 57 height 8
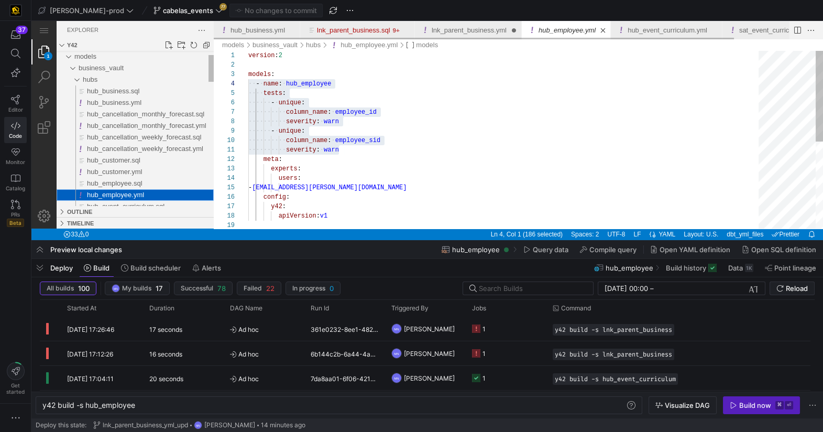
scroll to position [169, 0]
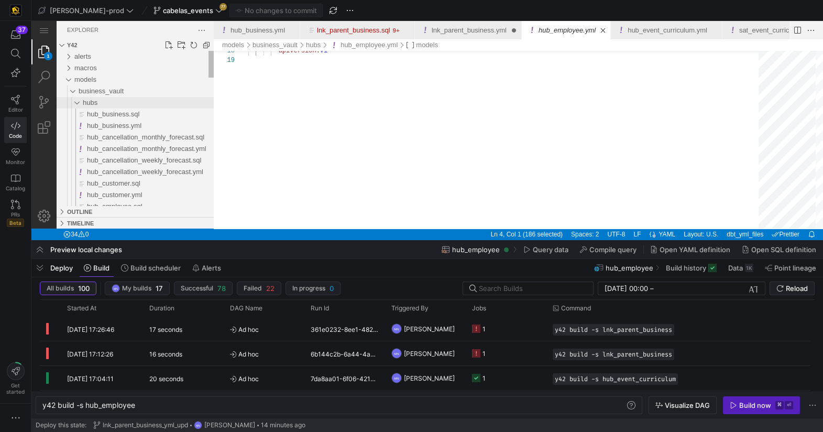
click at [76, 101] on div "hubs" at bounding box center [72, 103] width 24 height 12
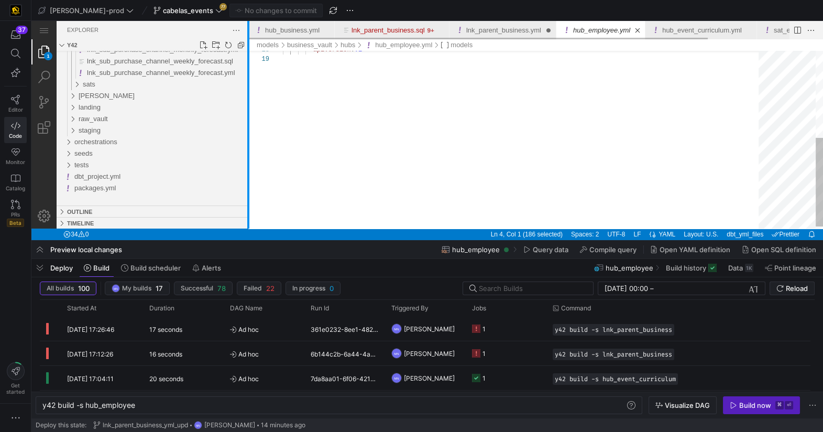
drag, startPoint x: 214, startPoint y: 122, endPoint x: 249, endPoint y: 122, distance: 34.6
click at [249, 122] on div at bounding box center [248, 125] width 2 height 208
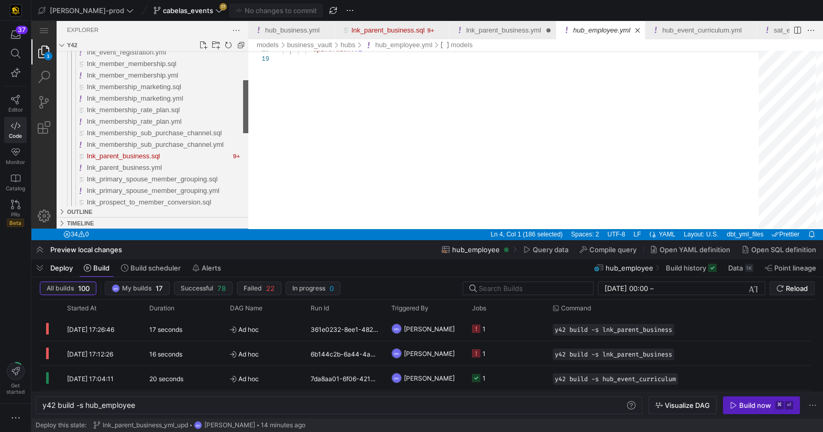
click at [244, 113] on div "Files Explorer" at bounding box center [245, 106] width 5 height 53
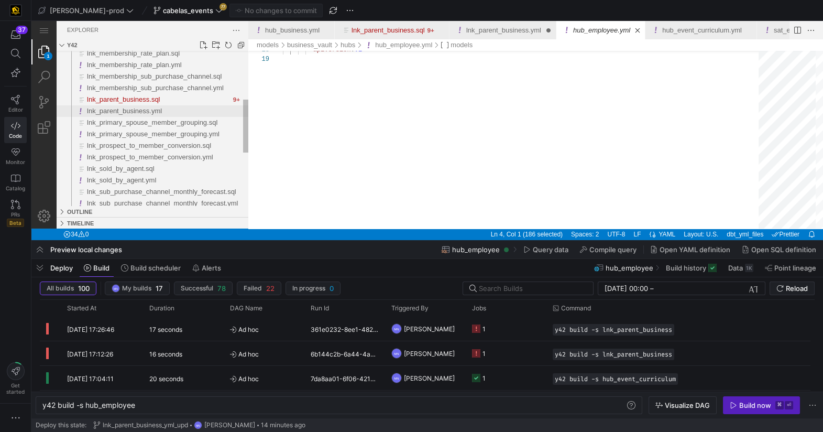
click at [135, 111] on span "lnk_parent_business.yml" at bounding box center [124, 111] width 75 height 8
type textarea "y42 build -s lnk_parent_business"
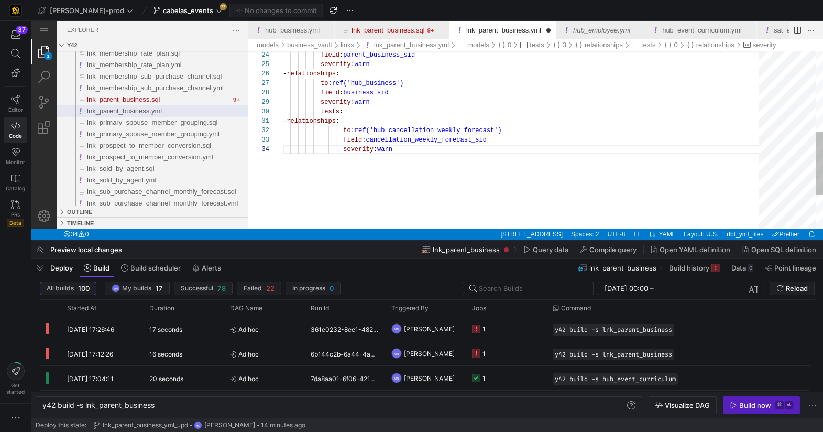
scroll to position [0, 45]
click at [328, 123] on div "field : parent_business_sid severity : warn - relationships : to : ref('hub_bus…" at bounding box center [524, 73] width 483 height 497
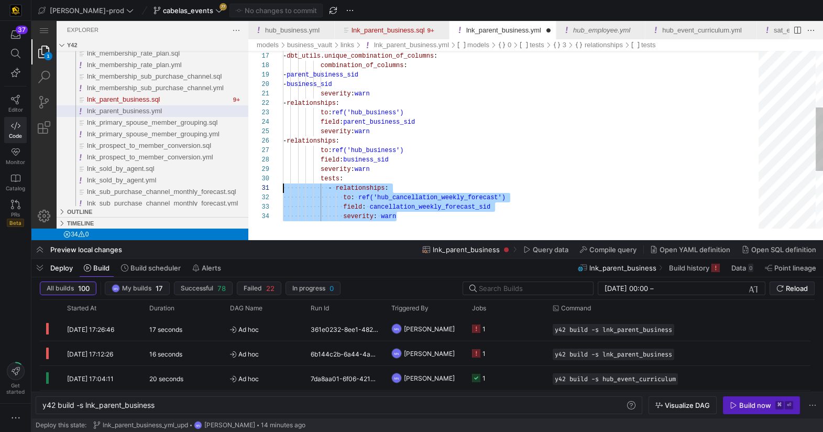
scroll to position [0, 0]
drag, startPoint x: 422, startPoint y: 219, endPoint x: 255, endPoint y: 186, distance: 170.4
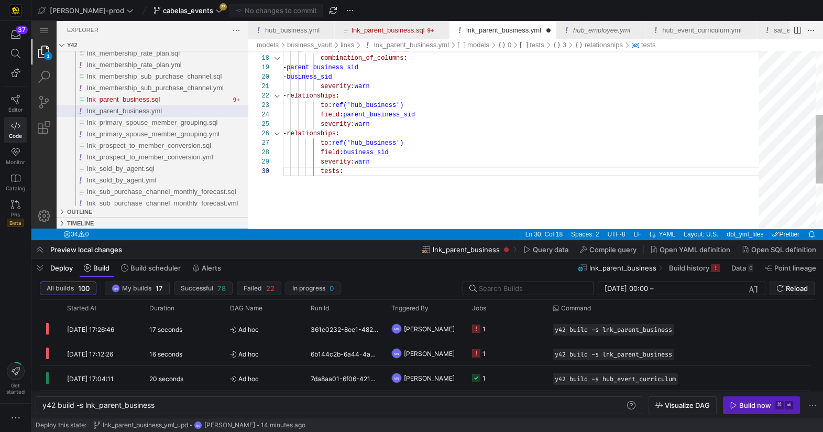
scroll to position [84, 0]
drag, startPoint x: 355, startPoint y: 173, endPoint x: 276, endPoint y: 168, distance: 79.3
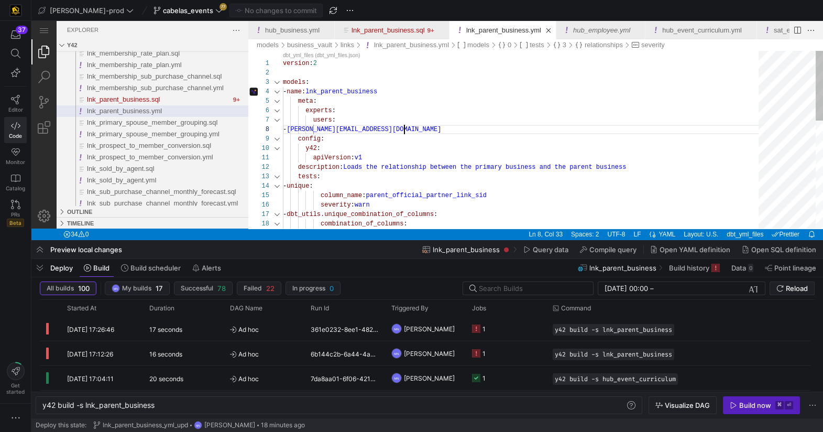
scroll to position [66, 121]
click at [406, 129] on div "combination_of_columns : - dbt_utils.unique_combination_of_columns : severity :…" at bounding box center [524, 276] width 483 height 450
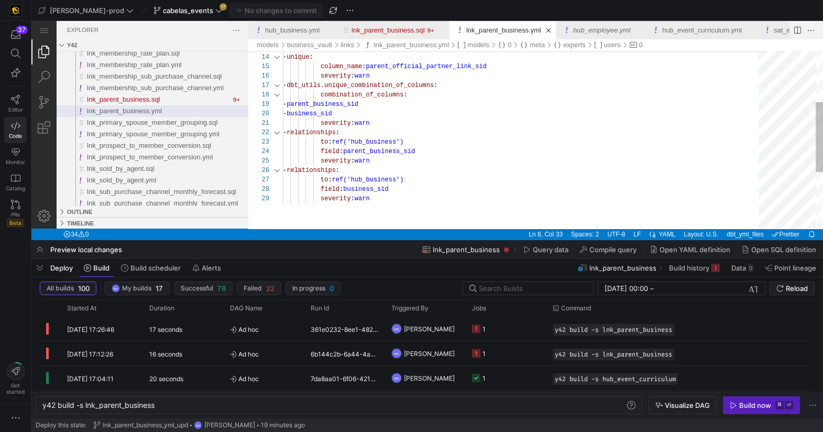
scroll to position [57, 125]
click at [446, 177] on div "field : parent_business_sid severity : warn - relationships : to : ref('hub_bus…" at bounding box center [524, 146] width 483 height 450
click at [437, 190] on div "field : parent_business_sid severity : warn - relationships : to : ref('hub_bus…" at bounding box center [524, 146] width 483 height 450
drag, startPoint x: 426, startPoint y: 202, endPoint x: 467, endPoint y: 198, distance: 41.1
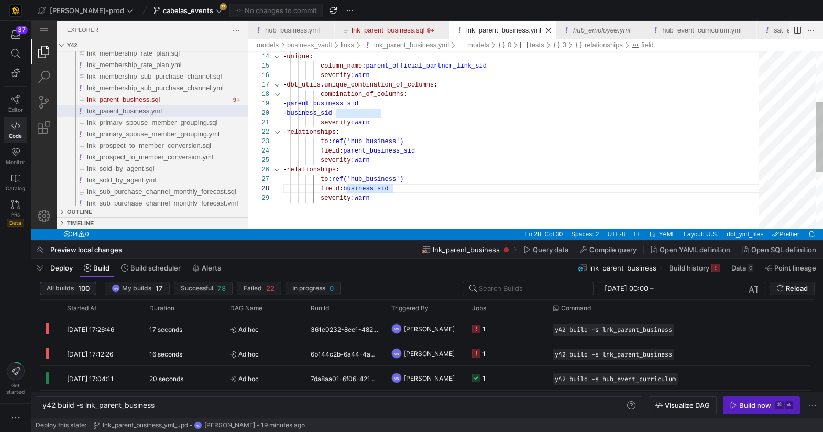
click at [427, 202] on div "severity : warn" at bounding box center [524, 197] width 483 height 9
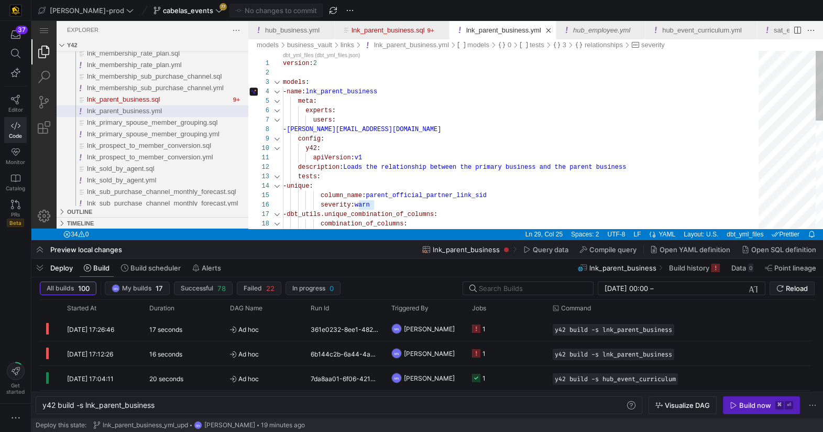
type textarea "apiVersion: v1 description: Loads the relationship between the primary business…"
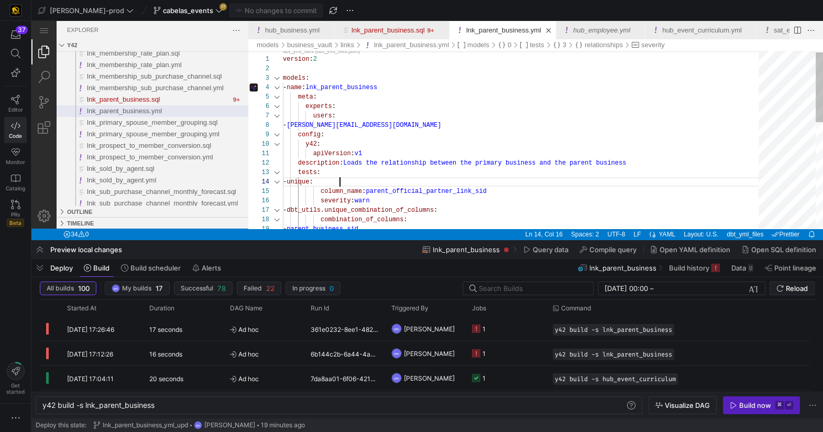
click at [483, 180] on div "- unique :" at bounding box center [524, 181] width 483 height 9
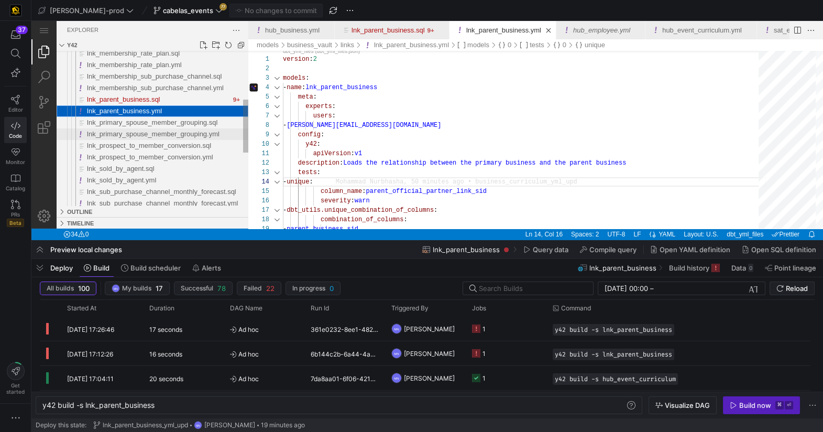
click at [192, 132] on span "lnk_primary_spouse_member_grouping.yml" at bounding box center [153, 134] width 133 height 8
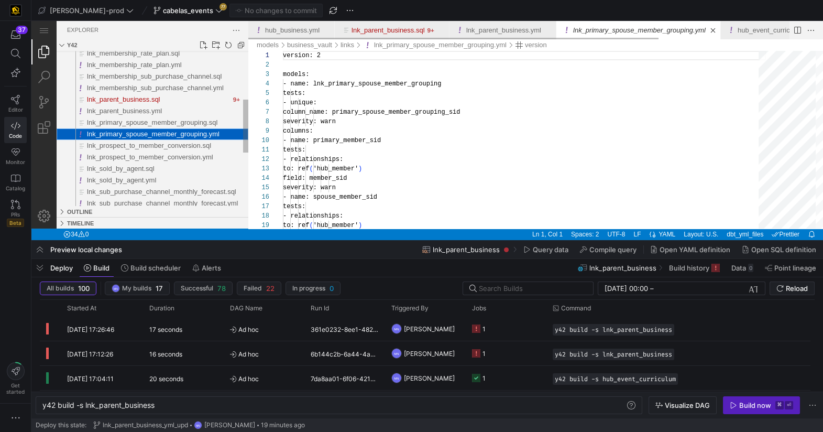
scroll to position [94, 0]
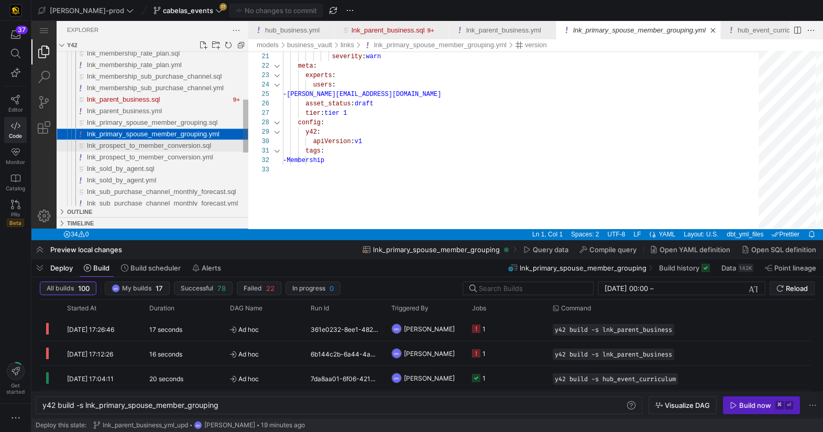
click at [160, 145] on span "lnk_prospect_to_member_conversion.sql" at bounding box center [149, 145] width 124 height 8
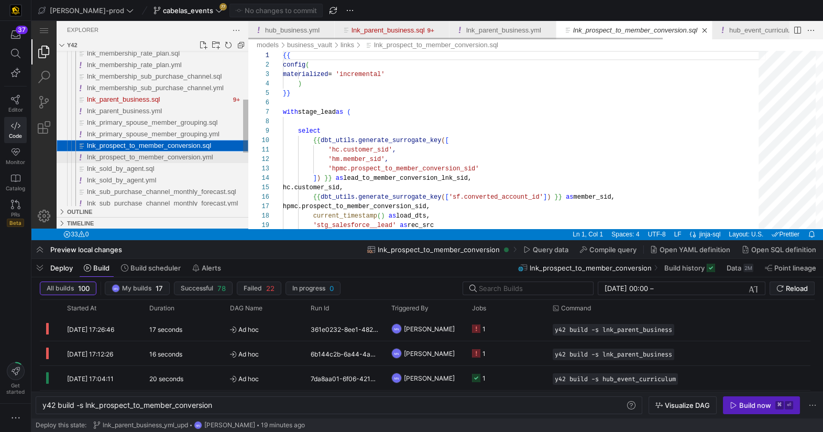
scroll to position [94, 0]
click at [162, 155] on span "lnk_prospect_to_member_conversion.yml" at bounding box center [150, 157] width 126 height 8
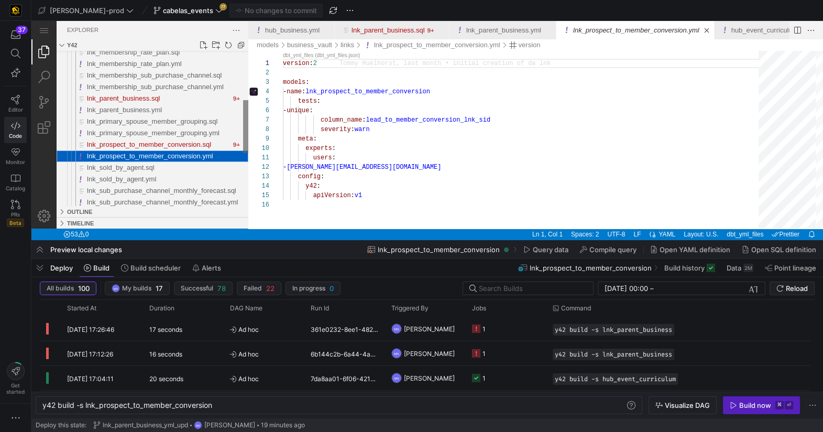
drag, startPoint x: 146, startPoint y: 99, endPoint x: 244, endPoint y: 110, distance: 98.1
click at [146, 99] on span "lnk_parent_business.sql" at bounding box center [123, 98] width 73 height 8
type textarea "y42 build -s lnk_parent_business"
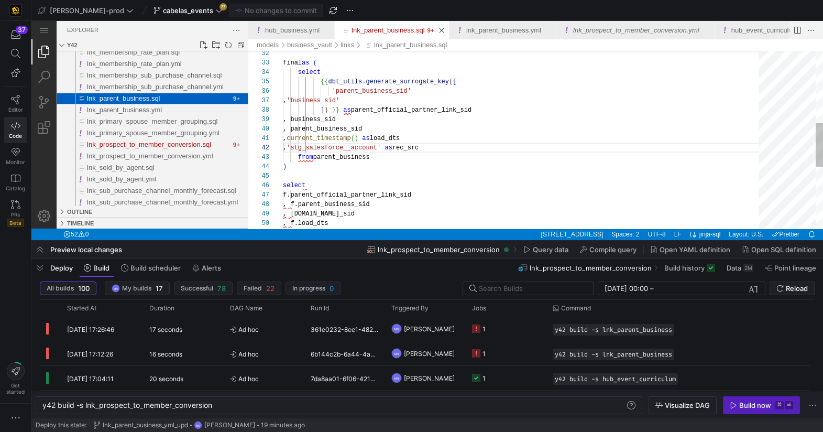
scroll to position [94, 173]
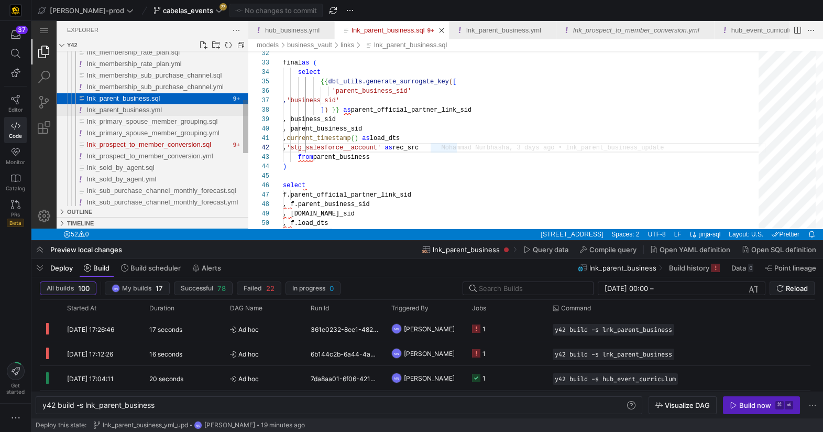
click at [129, 108] on span "lnk_parent_business.yml" at bounding box center [124, 110] width 75 height 8
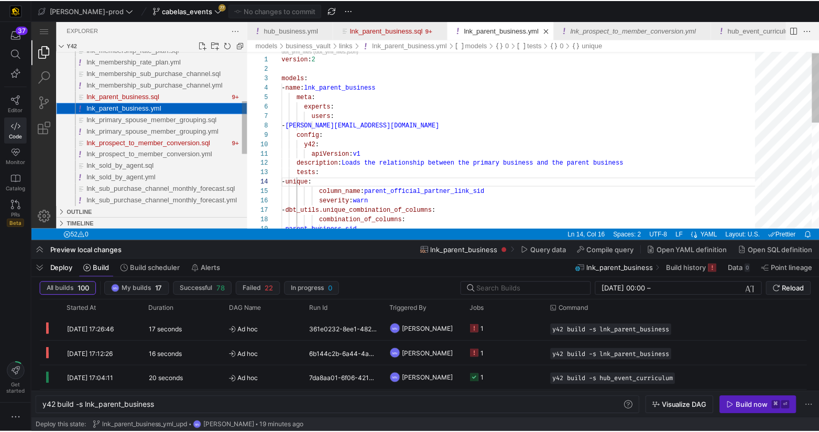
scroll to position [94, 57]
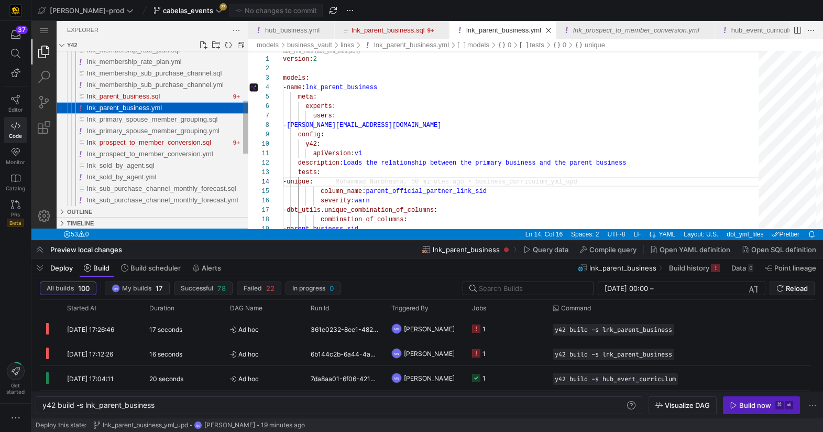
drag, startPoint x: 164, startPoint y: 110, endPoint x: 170, endPoint y: 111, distance: 6.4
click at [162, 110] on span "lnk_parent_business.yml" at bounding box center [124, 108] width 75 height 8
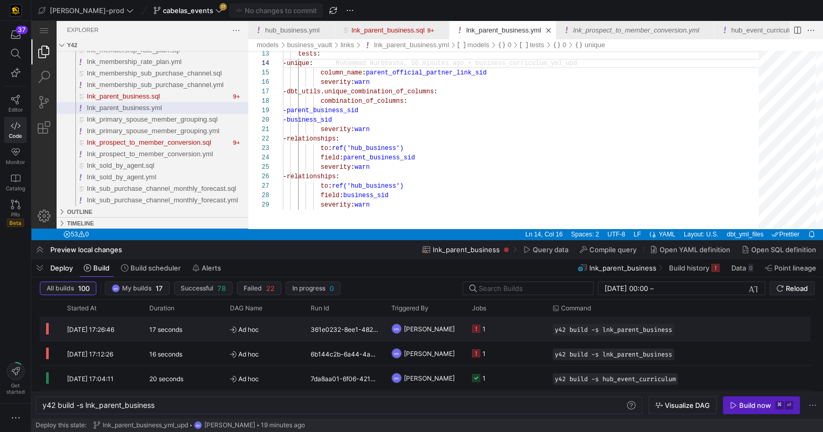
click at [476, 329] on rect "Press SPACE to select this row." at bounding box center [476, 328] width 8 height 8
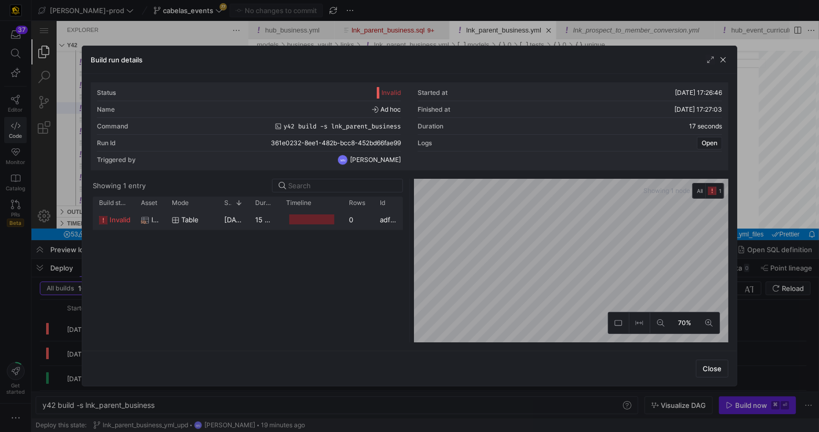
click at [101, 219] on icon at bounding box center [103, 220] width 8 height 8
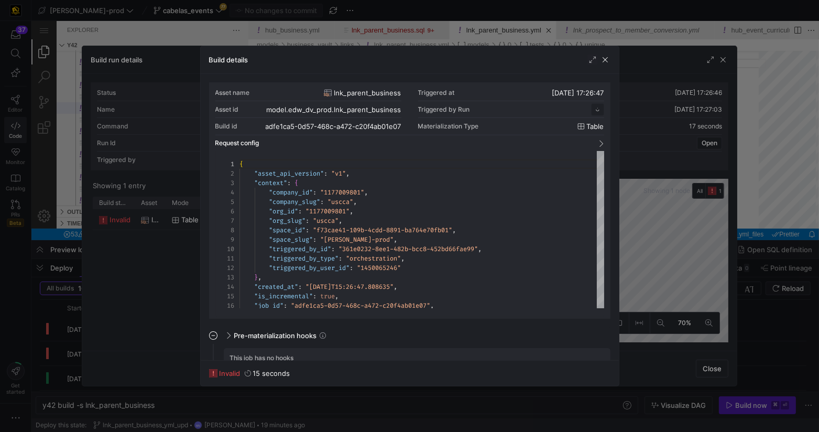
scroll to position [94, 0]
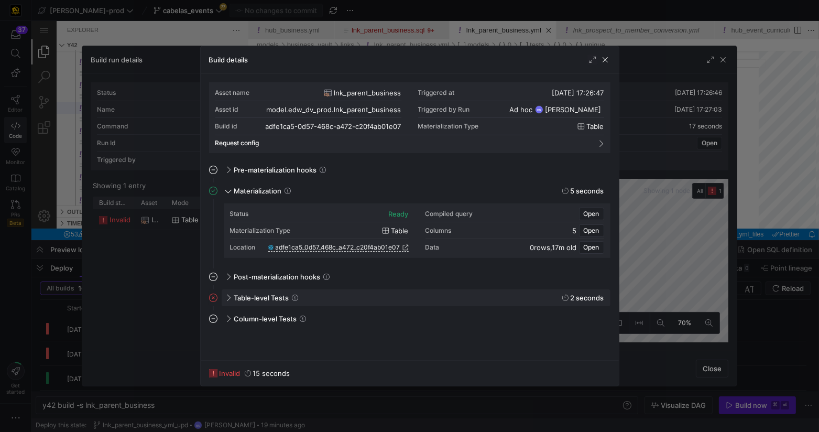
click at [218, 298] on y42-job-details-steps-icon at bounding box center [215, 297] width 13 height 8
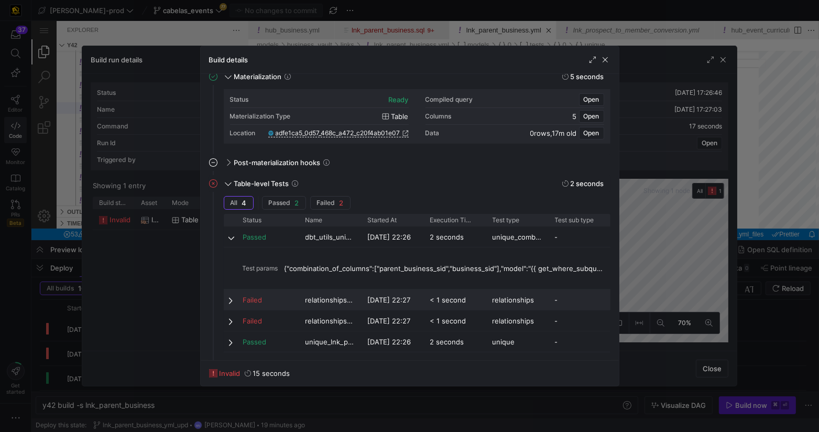
scroll to position [137, 0]
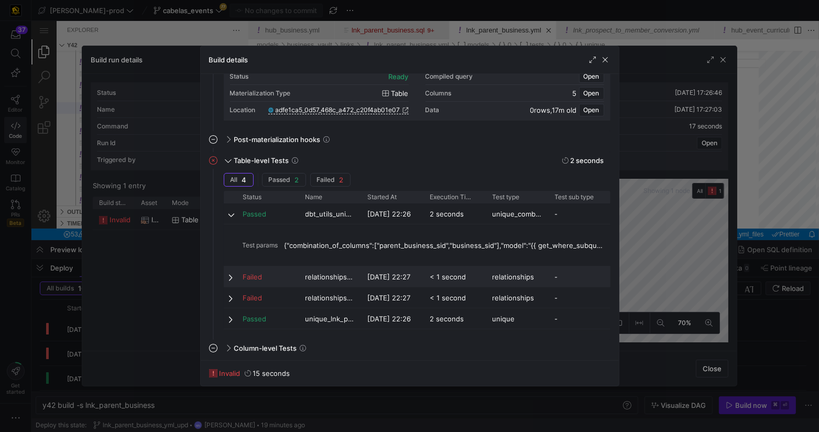
drag, startPoint x: 232, startPoint y: 280, endPoint x: 238, endPoint y: 281, distance: 6.8
click at [232, 280] on span at bounding box center [231, 277] width 7 height 8
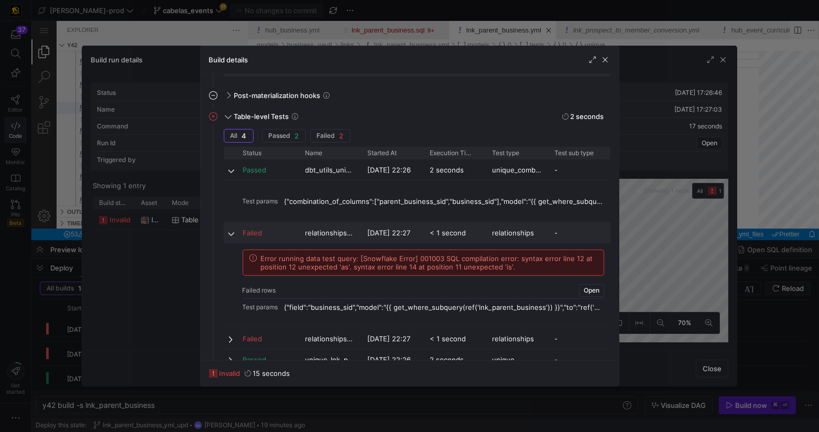
scroll to position [183, 0]
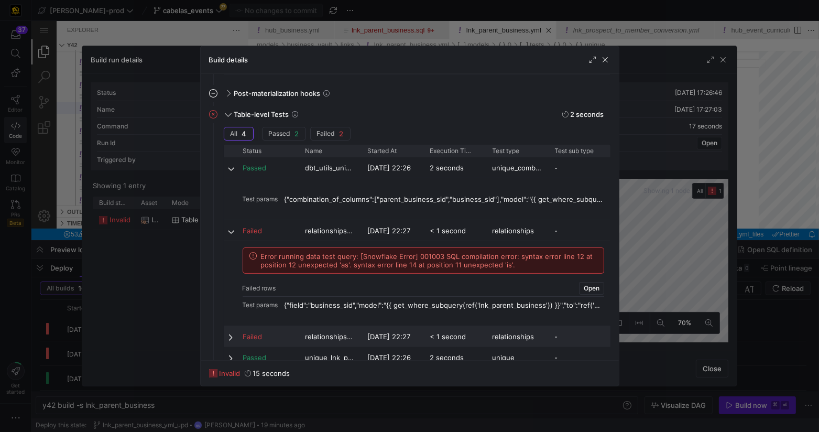
click at [230, 335] on span at bounding box center [231, 337] width 7 height 8
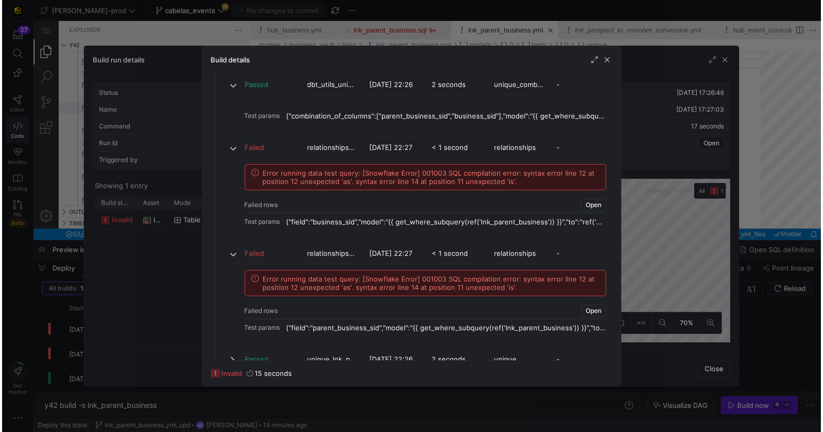
scroll to position [268, 0]
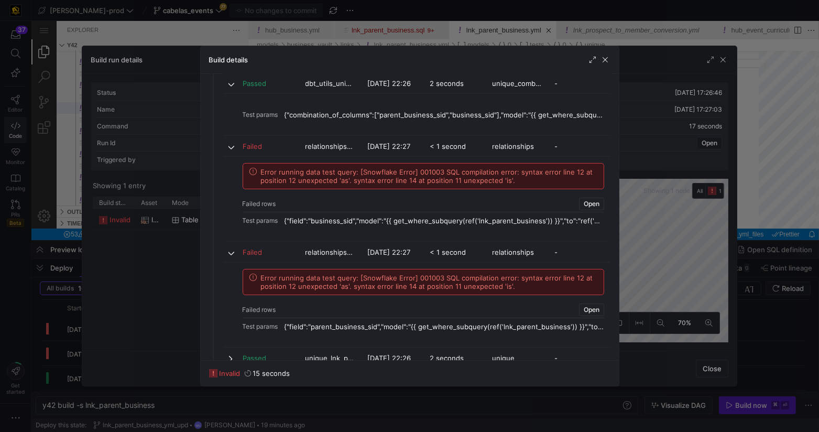
click at [723, 60] on div at bounding box center [409, 216] width 819 height 432
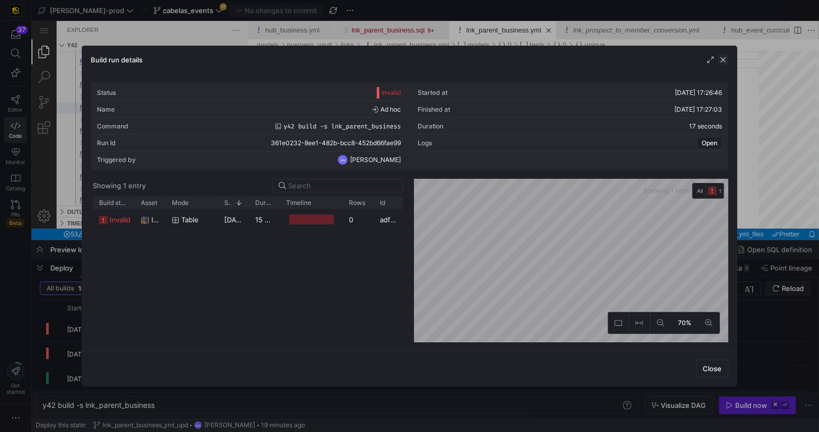
click at [723, 61] on span "button" at bounding box center [723, 59] width 10 height 10
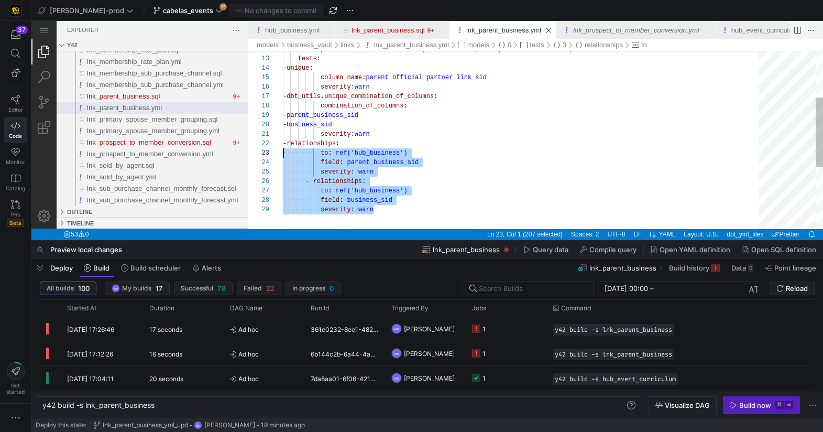
scroll to position [9, 0]
drag, startPoint x: 346, startPoint y: 188, endPoint x: 278, endPoint y: 144, distance: 81.1
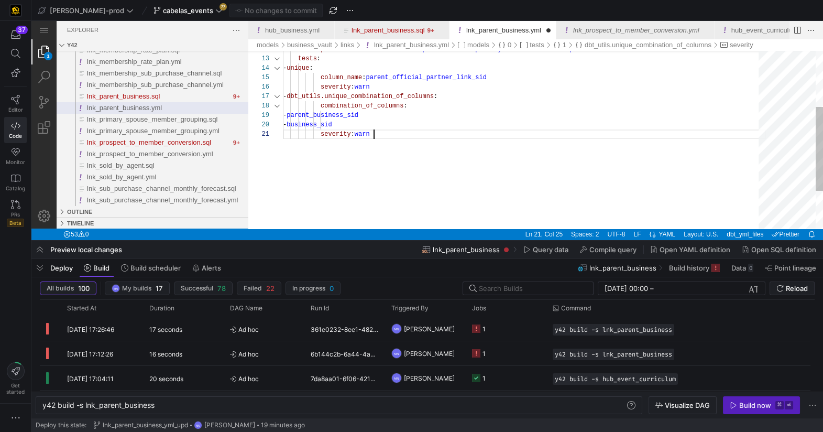
scroll to position [84, 99]
click at [467, 126] on div "tests : - unique : column_name : parent_official_partner_link_sid severity : wa…" at bounding box center [524, 120] width 483 height 374
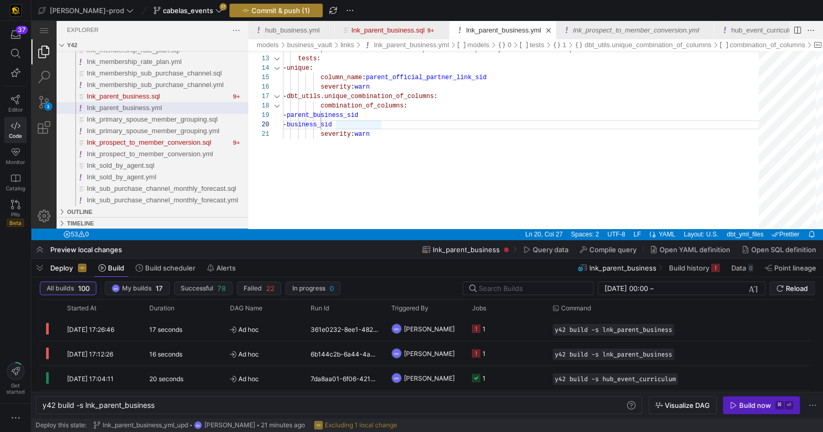
click at [260, 13] on span "Commit & push (1)" at bounding box center [281, 10] width 59 height 8
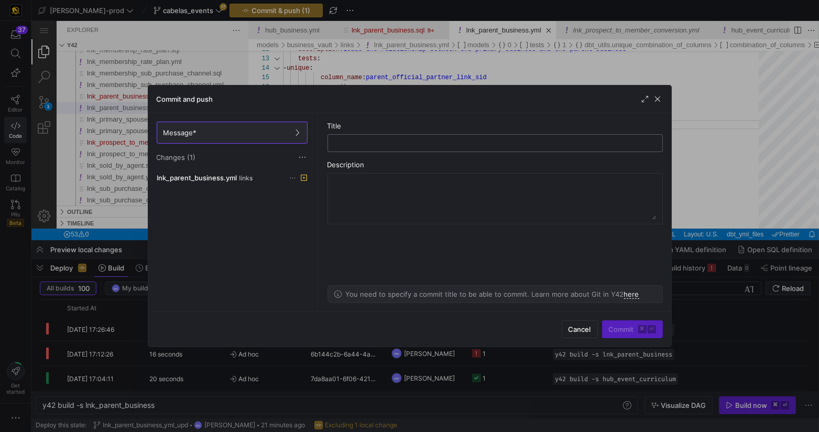
click at [401, 143] on input "text" at bounding box center [495, 143] width 318 height 8
click at [584, 330] on span "Cancel" at bounding box center [580, 329] width 23 height 8
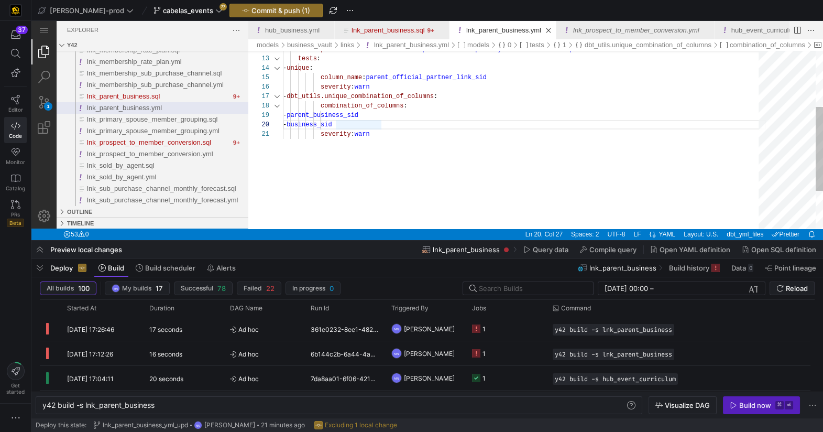
scroll to position [0, 90]
click at [472, 174] on div "tests : - unique : column_name : parent_official_partner_link_sid severity : wa…" at bounding box center [524, 120] width 483 height 374
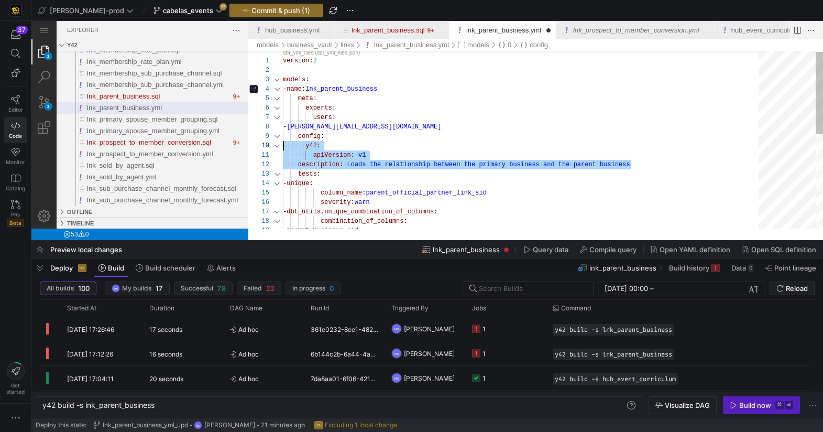
scroll to position [75, 0]
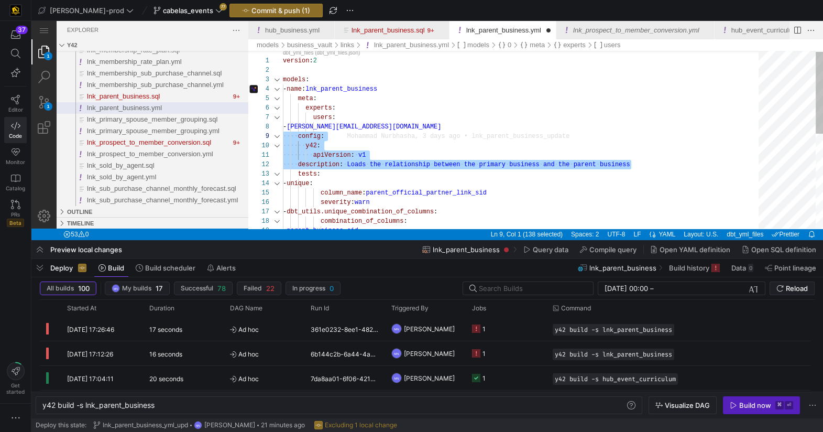
drag, startPoint x: 618, startPoint y: 163, endPoint x: 265, endPoint y: 138, distance: 354.6
type textarea "version: 2 models: - name: lnk_parent_business meta: experts: users: - [PERSON_…"
click at [566, 125] on div "- [PERSON_NAME][EMAIL_ADDRESS][DOMAIN_NAME]" at bounding box center [524, 126] width 483 height 9
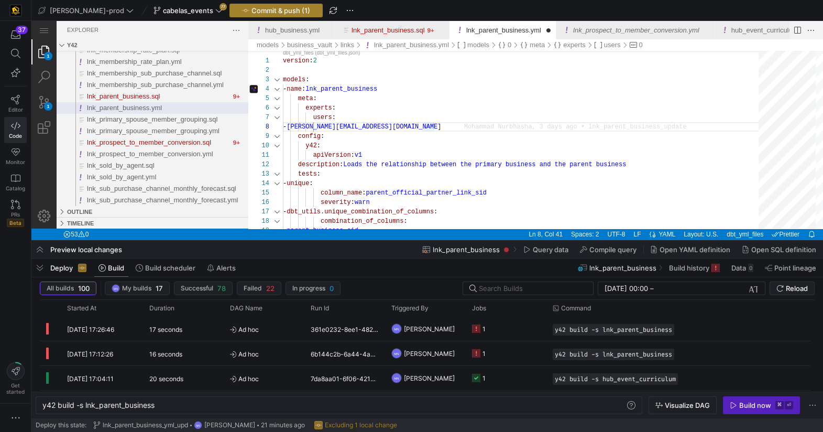
click at [266, 11] on span "Commit & push (1)" at bounding box center [281, 10] width 59 height 8
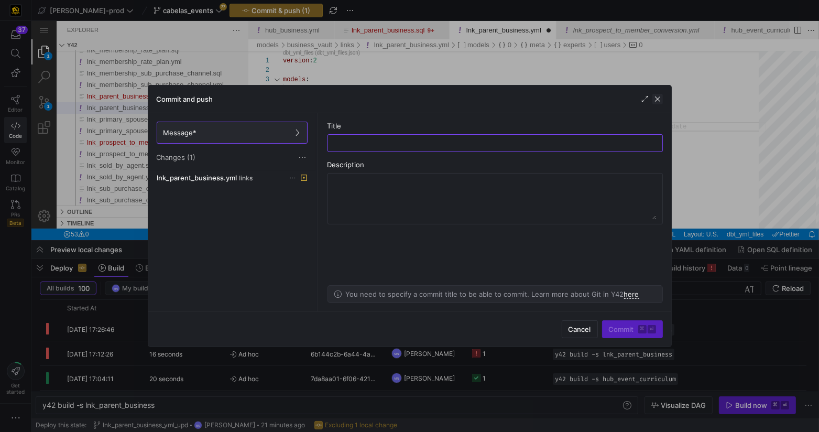
click at [658, 101] on span "button" at bounding box center [657, 99] width 10 height 10
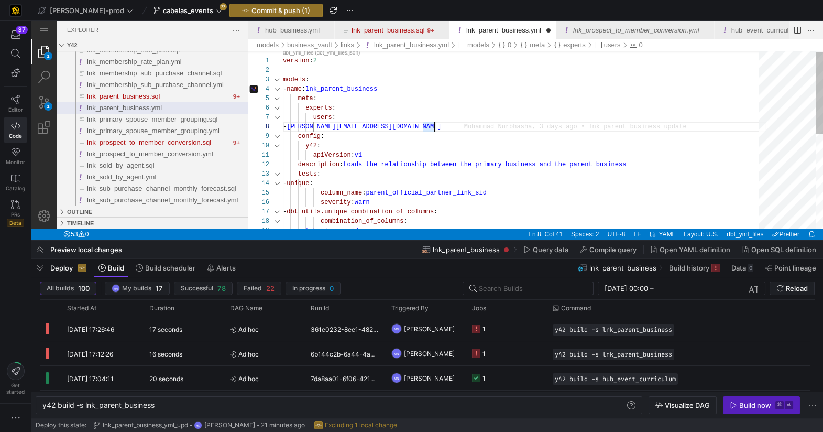
click at [529, 123] on div "tests : - unique : column_name : parent_official_partner_link_sid severity : wa…" at bounding box center [524, 240] width 483 height 384
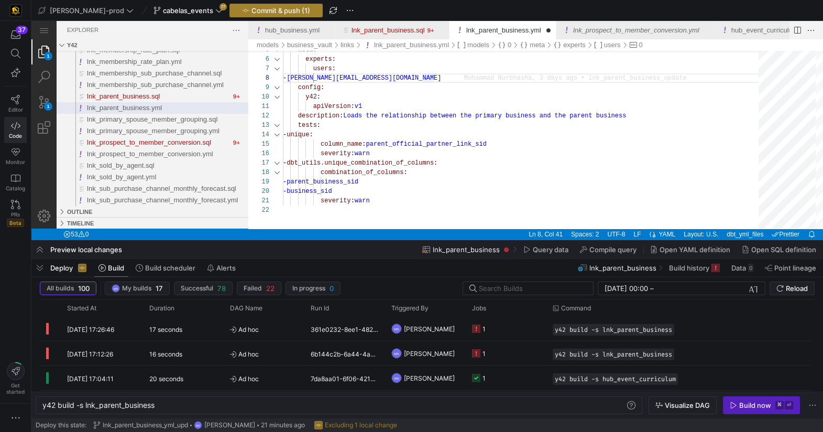
click at [252, 9] on span "Commit & push (1)" at bounding box center [281, 10] width 59 height 8
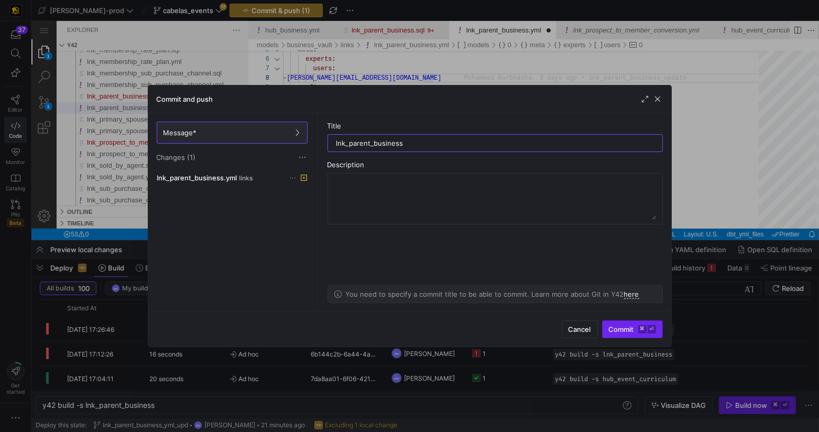
type input "lnk_parent_business"
click at [625, 332] on span "Commit ⌘ ⏎" at bounding box center [632, 329] width 47 height 8
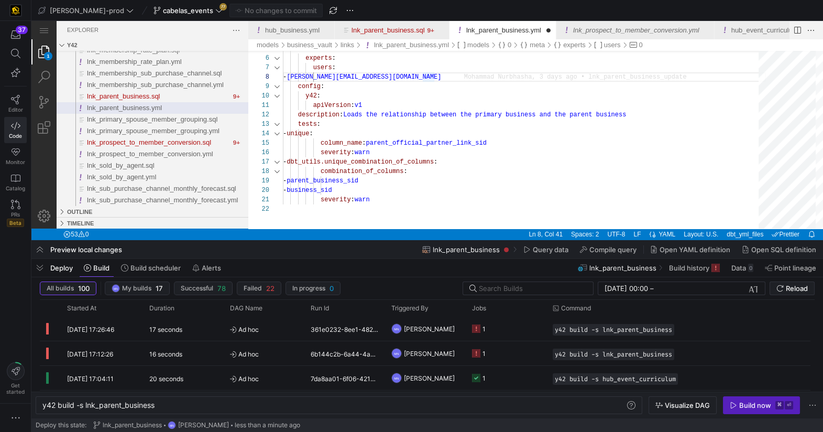
drag, startPoint x: 20, startPoint y: 105, endPoint x: 28, endPoint y: 111, distance: 10.1
click at [20, 105] on link "Editor" at bounding box center [15, 104] width 23 height 26
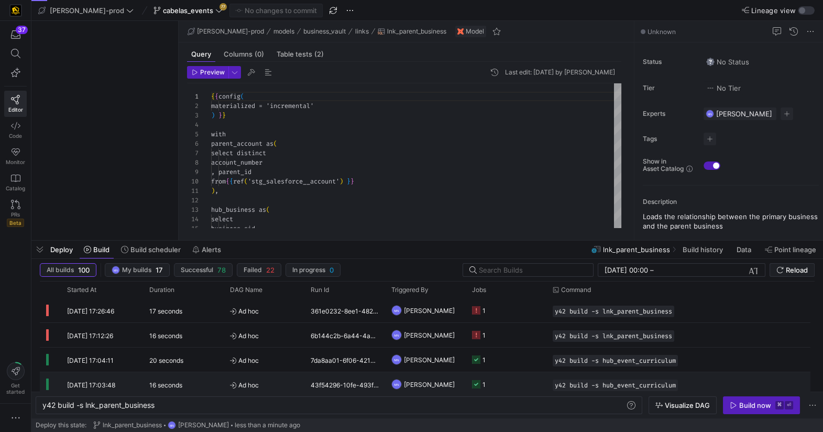
scroll to position [94, 0]
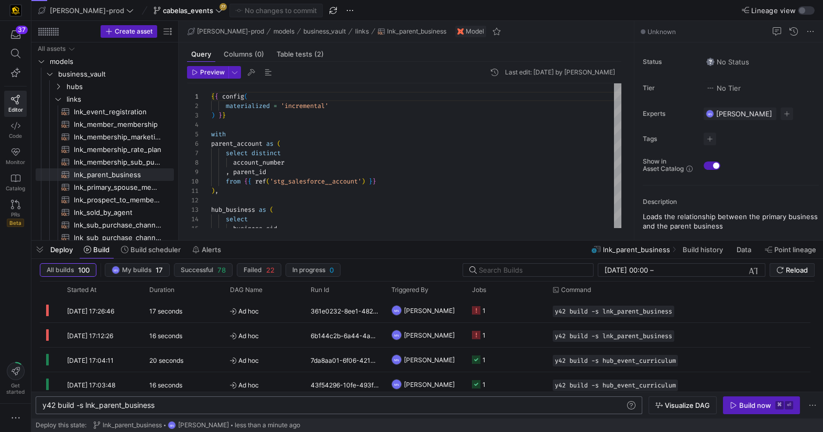
click at [249, 409] on div "y42 build -s lnk_parent_business y42 build -s lnk_parent_business" at bounding box center [339, 405] width 607 height 18
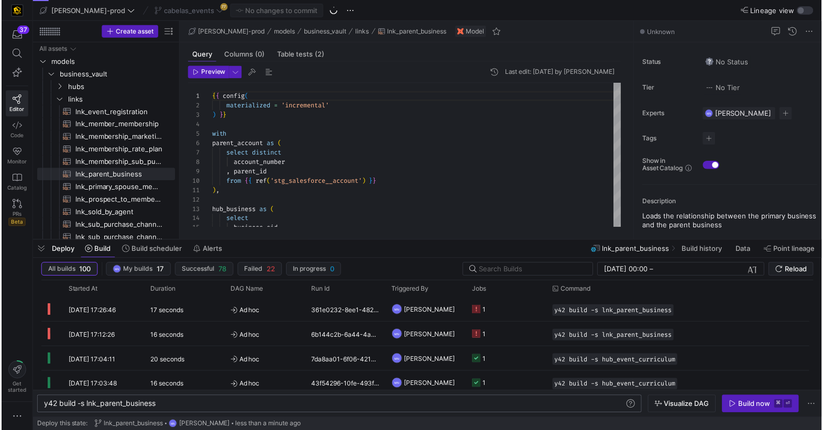
scroll to position [0, 113]
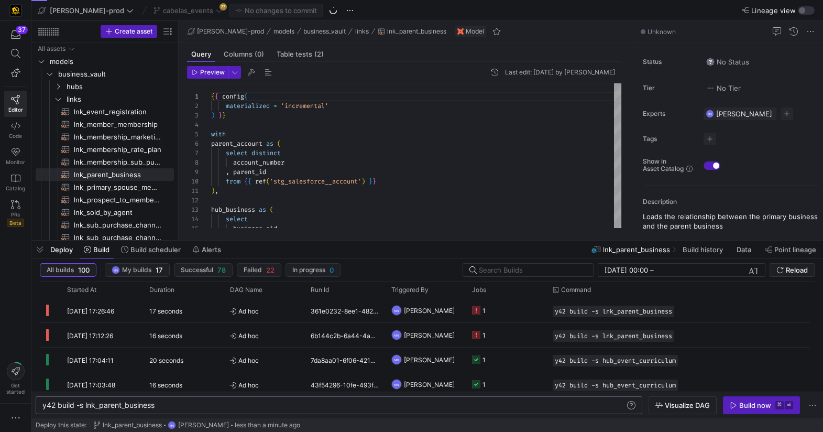
click at [250, 408] on div "y42 build -s lnk_parent_business" at bounding box center [333, 405] width 583 height 8
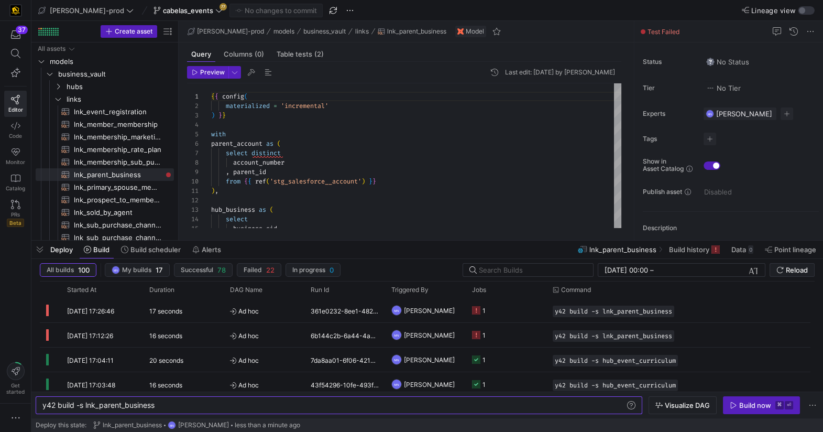
click at [753, 408] on div "Build now" at bounding box center [755, 405] width 32 height 8
click at [172, 8] on span "cabelas_events" at bounding box center [188, 10] width 50 height 8
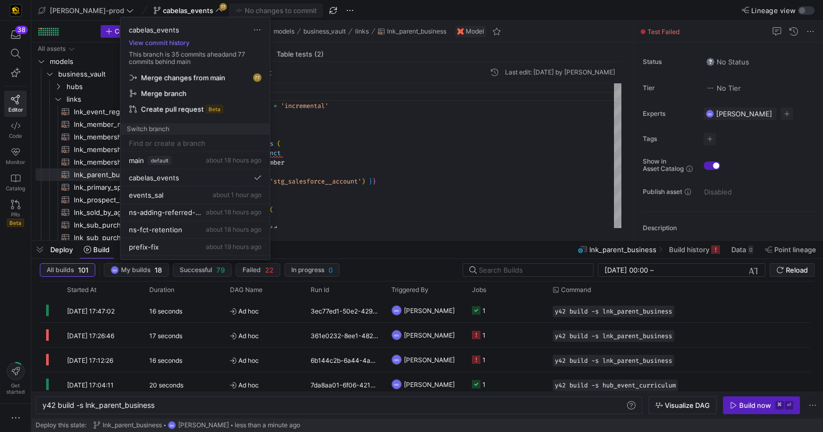
click at [173, 79] on span "Merge changes from main" at bounding box center [183, 77] width 84 height 8
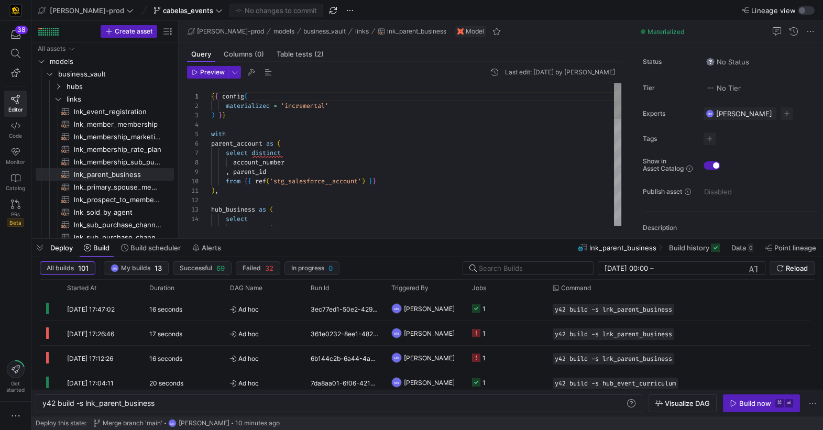
scroll to position [28, 0]
click at [466, 126] on div at bounding box center [416, 124] width 410 height 9
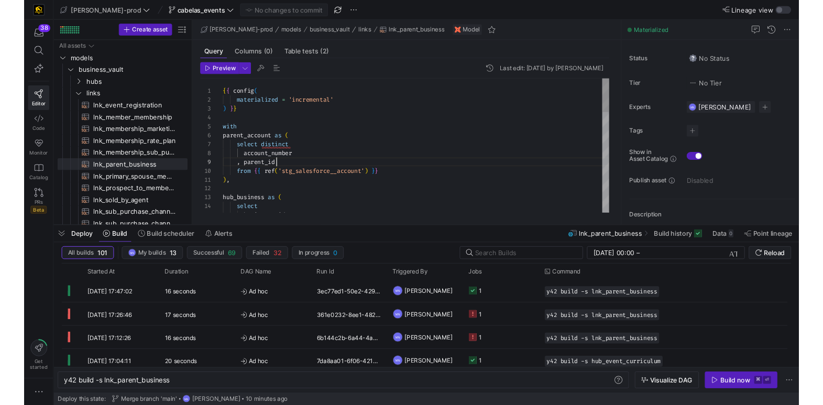
scroll to position [75, 57]
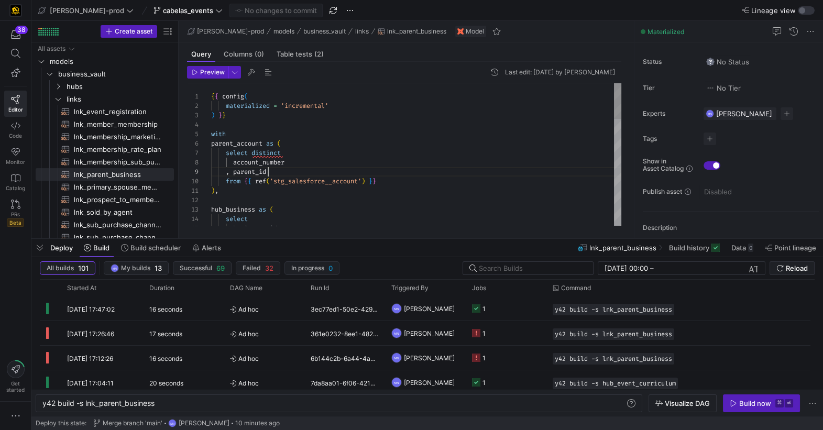
click at [463, 169] on div ", parent_id" at bounding box center [416, 171] width 410 height 9
click at [523, 172] on div ", parent_id" at bounding box center [416, 171] width 410 height 9
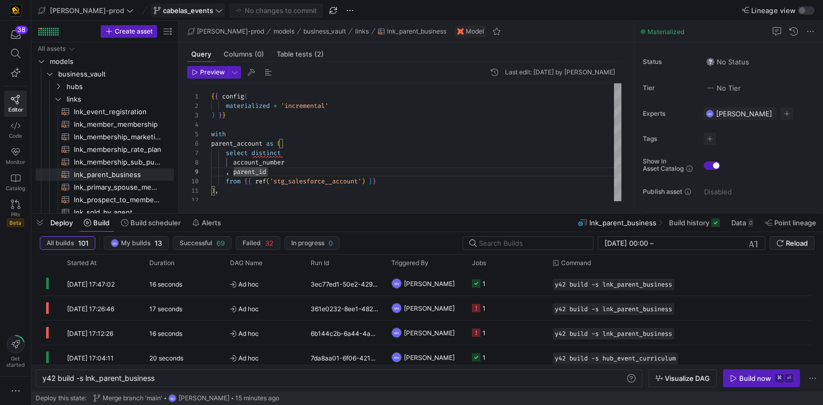
click at [215, 13] on icon at bounding box center [218, 10] width 7 height 7
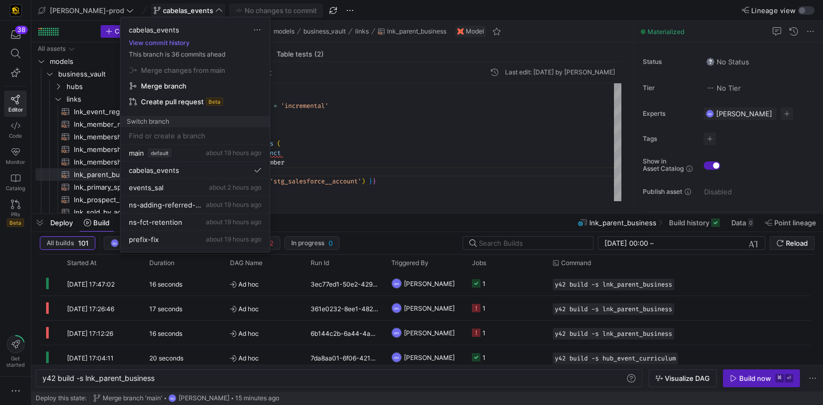
click at [179, 100] on span "Create pull request" at bounding box center [172, 101] width 63 height 8
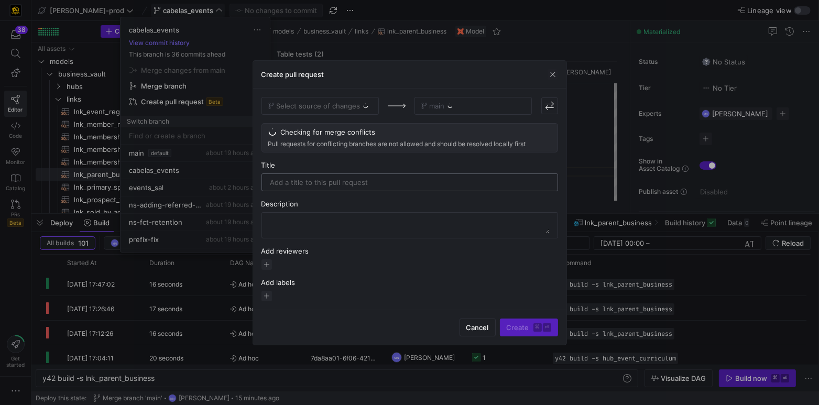
click at [396, 182] on input "text" at bounding box center [409, 182] width 279 height 8
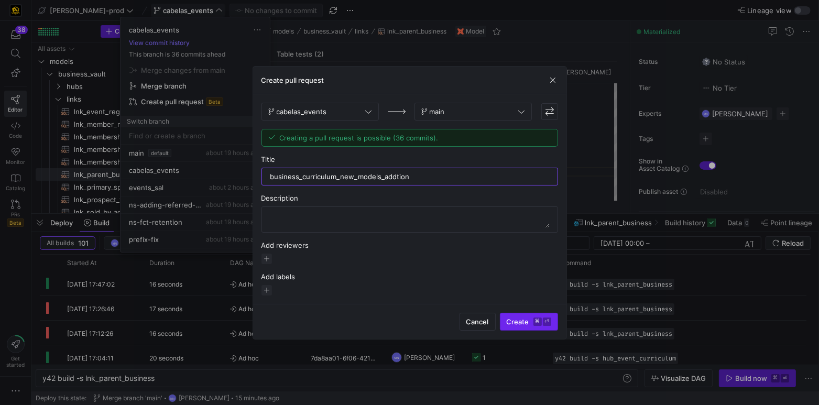
type input "business_curriculum_new_models_addtion"
click at [521, 320] on span "Create ⌘ ⏎" at bounding box center [529, 322] width 45 height 8
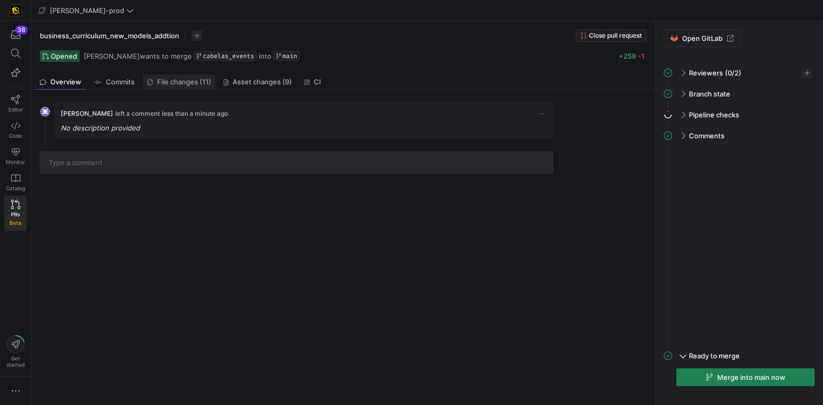
click at [208, 82] on span "File changes (11)" at bounding box center [184, 82] width 54 height 7
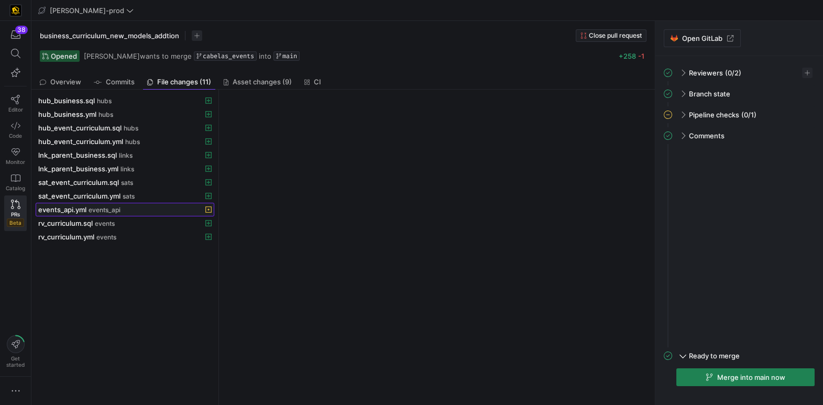
click at [108, 211] on span "events_api" at bounding box center [105, 209] width 32 height 7
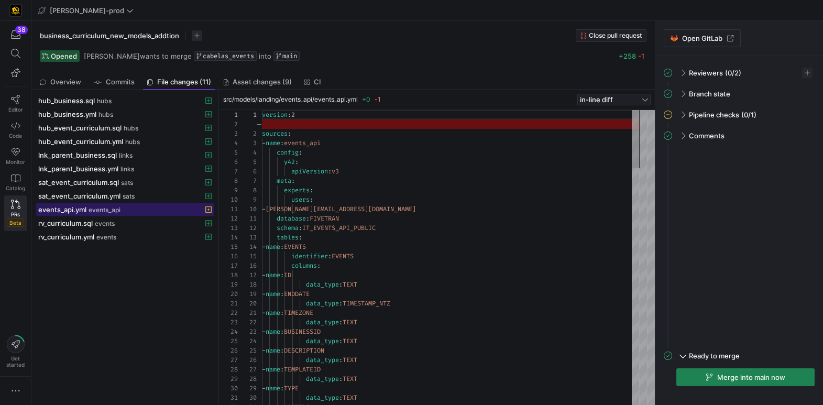
scroll to position [94, 0]
drag, startPoint x: 288, startPoint y: 128, endPoint x: 482, endPoint y: 171, distance: 198.6
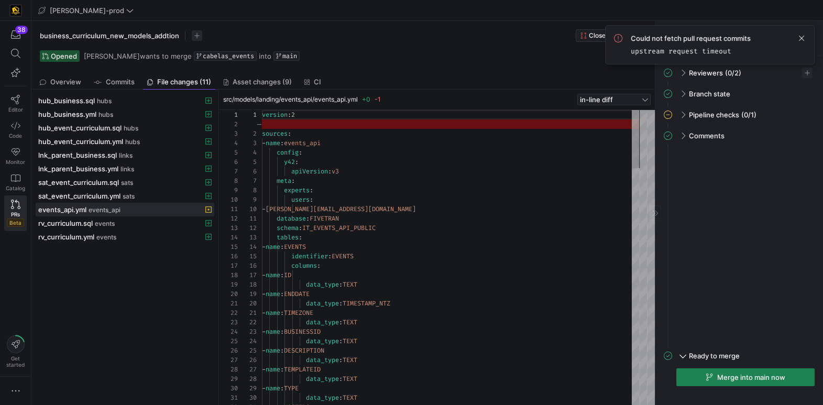
click at [804, 39] on span at bounding box center [801, 38] width 13 height 13
drag, startPoint x: 307, startPoint y: 126, endPoint x: 313, endPoint y: 127, distance: 6.4
drag, startPoint x: 282, startPoint y: 125, endPoint x: 288, endPoint y: 126, distance: 5.3
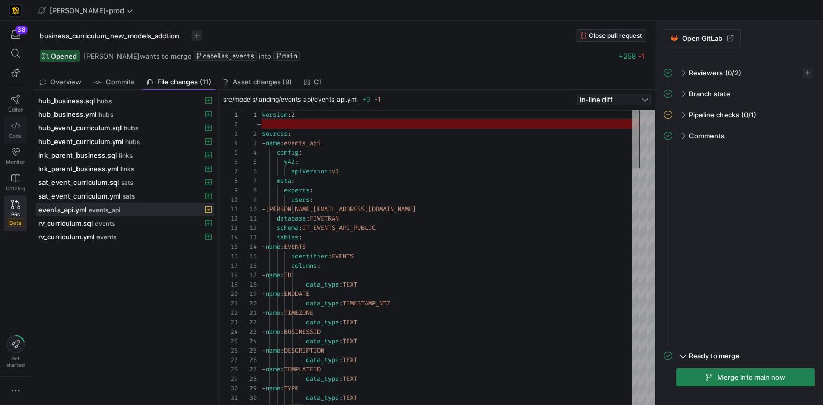
click at [16, 128] on icon at bounding box center [15, 125] width 9 height 9
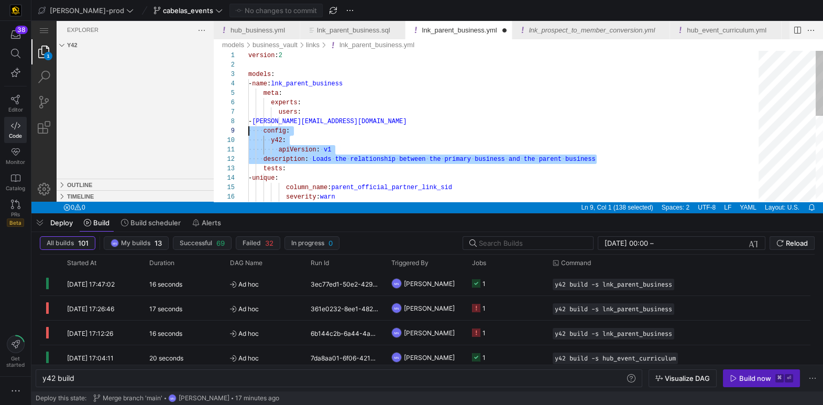
scroll to position [75, 0]
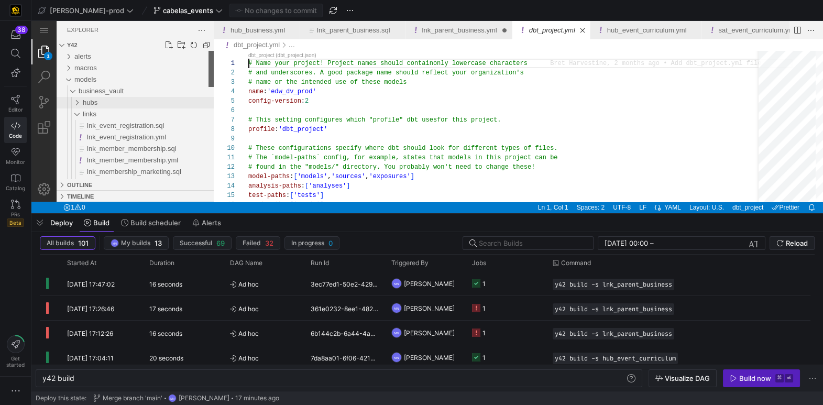
click at [223, 69] on div "1 Explorer y42 alerts macros models business_vault hubs links lnk_event_registr…" at bounding box center [427, 111] width 792 height 181
drag, startPoint x: 79, startPoint y: 115, endPoint x: 78, endPoint y: 104, distance: 10.5
click at [72, 91] on div "business_vault" at bounding box center [70, 91] width 20 height 12
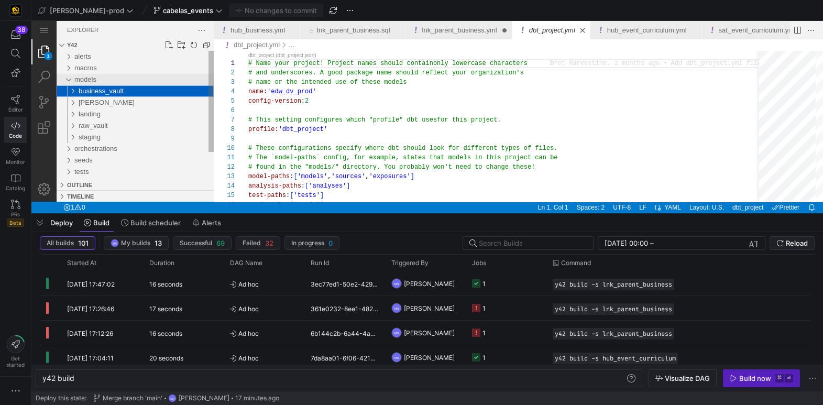
click at [71, 79] on div "models" at bounding box center [68, 80] width 16 height 12
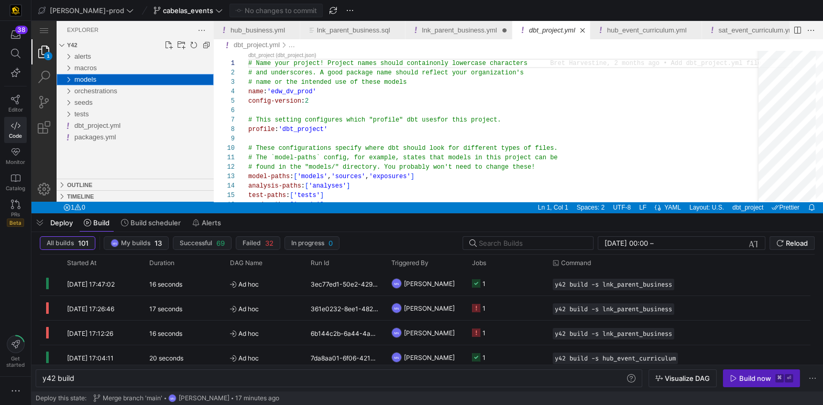
click at [73, 79] on div "models" at bounding box center [68, 80] width 16 height 12
click at [75, 137] on div "staging" at bounding box center [70, 138] width 20 height 12
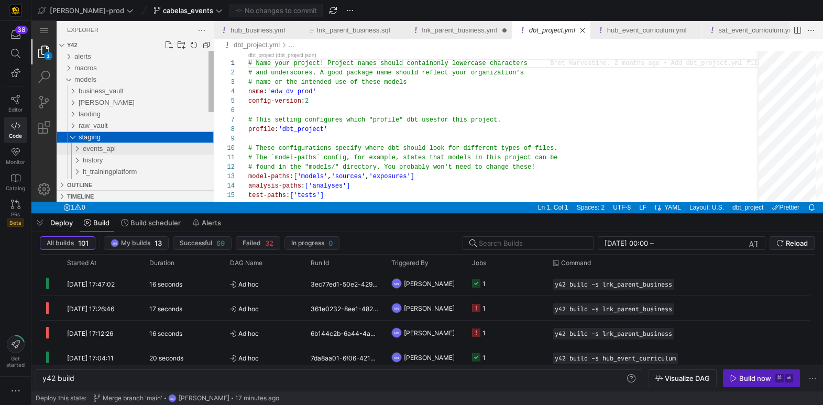
click at [117, 145] on div "events_api" at bounding box center [148, 149] width 131 height 12
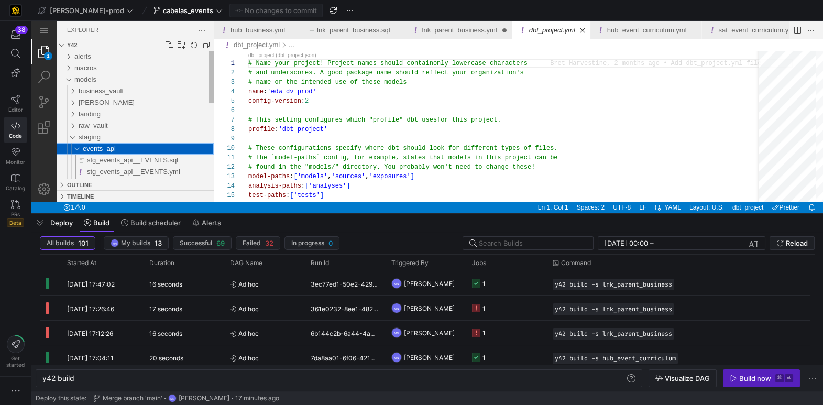
click at [106, 148] on span "events_api" at bounding box center [99, 149] width 33 height 8
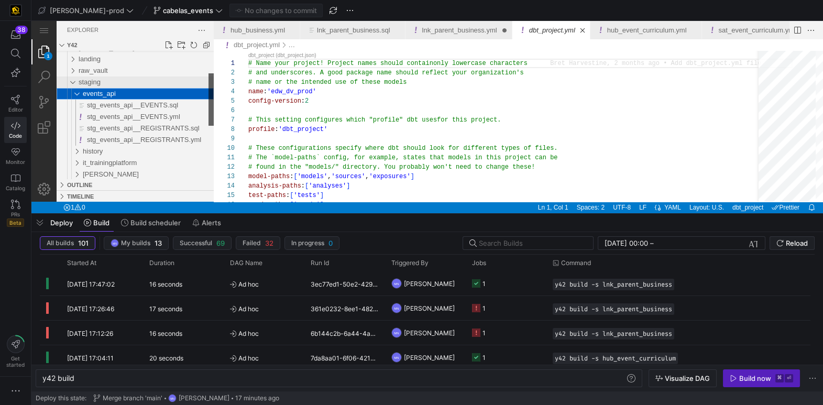
click at [207, 110] on div "events_api stg_events_api__EVENTS.sql stg_events_api__EVENTS.yml stg_events_api…" at bounding box center [135, 115] width 157 height 128
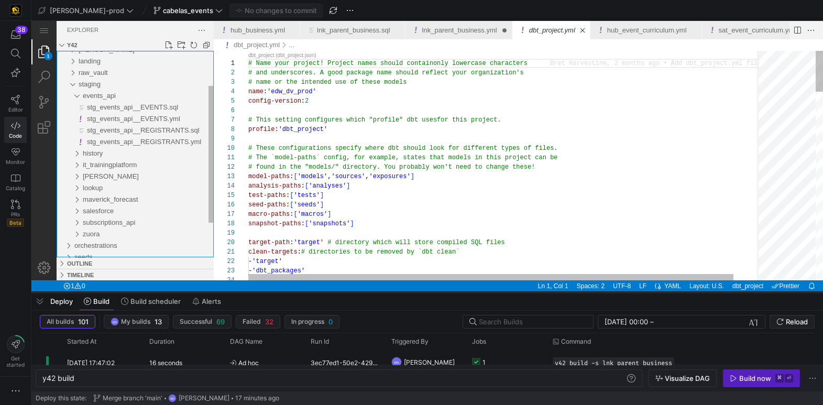
drag, startPoint x: 216, startPoint y: 215, endPoint x: 215, endPoint y: 290, distance: 75.5
click at [216, 291] on div at bounding box center [427, 292] width 792 height 4
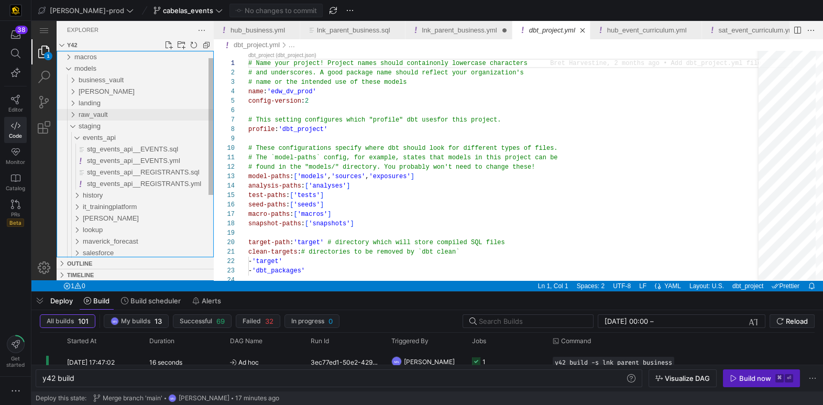
click at [72, 126] on div "staging" at bounding box center [70, 127] width 20 height 12
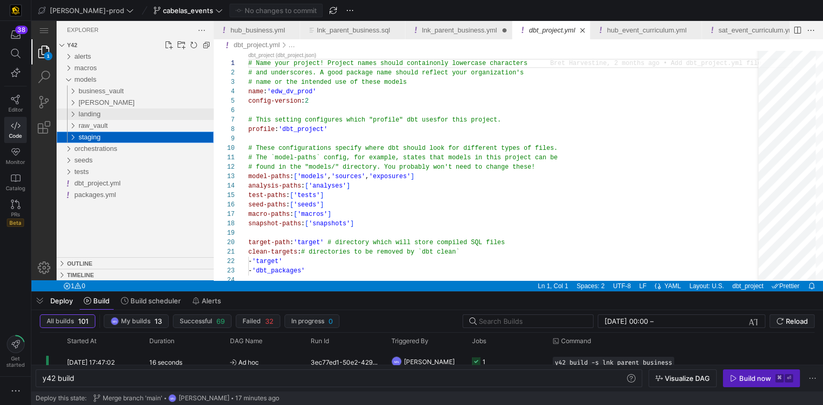
click at [76, 114] on div "landing" at bounding box center [70, 114] width 20 height 12
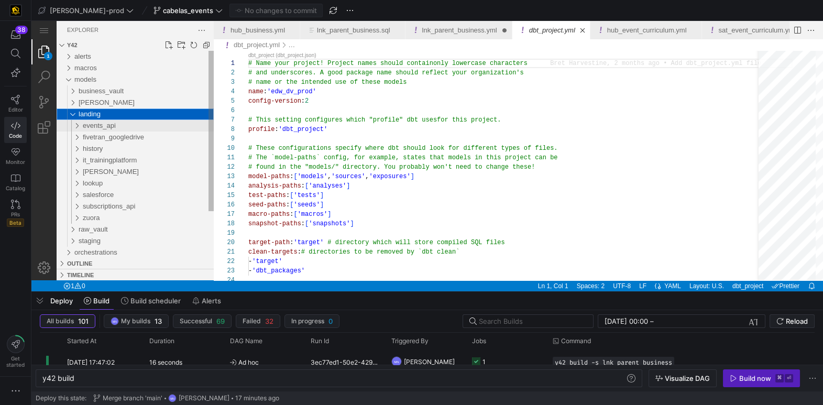
drag, startPoint x: 118, startPoint y: 127, endPoint x: 193, endPoint y: 129, distance: 74.4
click at [78, 125] on div "events_api" at bounding box center [72, 126] width 24 height 12
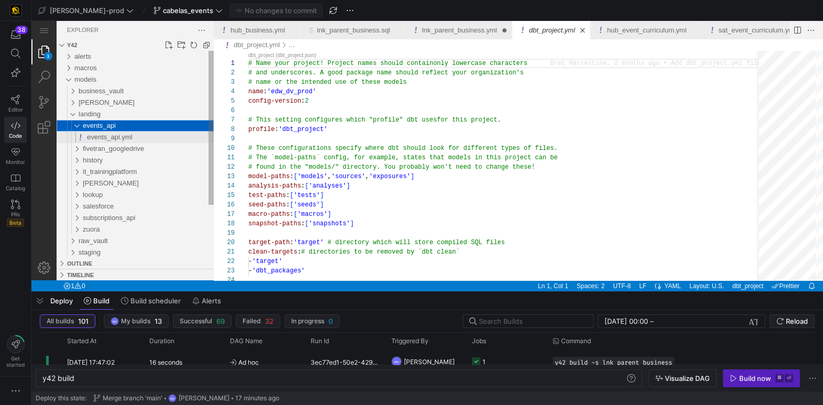
click at [102, 134] on span "events_api.yml" at bounding box center [110, 137] width 46 height 8
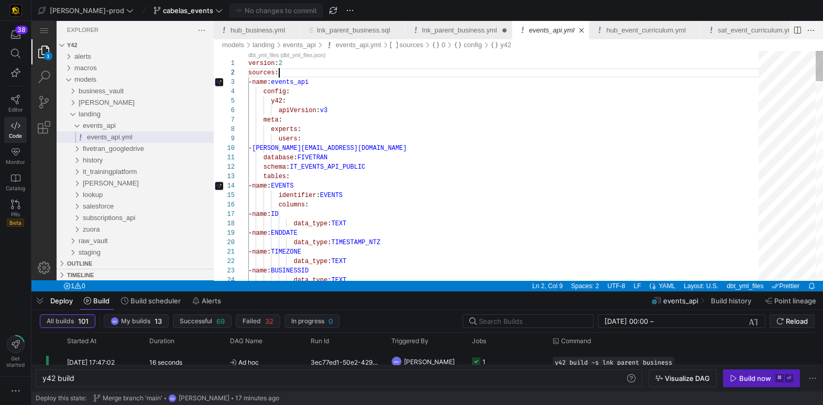
scroll to position [9, 30]
drag, startPoint x: 249, startPoint y: 72, endPoint x: 252, endPoint y: 80, distance: 8.3
click at [249, 72] on span "sources" at bounding box center [261, 71] width 26 height 7
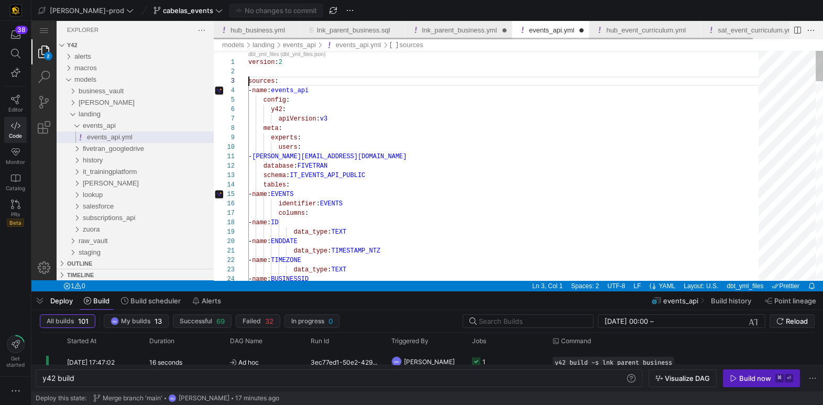
scroll to position [18, 0]
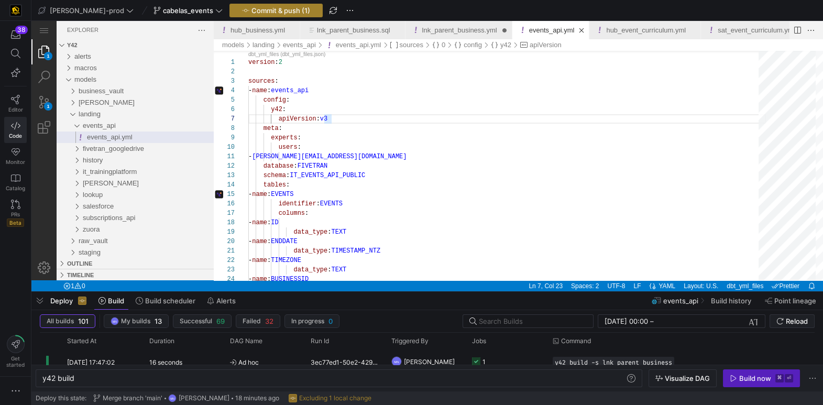
type textarea "version: 2 sources: - name: events_api config: y42: apiVersion: v3 meta: expert…"
click at [254, 11] on span "Commit & push (1)" at bounding box center [281, 10] width 59 height 8
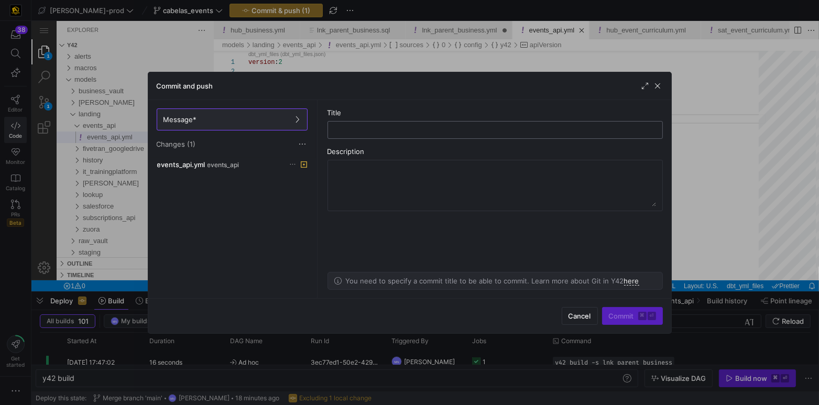
click at [418, 127] on input "text" at bounding box center [495, 130] width 318 height 8
type input "added_line_events_api"
click at [627, 318] on span "Commit ⌘ ⏎" at bounding box center [632, 316] width 47 height 8
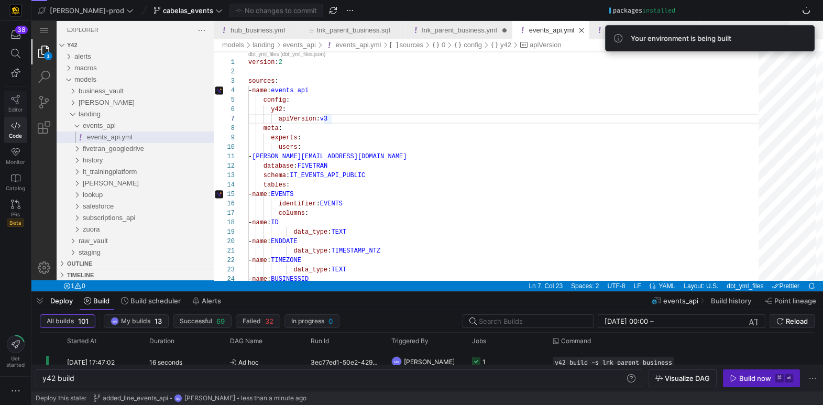
click at [15, 102] on icon at bounding box center [15, 99] width 9 height 9
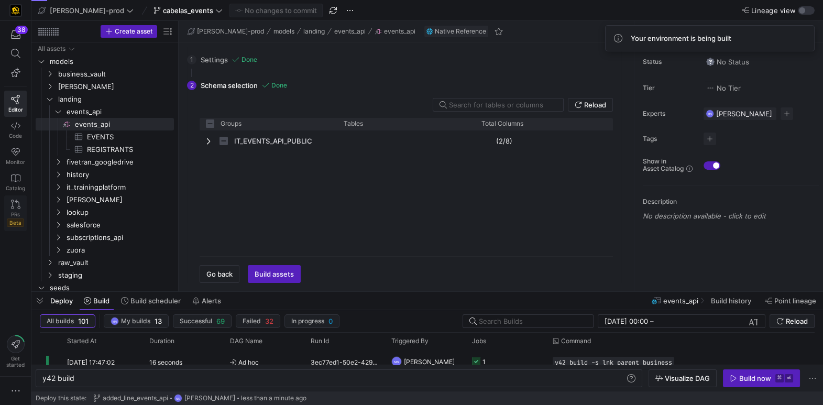
checkbox input "false"
click at [6, 214] on link "PRs Beta" at bounding box center [15, 213] width 23 height 36
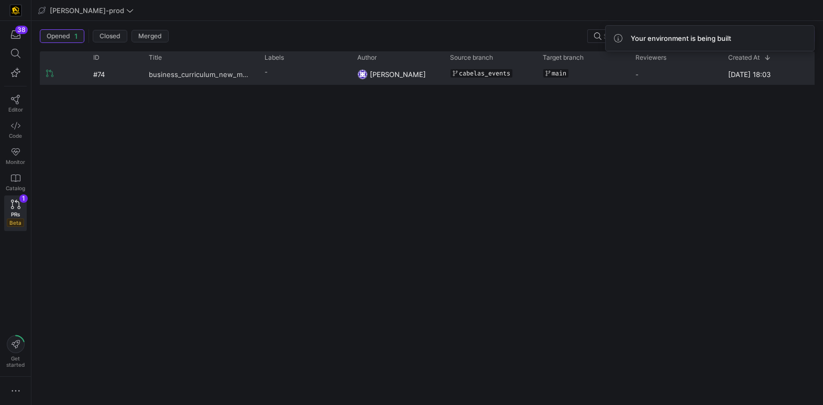
click at [222, 74] on span "business_curriculum_new_models_addtion" at bounding box center [200, 73] width 103 height 19
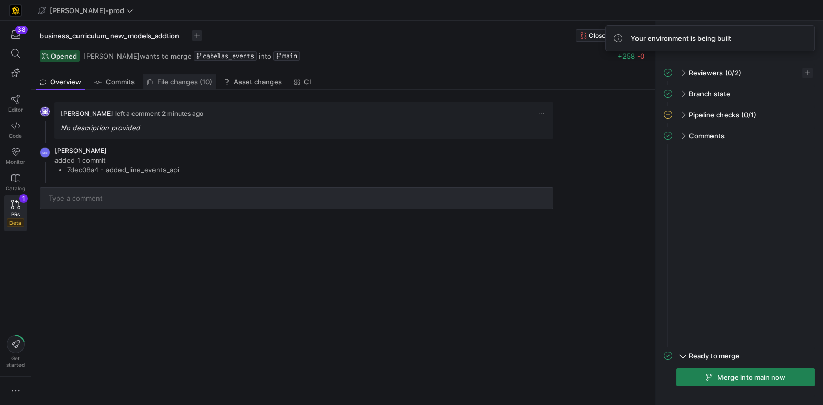
click at [166, 83] on span "File changes (10)" at bounding box center [184, 82] width 55 height 7
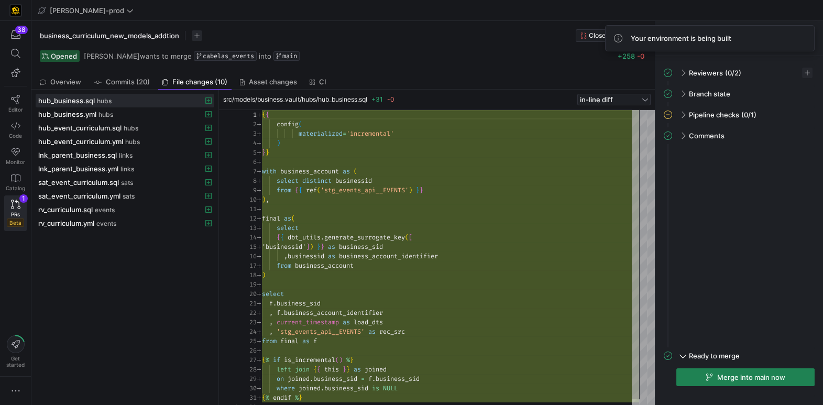
scroll to position [94, 0]
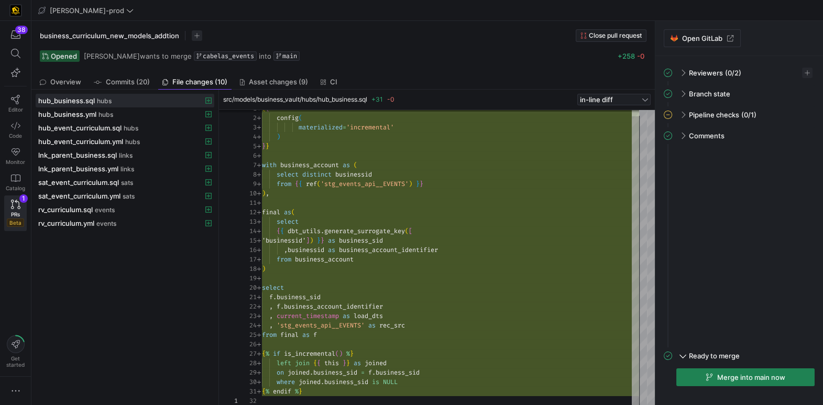
click at [356, 176] on div "{ { config ( materialized = 'incremental' ) } } with business_account as ( sele…" at bounding box center [450, 255] width 377 height 302
drag, startPoint x: 356, startPoint y: 176, endPoint x: 358, endPoint y: 186, distance: 10.2
click at [377, 189] on div ") ," at bounding box center [450, 193] width 377 height 9
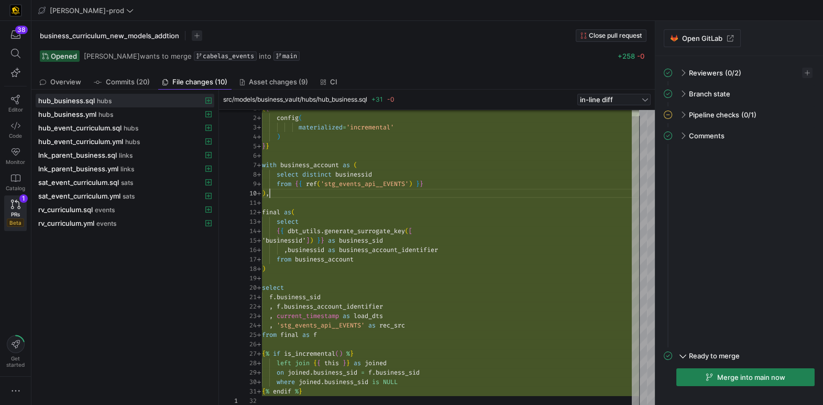
click at [377, 189] on div "{ { config ( materialized = 'incremental' ) } } with business_account as ( sele…" at bounding box center [450, 255] width 377 height 302
click at [376, 181] on span "'stg_events_api__EVENTS'" at bounding box center [365, 184] width 88 height 8
click at [376, 182] on span "'stg_events_api__EVENTS'" at bounding box center [365, 184] width 88 height 8
click at [367, 189] on div ") ," at bounding box center [450, 193] width 377 height 9
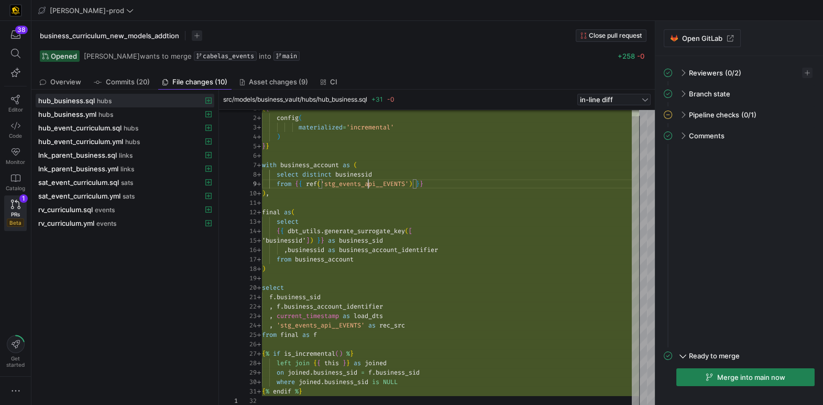
click at [367, 188] on div "{ { config ( materialized = 'incremental' ) } } with business_account as ( sele…" at bounding box center [450, 255] width 377 height 302
click at [339, 325] on div "{ { config ( materialized = 'incremental' ) } } with business_account as ( sele…" at bounding box center [450, 255] width 377 height 302
click at [340, 325] on div "{ { config ( materialized = 'incremental' ) } } with business_account as ( sele…" at bounding box center [450, 255] width 377 height 302
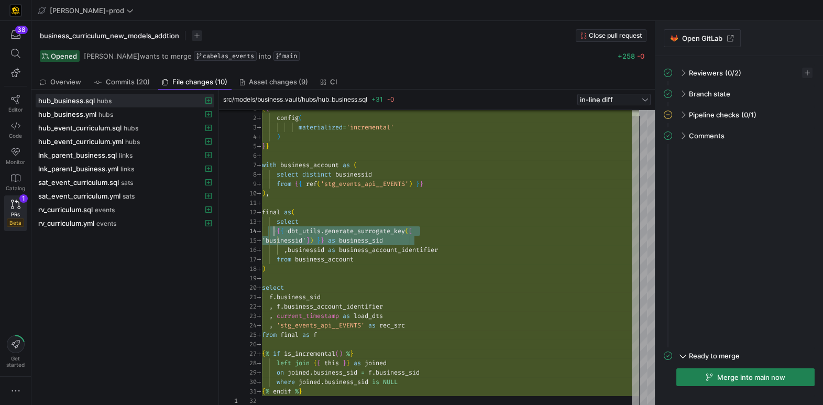
drag, startPoint x: 402, startPoint y: 238, endPoint x: 272, endPoint y: 233, distance: 129.6
click at [272, 232] on div "{ { config ( materialized = 'incremental' ) } } with business_account as ( sele…" at bounding box center [450, 255] width 377 height 302
click at [312, 250] on div "{ { config ( materialized = 'incremental' ) } } with business_account as ( sele…" at bounding box center [450, 255] width 377 height 302
drag, startPoint x: 312, startPoint y: 250, endPoint x: 336, endPoint y: 256, distance: 25.2
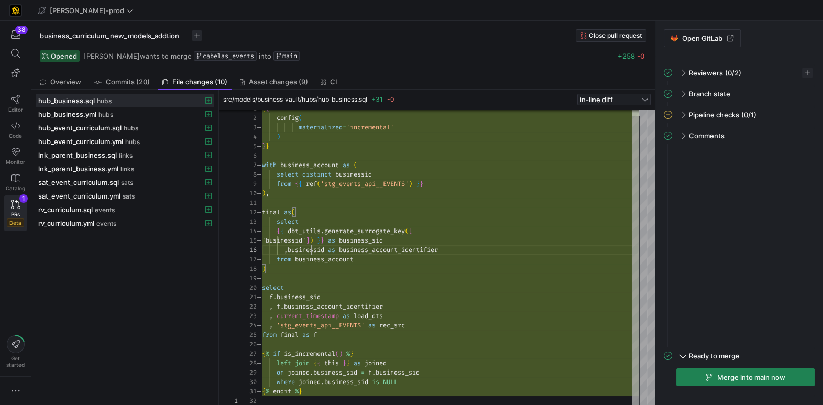
drag, startPoint x: 451, startPoint y: 253, endPoint x: 343, endPoint y: 247, distance: 107.6
click at [343, 247] on div "{ { config ( materialized = 'incremental' ) } } with business_account as ( sele…" at bounding box center [450, 255] width 377 height 302
click at [322, 352] on div "{ { config ( materialized = 'incremental' ) } } with business_account as ( sele…" at bounding box center [450, 255] width 377 height 302
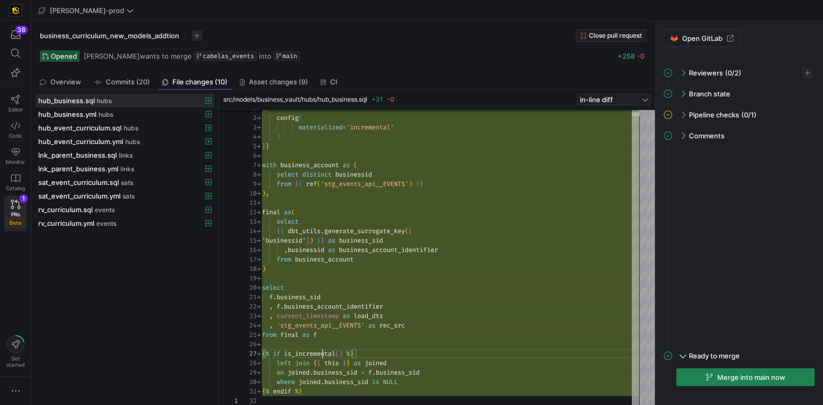
scroll to position [57, 75]
click at [322, 352] on div "{ { config ( materialized = 'incremental' ) } } with business_account as ( sele…" at bounding box center [450, 255] width 377 height 302
click at [402, 381] on div "{ { config ( materialized = 'incremental' ) } } with business_account as ( sele…" at bounding box center [450, 255] width 377 height 302
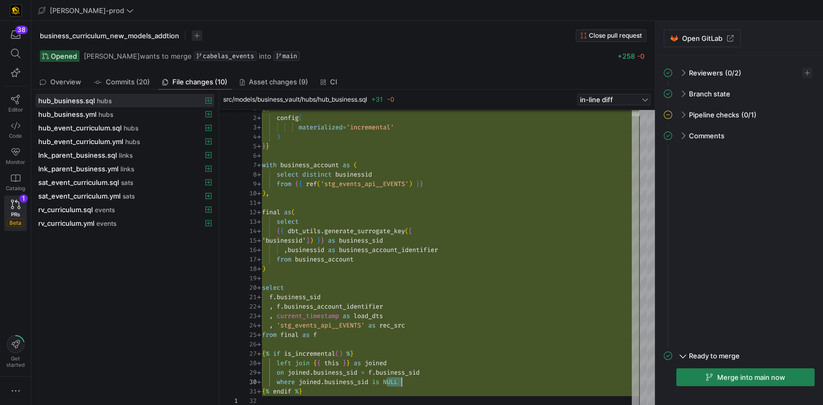
type textarea "final as( select {{ dbt_utils.generate_surrogate_key([ 'businessid']) }} as bus…"
click at [389, 240] on div "{ { config ( materialized = 'incremental' ) } } with business_account as ( sele…" at bounding box center [450, 255] width 377 height 302
drag, startPoint x: 389, startPoint y: 240, endPoint x: 414, endPoint y: 263, distance: 33.7
click at [389, 240] on div "{ { config ( materialized = 'incremental' ) } } with business_account as ( sele…" at bounding box center [450, 255] width 377 height 302
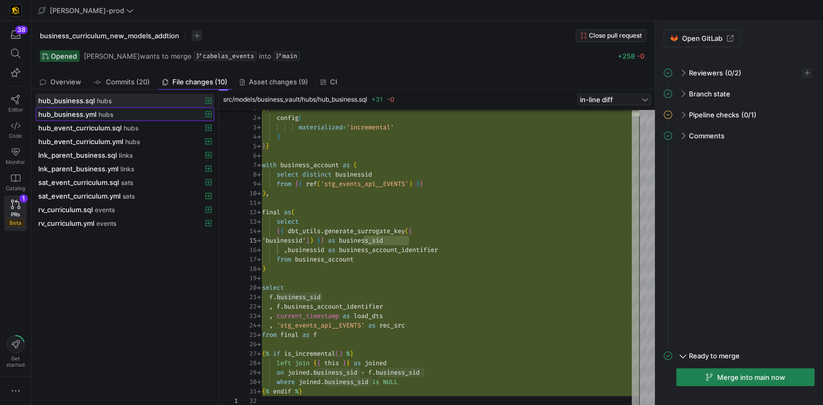
drag, startPoint x: 105, startPoint y: 116, endPoint x: 132, endPoint y: 119, distance: 26.9
click at [105, 116] on span "hubs" at bounding box center [106, 114] width 15 height 7
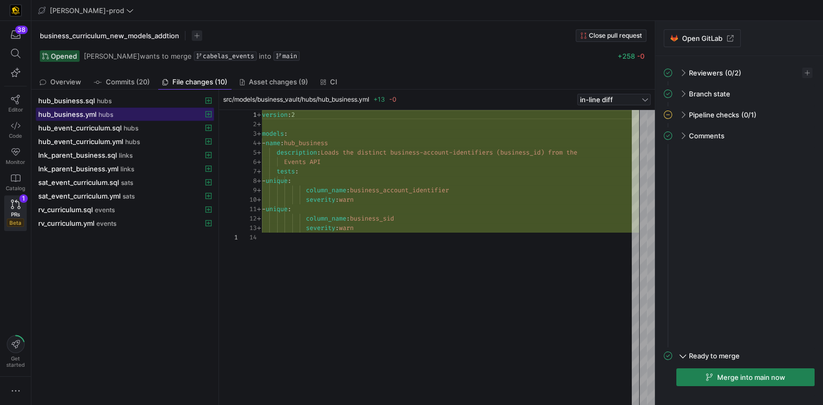
scroll to position [94, 0]
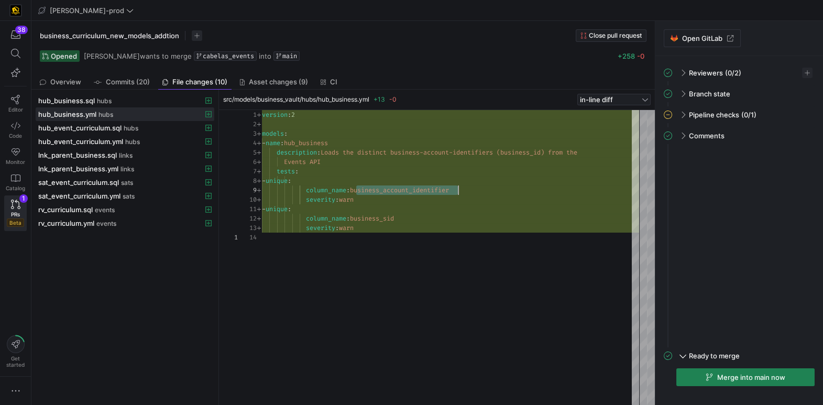
scroll to position [75, 196]
click at [428, 191] on span "business_account_identifier" at bounding box center [399, 190] width 99 height 8
type textarea "- unique: column_name: business_sid severity: warn"
click at [389, 218] on span "business_sid" at bounding box center [372, 218] width 44 height 8
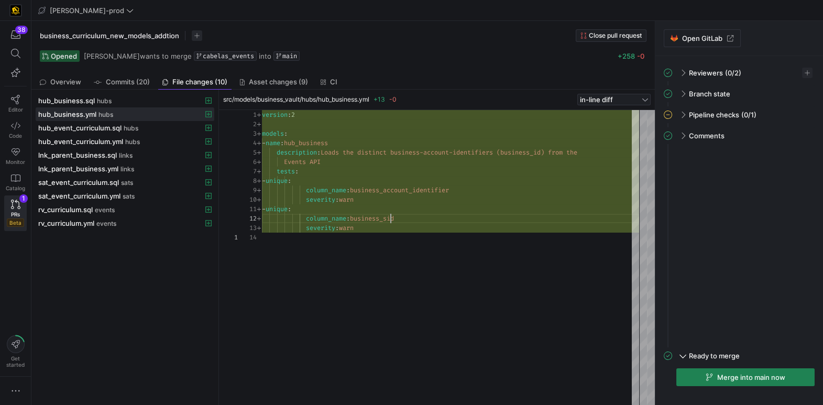
click at [389, 218] on div "version : 2 models : - name : hub_business description : Loads the distinct bus…" at bounding box center [450, 258] width 377 height 296
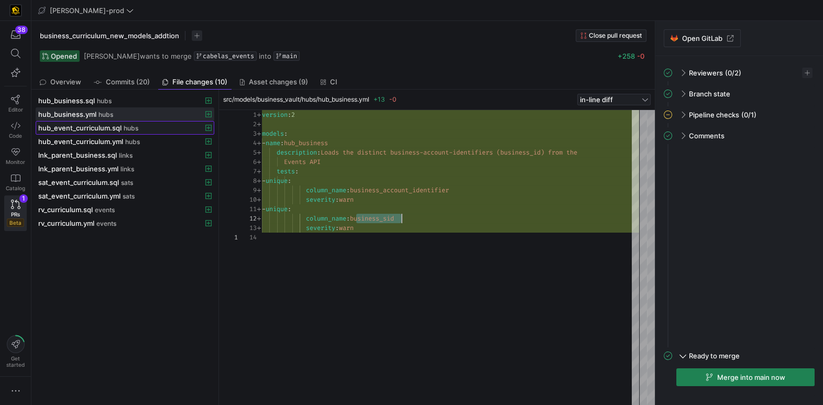
click at [68, 130] on span "hub_event_curriculum.sql" at bounding box center [79, 128] width 83 height 8
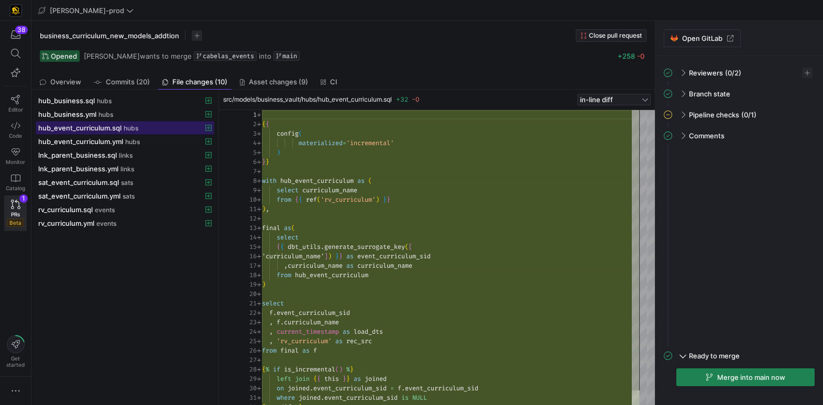
scroll to position [94, 0]
type textarea "), final as( select {{ dbt_utils.generate_surrogate_key([ 'curriculum_name']) }…"
click at [405, 266] on span "curriculum_name" at bounding box center [384, 265] width 55 height 8
click at [405, 266] on div "{ { config ( materialized = 'incremental' ) } } with hub_event_curriculum as ( …" at bounding box center [450, 265] width 377 height 311
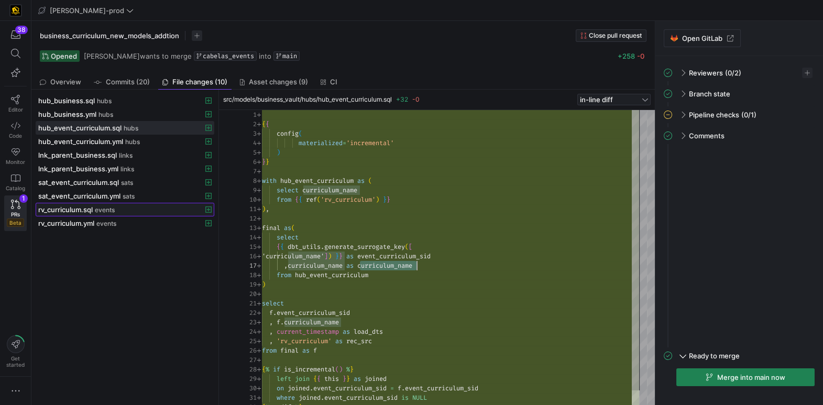
click at [73, 209] on span "rv_curriculum.sql" at bounding box center [65, 209] width 54 height 8
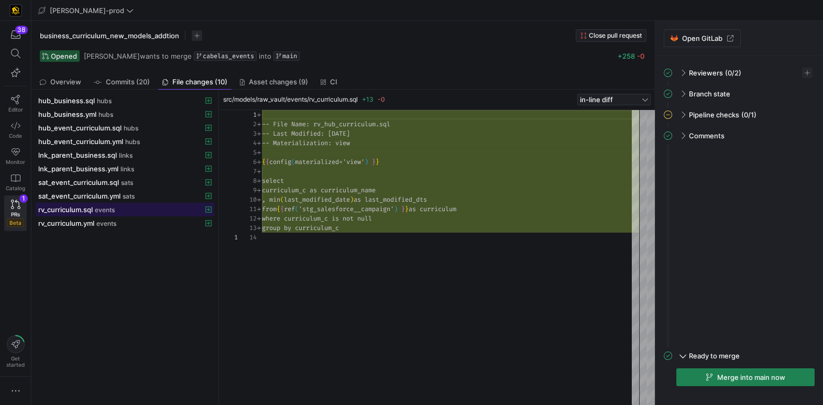
scroll to position [94, 0]
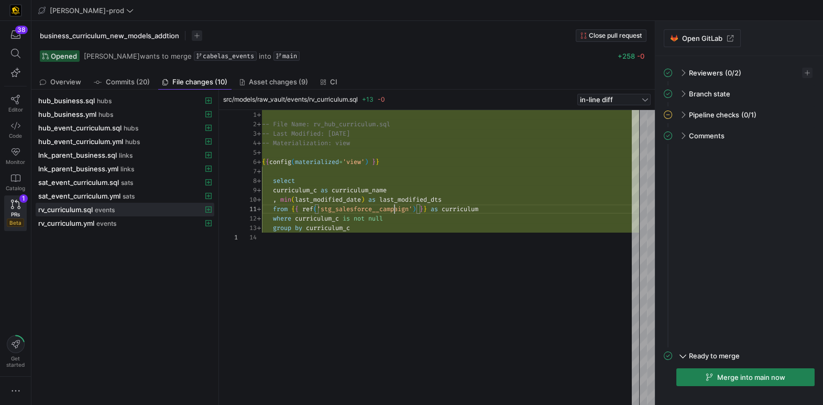
click at [393, 209] on div "-- File Name: rv_hub_curriculum.sql -- Last Modified: [DATE] -- Materialization…" at bounding box center [450, 258] width 377 height 296
click at [393, 210] on div "-- File Name: rv_hub_curriculum.sql -- Last Modified: [DATE] -- Materialization…" at bounding box center [450, 258] width 377 height 296
click at [321, 217] on div "-- File Name: rv_hub_curriculum.sql -- Last Modified: [DATE] -- Materialization…" at bounding box center [450, 258] width 377 height 296
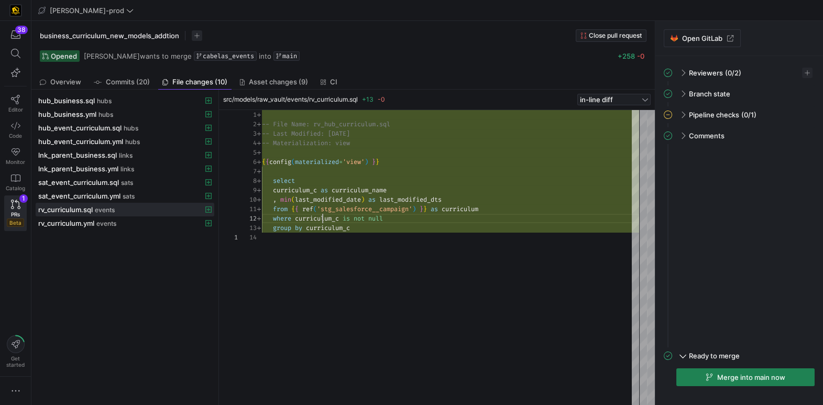
click at [321, 217] on div "-- File Name: rv_hub_curriculum.sql -- Last Modified: [DATE] -- Materialization…" at bounding box center [450, 258] width 377 height 296
click at [292, 191] on div "-- File Name: rv_hub_curriculum.sql -- Last Modified: [DATE] -- Materialization…" at bounding box center [450, 258] width 377 height 296
click at [363, 191] on span "curriculum_name" at bounding box center [359, 190] width 55 height 8
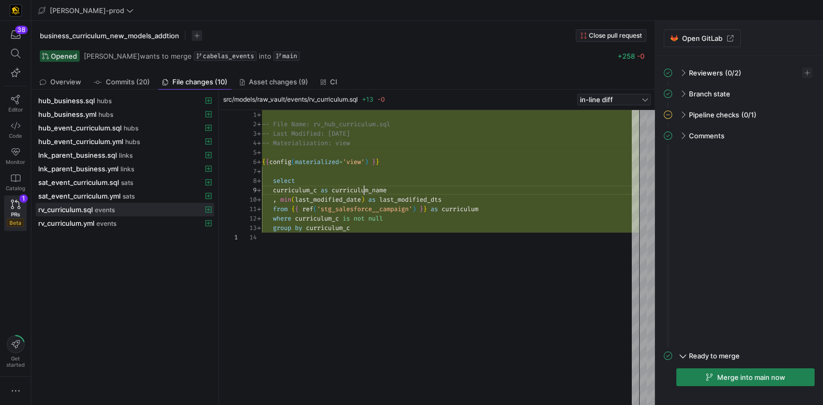
scroll to position [75, 128]
drag, startPoint x: 363, startPoint y: 191, endPoint x: 372, endPoint y: 193, distance: 9.6
click at [363, 191] on span "curriculum_name" at bounding box center [359, 190] width 55 height 8
drag, startPoint x: 285, startPoint y: 199, endPoint x: 369, endPoint y: 198, distance: 84.4
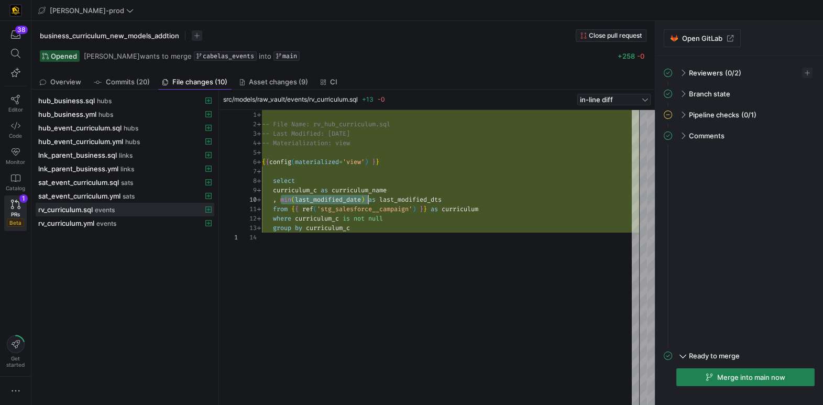
click at [369, 198] on div "-- File Name: rv_hub_curriculum.sql -- Last Modified: [DATE] -- Materialization…" at bounding box center [450, 258] width 377 height 296
drag, startPoint x: 466, startPoint y: 198, endPoint x: 486, endPoint y: 175, distance: 30.5
click at [388, 198] on div ", min ( last_modified_date ) as last_modified_dts" at bounding box center [450, 199] width 377 height 9
click at [400, 209] on div "-- File Name: rv_hub_curriculum.sql -- Last Modified: [DATE] -- Materialization…" at bounding box center [450, 258] width 377 height 296
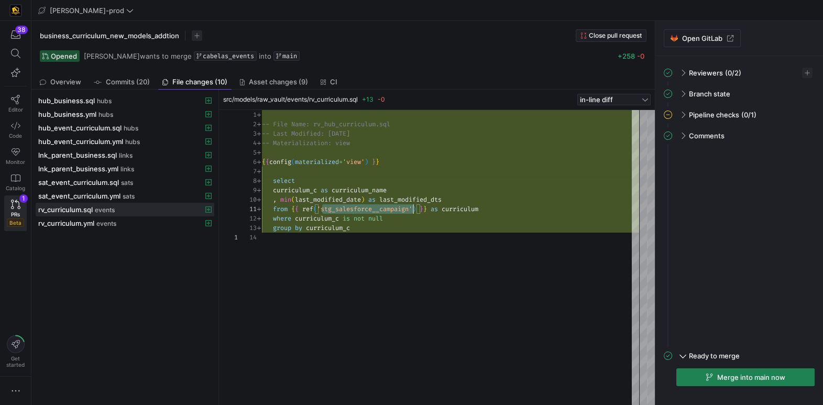
scroll to position [0, 151]
drag, startPoint x: 400, startPoint y: 209, endPoint x: 417, endPoint y: 203, distance: 17.7
click at [400, 209] on span "'stg_salesforce__campaign'" at bounding box center [364, 209] width 95 height 8
drag, startPoint x: 435, startPoint y: 201, endPoint x: 282, endPoint y: 200, distance: 152.5
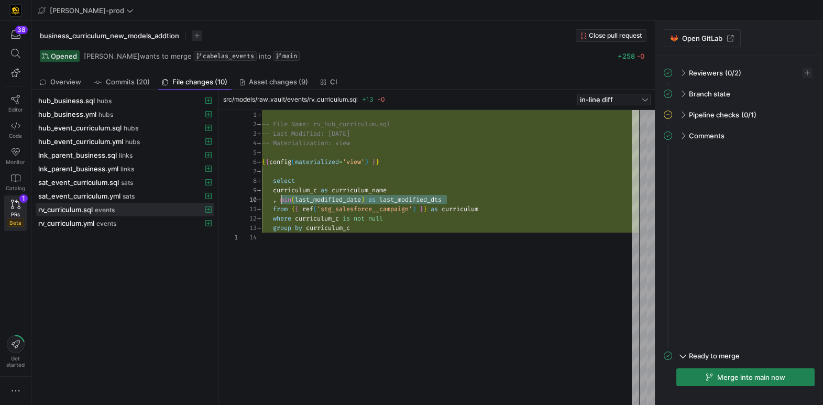
click at [282, 200] on div "-- File Name: rv_hub_curriculum.sql -- Last Modified: [DATE] -- Materialization…" at bounding box center [450, 258] width 377 height 296
type textarea "from {{ ref('stg_salesforce__campaign') }} as curriculum where curriculum_c is …"
drag, startPoint x: 398, startPoint y: 216, endPoint x: 297, endPoint y: 220, distance: 101.7
click at [274, 217] on div "-- File Name: rv_hub_curriculum.sql -- Last Modified: [DATE] -- Materialization…" at bounding box center [450, 258] width 377 height 296
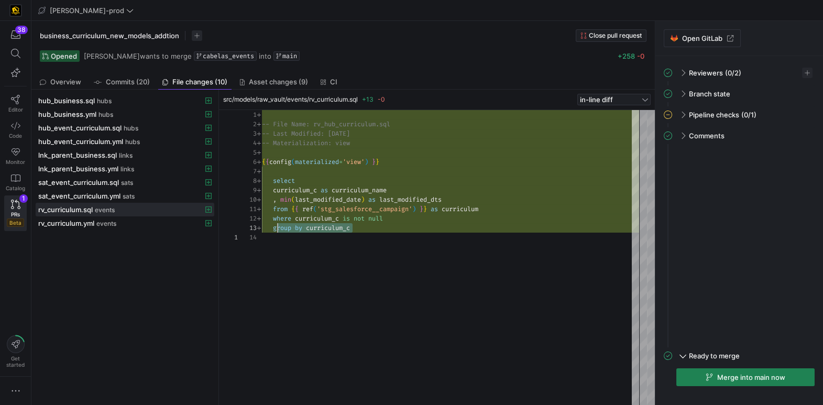
scroll to position [18, 15]
drag, startPoint x: 359, startPoint y: 227, endPoint x: 277, endPoint y: 231, distance: 82.9
click at [275, 225] on div "-- File Name: rv_hub_curriculum.sql -- Last Modified: [DATE] -- Materialization…" at bounding box center [450, 258] width 377 height 296
click at [82, 223] on span "rv_curriculum.yml" at bounding box center [66, 223] width 56 height 8
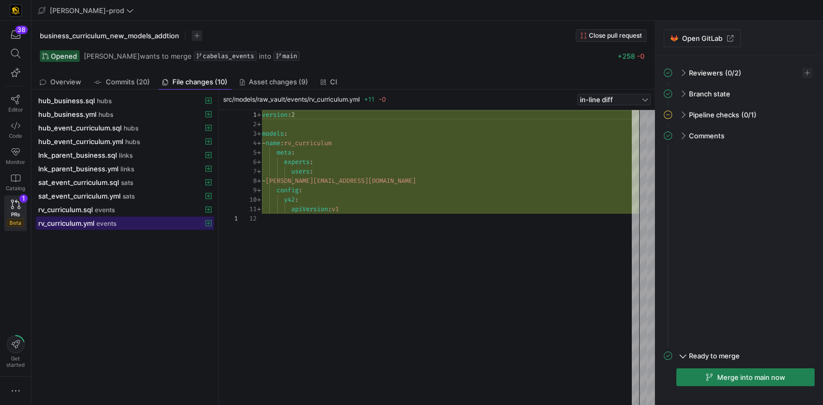
scroll to position [94, 0]
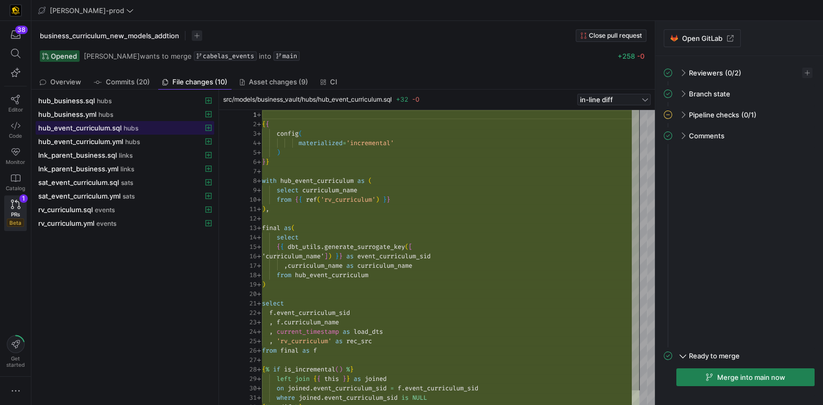
click at [110, 132] on span "hub_event_curriculum.sql" at bounding box center [79, 128] width 83 height 8
click at [348, 199] on span "'rv_curriculum'" at bounding box center [348, 199] width 55 height 8
click at [332, 191] on div "{ { config ( materialized = 'incremental' ) } } with hub_event_curriculum as ( …" at bounding box center [450, 265] width 377 height 311
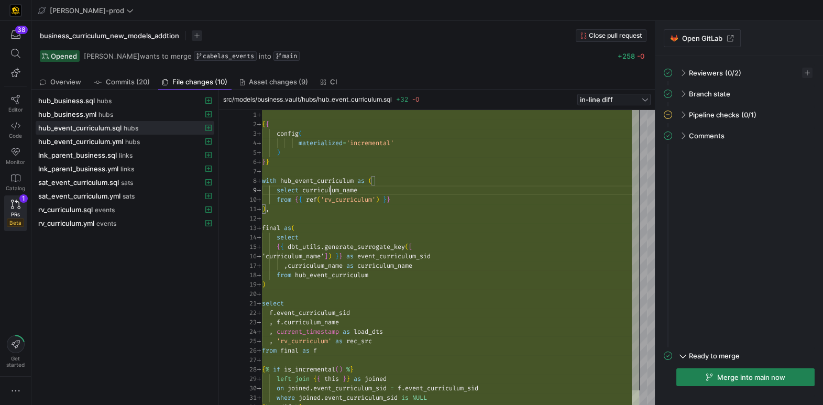
scroll to position [75, 97]
drag, startPoint x: 332, startPoint y: 191, endPoint x: 351, endPoint y: 198, distance: 20.6
click at [332, 191] on span "curriculum_name" at bounding box center [329, 190] width 55 height 8
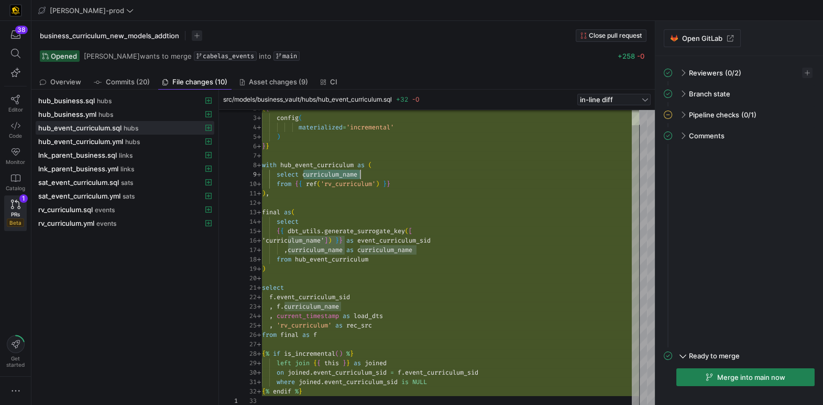
click at [327, 241] on div "{ { config ( materialized = 'incremental' ) } } with hub_event_curriculum as ( …" at bounding box center [450, 249] width 377 height 311
drag, startPoint x: 327, startPoint y: 241, endPoint x: 436, endPoint y: 245, distance: 109.1
click at [324, 241] on span "'curriculum_name'" at bounding box center [293, 240] width 62 height 8
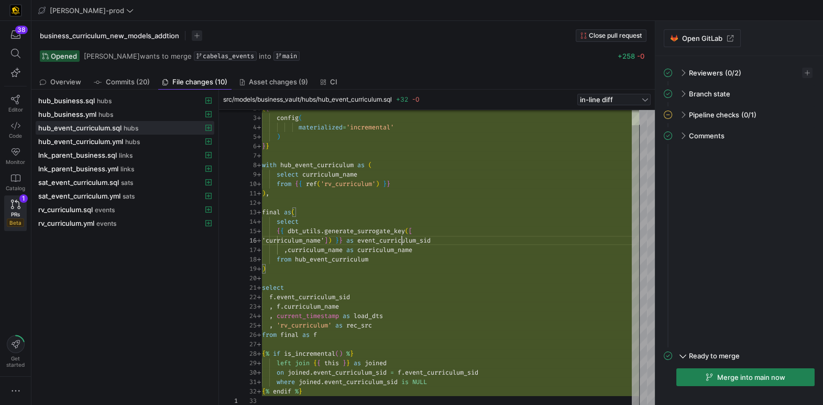
drag, startPoint x: 401, startPoint y: 239, endPoint x: 435, endPoint y: 253, distance: 36.5
click at [400, 239] on span "event_curriculum_sid" at bounding box center [393, 240] width 73 height 8
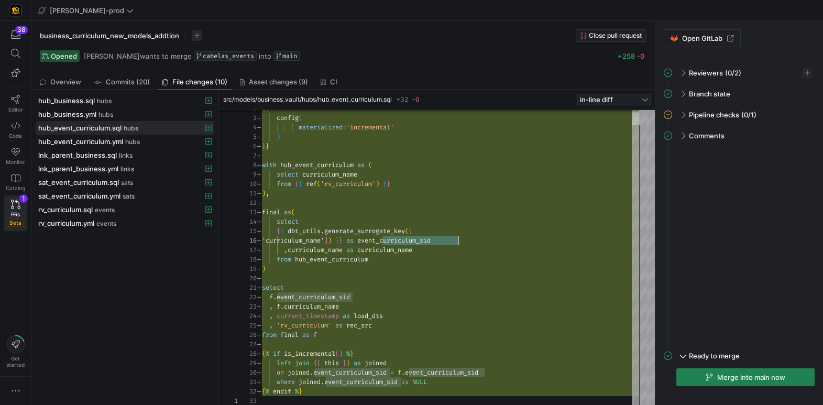
click at [332, 258] on span "hub_event_curriculum" at bounding box center [331, 259] width 73 height 8
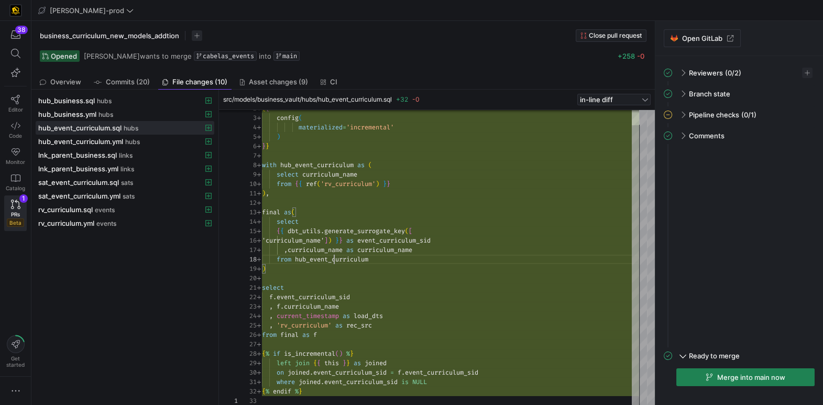
scroll to position [66, 110]
click at [332, 258] on div "{ { config ( materialized = 'incremental' ) } } with hub_event_curriculum as ( …" at bounding box center [450, 249] width 377 height 311
click at [301, 165] on div "{ { config ( materialized = 'incremental' ) } } with hub_event_curriculum as ( …" at bounding box center [450, 249] width 377 height 311
click at [301, 165] on span "hub_event_curriculum" at bounding box center [316, 165] width 73 height 8
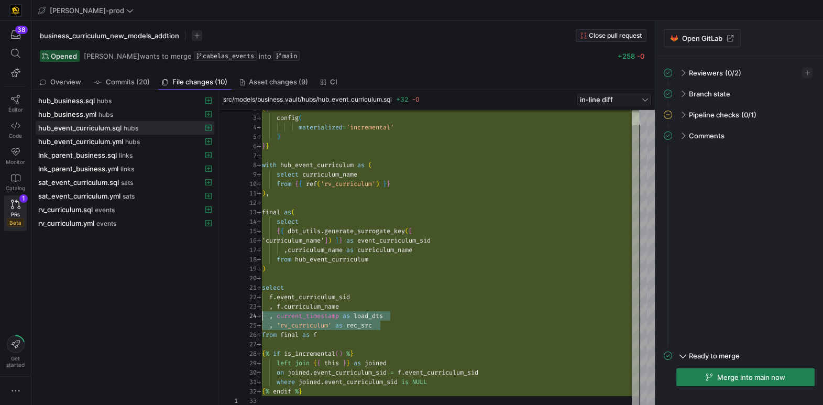
scroll to position [28, 0]
drag, startPoint x: 347, startPoint y: 321, endPoint x: 260, endPoint y: 319, distance: 86.5
click at [258, 317] on div "2 3 4 5 6 7 8 9 10 11 12 13 14 15 16 17 18 19 20 21 22 23 24 25 26 27 28 29 30 …" at bounding box center [438, 258] width 401 height 296
click at [314, 325] on span "'rv_curriculum'" at bounding box center [304, 325] width 55 height 8
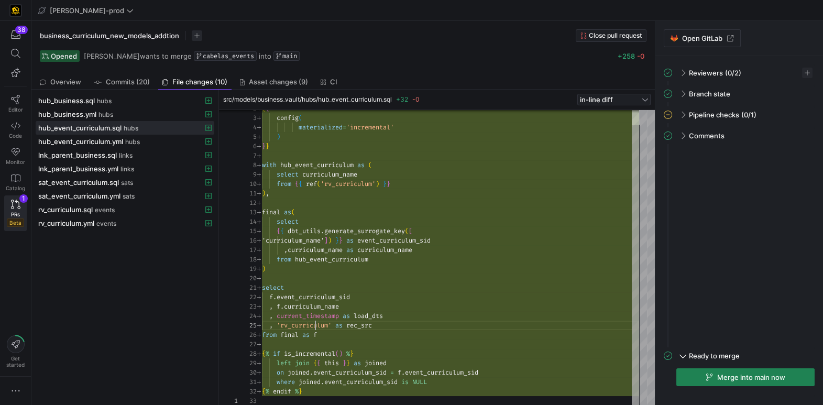
click at [314, 325] on span "'rv_curriculum'" at bounding box center [304, 325] width 55 height 8
drag, startPoint x: 307, startPoint y: 318, endPoint x: 379, endPoint y: 317, distance: 72.3
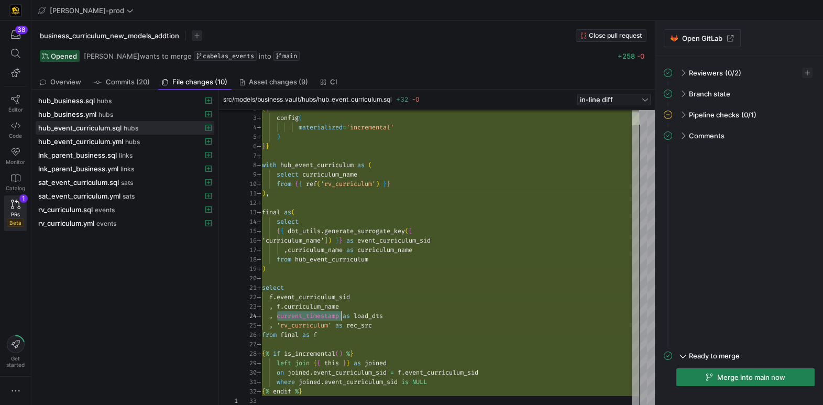
scroll to position [28, 125]
click at [385, 314] on div "{ { config ( materialized = 'incremental' ) } } with hub_event_curriculum as ( …" at bounding box center [450, 249] width 377 height 311
type textarea "where joined.event_curriculum_sid is NULL {% endif %}"
click at [422, 380] on div "{ { config ( materialized = 'incremental' ) } } with hub_event_curriculum as ( …" at bounding box center [450, 249] width 377 height 311
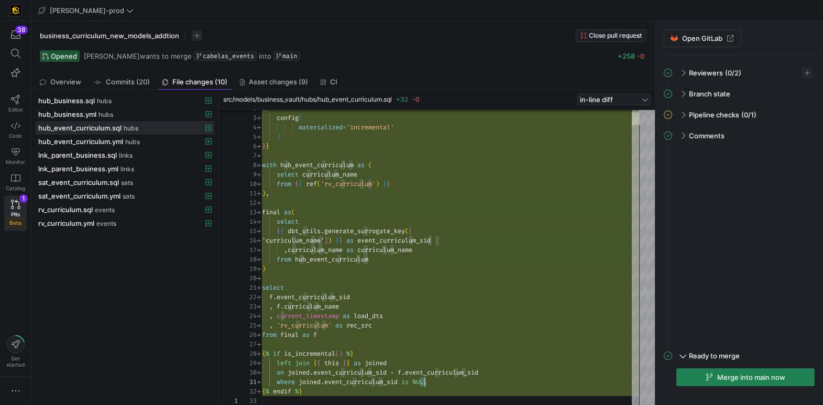
scroll to position [0, 169]
click at [422, 380] on div "{ { config ( materialized = 'incremental' ) } } with hub_event_curriculum as ( …" at bounding box center [450, 249] width 377 height 311
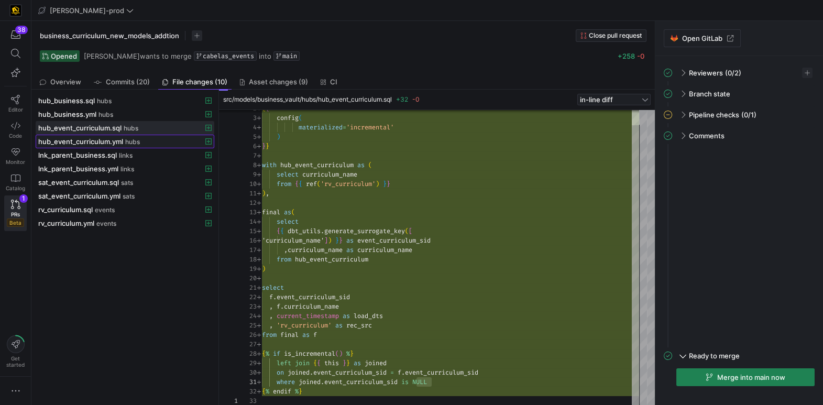
click at [106, 139] on span "hub_event_curriculum.yml" at bounding box center [80, 141] width 85 height 8
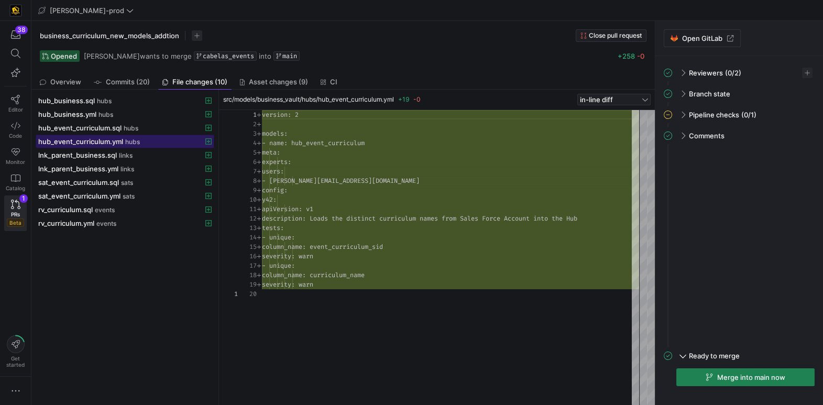
scroll to position [94, 0]
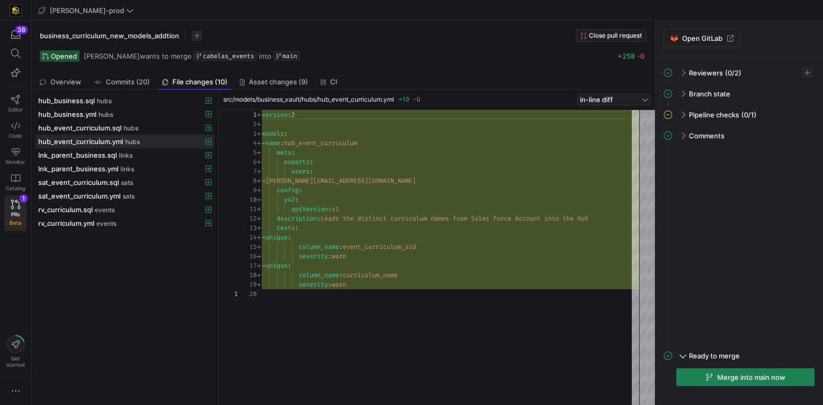
type textarea "apiVersion: v1 description: Loads the distinct curriculum names from Sales Forc…"
click at [383, 245] on span "event_curriculum_sid" at bounding box center [379, 247] width 73 height 8
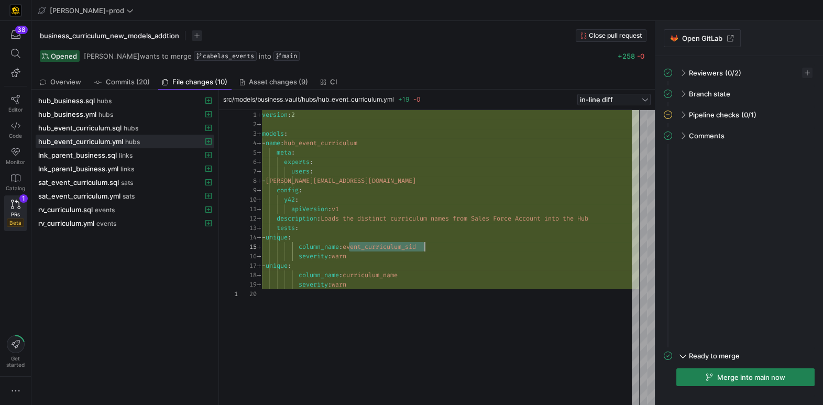
click at [394, 277] on div at bounding box center [394, 274] width 1 height 9
click at [372, 273] on div "version : 2 models : - name : hub_event_curriculum meta : experts : users : - […" at bounding box center [450, 258] width 377 height 296
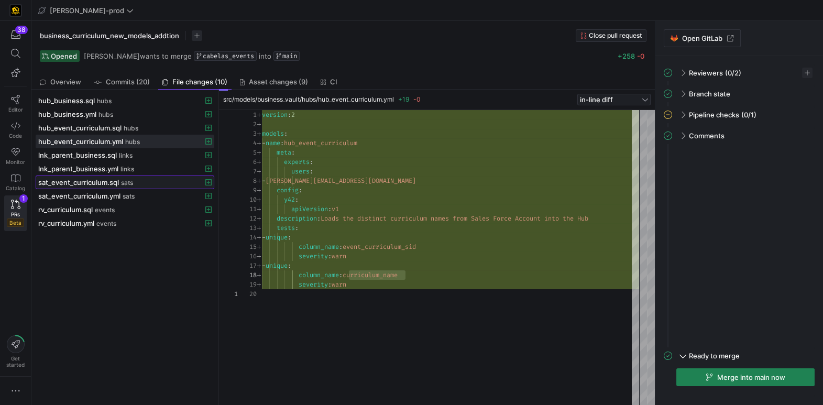
click at [103, 184] on span "sat_event_curriculum.sql" at bounding box center [78, 182] width 81 height 8
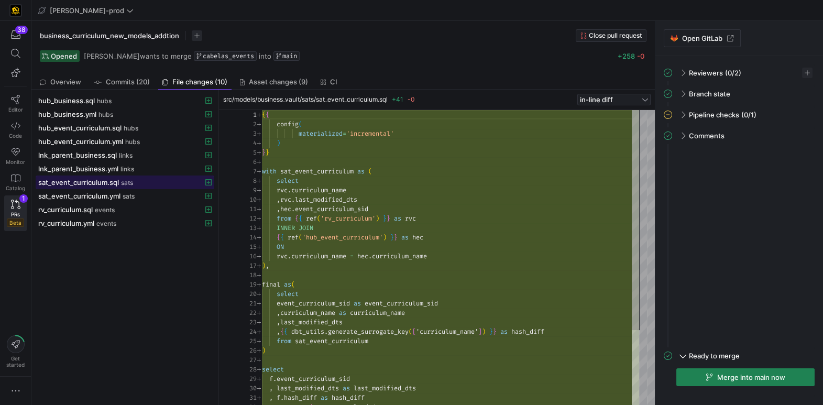
scroll to position [94, 0]
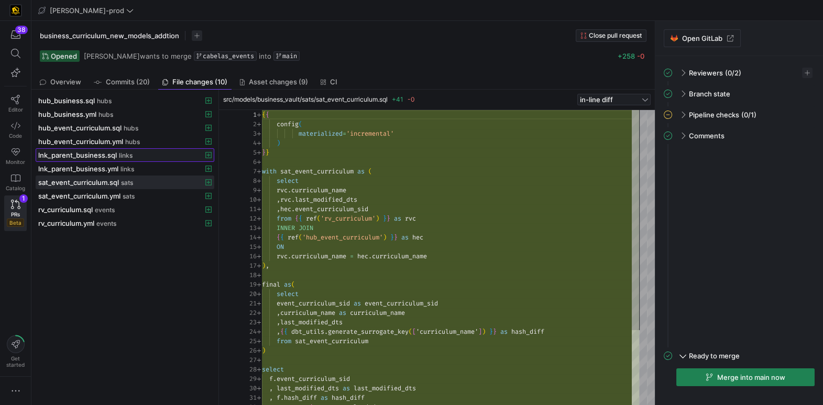
click at [91, 149] on span at bounding box center [125, 155] width 178 height 13
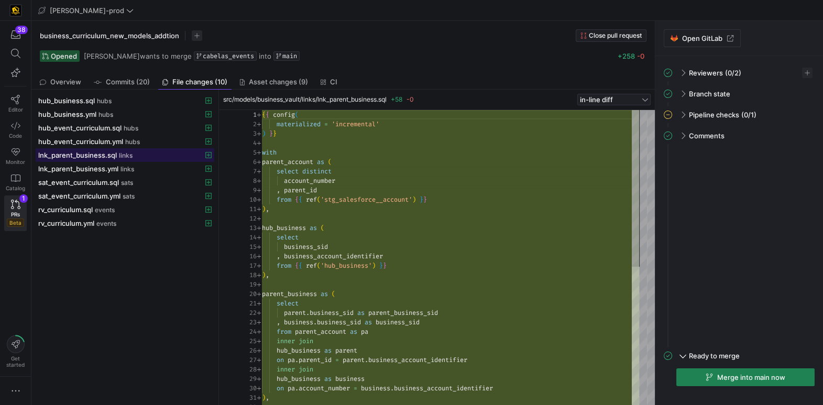
click at [88, 155] on span "lnk_parent_business.sql" at bounding box center [77, 155] width 79 height 8
drag, startPoint x: 101, startPoint y: 154, endPoint x: 109, endPoint y: 155, distance: 8.4
click at [101, 154] on span "lnk_parent_business.sql" at bounding box center [77, 155] width 79 height 8
click at [404, 202] on div "{ { config ( materialized = 'incremental' ) } } with parent_account as ( select…" at bounding box center [450, 388] width 377 height 557
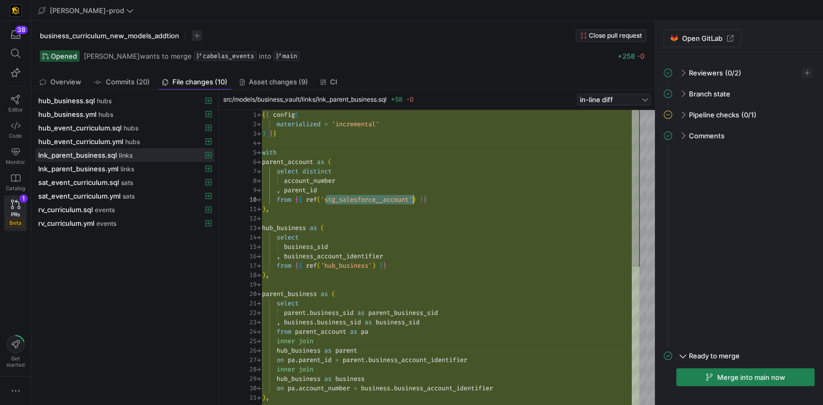
click at [403, 201] on span "'stg_salesforce__account'" at bounding box center [367, 199] width 92 height 8
click at [300, 190] on div "{ { config ( materialized = 'incremental' ) } } with parent_account as ( select…" at bounding box center [450, 388] width 377 height 557
click at [301, 189] on span "parent_id" at bounding box center [300, 190] width 33 height 8
click at [324, 182] on span "account_number" at bounding box center [309, 181] width 51 height 8
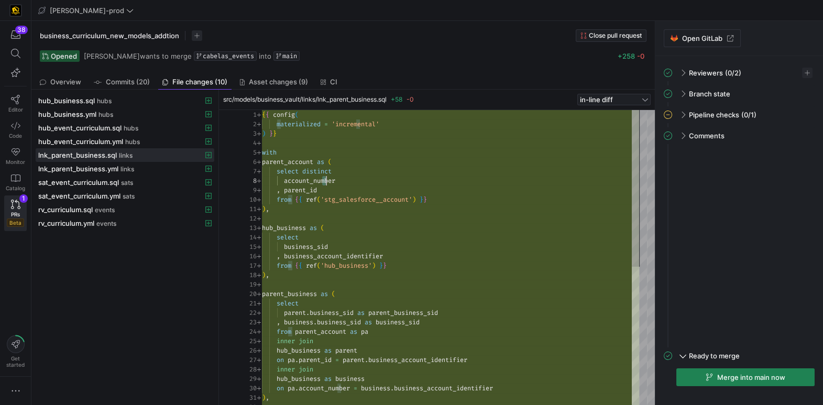
scroll to position [66, 75]
click at [324, 182] on div "{ { config ( materialized = 'incremental' ) } } with parent_account as ( select…" at bounding box center [450, 388] width 377 height 557
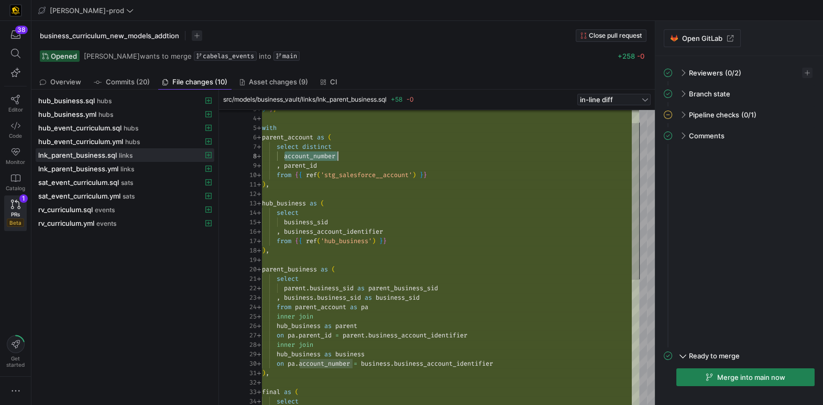
click at [354, 241] on span "'hub_business'" at bounding box center [346, 241] width 51 height 8
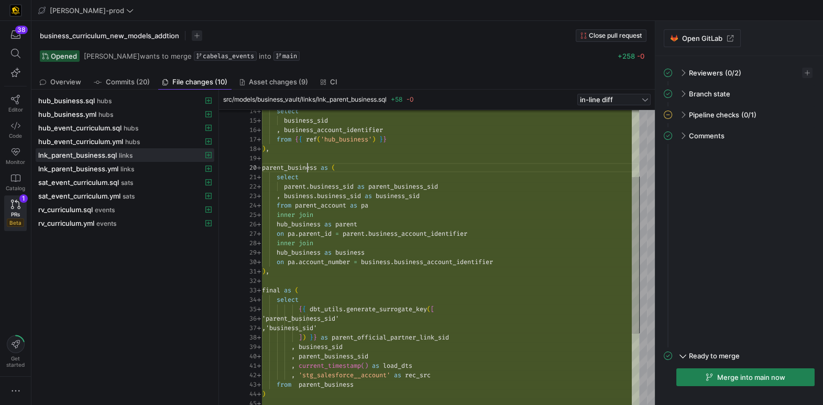
click at [307, 166] on div "select business_sid , business_account_identifier from { { ref ( 'hub_business'…" at bounding box center [450, 262] width 377 height 557
click at [307, 167] on div "select business_sid , business_account_identifier from { { ref ( 'hub_business'…" at bounding box center [450, 262] width 377 height 557
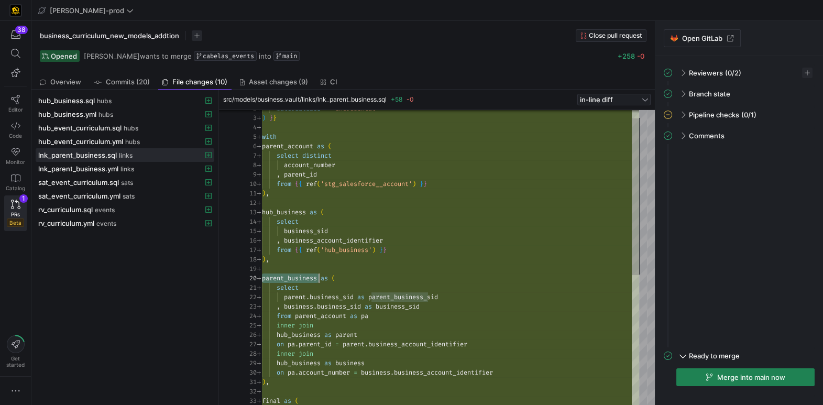
click at [289, 146] on div "select business_sid , business_account_identifier from { { ref ( 'hub_business'…" at bounding box center [450, 372] width 377 height 557
drag, startPoint x: 289, startPoint y: 146, endPoint x: 289, endPoint y: 152, distance: 5.8
click at [289, 146] on div "select business_sid , business_account_identifier from { { ref ( 'hub_business'…" at bounding box center [450, 372] width 377 height 557
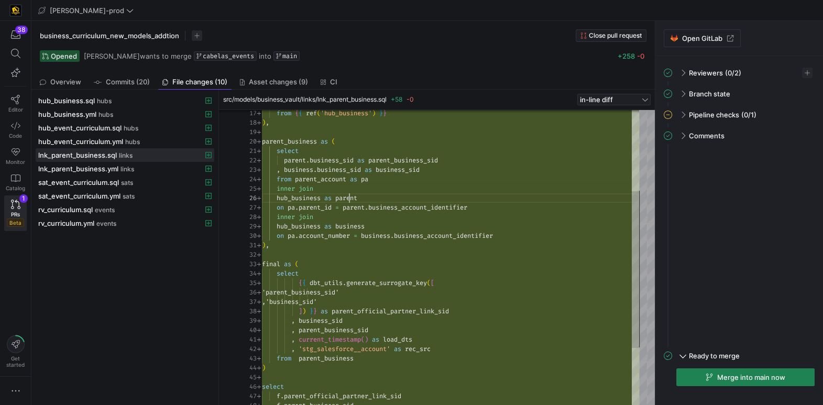
scroll to position [47, 91]
click at [351, 196] on span "parent" at bounding box center [346, 198] width 22 height 8
click at [351, 196] on div "from { { ref ( 'hub_business' ) } } ) , parent_business as ( select parent . bu…" at bounding box center [450, 236] width 377 height 557
click at [352, 225] on div "from { { ref ( 'hub_business' ) } } ) , parent_business as ( select parent . bu…" at bounding box center [450, 236] width 377 height 557
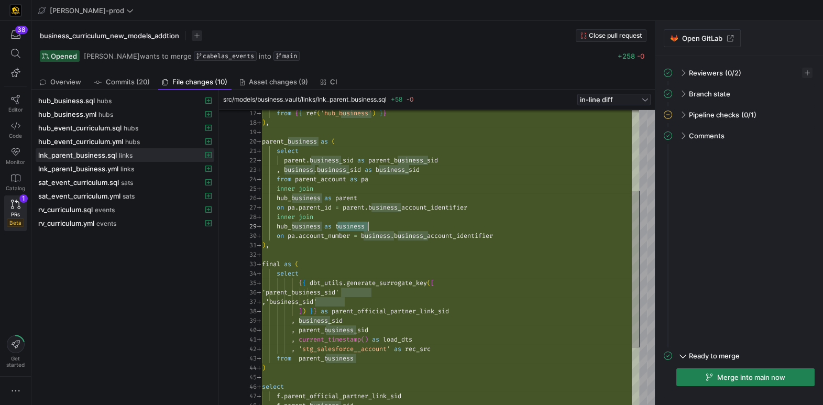
scroll to position [75, 105]
click at [352, 225] on div "from { { ref ( 'hub_business' ) } } ) , parent_business as ( select parent . bu…" at bounding box center [450, 236] width 377 height 557
click at [342, 197] on div "from { { ref ( 'hub_business' ) } } ) , parent_business as ( select parent . bu…" at bounding box center [450, 236] width 377 height 557
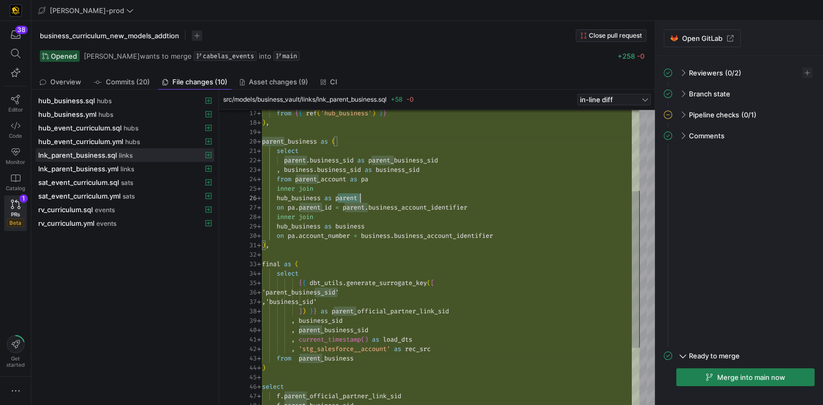
click at [342, 197] on div "from { { ref ( 'hub_business' ) } } ) , parent_business as ( select parent . bu…" at bounding box center [450, 236] width 377 height 557
click at [346, 225] on div "from { { ref ( 'hub_business' ) } } ) , parent_business as ( select parent . bu…" at bounding box center [450, 236] width 377 height 557
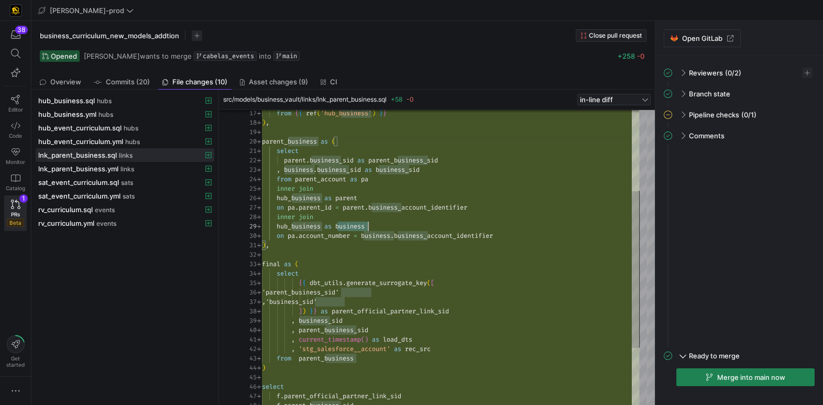
click at [346, 225] on div "from { { ref ( 'hub_business' ) } } ) , parent_business as ( select parent . bu…" at bounding box center [450, 236] width 377 height 557
click at [313, 208] on div "from { { ref ( 'hub_business' ) } } ) , parent_business as ( select parent . bu…" at bounding box center [450, 236] width 377 height 557
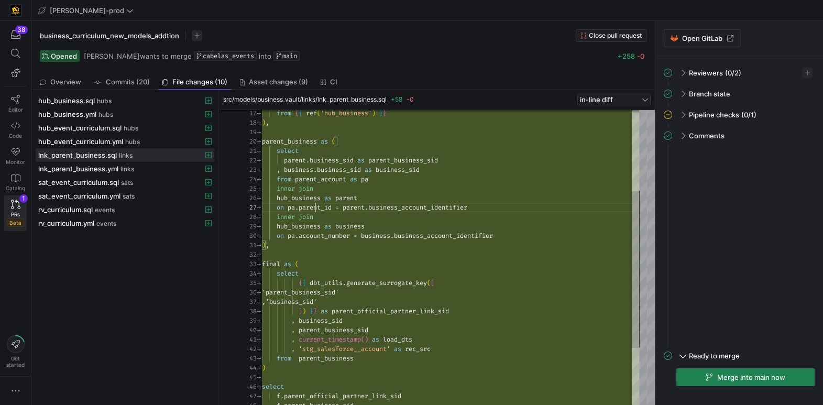
scroll to position [57, 71]
click at [313, 208] on span "parent_id" at bounding box center [315, 207] width 33 height 8
click at [433, 206] on span "business_account_identifier" at bounding box center [417, 207] width 99 height 8
click at [433, 206] on div "from { { ref ( 'hub_business' ) } } ) , parent_business as ( select parent . bu…" at bounding box center [450, 236] width 377 height 557
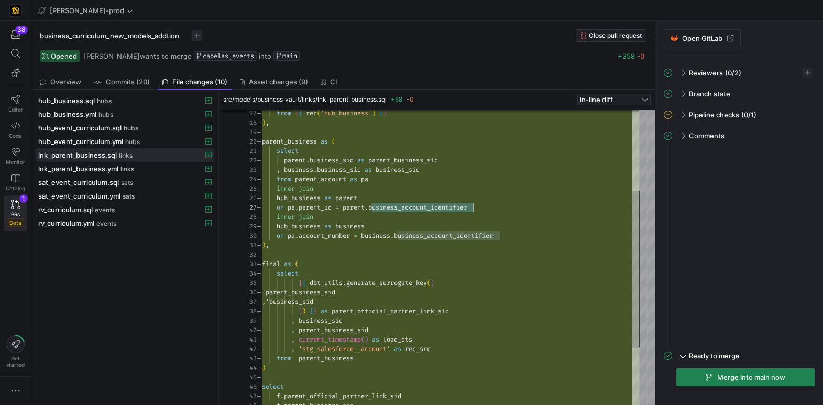
click at [409, 161] on div "from { { ref ( 'hub_business' ) } } ) , parent_business as ( select parent . bu…" at bounding box center [450, 236] width 377 height 557
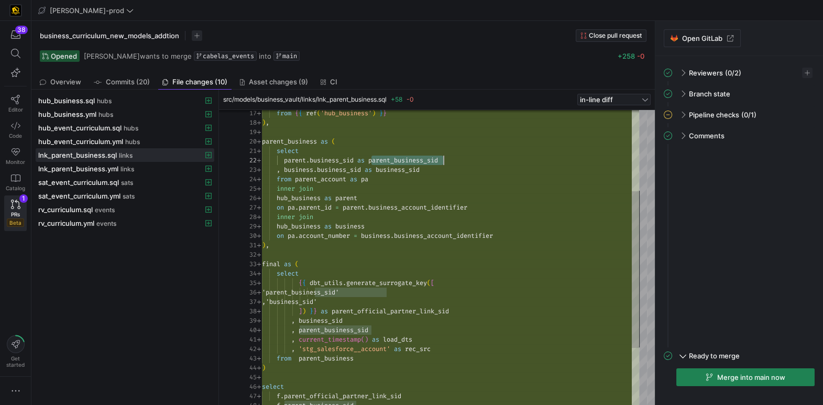
click at [338, 237] on div "from { { ref ( 'hub_business' ) } } ) , parent_business as ( select parent . bu…" at bounding box center [450, 236] width 377 height 557
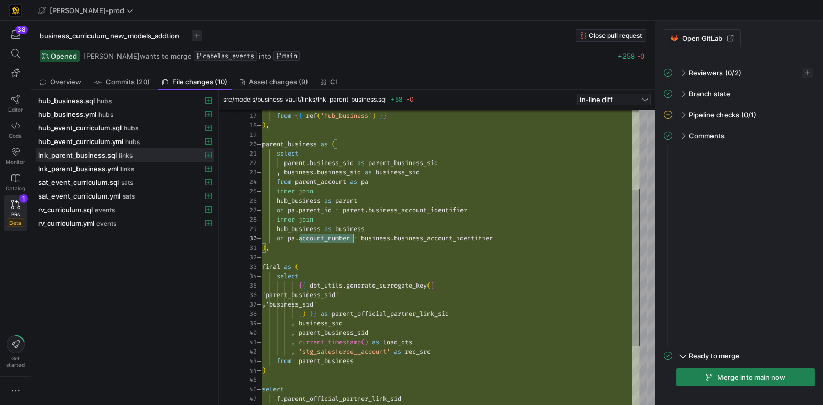
scroll to position [84, 91]
click at [338, 237] on span "account_number" at bounding box center [324, 238] width 51 height 8
click at [440, 241] on div "from { { ref ( 'hub_business' ) } } ) , parent_business as ( select parent . bu…" at bounding box center [450, 240] width 377 height 557
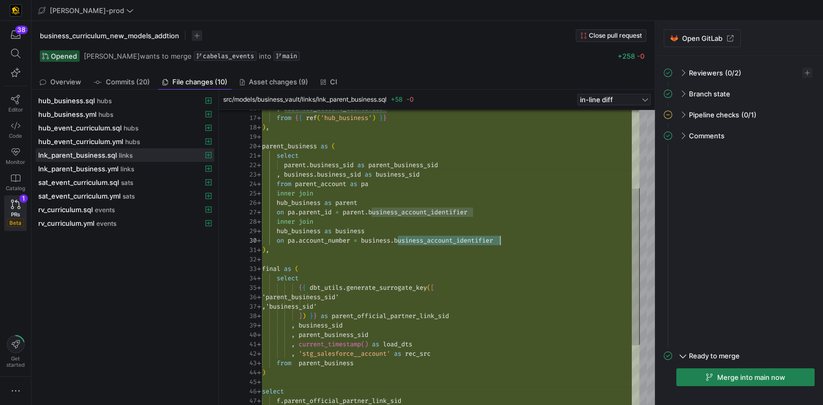
click at [348, 230] on span "business" at bounding box center [349, 231] width 29 height 8
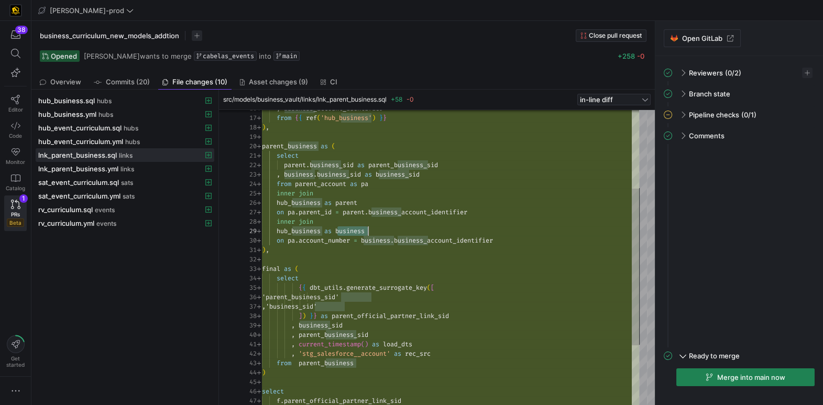
scroll to position [75, 105]
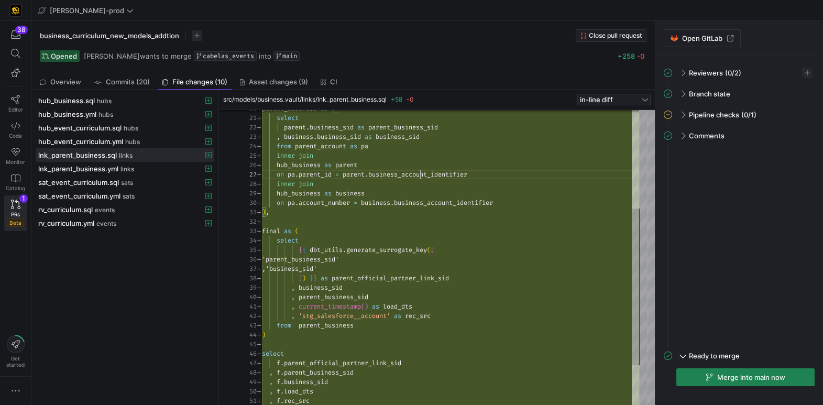
click at [422, 175] on span "business_account_identifier" at bounding box center [417, 174] width 99 height 8
click at [422, 175] on div "inner join hub_business as business on pa . account_number = business . busines…" at bounding box center [450, 203] width 377 height 557
click at [342, 204] on div "inner join hub_business as business on pa . account_number = business . busines…" at bounding box center [450, 203] width 377 height 557
click at [342, 204] on span "account_number" at bounding box center [324, 203] width 51 height 8
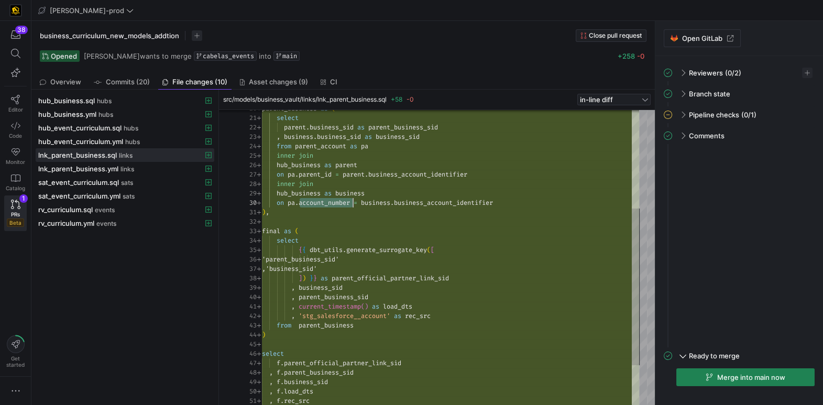
click at [432, 202] on span "business_account_identifier" at bounding box center [443, 203] width 99 height 8
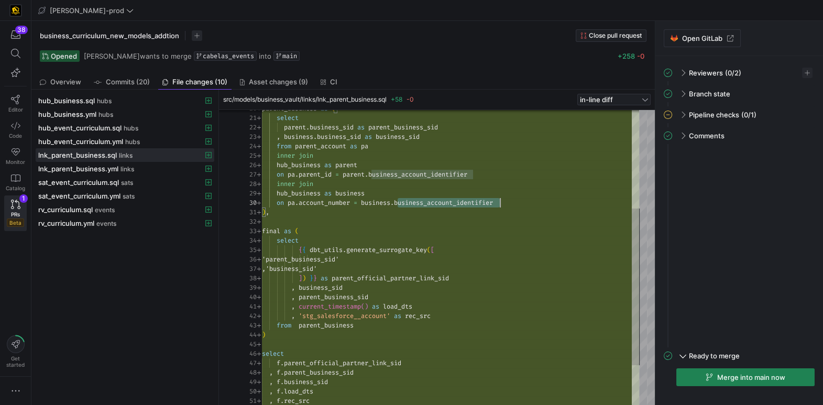
scroll to position [84, 237]
click at [432, 202] on div "inner join hub_business as business on pa . account_number = business . busines…" at bounding box center [450, 203] width 377 height 557
click at [432, 174] on div "inner join hub_business as business on pa . account_number = business . busines…" at bounding box center [450, 203] width 377 height 557
click at [432, 174] on span "business_account_identifier" at bounding box center [417, 174] width 99 height 8
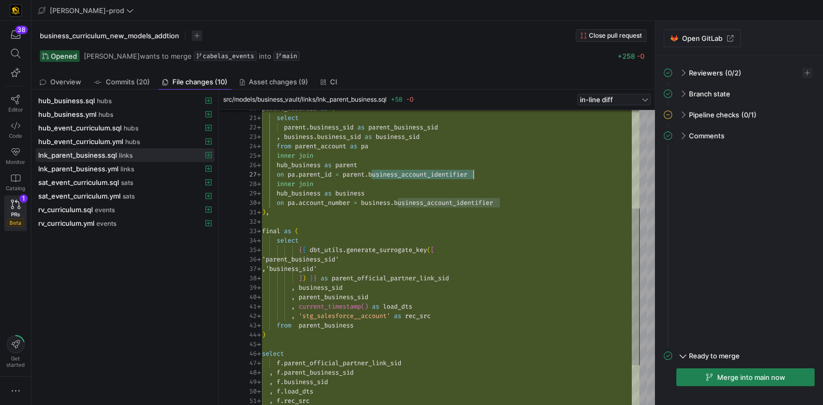
click at [415, 176] on span "business_account_identifier" at bounding box center [417, 174] width 99 height 8
click at [415, 177] on div "inner join hub_business as business on pa . account_number = business . busines…" at bounding box center [450, 203] width 377 height 557
click at [415, 177] on span "business_account_identifier" at bounding box center [417, 174] width 99 height 8
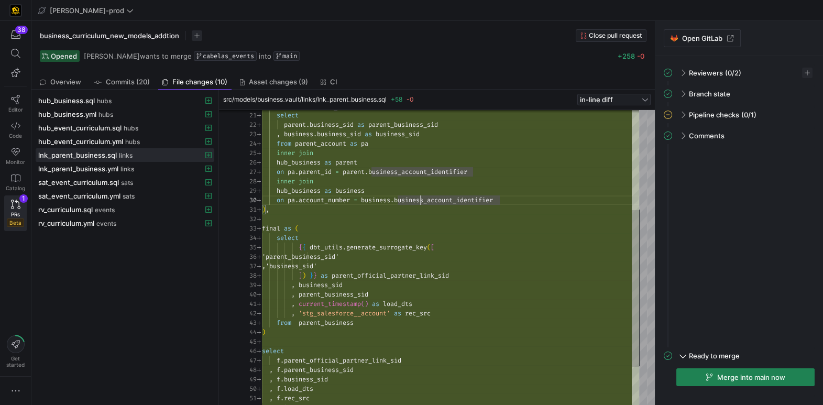
click at [419, 199] on span "business_account_identifier" at bounding box center [443, 200] width 99 height 8
click at [419, 199] on div "inner join hub_business as business on pa . account_number = business . busines…" at bounding box center [450, 200] width 377 height 557
click at [408, 173] on div "inner join hub_business as business on pa . account_number = business . busines…" at bounding box center [450, 200] width 377 height 557
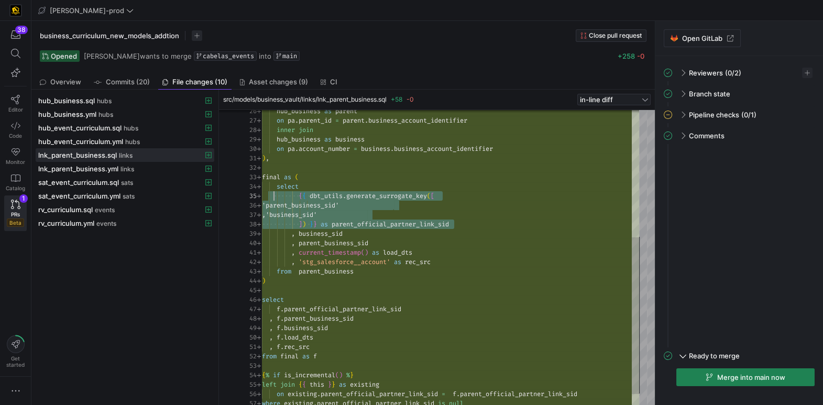
scroll to position [37, 7]
drag, startPoint x: 435, startPoint y: 221, endPoint x: 289, endPoint y: 206, distance: 147.4
click at [270, 192] on div "inner join hub_business as business on pa . account_number = business . busines…" at bounding box center [450, 149] width 377 height 557
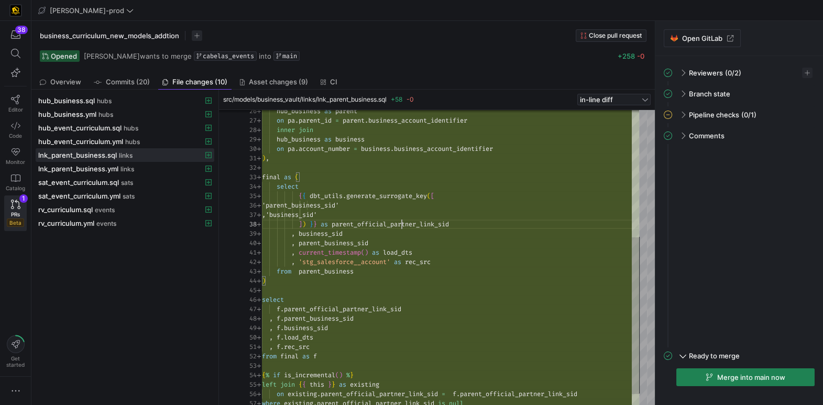
click at [403, 228] on div "] ) } } as parent_official_partner_link_sid" at bounding box center [450, 224] width 377 height 9
click at [404, 228] on div "] ) } } as parent_official_partner_link_sid" at bounding box center [450, 224] width 377 height 9
drag, startPoint x: 381, startPoint y: 214, endPoint x: 265, endPoint y: 205, distance: 116.7
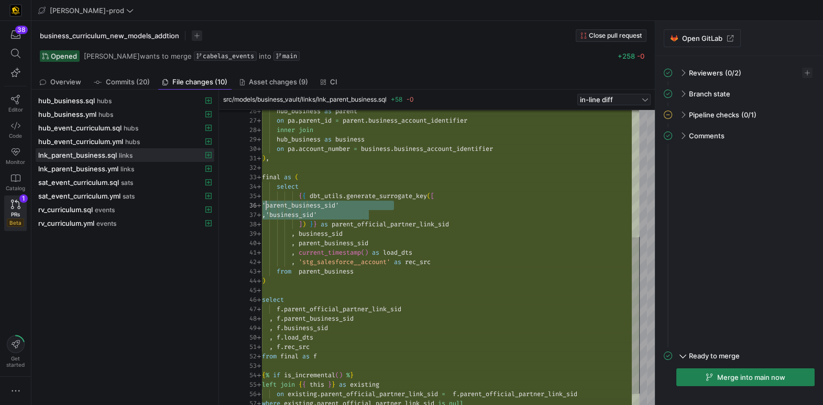
click at [265, 205] on div "inner join hub_business as business on pa . account_number = business . busines…" at bounding box center [450, 149] width 377 height 557
click at [317, 236] on span "business_sid" at bounding box center [321, 234] width 44 height 8
drag, startPoint x: 317, startPoint y: 236, endPoint x: 345, endPoint y: 241, distance: 28.7
click at [317, 236] on span "business_sid" at bounding box center [321, 234] width 44 height 8
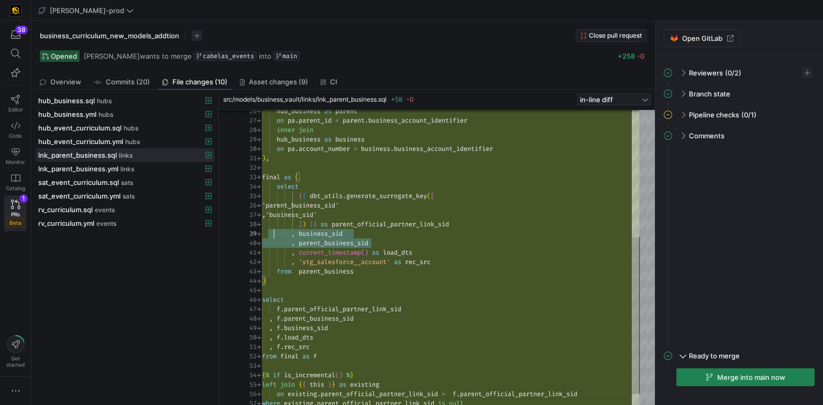
scroll to position [75, 3]
drag, startPoint x: 377, startPoint y: 242, endPoint x: 266, endPoint y: 238, distance: 111.7
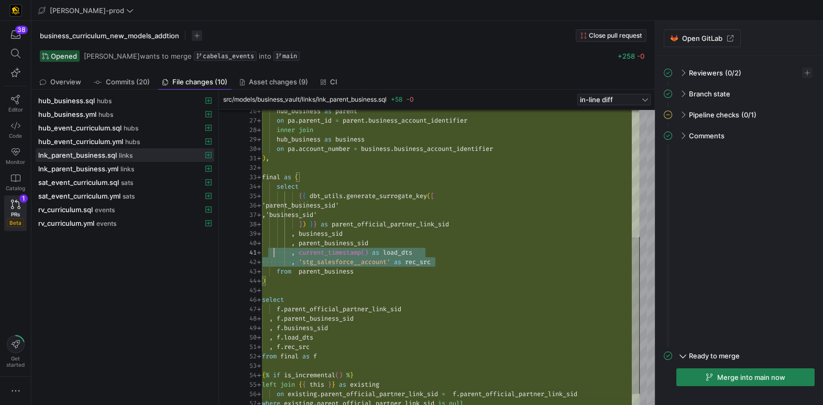
scroll to position [0, 3]
drag, startPoint x: 424, startPoint y: 260, endPoint x: 270, endPoint y: 254, distance: 153.7
click at [265, 253] on div "inner join hub_business as business on pa . account_number = business . busines…" at bounding box center [450, 149] width 377 height 557
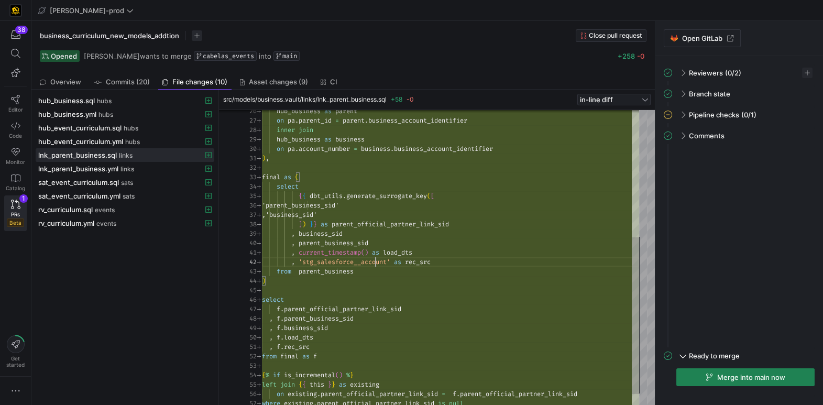
click at [375, 262] on div "inner join hub_business as business on pa . account_number = business . busines…" at bounding box center [450, 149] width 377 height 557
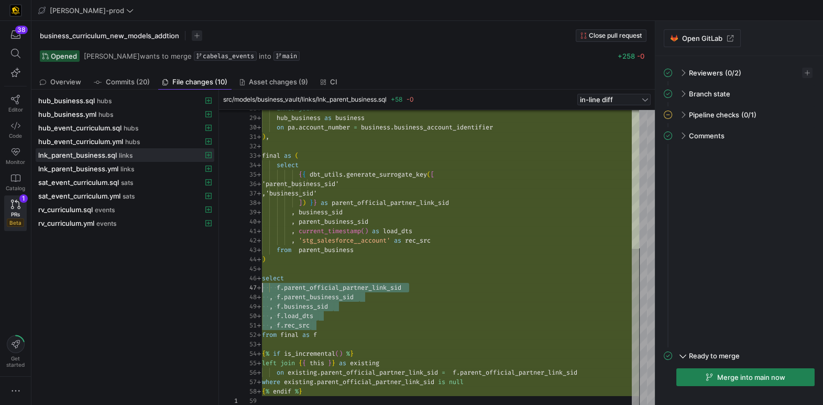
scroll to position [47, 0]
drag, startPoint x: 311, startPoint y: 322, endPoint x: 253, endPoint y: 280, distance: 71.7
click at [262, 280] on div "inner join hub_business as business on pa . account_number = business . busines…" at bounding box center [450, 127] width 377 height 557
type textarea ", f.rec_src from final as f {% if is_incremental() %} left join {{ this }} as e…"
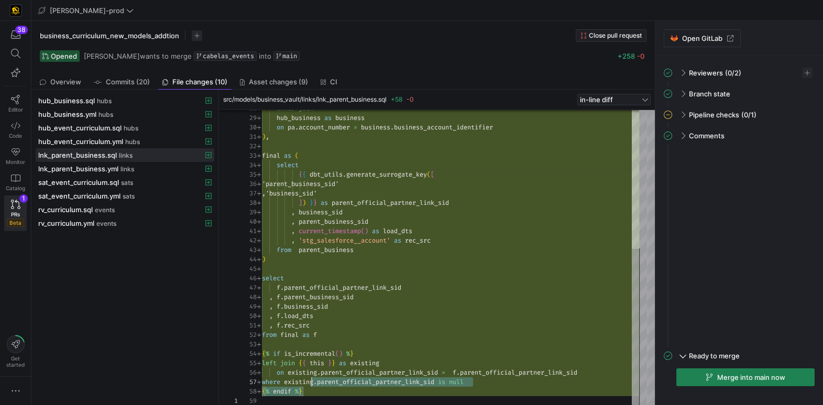
scroll to position [28, 0]
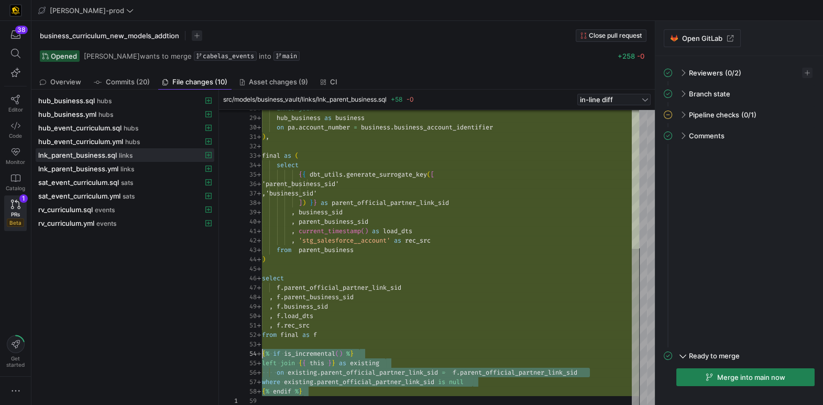
drag, startPoint x: 318, startPoint y: 385, endPoint x: 255, endPoint y: 352, distance: 71.3
click at [262, 352] on div "inner join hub_business as business on pa . account_number = business . busines…" at bounding box center [450, 127] width 377 height 557
drag, startPoint x: 110, startPoint y: 169, endPoint x: 118, endPoint y: 171, distance: 8.6
click at [110, 169] on span "lnk_parent_business.yml" at bounding box center [78, 169] width 80 height 8
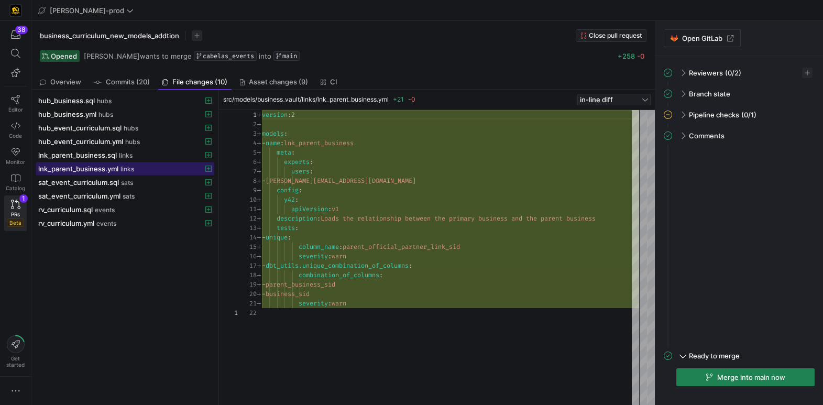
scroll to position [94, 0]
type textarea "apiVersion: v1 description: Loads the relationship between the primary business…"
click at [365, 247] on div "version : 2 models : - name : lnk_parent_business meta : experts : users : - [P…" at bounding box center [450, 258] width 377 height 296
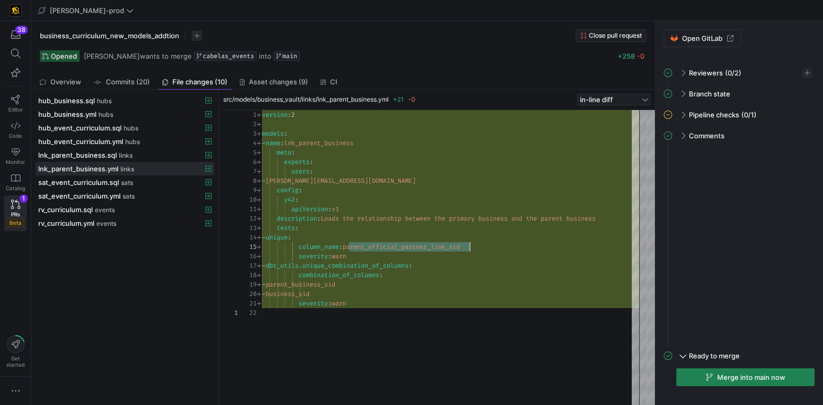
click at [365, 247] on div "version : 2 models : - name : lnk_parent_business meta : experts : users : - [P…" at bounding box center [450, 258] width 377 height 296
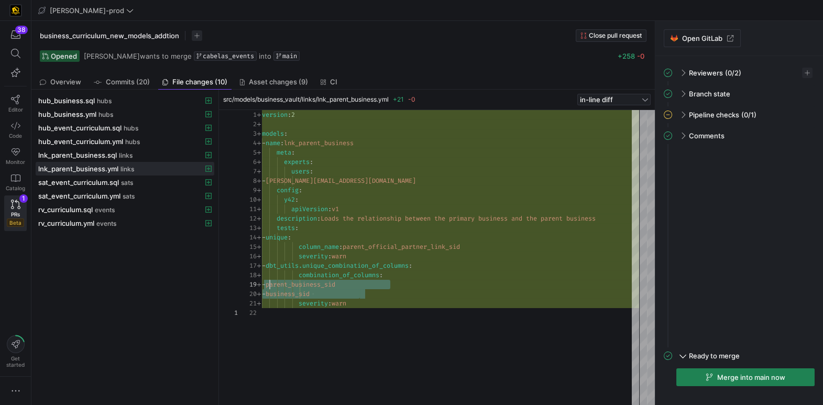
scroll to position [75, 3]
drag, startPoint x: 357, startPoint y: 290, endPoint x: 306, endPoint y: 286, distance: 52.1
click at [264, 284] on div "version : 2 models : - name : lnk_parent_business meta : experts : users : - [P…" at bounding box center [450, 258] width 377 height 296
click at [78, 181] on span "sat_event_curriculum.sql" at bounding box center [78, 182] width 81 height 8
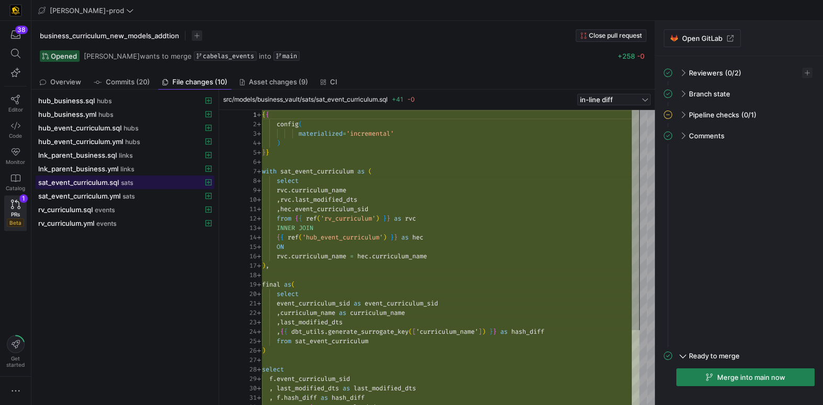
click at [81, 182] on span "sat_event_curriculum.sql" at bounding box center [78, 182] width 81 height 8
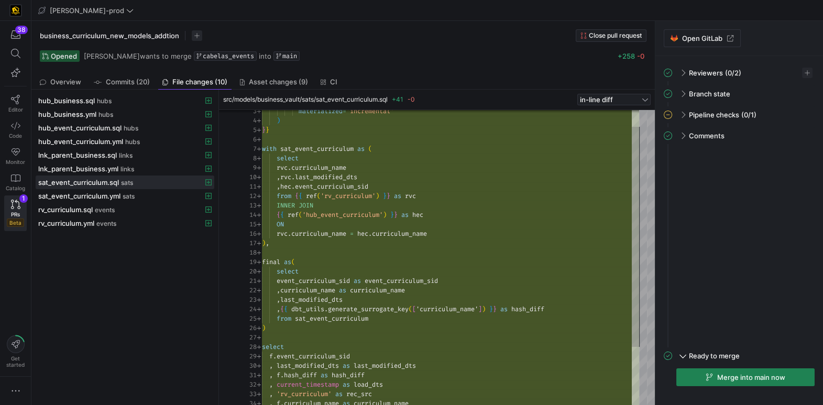
click at [365, 197] on div "materialized = 'incremental' ) } } with sat_event_curriculum as ( select rvc . …" at bounding box center [450, 286] width 377 height 396
click at [364, 197] on div "materialized = 'incremental' ) } } with sat_event_curriculum as ( select rvc . …" at bounding box center [450, 286] width 377 height 396
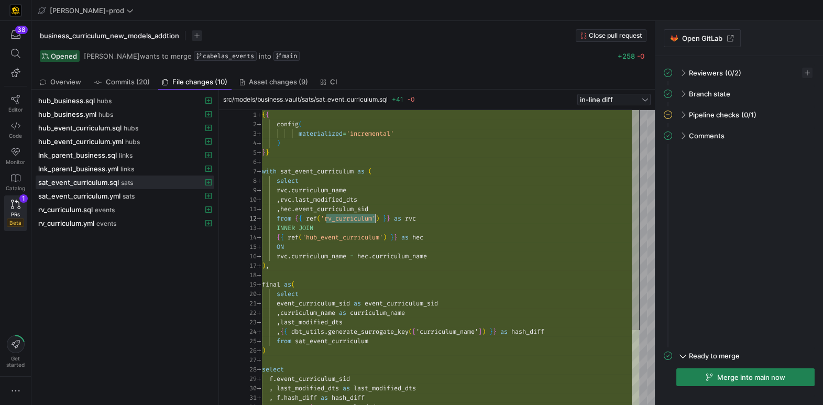
click at [364, 217] on div ", hec . event_curriculum_sid from { { ref ( 'rv_curriculum' ) } } as rvc INNER …" at bounding box center [450, 308] width 377 height 396
click at [364, 218] on span "'rv_curriculum'" at bounding box center [348, 218] width 55 height 8
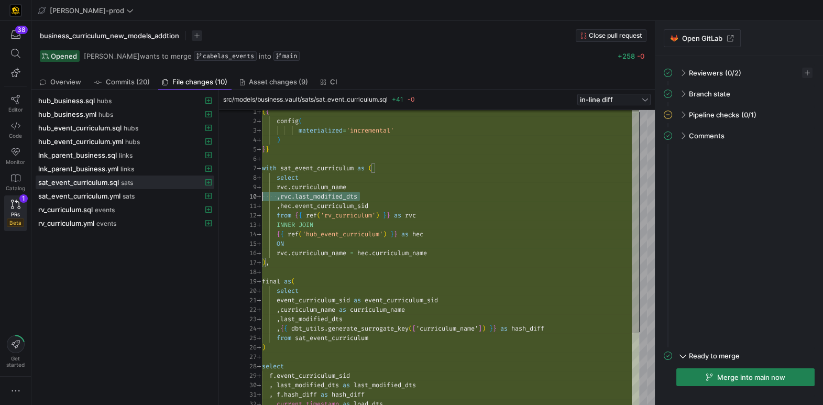
scroll to position [84, 0]
drag, startPoint x: 368, startPoint y: 200, endPoint x: 258, endPoint y: 195, distance: 109.6
click at [262, 195] on div ", hec . event_curriculum_sid from { { ref ( 'rv_curriculum' ) } } as rvc INNER …" at bounding box center [450, 305] width 377 height 396
click at [377, 199] on div ", rvc . last_modified_dts" at bounding box center [450, 199] width 377 height 9
drag, startPoint x: 354, startPoint y: 199, endPoint x: 285, endPoint y: 219, distance: 71.8
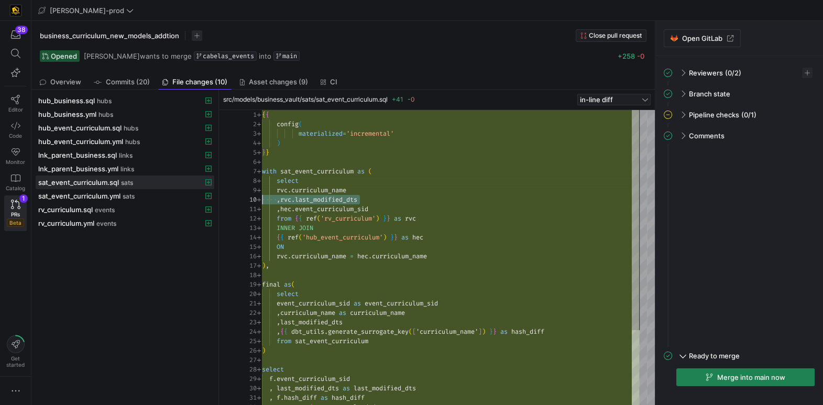
click at [253, 198] on div "11 12 13 14 15 16 17 18 19 20 21 22 23 24 25 26 27 28 29 30 31 32 10 9 8 7 6 5 …" at bounding box center [438, 258] width 401 height 296
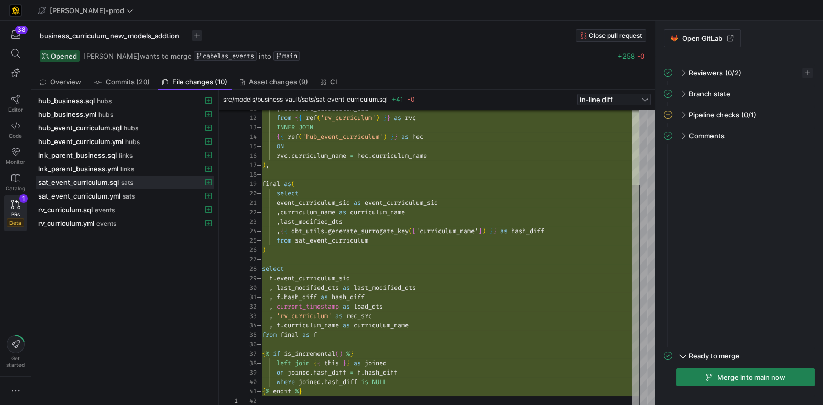
scroll to position [0, 41]
type textarea ", f.hash_diff as hash_diff , current_timestamp as load_dts , 'rv_curriculum' as…"
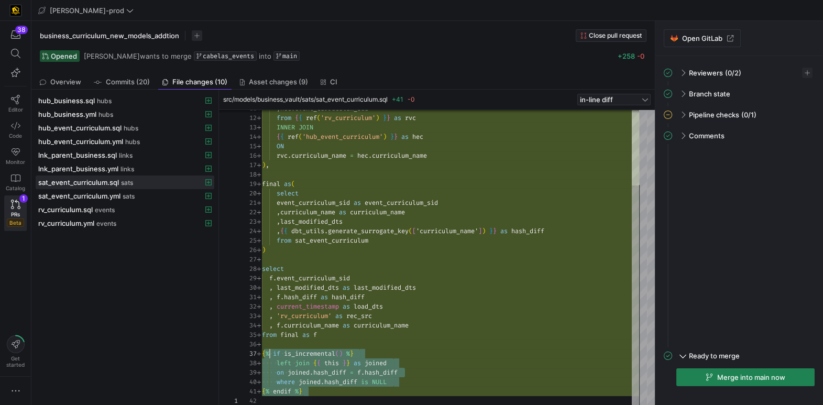
scroll to position [57, 0]
drag, startPoint x: 334, startPoint y: 393, endPoint x: 270, endPoint y: 347, distance: 79.0
click at [253, 350] on div "11 12 13 14 15 16 17 18 19 20 21 22 23 24 25 26 27 28 29 30 31 32 33 34 35 36 3…" at bounding box center [438, 258] width 401 height 296
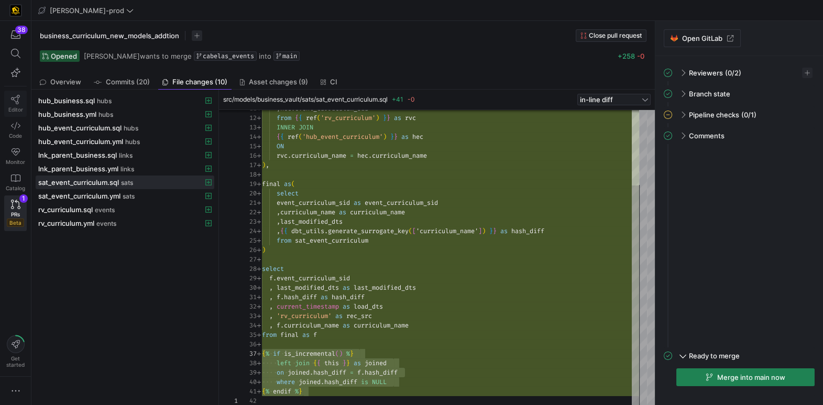
click at [18, 102] on icon at bounding box center [15, 99] width 9 height 9
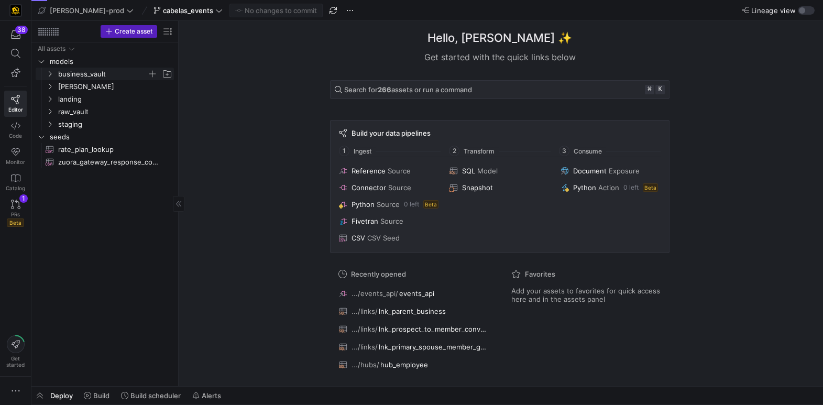
click at [52, 75] on icon "Press SPACE to select this row." at bounding box center [49, 74] width 7 height 6
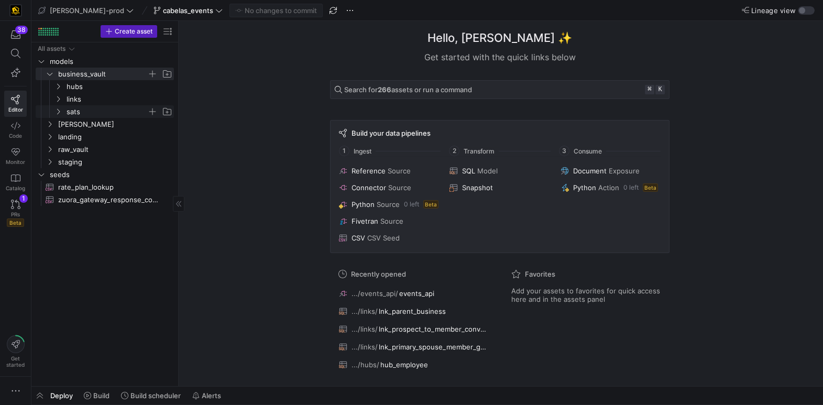
drag, startPoint x: 57, startPoint y: 112, endPoint x: 59, endPoint y: 117, distance: 5.6
click at [57, 112] on icon "Press SPACE to select this row." at bounding box center [57, 111] width 7 height 6
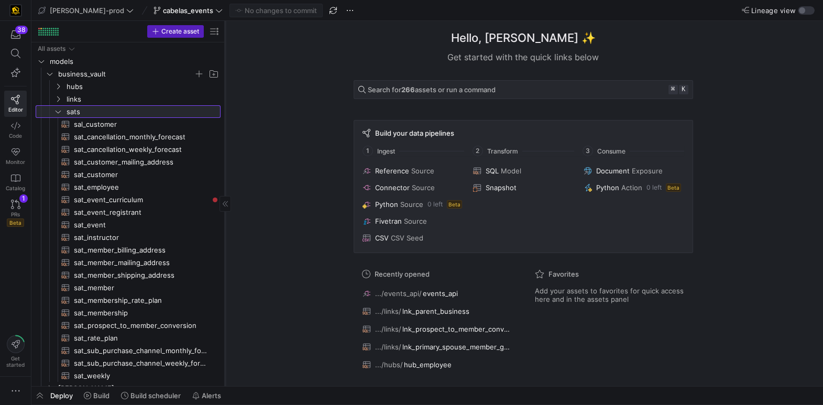
drag, startPoint x: 184, startPoint y: 175, endPoint x: 224, endPoint y: 179, distance: 39.5
click at [112, 241] on span "sat_instructor​​​​​​​​​​" at bounding box center [141, 238] width 135 height 12
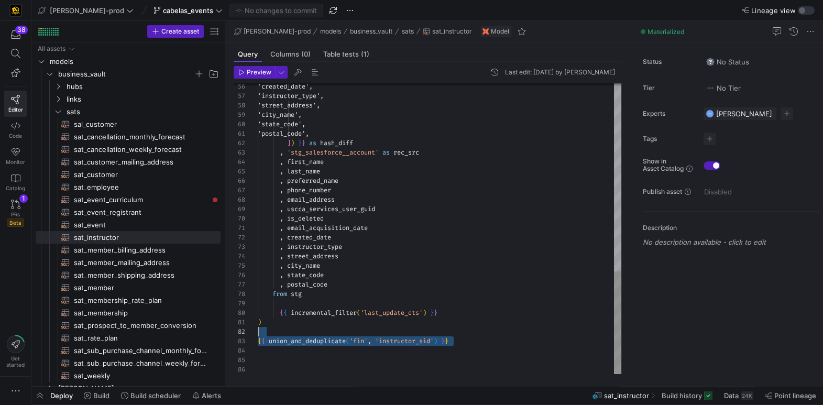
scroll to position [84, 0]
drag, startPoint x: 457, startPoint y: 341, endPoint x: 269, endPoint y: 313, distance: 190.2
click at [235, 311] on div "56 57 58 59 60 61 62 63 64 65 66 67 68 69 70 71 72 73 74 75 76 77 78 79 80 81 8…" at bounding box center [428, 228] width 388 height 291
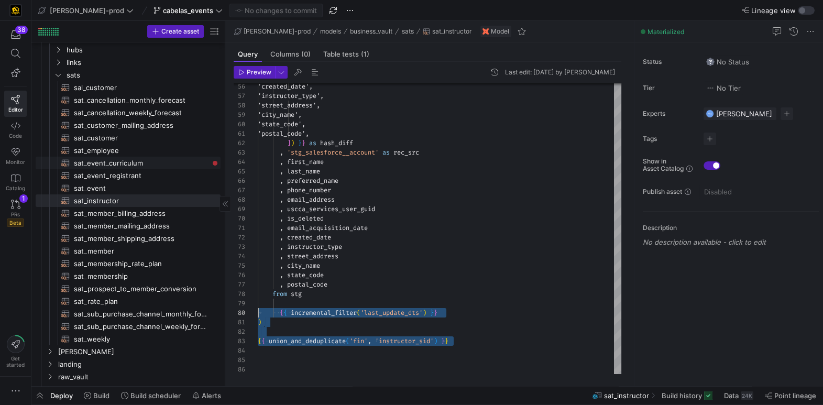
scroll to position [31, 0]
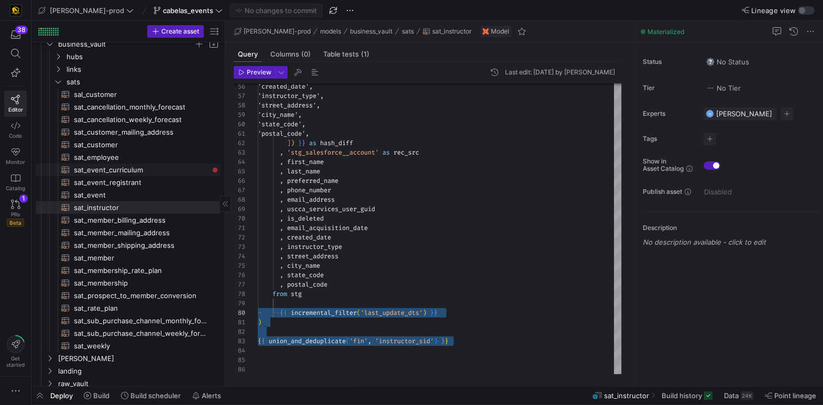
click at [119, 170] on span "sat_event_curriculum​​​​​​​​​​" at bounding box center [141, 170] width 135 height 12
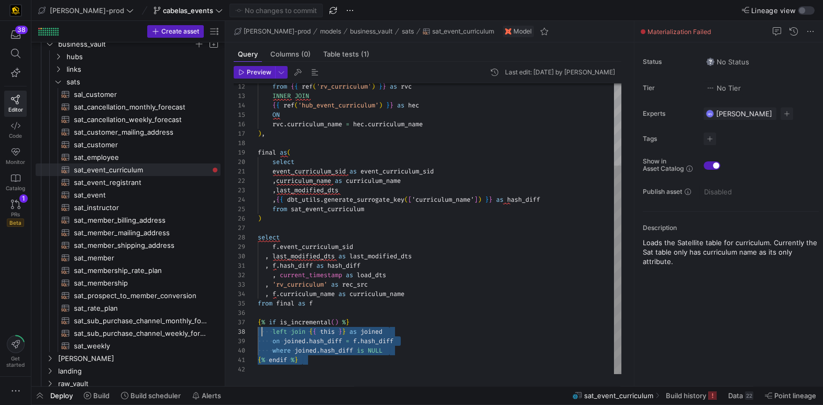
scroll to position [57, 0]
drag, startPoint x: 331, startPoint y: 366, endPoint x: 250, endPoint y: 324, distance: 91.4
click at [258, 324] on div "from { { ref ( 'rv_curriculum' ) } } as rvc INNER JOIN { { ref ( 'hub_event_cur…" at bounding box center [440, 172] width 364 height 405
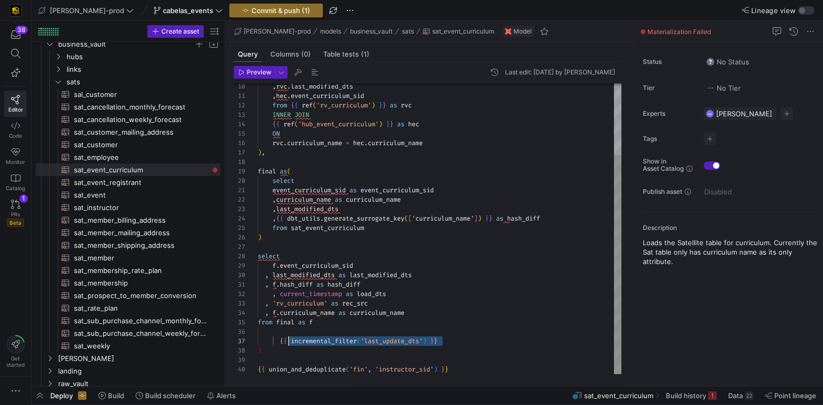
scroll to position [57, 18]
drag, startPoint x: 462, startPoint y: 342, endPoint x: 329, endPoint y: 346, distance: 133.2
click at [278, 340] on div "{ { incremental_filter ( 'last_update_dts' ) } }" at bounding box center [440, 340] width 364 height 9
click at [424, 312] on div ", f . curriculum_name as curriculum_name" at bounding box center [440, 312] width 364 height 9
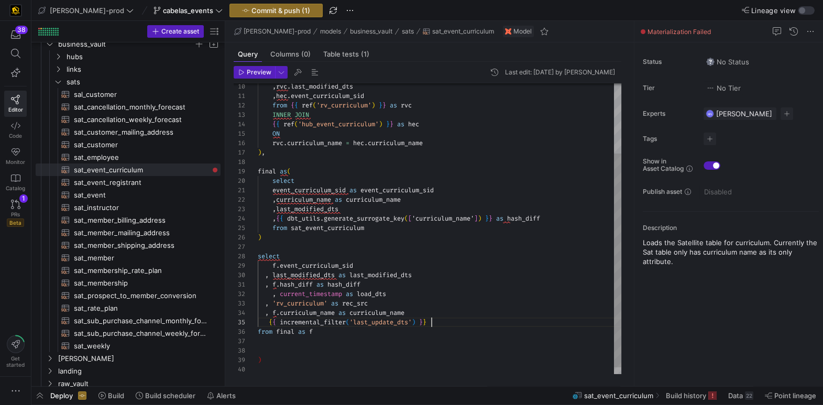
scroll to position [37, 173]
drag, startPoint x: 267, startPoint y: 322, endPoint x: 304, endPoint y: 343, distance: 43.4
click at [268, 322] on span at bounding box center [263, 322] width 11 height 8
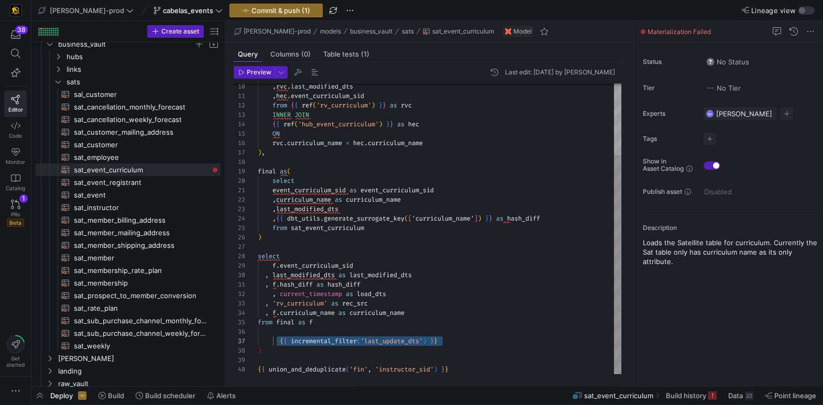
click at [330, 350] on div "from { { ref ( 'rv_curriculum' ) } } as rvc INNER JOIN { { ref ( 'hub_event_cur…" at bounding box center [440, 181] width 364 height 386
click at [104, 206] on span "sat_instructor​​​​​​​​​​" at bounding box center [141, 208] width 135 height 12
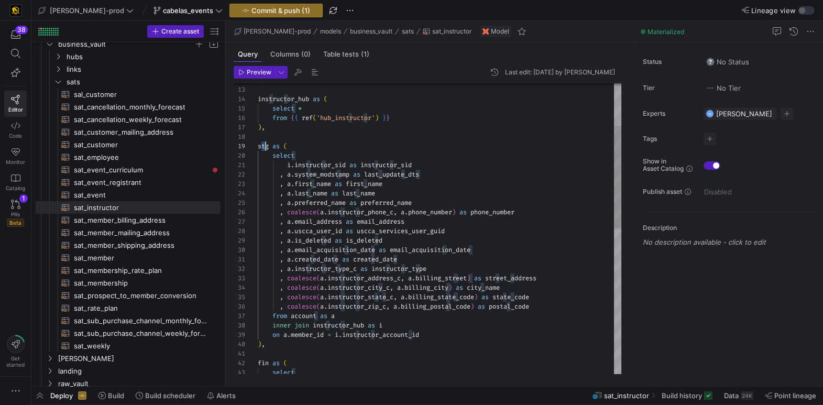
click at [263, 148] on div ", coalesce ( a . instructor_address_c , a . billing_street ) as street_address …" at bounding box center [440, 373] width 364 height 820
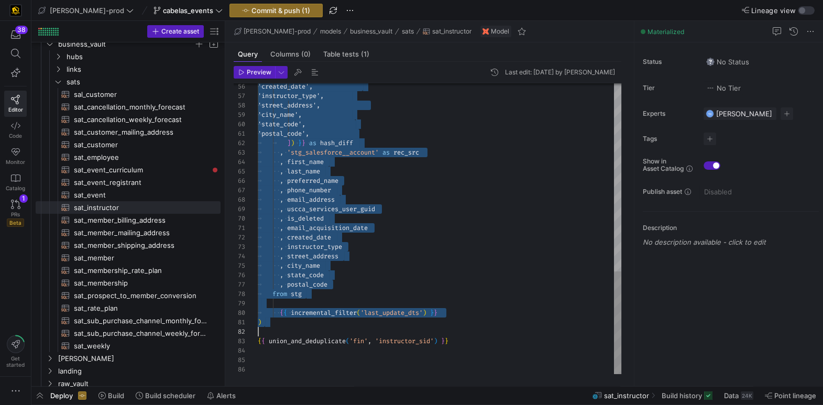
scroll to position [9, 3]
drag, startPoint x: 258, startPoint y: 178, endPoint x: 381, endPoint y: 325, distance: 191.6
click at [103, 171] on span "sat_event_curriculum​​​​​​​​​​" at bounding box center [141, 170] width 135 height 12
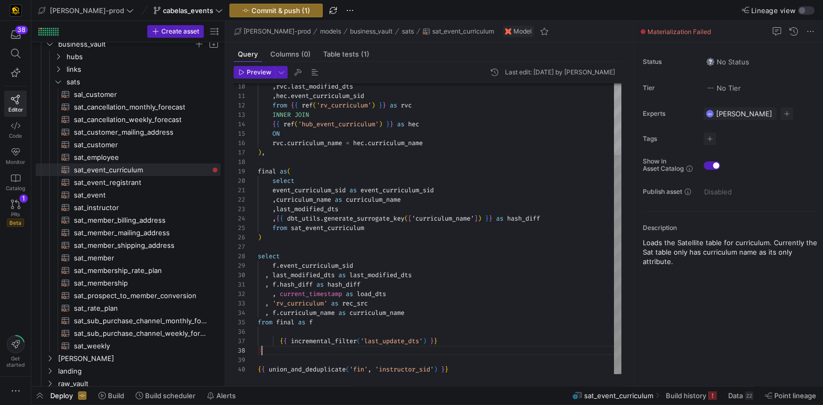
scroll to position [57, 0]
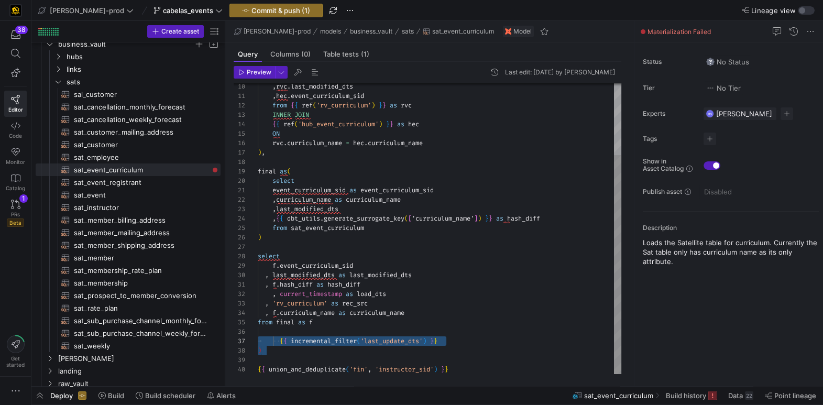
drag, startPoint x: 268, startPoint y: 348, endPoint x: 246, endPoint y: 340, distance: 23.6
click at [258, 340] on div ", rvc . last_modified_dts , hec . event_curriculum_sid from { { ref ( 'rv_curri…" at bounding box center [440, 181] width 364 height 386
type textarea ", state_code , postal_code from stg {{ incremental_filter('last_update_dts') }}…"
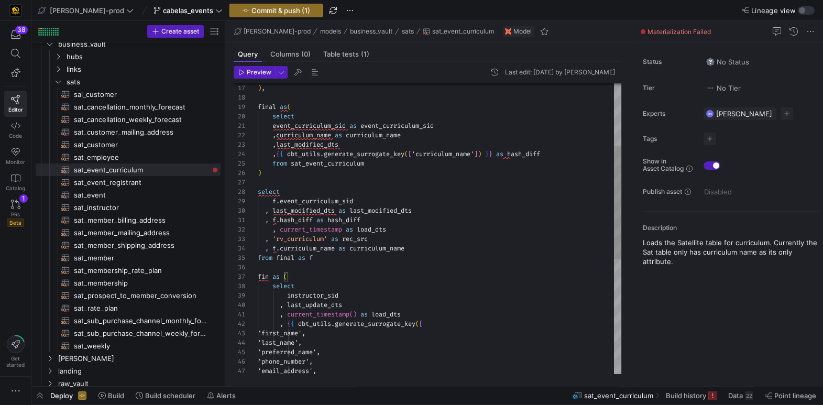
scroll to position [47, 0]
drag, startPoint x: 274, startPoint y: 267, endPoint x: 301, endPoint y: 271, distance: 28.0
click at [288, 270] on div at bounding box center [440, 267] width 364 height 9
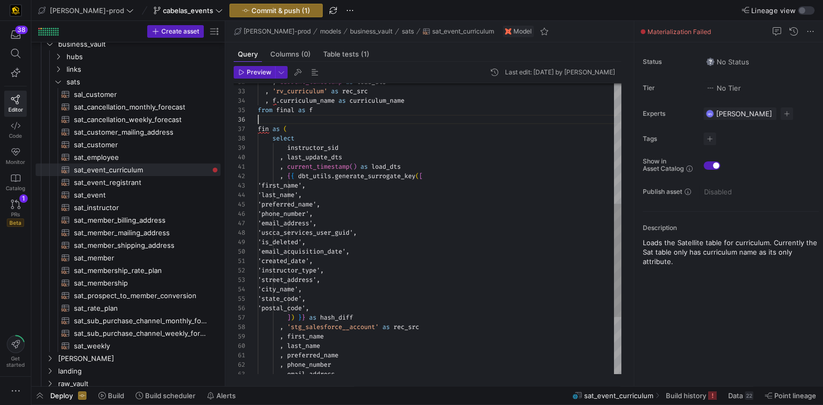
click at [304, 145] on div ", { { dbt_utils . generate_surrogate_key ( [ , current_timestamp ( ) as load_dt…" at bounding box center [440, 148] width 364 height 744
click at [303, 146] on span "instructor_sid" at bounding box center [312, 148] width 51 height 8
drag, startPoint x: 343, startPoint y: 157, endPoint x: 290, endPoint y: 163, distance: 53.3
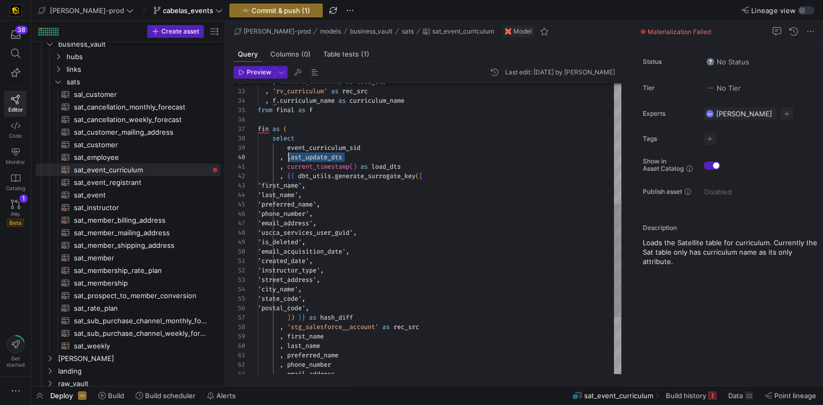
click at [286, 157] on div ", { { dbt_utils . generate_surrogate_key ( [ , current_timestamp ( ) as load_dt…" at bounding box center [440, 148] width 364 height 744
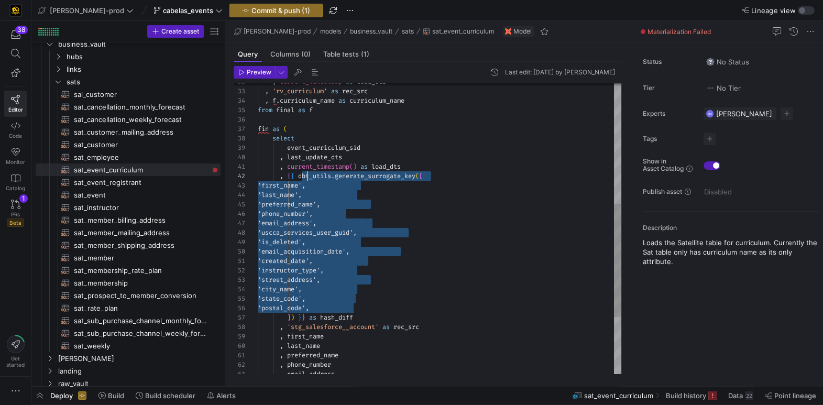
scroll to position [18, 49]
drag, startPoint x: 340, startPoint y: 303, endPoint x: 307, endPoint y: 246, distance: 66.7
click at [308, 188] on div ", { { dbt_utils . generate_surrogate_key ( [ , current_timestamp ( ) as load_dt…" at bounding box center [440, 148] width 364 height 744
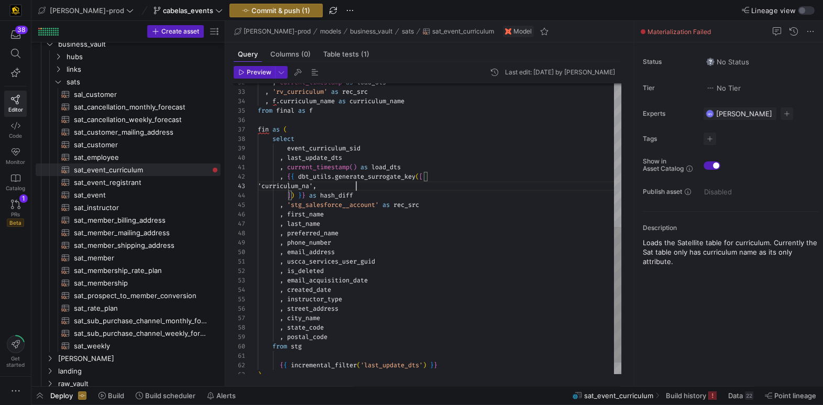
scroll to position [18, 105]
click at [343, 203] on span "'stg_salesforce__account'" at bounding box center [333, 205] width 92 height 8
drag, startPoint x: 343, startPoint y: 203, endPoint x: 343, endPoint y: 238, distance: 35.6
click at [342, 204] on span "'stg_salesforce__account'" at bounding box center [333, 205] width 92 height 8
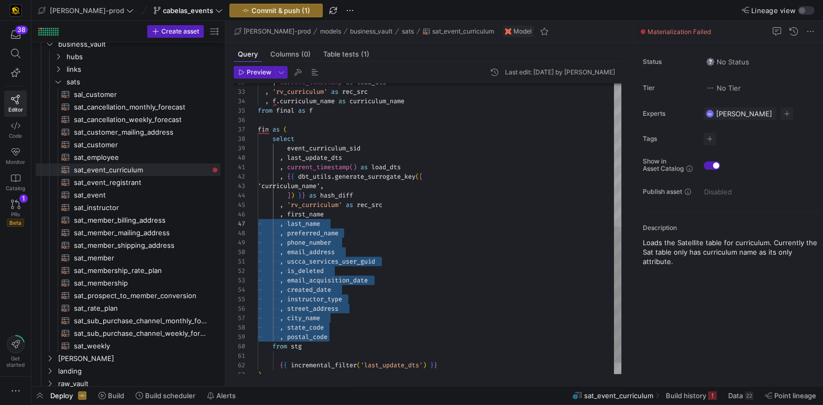
scroll to position [47, 0]
drag, startPoint x: 337, startPoint y: 332, endPoint x: 224, endPoint y: 216, distance: 161.9
click at [223, 214] on as-split "Create asset Drag here to set row groups Drag here to set column labels Group 1…" at bounding box center [427, 203] width 792 height 365
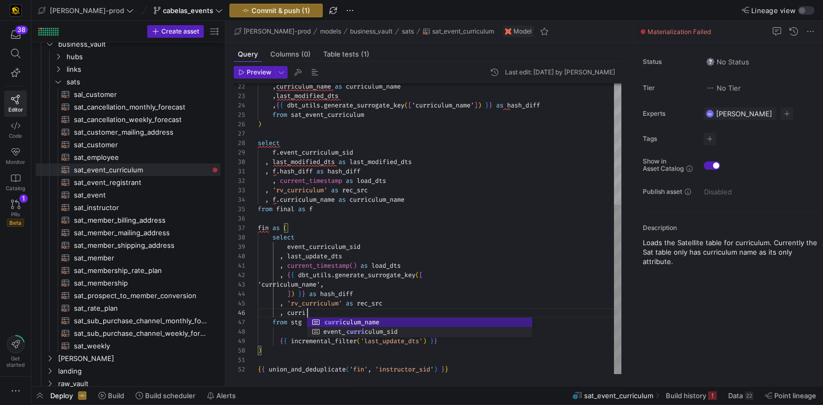
scroll to position [47, 94]
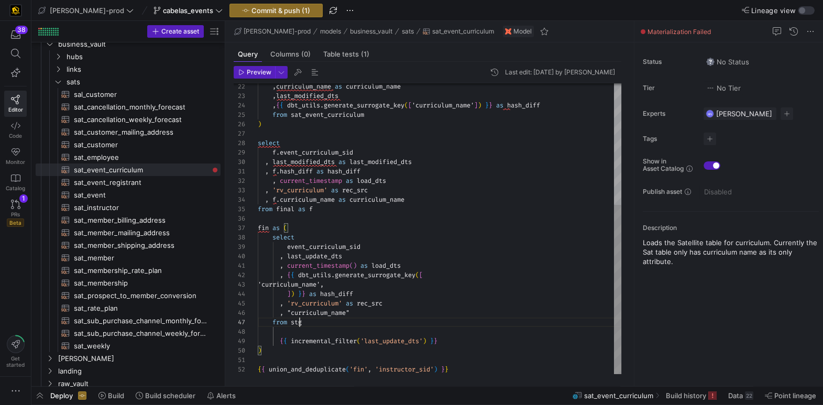
click at [298, 325] on div ", { { dbt_utils . generate_surrogate_key ( [ , current_timestamp ( ) as load_dt…" at bounding box center [440, 124] width 364 height 499
click at [299, 325] on span "stg" at bounding box center [296, 322] width 11 height 8
click at [289, 210] on div ", { { dbt_utils . generate_surrogate_key ( [ , current_timestamp ( ) as load_dt…" at bounding box center [440, 124] width 364 height 499
drag, startPoint x: 289, startPoint y: 210, endPoint x: 306, endPoint y: 219, distance: 19.5
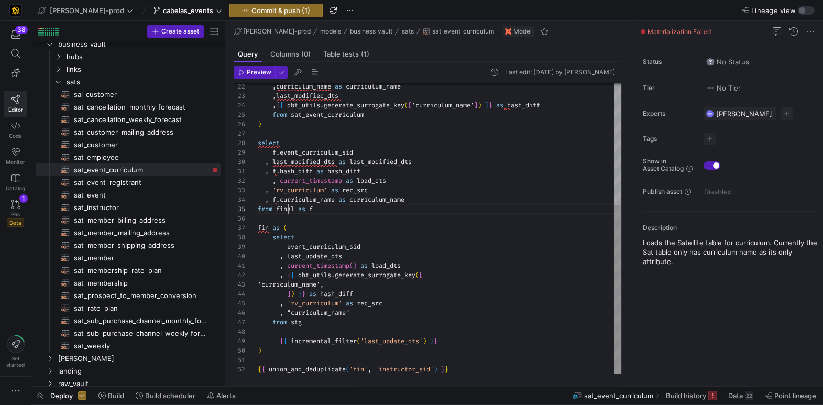
click at [289, 209] on div ", { { dbt_utils . generate_surrogate_key ( [ , current_timestamp ( ) as load_dt…" at bounding box center [440, 124] width 364 height 499
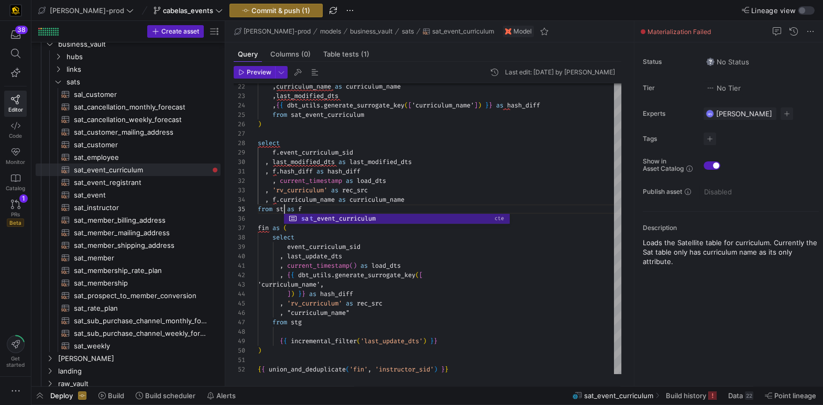
scroll to position [37, 30]
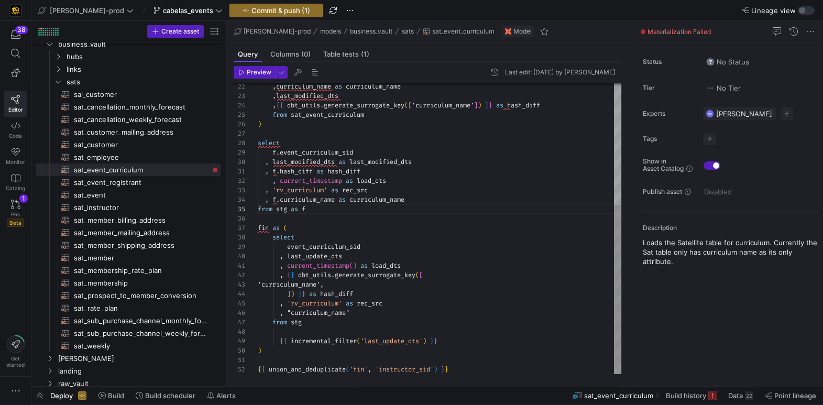
click at [315, 209] on div "from stg as f" at bounding box center [440, 208] width 364 height 9
click at [276, 149] on span "." at bounding box center [278, 152] width 4 height 8
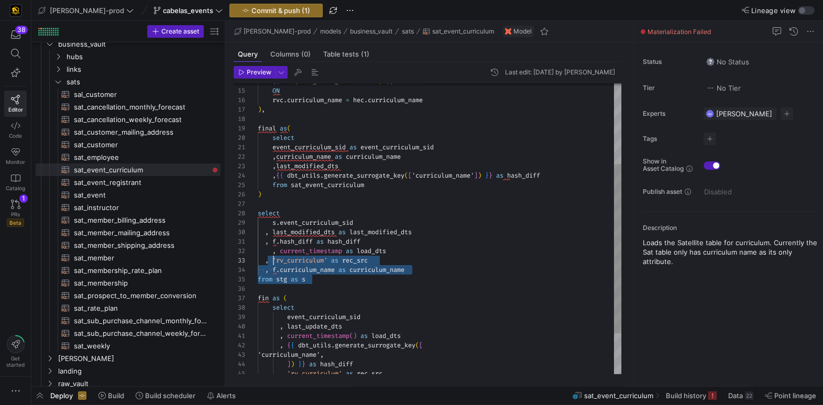
scroll to position [66, 0]
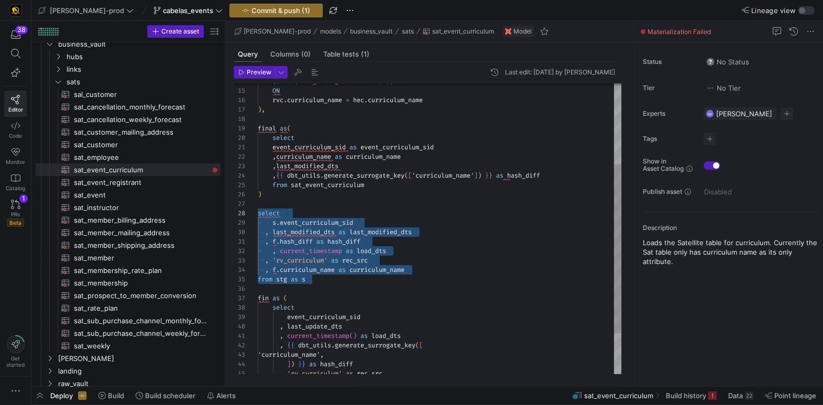
drag, startPoint x: 300, startPoint y: 270, endPoint x: 241, endPoint y: 252, distance: 62.1
click at [222, 214] on as-split "Create asset Drag here to set row groups Drag here to set column labels Group 1…" at bounding box center [427, 203] width 792 height 365
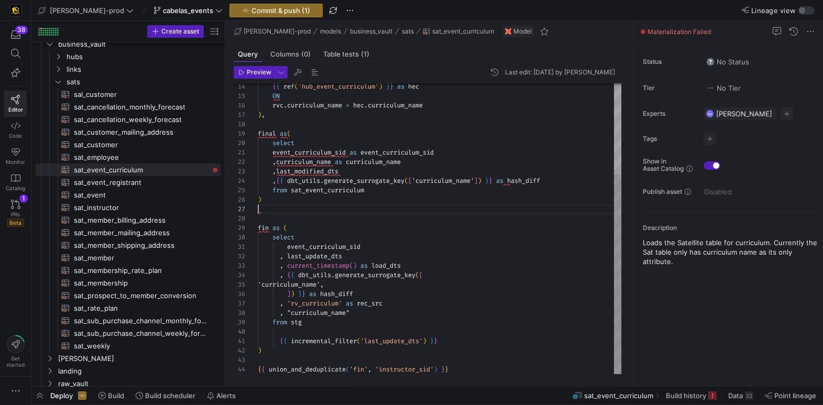
scroll to position [47, 3]
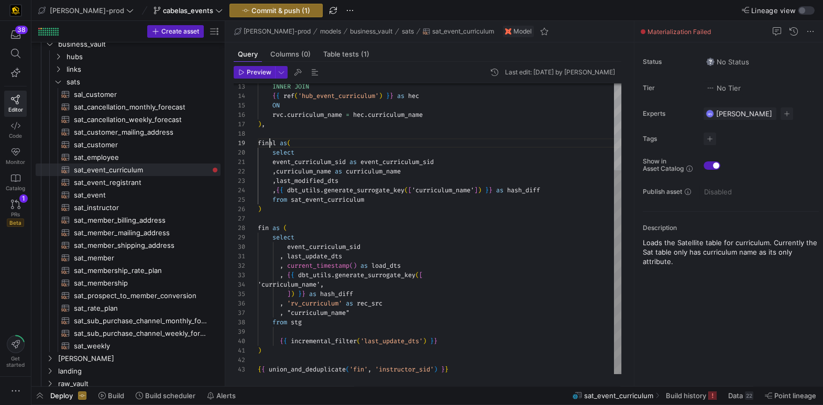
click at [269, 140] on div ", curriculum_name as curriculum_name , last_modified_dts , { { dbt_utils . gene…" at bounding box center [440, 167] width 364 height 414
drag, startPoint x: 269, startPoint y: 140, endPoint x: 263, endPoint y: 163, distance: 23.9
click at [319, 216] on div ", curriculum_name as curriculum_name , last_modified_dts , { { dbt_utils . gene…" at bounding box center [440, 167] width 364 height 414
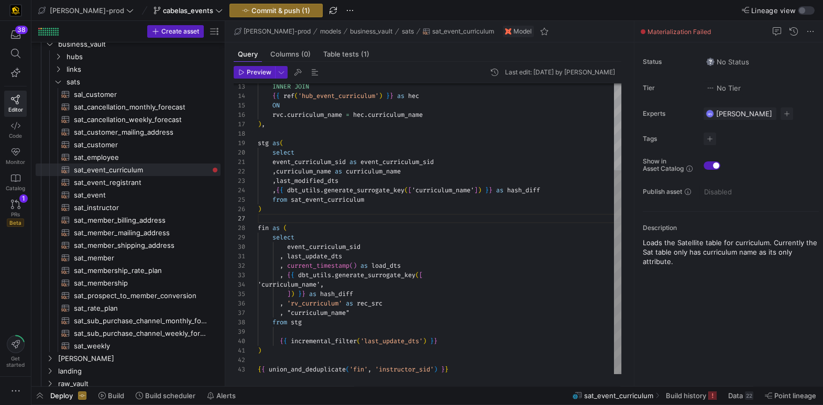
scroll to position [66, 15]
drag, startPoint x: 269, startPoint y: 226, endPoint x: 383, endPoint y: 228, distance: 113.2
click at [298, 322] on div ", curriculum_name as curriculum_name , last_modified_dts , { { dbt_utils . gene…" at bounding box center [440, 167] width 364 height 414
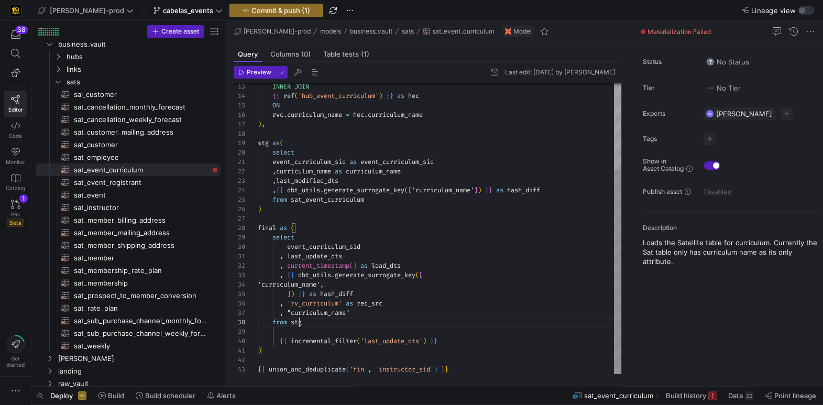
scroll to position [66, 45]
drag, startPoint x: 298, startPoint y: 322, endPoint x: 308, endPoint y: 324, distance: 9.8
click at [298, 322] on span "stg" at bounding box center [296, 322] width 11 height 8
click at [350, 250] on div ", curriculum_name as curriculum_name , last_modified_dts , { { dbt_utils . gene…" at bounding box center [440, 167] width 364 height 414
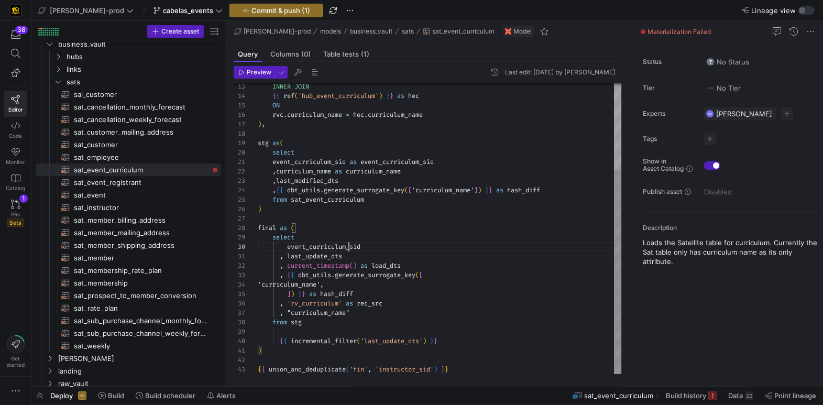
drag, startPoint x: 350, startPoint y: 250, endPoint x: 351, endPoint y: 259, distance: 9.5
click at [350, 250] on div ", curriculum_name as curriculum_name , last_modified_dts , { { dbt_utils . gene…" at bounding box center [440, 167] width 364 height 414
click at [323, 258] on div ", curriculum_name as curriculum_name , last_modified_dts , { { dbt_utils . gene…" at bounding box center [440, 167] width 364 height 414
drag, startPoint x: 323, startPoint y: 258, endPoint x: 384, endPoint y: 276, distance: 63.3
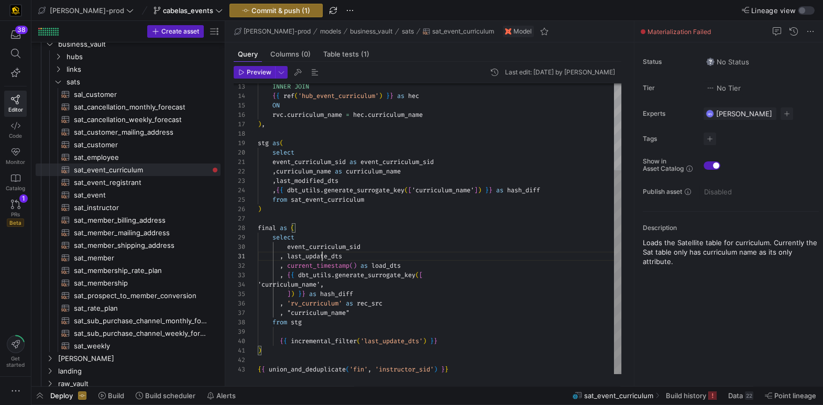
click at [323, 259] on span "last_update_dts" at bounding box center [314, 256] width 55 height 8
click at [324, 284] on span "'curriculum_name'," at bounding box center [291, 284] width 66 height 8
click at [345, 284] on div ", curriculum_name as curriculum_name , last_modified_dts , { { dbt_utils . gene…" at bounding box center [440, 167] width 364 height 414
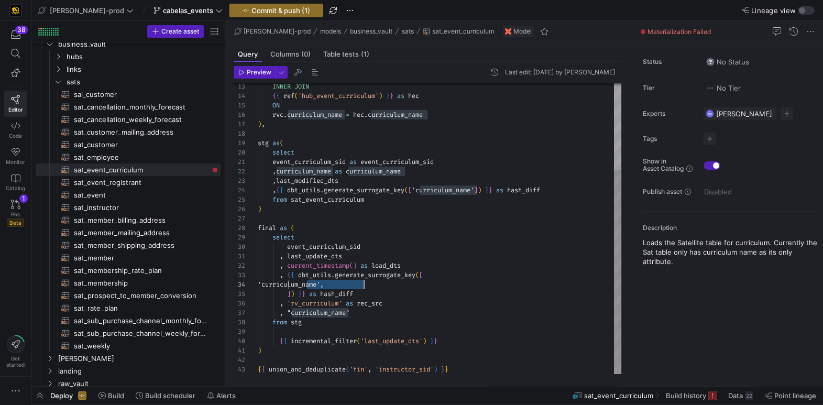
click at [350, 294] on span "hash_diff" at bounding box center [336, 294] width 33 height 8
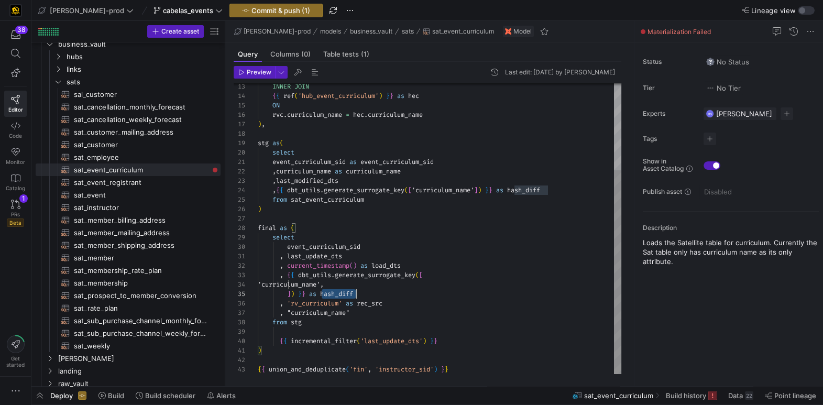
scroll to position [37, 97]
drag, startPoint x: 350, startPoint y: 294, endPoint x: 467, endPoint y: 296, distance: 117.4
click at [359, 296] on div "] ) } } as hash_diff" at bounding box center [440, 293] width 364 height 9
click at [342, 312] on div ", curriculum_name as curriculum_name , last_modified_dts , { { dbt_utils . gene…" at bounding box center [440, 167] width 364 height 414
drag, startPoint x: 342, startPoint y: 312, endPoint x: 438, endPoint y: 314, distance: 95.4
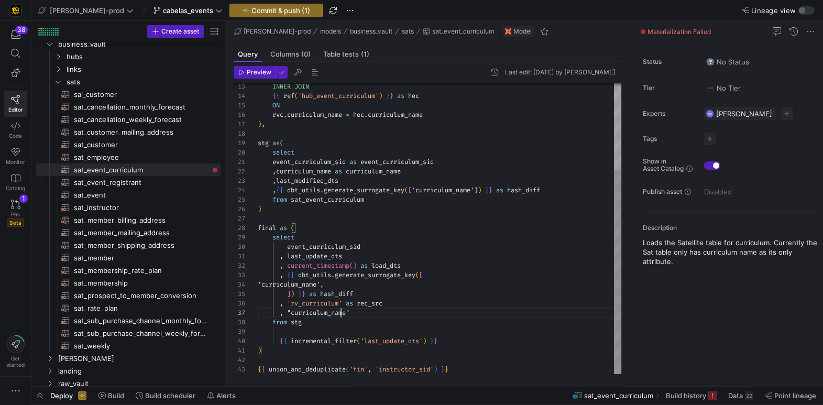
click at [346, 313] on span ""curriculum_name"" at bounding box center [318, 313] width 62 height 8
drag, startPoint x: 369, startPoint y: 312, endPoint x: 434, endPoint y: 323, distance: 65.4
click at [373, 313] on div ", "curriculum_name"" at bounding box center [440, 312] width 364 height 9
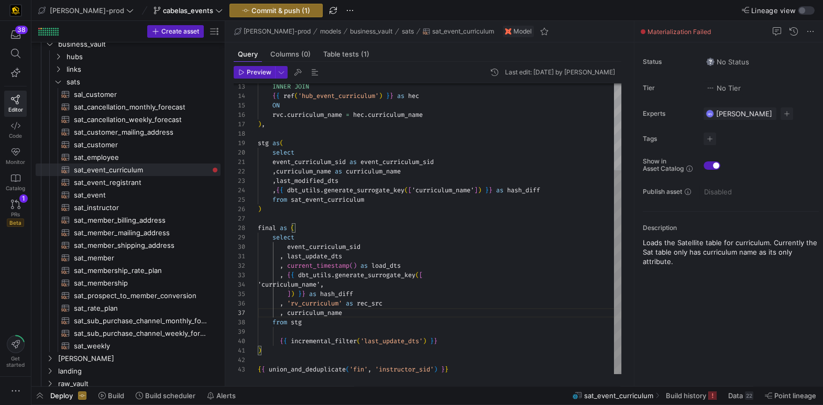
drag, startPoint x: 274, startPoint y: 333, endPoint x: 443, endPoint y: 333, distance: 169.3
click at [274, 333] on div at bounding box center [440, 331] width 364 height 9
drag, startPoint x: 329, startPoint y: 339, endPoint x: 401, endPoint y: 339, distance: 71.8
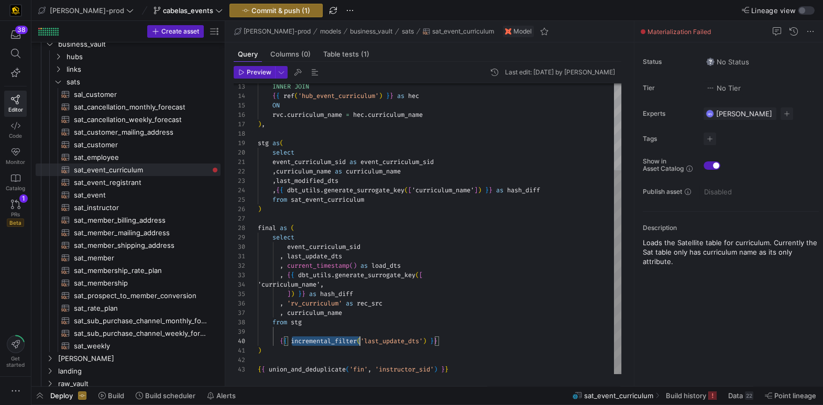
click at [403, 342] on div ", curriculum_name as curriculum_name , last_modified_dts , { { dbt_utils . gene…" at bounding box center [440, 167] width 364 height 414
drag, startPoint x: 403, startPoint y: 342, endPoint x: 412, endPoint y: 341, distance: 9.0
click at [403, 342] on div ", curriculum_name as curriculum_name , last_modified_dts , { { dbt_utils . gene…" at bounding box center [440, 167] width 364 height 414
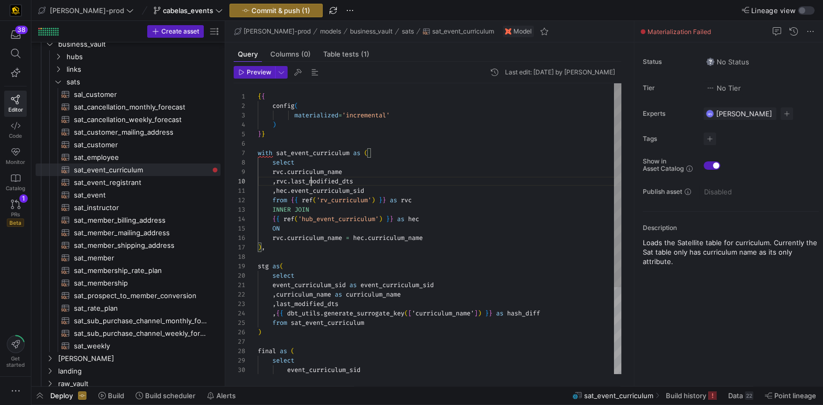
click at [310, 180] on div ", curriculum_name as curriculum_name , last_modified_dts , { { dbt_utils . gene…" at bounding box center [440, 290] width 364 height 414
click at [57, 83] on icon "Press SPACE to select this row." at bounding box center [57, 82] width 7 height 6
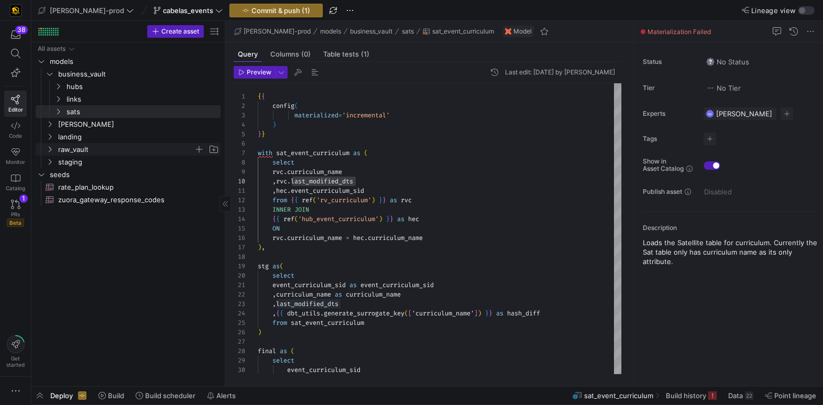
click at [48, 149] on icon "Press SPACE to select this row." at bounding box center [49, 149] width 7 height 6
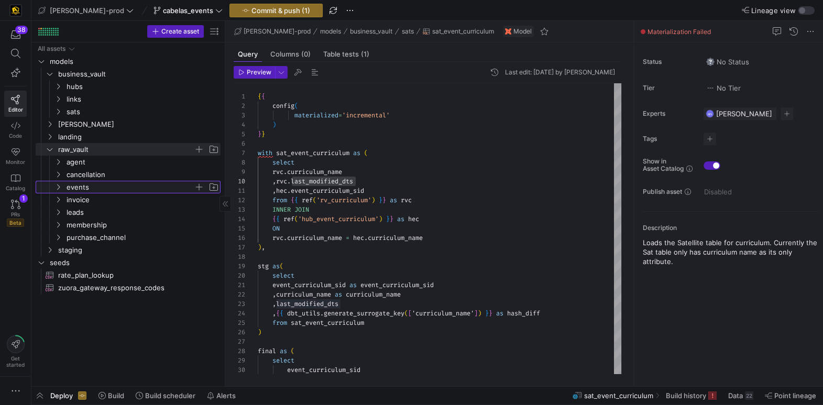
click at [61, 189] on icon "Press SPACE to select this row." at bounding box center [57, 187] width 7 height 6
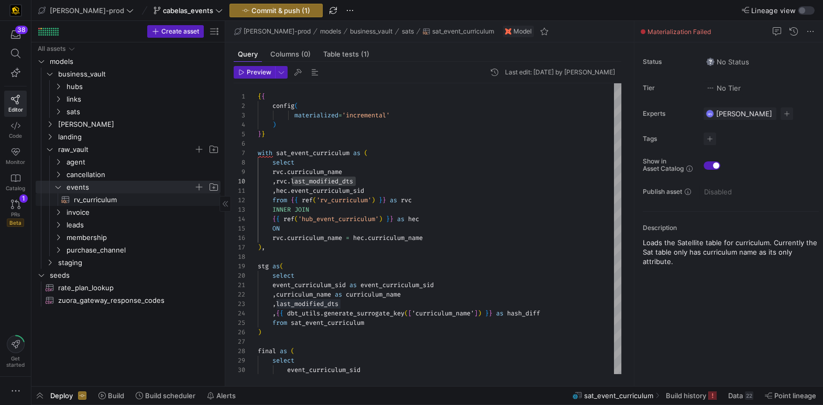
click at [91, 203] on span "rv_curriculum​​​​​​​​​​" at bounding box center [141, 200] width 135 height 12
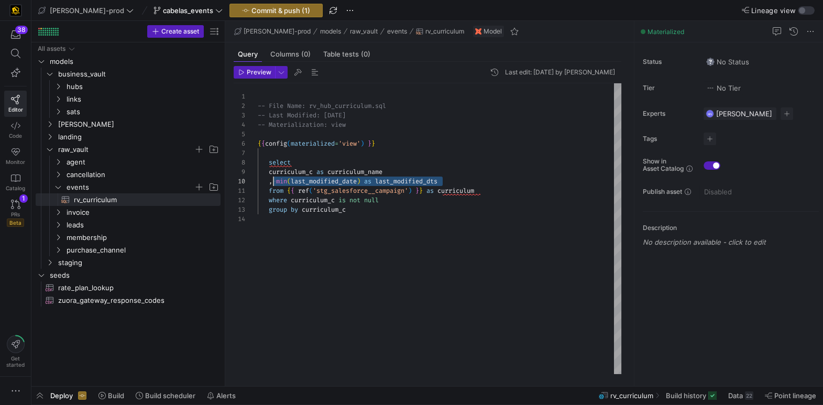
scroll to position [84, 15]
drag, startPoint x: 460, startPoint y: 179, endPoint x: 273, endPoint y: 185, distance: 187.2
click at [271, 182] on div ", min ( last_modified_date ) as last_modified_dts" at bounding box center [440, 181] width 364 height 9
click at [478, 177] on div "-- File Name: rv_hub_curriculum.sql -- Last Modified: [DATE] -- Materialization…" at bounding box center [440, 228] width 364 height 291
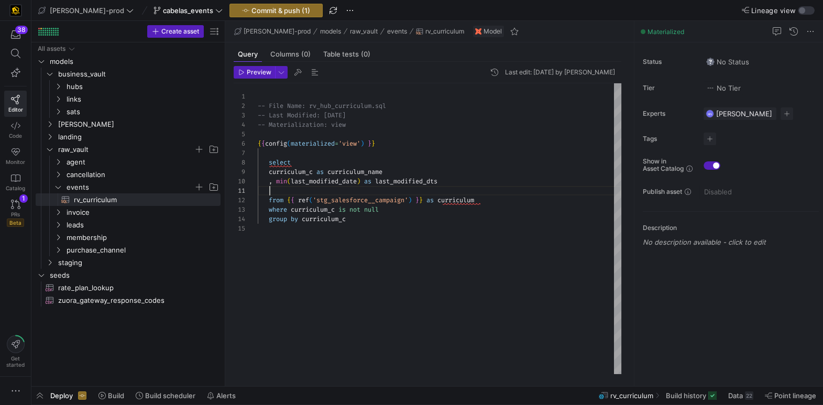
scroll to position [0, 181]
click at [279, 191] on span "min" at bounding box center [277, 191] width 11 height 8
drag, startPoint x: 374, startPoint y: 189, endPoint x: 443, endPoint y: 224, distance: 77.8
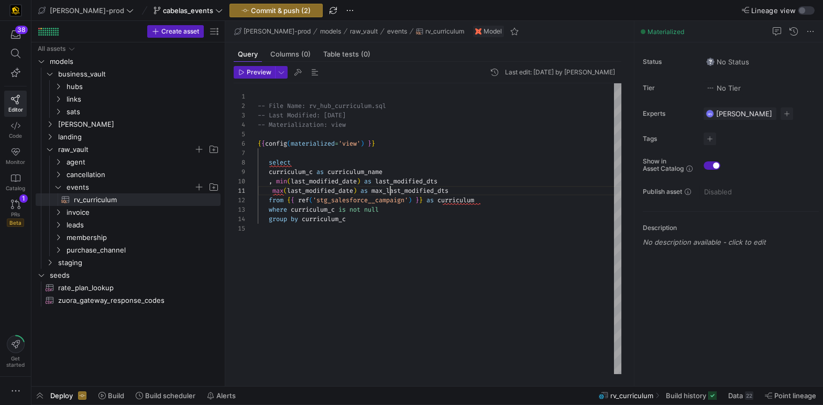
scroll to position [0, 15]
drag, startPoint x: 271, startPoint y: 189, endPoint x: 304, endPoint y: 248, distance: 68.3
click at [272, 189] on span at bounding box center [265, 191] width 15 height 8
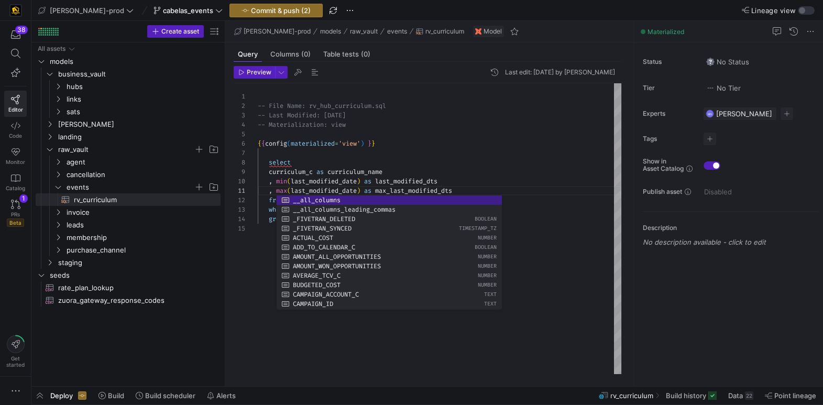
scroll to position [66, 37]
click at [460, 160] on div "-- File Name: rv_hub_curriculum.sql -- Last Modified: 2025-08-06 -- Materializa…" at bounding box center [440, 228] width 364 height 291
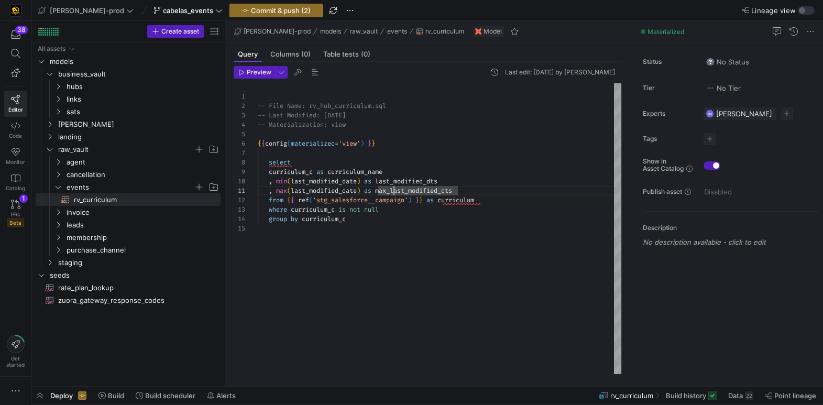
click at [392, 191] on div "-- File Name: rv_hub_curriculum.sql -- Last Modified: 2025-08-06 -- Materializa…" at bounding box center [440, 228] width 364 height 291
click at [62, 113] on y42-icon "Press SPACE to select this row." at bounding box center [58, 111] width 8 height 8
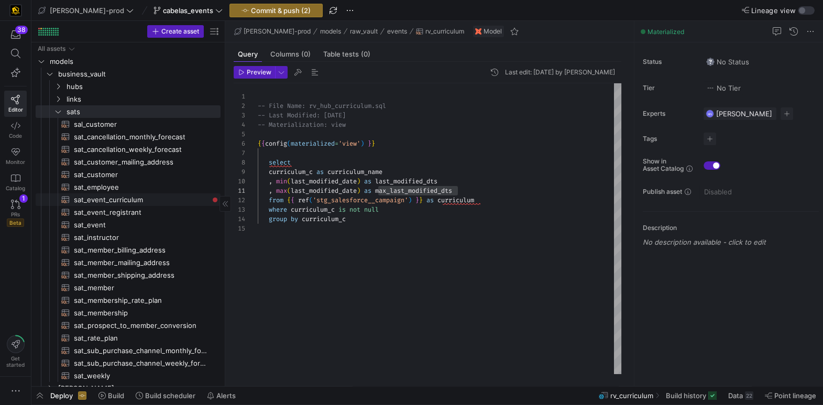
click at [119, 194] on span "sat_event_curriculum​​​​​​​​​​" at bounding box center [141, 200] width 135 height 12
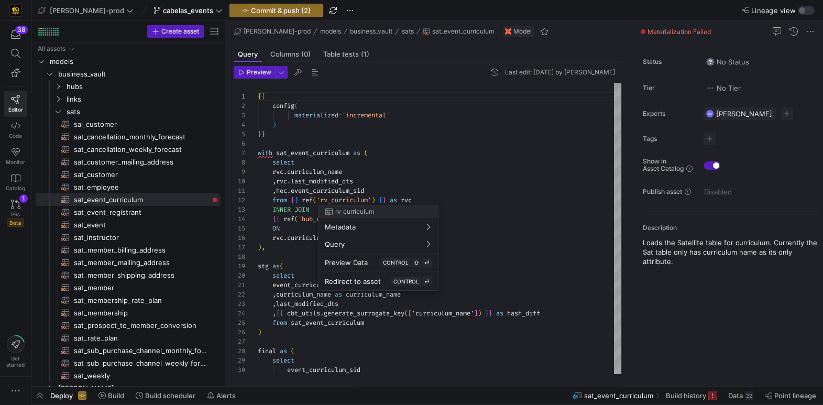
click at [329, 179] on div at bounding box center [411, 202] width 823 height 405
click at [335, 179] on span "last_modified_dts" at bounding box center [322, 181] width 62 height 8
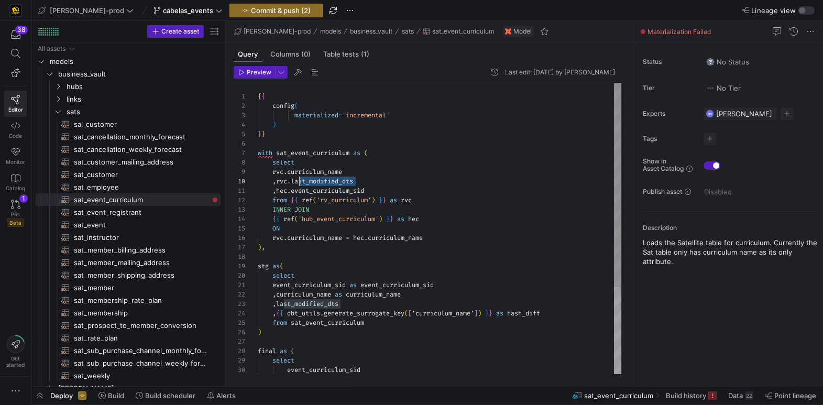
scroll to position [84, 37]
drag, startPoint x: 362, startPoint y: 181, endPoint x: 433, endPoint y: 198, distance: 72.8
click at [294, 180] on div ", rvc . last_modified_dts" at bounding box center [440, 181] width 364 height 9
drag, startPoint x: 401, startPoint y: 182, endPoint x: 394, endPoint y: 233, distance: 50.9
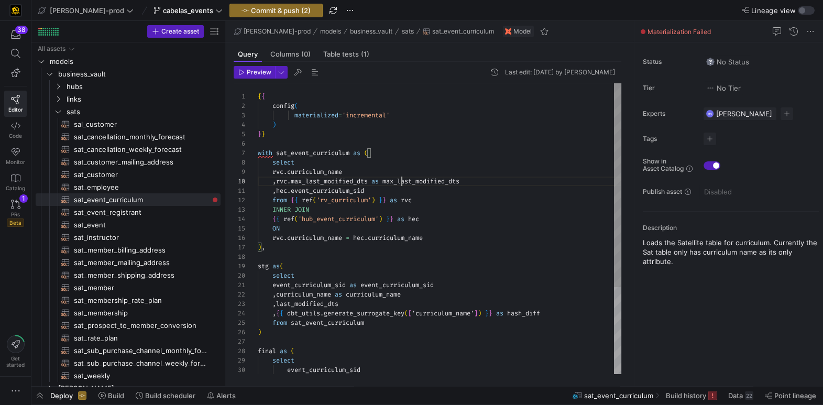
click at [480, 268] on div "{ { config ( materialized = 'incremental' ) } } with sat_event_curriculum as ( …" at bounding box center [440, 290] width 364 height 414
click at [428, 181] on div "INNER JOIN { { ref ( 'hub_event_curriculum' ) } } as hec ON rvc . curriculum_na…" at bounding box center [440, 290] width 364 height 414
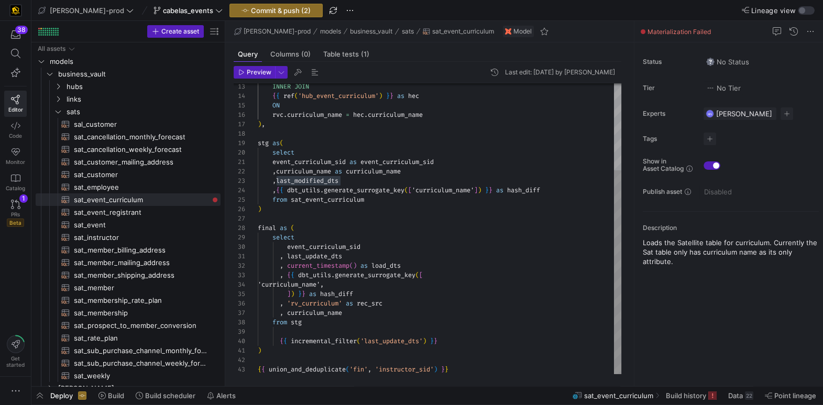
click at [368, 369] on span "'fin'" at bounding box center [359, 369] width 18 height 8
click at [498, 332] on div at bounding box center [440, 331] width 364 height 9
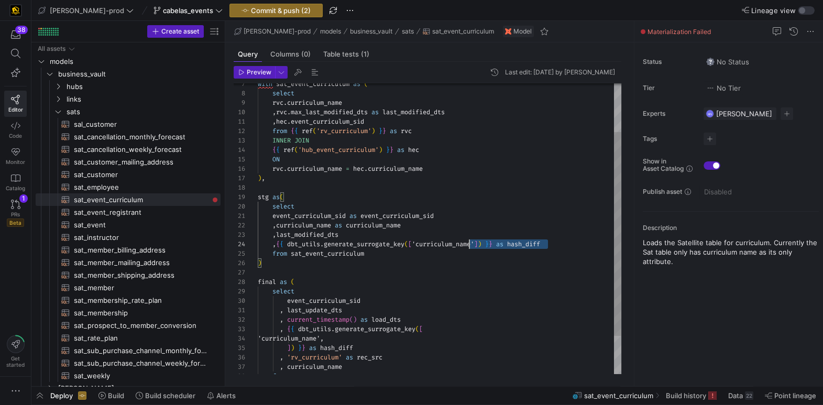
scroll to position [28, 0]
drag, startPoint x: 536, startPoint y: 244, endPoint x: 236, endPoint y: 247, distance: 299.8
click at [258, 242] on div "INNER JOIN { { ref ( 'hub_event_curriculum' ) } } as hec ON rvc . curriculum_na…" at bounding box center [440, 221] width 364 height 414
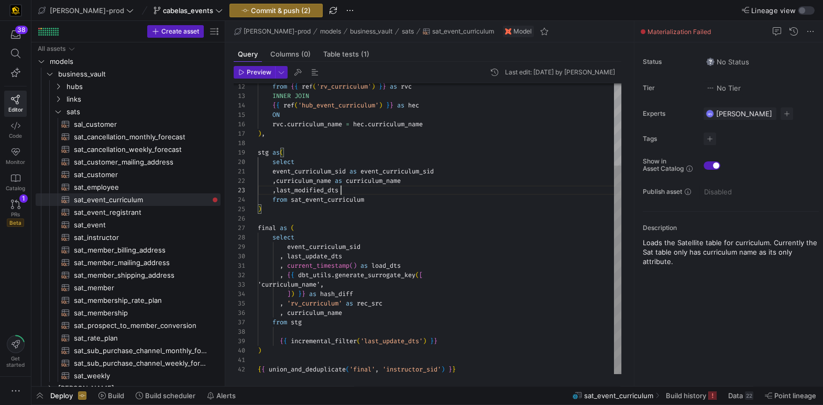
click at [325, 295] on div "INNER JOIN { { ref ( 'hub_event_curriculum' ) } } as hec ON rvc . curriculum_na…" at bounding box center [440, 172] width 364 height 405
drag, startPoint x: 325, startPoint y: 295, endPoint x: 398, endPoint y: 309, distance: 74.6
click at [325, 295] on div "INNER JOIN { { ref ( 'hub_event_curriculum' ) } } as hec ON rvc . curriculum_na…" at bounding box center [440, 172] width 364 height 405
drag, startPoint x: 428, startPoint y: 369, endPoint x: 430, endPoint y: 402, distance: 33.1
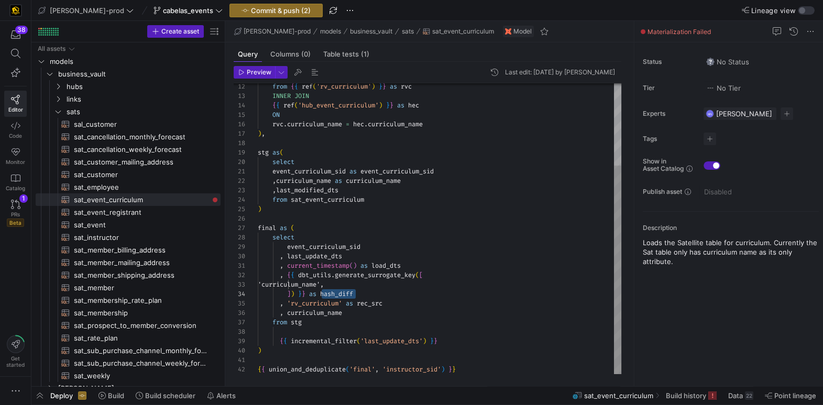
click at [469, 307] on div ", 'rv_curriculum' as rec_src" at bounding box center [440, 303] width 364 height 9
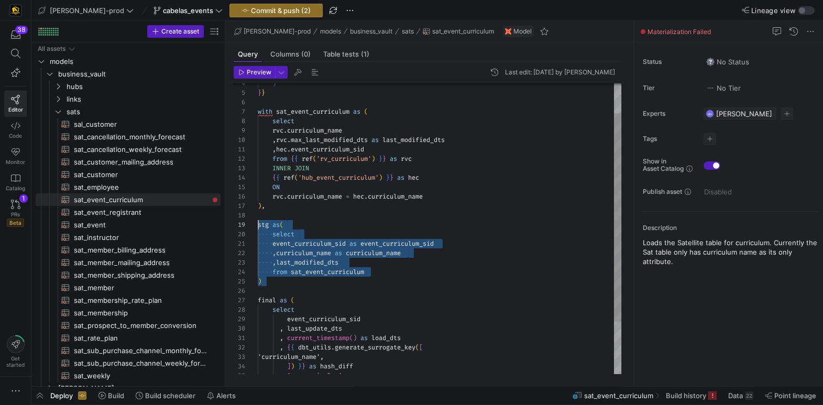
scroll to position [75, 0]
drag, startPoint x: 285, startPoint y: 282, endPoint x: 232, endPoint y: 223, distance: 79.8
click at [258, 223] on div "INNER JOIN { { ref ( 'hub_event_curriculum' ) } } as hec ON rvc . curriculum_na…" at bounding box center [440, 244] width 364 height 405
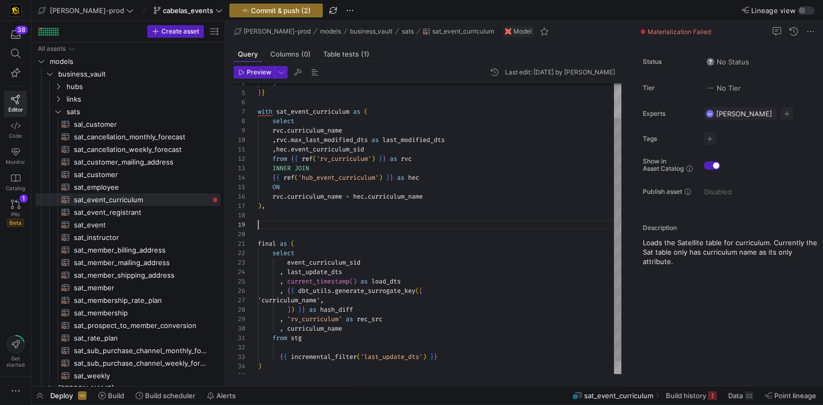
scroll to position [66, 0]
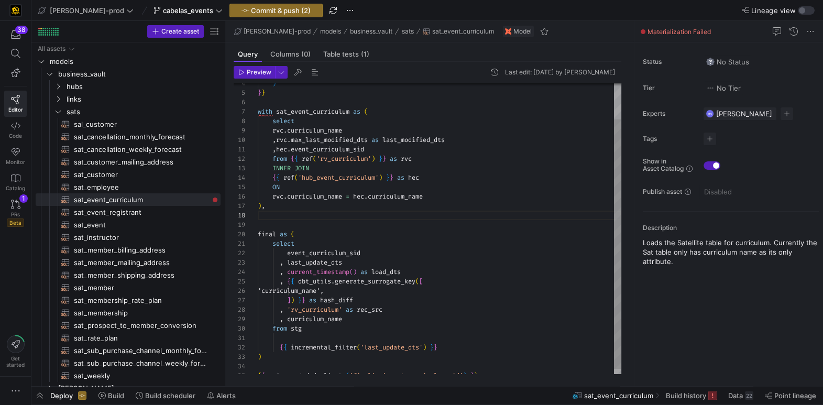
click at [320, 108] on div "INNER JOIN { { ref ( 'hub_event_curriculum' ) } } as hec ON rvc . curriculum_na…" at bounding box center [440, 211] width 364 height 339
click at [320, 108] on div "INNER JOIN { { ref ( 'hub_event_curriculum' ) } } as hec ON rvc . curriculum_na…" at bounding box center [440, 212] width 364 height 339
click at [399, 201] on span "curriculum_name" at bounding box center [395, 198] width 55 height 8
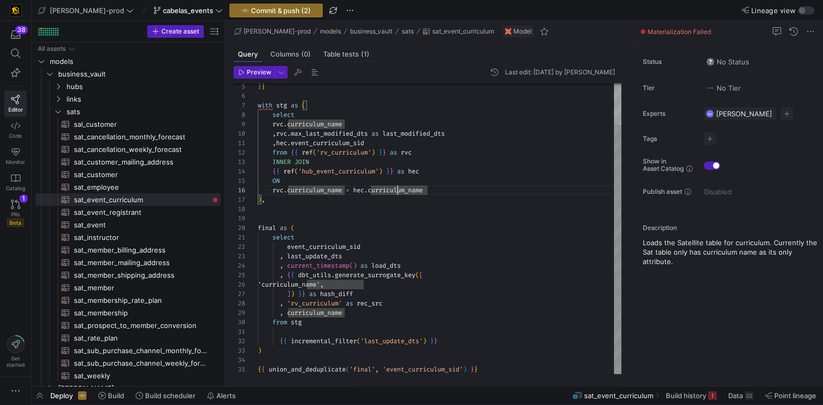
scroll to position [84, 45]
click at [303, 323] on div "INNER JOIN { { ref ( 'hub_event_curriculum' ) } } as hec ON rvc . curriculum_na…" at bounding box center [440, 205] width 364 height 339
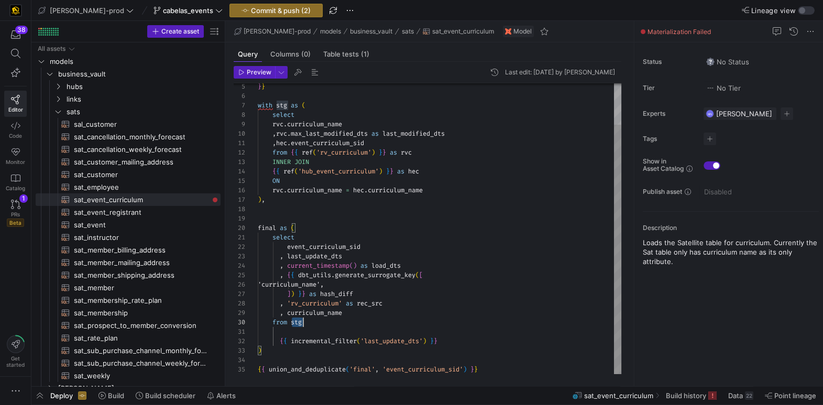
click at [303, 323] on div "INNER JOIN { { ref ( 'hub_event_curriculum' ) } } as hec ON rvc . curriculum_na…" at bounding box center [440, 205] width 364 height 339
click at [332, 246] on div "INNER JOIN { { ref ( 'hub_event_curriculum' ) } } as hec ON rvc . curriculum_na…" at bounding box center [440, 205] width 364 height 339
click at [332, 246] on span "event_curriculum_sid" at bounding box center [323, 247] width 73 height 8
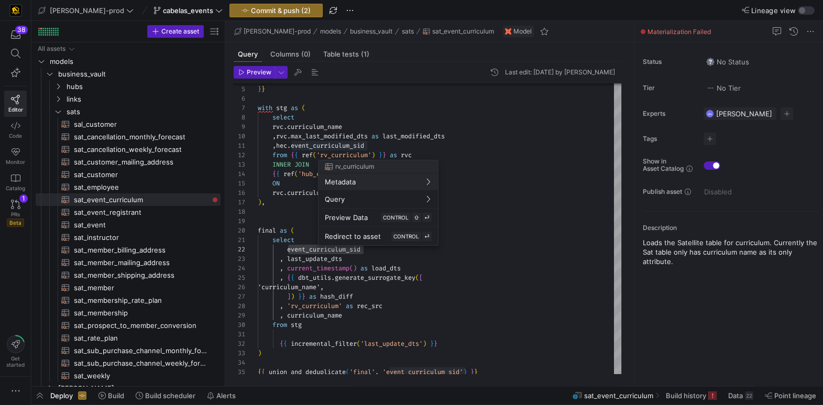
click at [354, 146] on div at bounding box center [411, 202] width 823 height 405
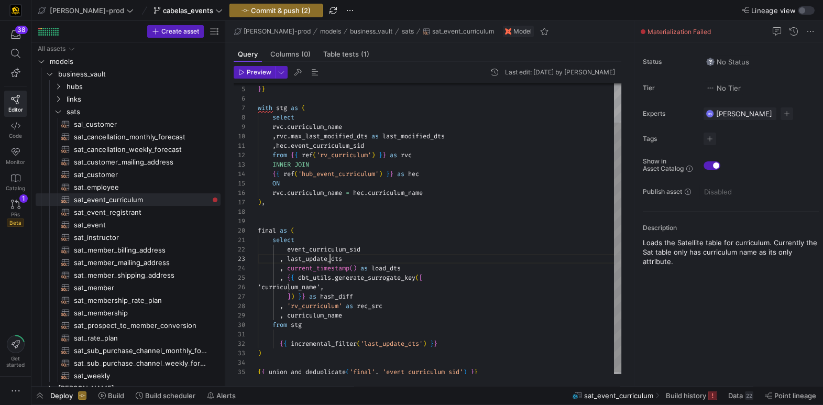
click at [329, 260] on div "INNER JOIN { { ref ( 'hub_event_curriculum' ) } } as hec ON rvc . curriculum_na…" at bounding box center [440, 207] width 364 height 339
click at [329, 260] on span "last_update_dts" at bounding box center [314, 259] width 55 height 8
click at [346, 299] on span "hash_diff" at bounding box center [336, 296] width 33 height 8
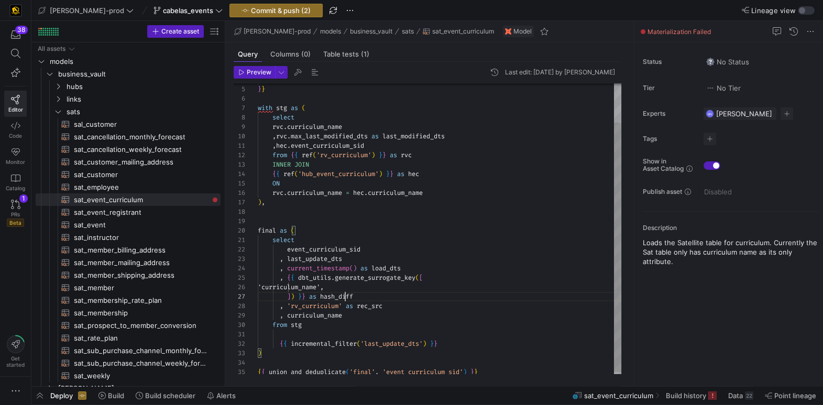
click at [346, 299] on div "INNER JOIN { { ref ( 'hub_event_curriculum' ) } } as hec ON rvc . curriculum_na…" at bounding box center [440, 207] width 364 height 339
click at [320, 308] on div "INNER JOIN { { ref ( 'hub_event_curriculum' ) } } as hec ON rvc . curriculum_na…" at bounding box center [440, 207] width 364 height 339
click at [320, 307] on div "INNER JOIN { { ref ( 'hub_event_curriculum' ) } } as hec ON rvc . curriculum_na…" at bounding box center [440, 207] width 364 height 339
drag, startPoint x: 373, startPoint y: 286, endPoint x: 462, endPoint y: 302, distance: 90.1
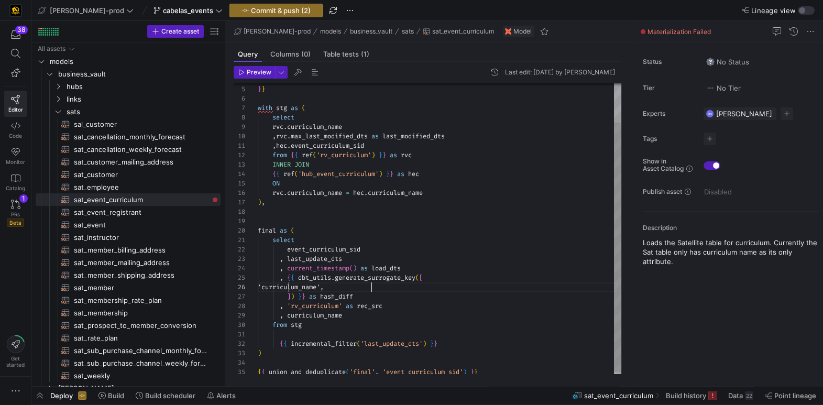
click at [373, 286] on div "INNER JOIN { { ref ( 'hub_event_curriculum' ) } } as hec ON rvc . curriculum_na…" at bounding box center [440, 207] width 364 height 339
type textarea "select event_curriculum_sid , last_update_dts , current_timestamp() as load_dts…"
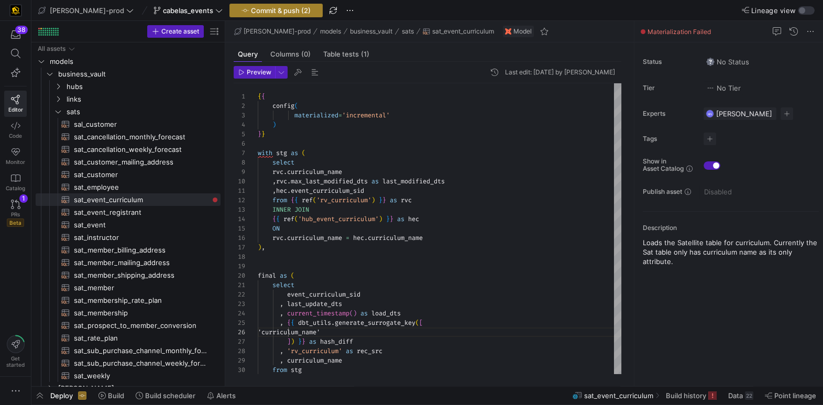
click at [257, 11] on span "Commit & push (2)" at bounding box center [281, 10] width 60 height 8
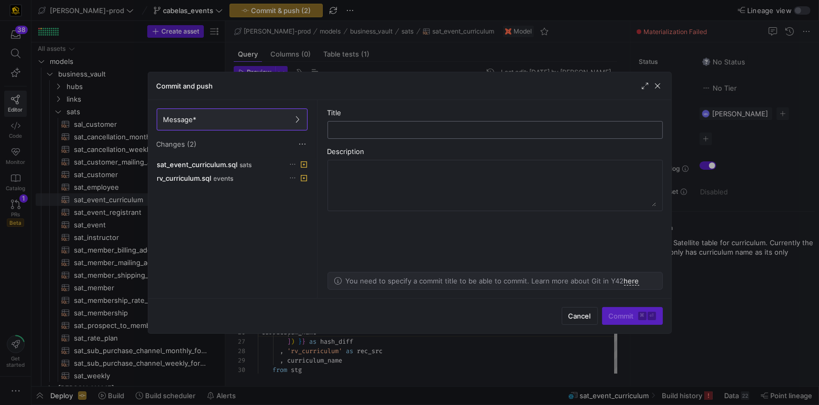
click at [394, 131] on input "text" at bounding box center [495, 130] width 318 height 8
type input "d"
click at [336, 130] on input "curriculum_" at bounding box center [495, 130] width 318 height 8
click at [453, 130] on input "sat_curriculum_" at bounding box center [495, 130] width 318 height 8
type input "sat_curriculum_incremental_update"
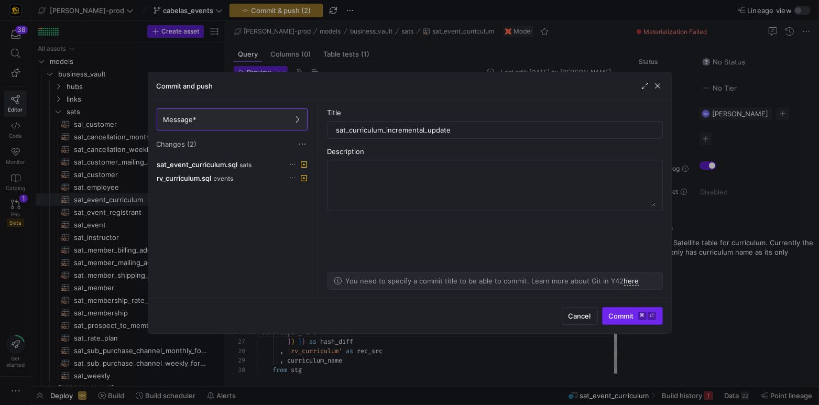
click at [619, 320] on button "Commit ⌘ ⏎" at bounding box center [632, 316] width 61 height 18
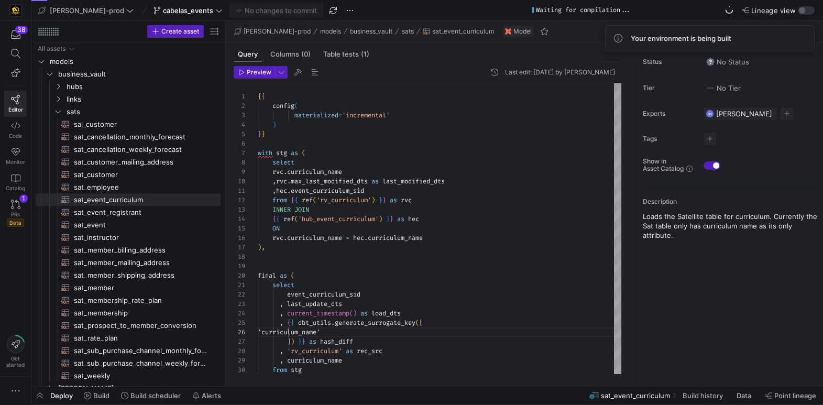
click at [58, 394] on span "Deploy" at bounding box center [61, 395] width 23 height 8
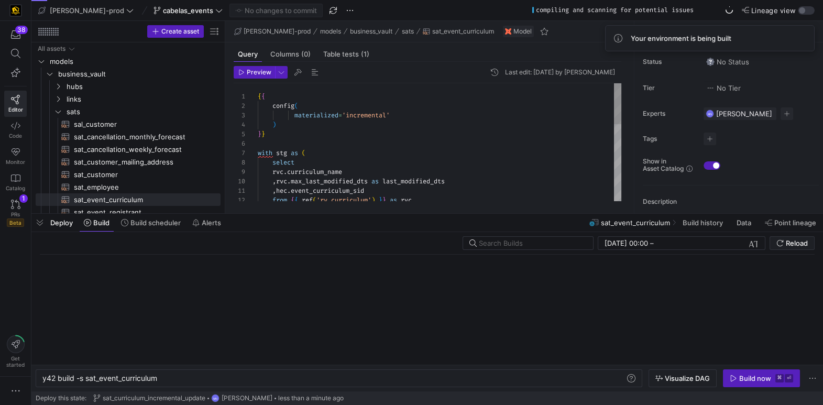
scroll to position [0, 116]
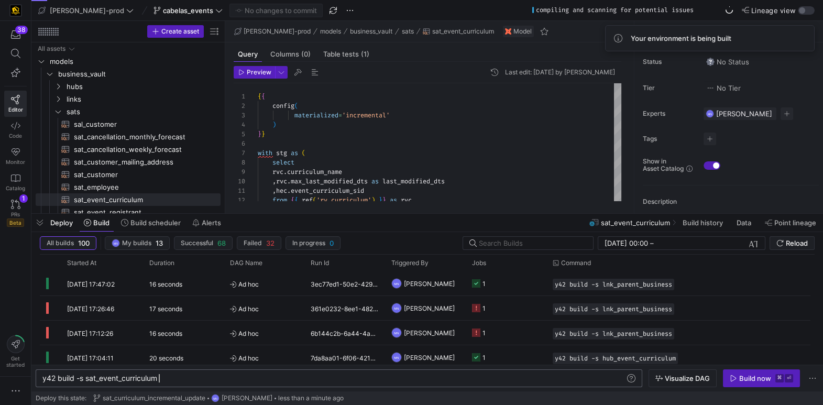
click at [221, 379] on div "y42 build -s sat_event_curriculum" at bounding box center [333, 378] width 583 height 8
drag, startPoint x: 166, startPoint y: 379, endPoint x: 84, endPoint y: 393, distance: 82.8
click at [78, 380] on div "y42 build -s sat_event_curriculum" at bounding box center [333, 378] width 583 height 8
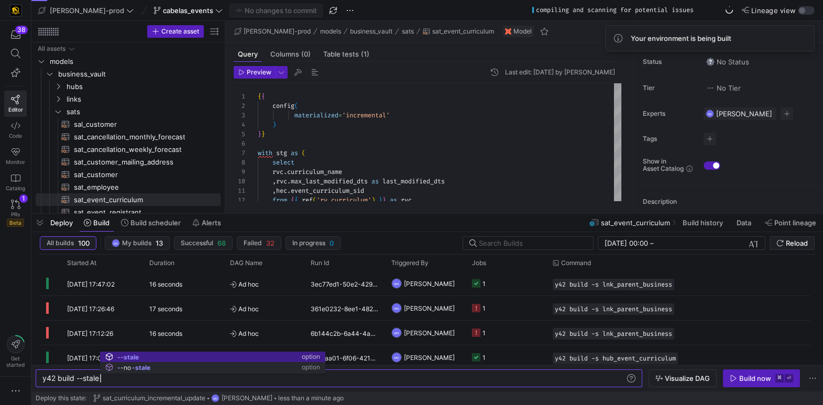
scroll to position [0, 57]
click at [426, 377] on div "y42 build --stale" at bounding box center [333, 378] width 583 height 8
type textarea "y42 build --stale"
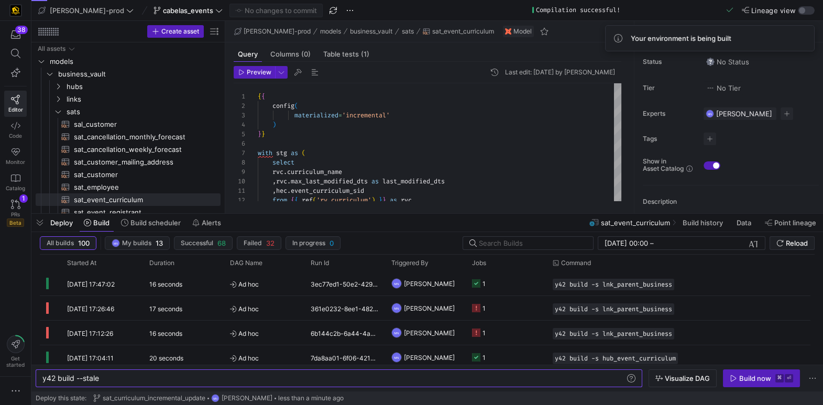
click at [751, 380] on div "Build now" at bounding box center [755, 378] width 32 height 8
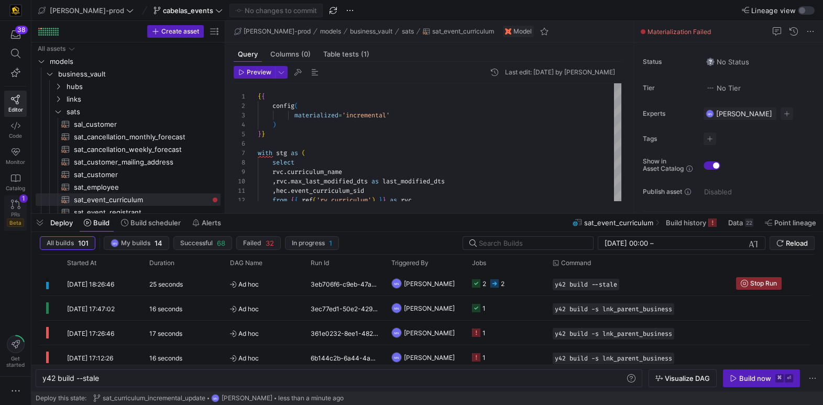
click at [20, 205] on link "PRs Beta 1" at bounding box center [15, 213] width 23 height 36
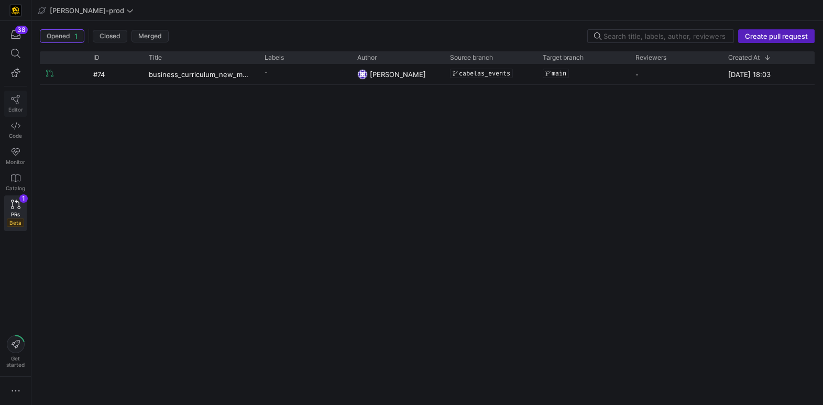
click at [19, 105] on link "Editor" at bounding box center [15, 104] width 23 height 26
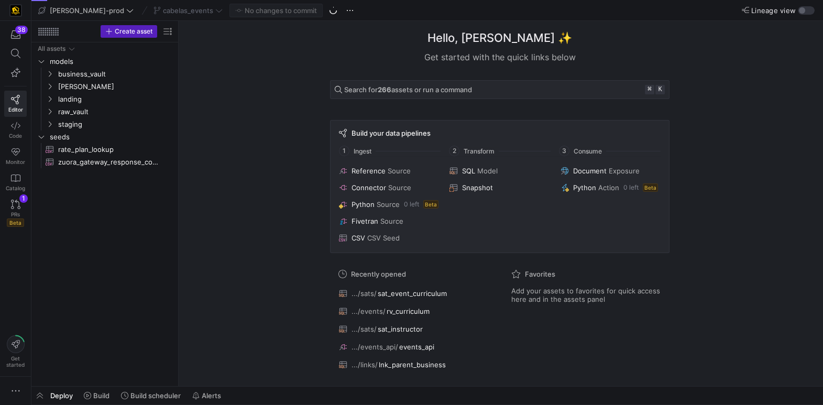
drag, startPoint x: 61, startPoint y: 396, endPoint x: 79, endPoint y: 385, distance: 20.9
click at [61, 396] on span "Deploy" at bounding box center [61, 395] width 23 height 8
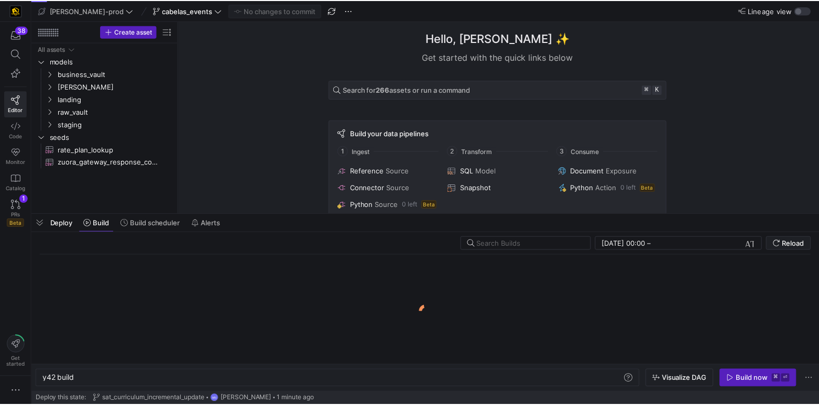
scroll to position [0, 31]
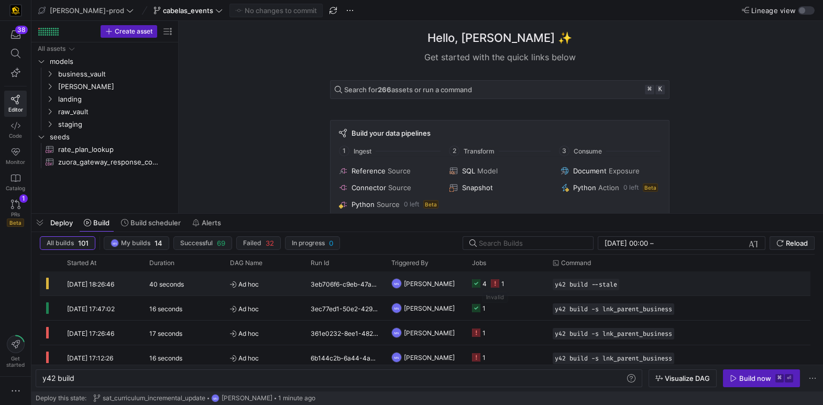
click at [495, 283] on rect "Press SPACE to select this row." at bounding box center [495, 283] width 8 height 8
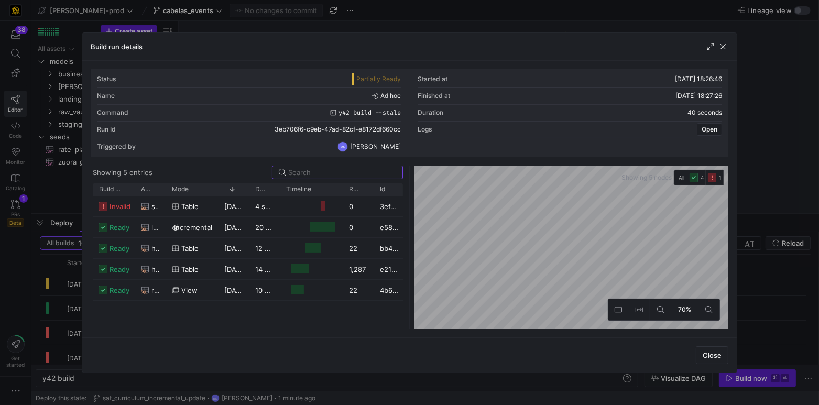
click at [105, 208] on icon "Press SPACE to select this row." at bounding box center [103, 206] width 8 height 8
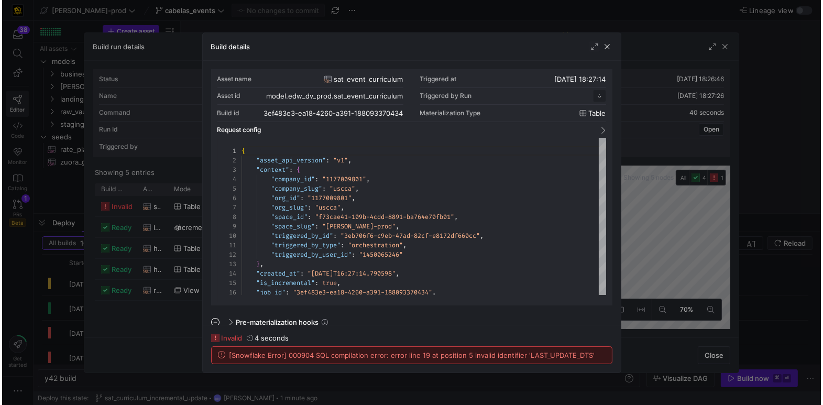
scroll to position [94, 0]
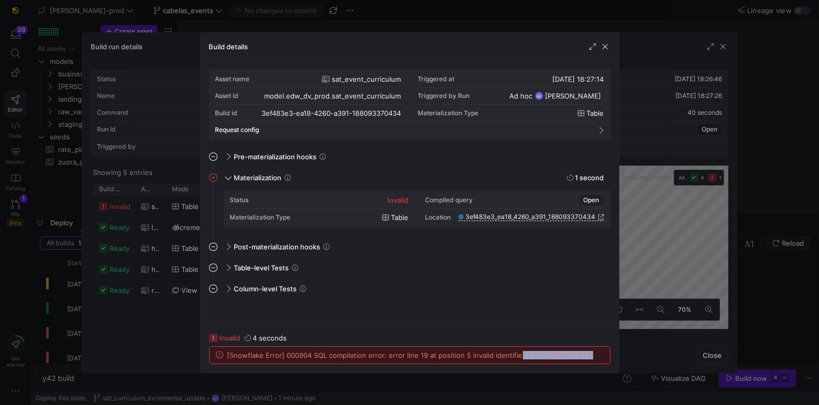
drag, startPoint x: 592, startPoint y: 354, endPoint x: 516, endPoint y: 356, distance: 76.0
click at [516, 356] on div "[Snowflake Error] 000904 SQL compilation error: error line 19 at position 5 inv…" at bounding box center [410, 355] width 400 height 17
click at [413, 198] on div "Status invalid Compiled query Open Materialization Type table Location 3ef483e3…" at bounding box center [417, 209] width 374 height 34
click at [406, 200] on div "invalid" at bounding box center [398, 200] width 21 height 8
click at [363, 79] on span "sat_event_curriculum" at bounding box center [366, 79] width 69 height 8
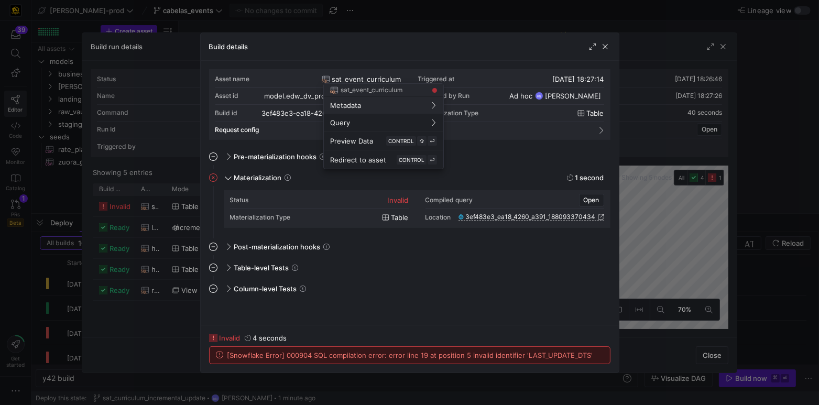
click at [362, 79] on div at bounding box center [409, 202] width 819 height 405
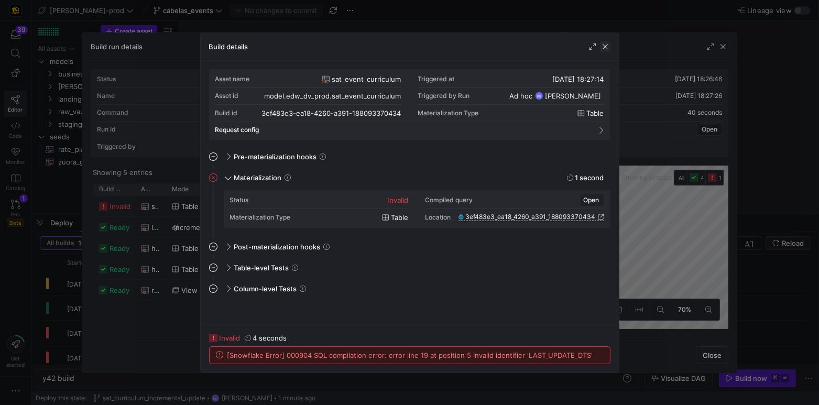
click at [605, 45] on span "button" at bounding box center [605, 46] width 10 height 10
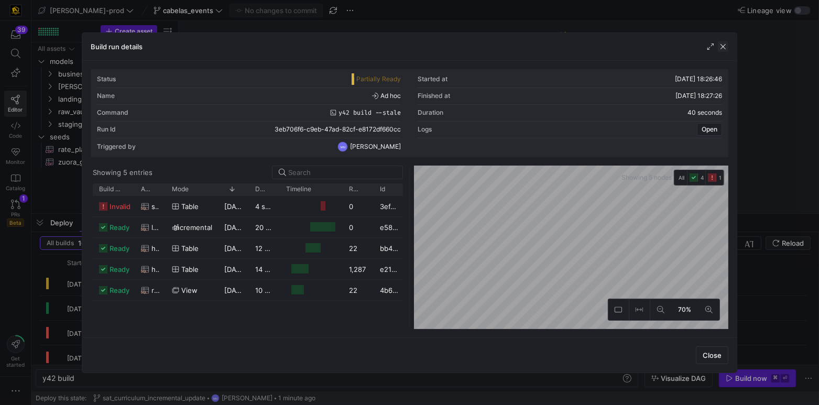
click at [725, 46] on span "button" at bounding box center [723, 46] width 10 height 10
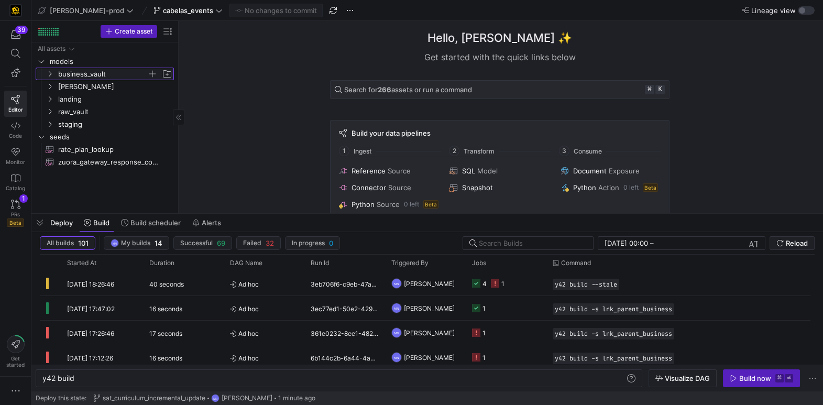
drag, startPoint x: 51, startPoint y: 72, endPoint x: 50, endPoint y: 78, distance: 5.3
click at [51, 73] on icon "Press SPACE to select this row." at bounding box center [49, 74] width 7 height 6
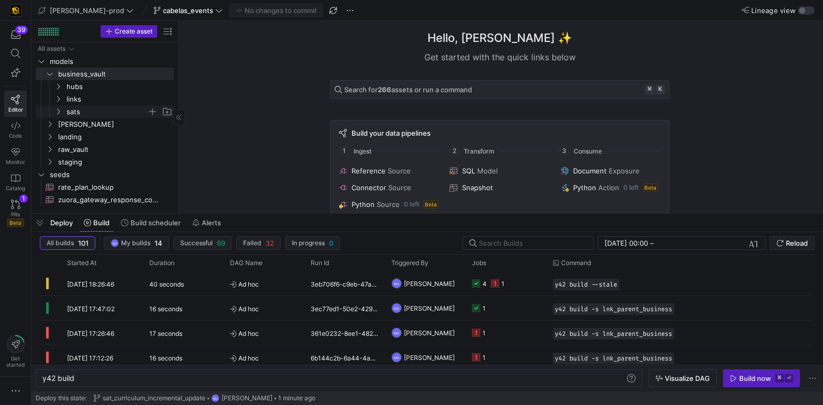
click at [61, 110] on icon "Press SPACE to select this row." at bounding box center [57, 111] width 7 height 6
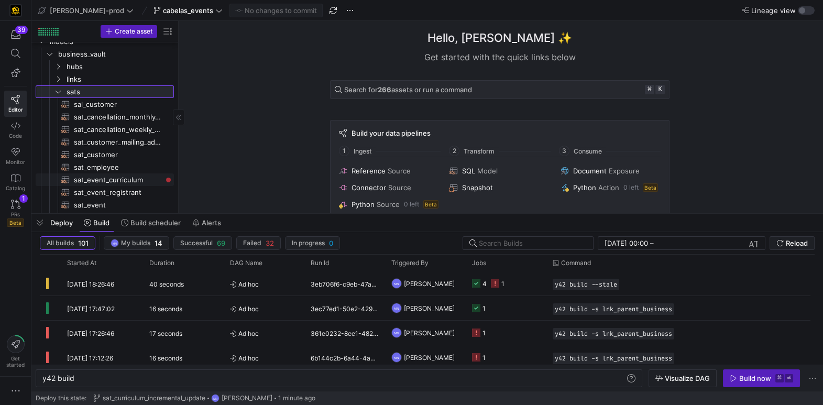
scroll to position [37, 0]
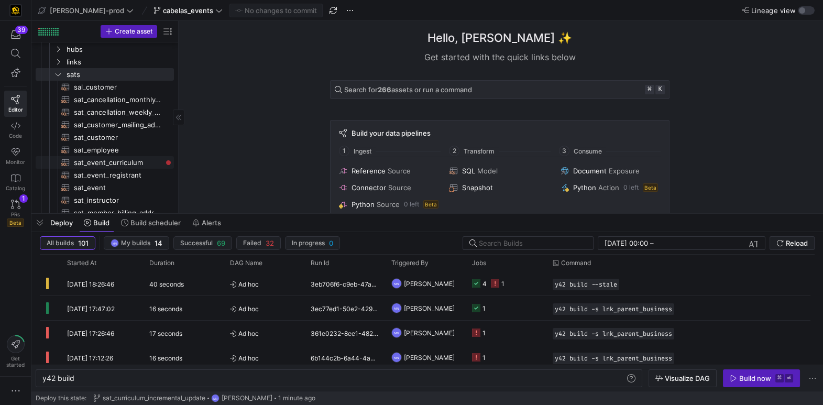
click at [122, 163] on span "sat_event_curriculum​​​​​​​​​​" at bounding box center [118, 163] width 88 height 12
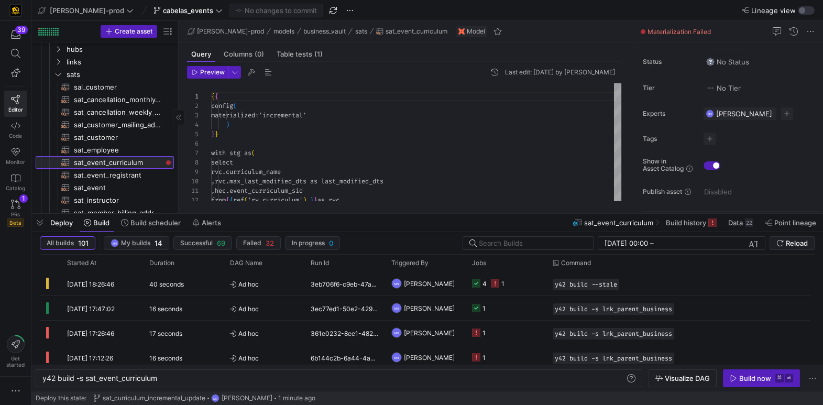
type textarea "y42 build -s sat_event_curriculum"
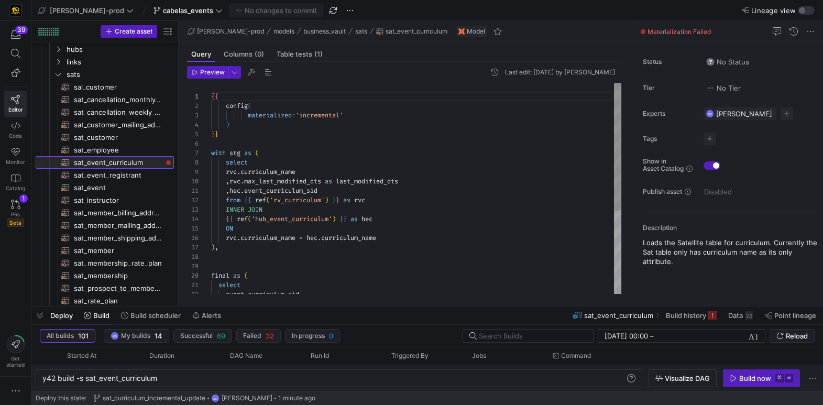
drag, startPoint x: 457, startPoint y: 214, endPoint x: 452, endPoint y: 266, distance: 52.6
click at [455, 304] on div at bounding box center [427, 306] width 792 height 4
click at [455, 221] on div "{ { config ( materialized = 'incremental' ) } } with stg as ( select rvc . curr…" at bounding box center [416, 257] width 410 height 348
click at [373, 180] on div "{ { config ( materialized = 'incremental' ) } } with stg as ( select rvc . curr…" at bounding box center [416, 257] width 410 height 348
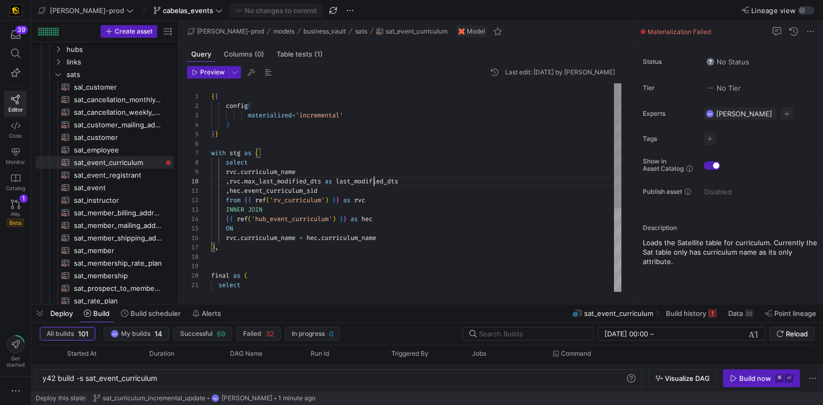
scroll to position [84, 192]
click at [373, 180] on div "{ { config ( materialized = 'incremental' ) } } with stg as ( select rvc . curr…" at bounding box center [416, 257] width 410 height 348
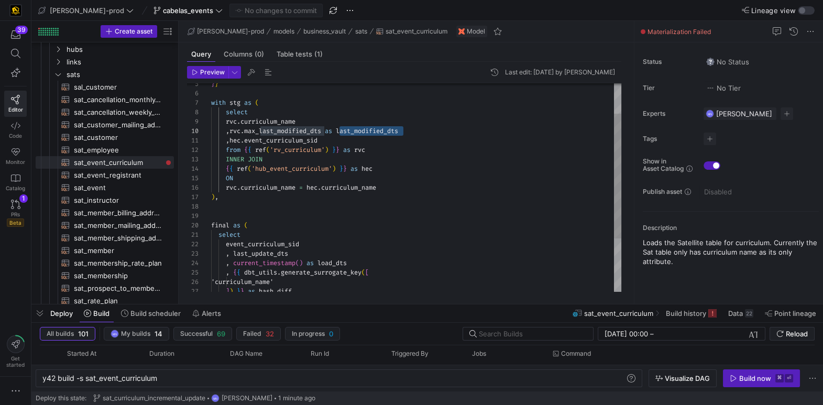
click at [356, 135] on div "} } with stg as ( select rvc . curriculum_name , rvc . max_last_modified_dts as…" at bounding box center [416, 207] width 410 height 348
drag, startPoint x: 375, startPoint y: 127, endPoint x: 379, endPoint y: 134, distance: 8.3
click at [375, 127] on span "last_modified_dts" at bounding box center [367, 131] width 62 height 8
drag, startPoint x: 391, startPoint y: 132, endPoint x: 400, endPoint y: 172, distance: 40.8
click at [391, 132] on span "last_modified_dts" at bounding box center [367, 131] width 62 height 8
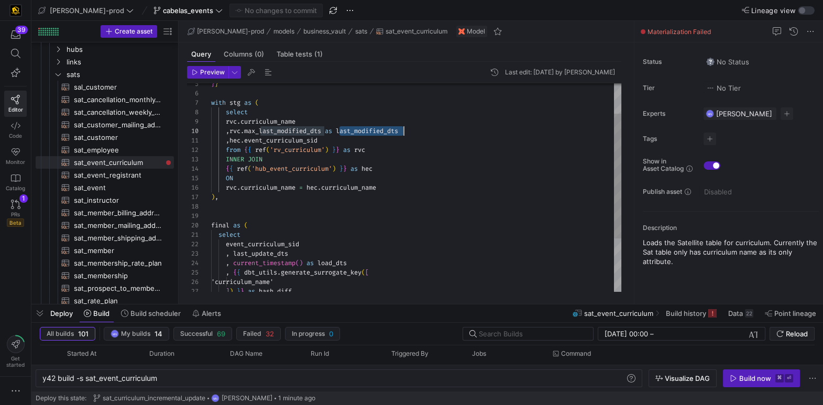
drag, startPoint x: 389, startPoint y: 130, endPoint x: 400, endPoint y: 171, distance: 42.5
click at [389, 130] on span "last_modified_dts" at bounding box center [367, 131] width 62 height 8
drag, startPoint x: 389, startPoint y: 130, endPoint x: 387, endPoint y: 140, distance: 10.1
click at [388, 131] on span "last_modified_dts" at bounding box center [367, 131] width 62 height 8
click at [391, 129] on span "last_modified_dts" at bounding box center [367, 131] width 62 height 8
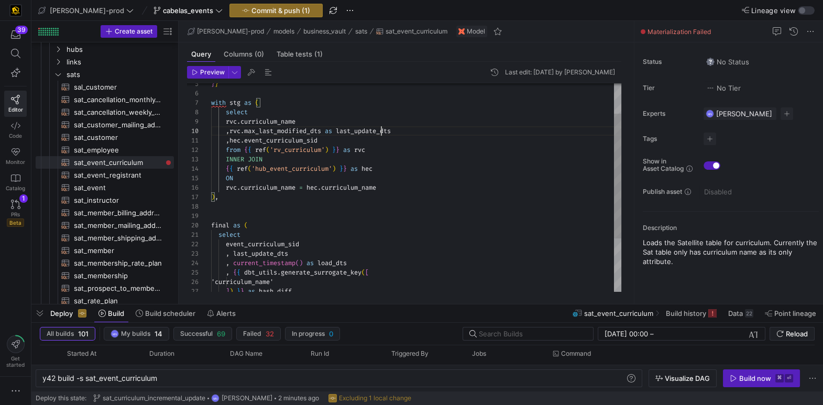
scroll to position [9, 91]
click at [413, 243] on div "} } with stg as ( select rvc . curriculum_name , rvc . max_last_modified_dts as…" at bounding box center [416, 207] width 410 height 348
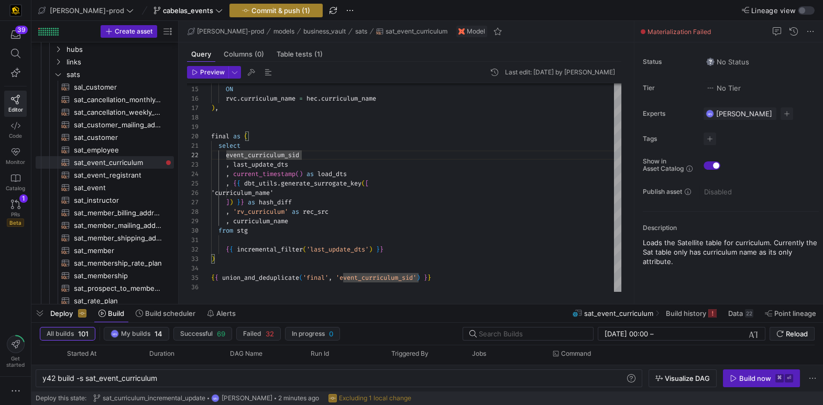
type textarea "select event_curriculum_sid , last_update_dts , current_timestamp() as load_dts…"
click at [252, 13] on span "Commit & push (1)" at bounding box center [281, 10] width 59 height 8
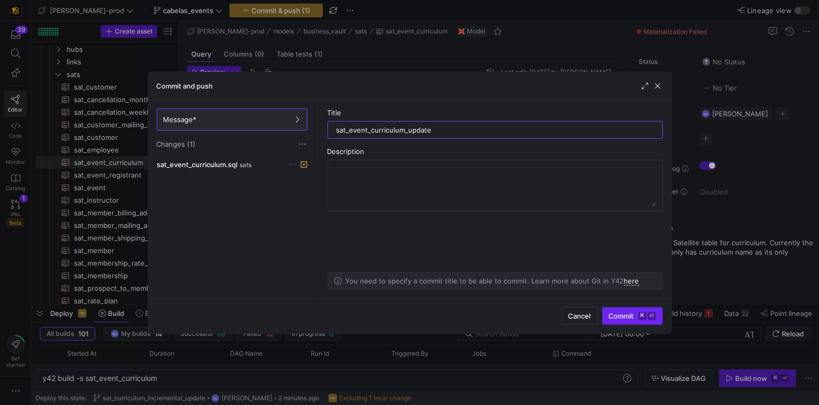
type input "sat_event_curriculum_update"
click at [616, 318] on span "Commit ⌘ ⏎" at bounding box center [632, 316] width 47 height 8
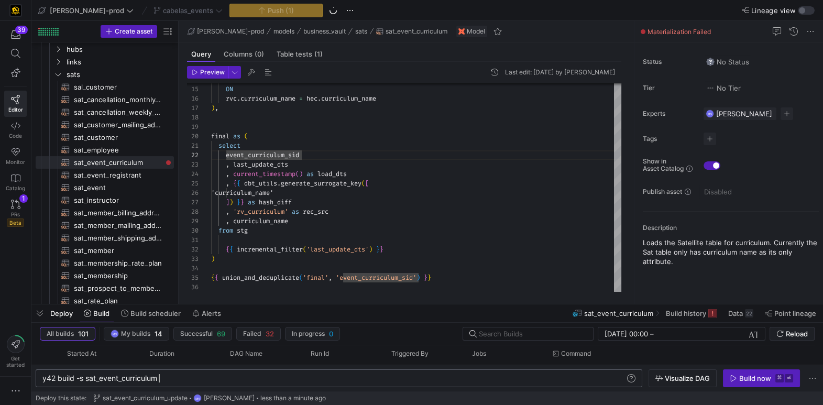
scroll to position [0, 116]
click at [177, 375] on div "y42 build -s sat_event_curriculum" at bounding box center [333, 378] width 583 height 8
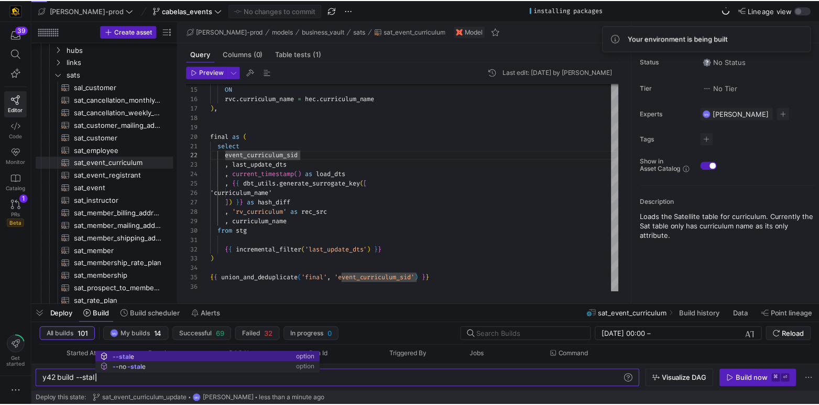
scroll to position [0, 57]
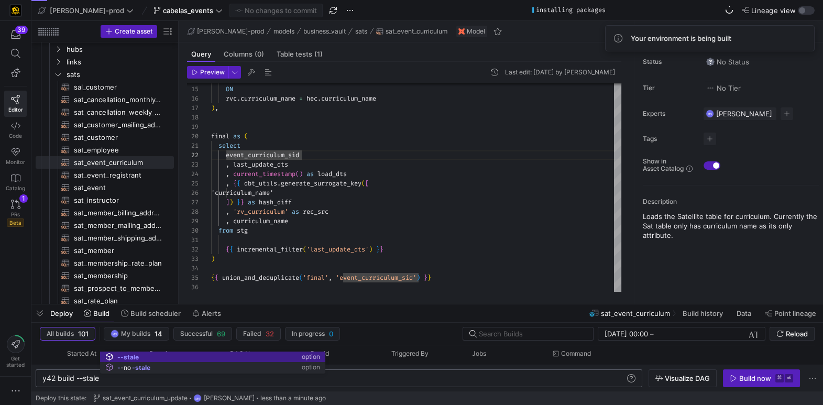
click at [516, 379] on div "y42 build --stale" at bounding box center [333, 378] width 583 height 8
type textarea "y42 build --stale"
click at [750, 376] on div "Build now" at bounding box center [755, 378] width 32 height 8
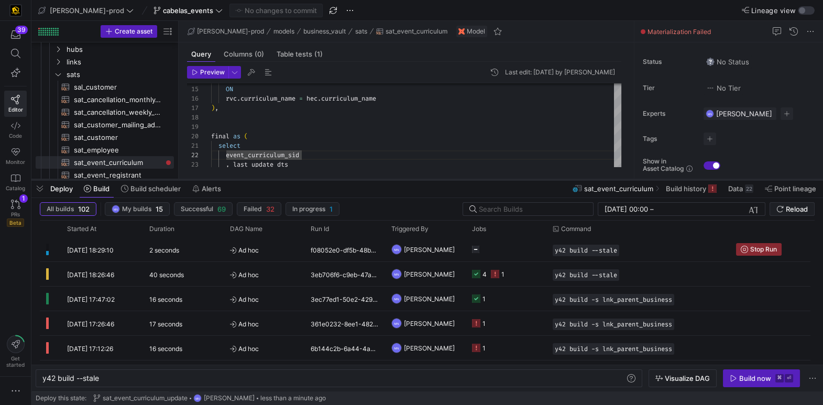
drag, startPoint x: 334, startPoint y: 285, endPoint x: 358, endPoint y: 179, distance: 108.7
click at [358, 179] on div at bounding box center [427, 180] width 792 height 4
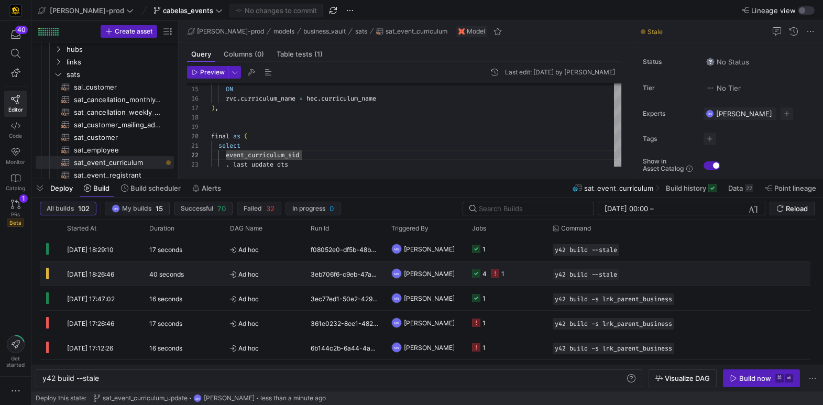
click at [479, 275] on icon "Press SPACE to select this row." at bounding box center [476, 273] width 8 height 8
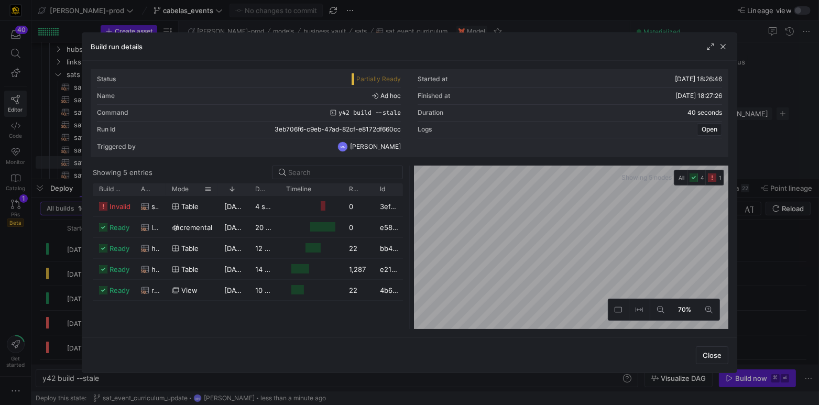
click at [166, 192] on div "Mode" at bounding box center [192, 189] width 52 height 12
click at [167, 190] on div "Mode" at bounding box center [192, 189] width 52 height 12
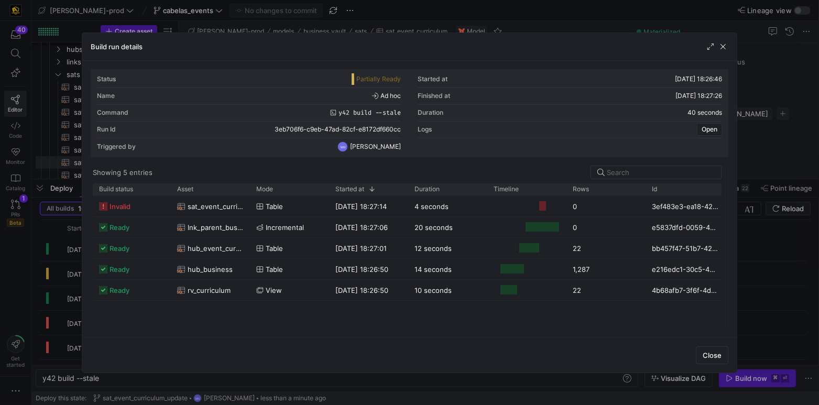
drag, startPoint x: 411, startPoint y: 200, endPoint x: 764, endPoint y: 192, distance: 353.3
click at [765, 195] on div "Build run details Status Partially Ready Started at 14/08/25, 18:26:46 Name Ad …" at bounding box center [409, 202] width 819 height 405
click at [219, 227] on span "lnk_parent_business" at bounding box center [216, 227] width 56 height 20
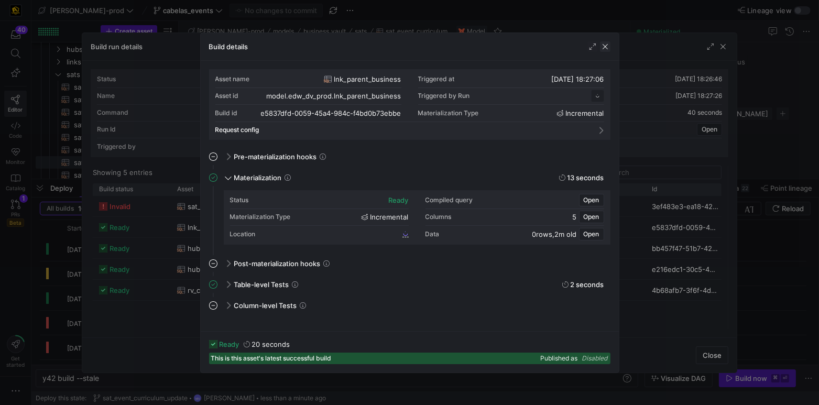
scroll to position [94, 0]
click at [603, 47] on span "button" at bounding box center [605, 46] width 10 height 10
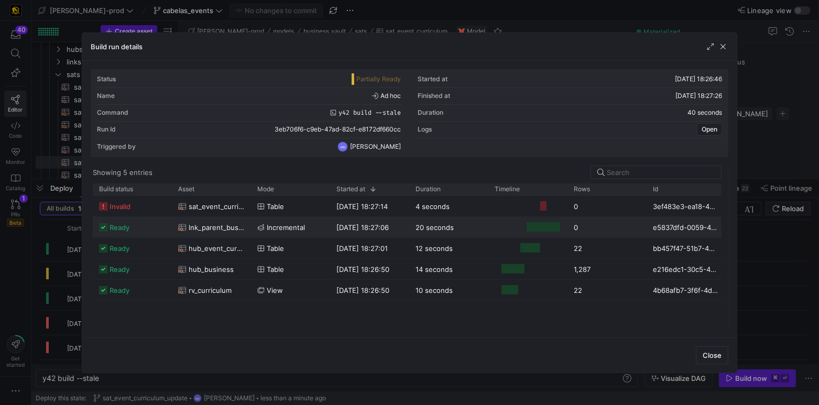
click at [227, 226] on span "lnk_parent_business" at bounding box center [217, 227] width 56 height 20
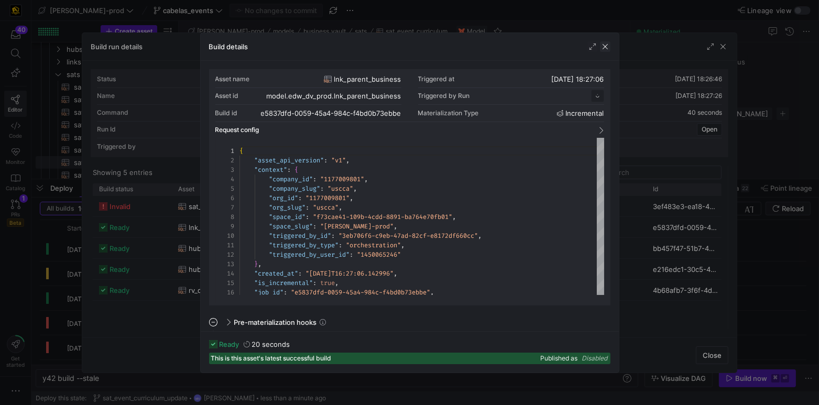
click at [607, 48] on span "button" at bounding box center [605, 46] width 10 height 10
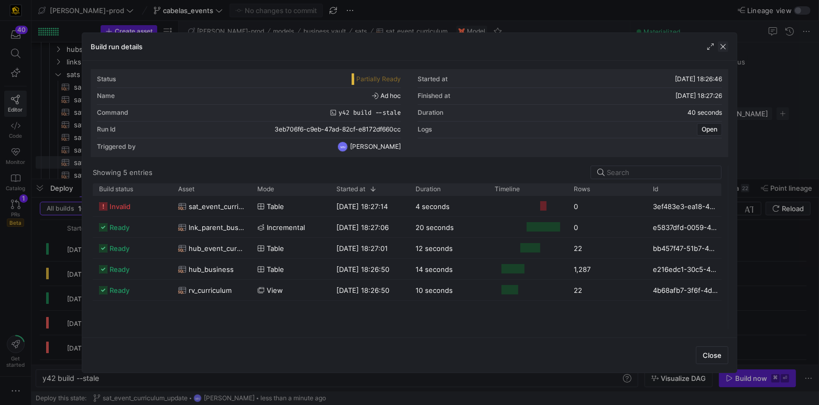
click at [726, 47] on span "button" at bounding box center [723, 46] width 10 height 10
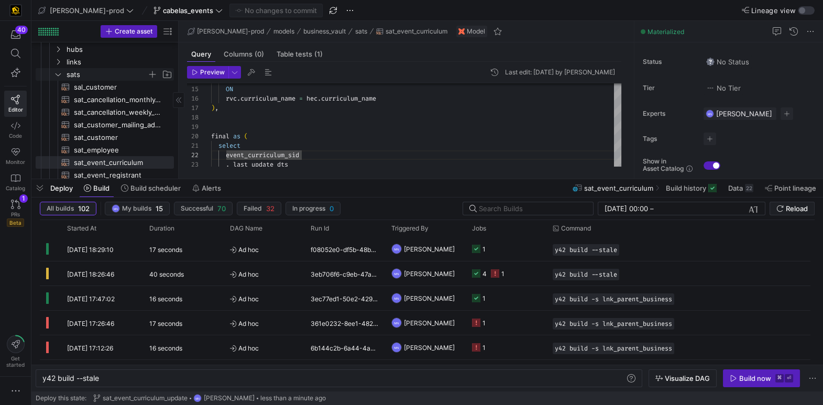
click at [56, 74] on icon "Press SPACE to select this row." at bounding box center [57, 74] width 7 height 6
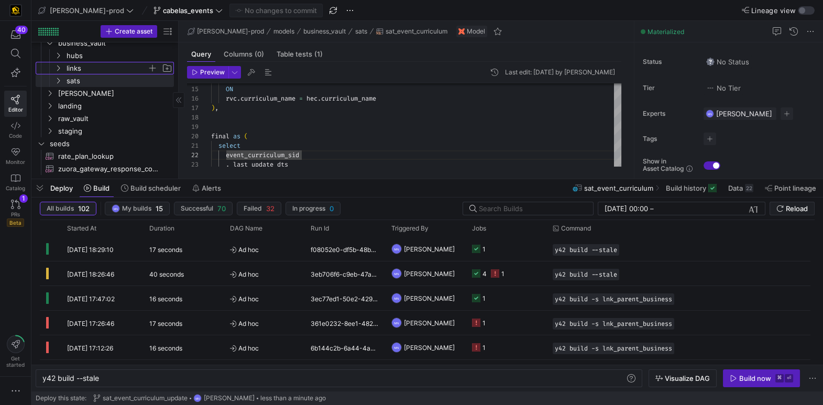
click at [61, 71] on y42-icon "Press SPACE to select this row." at bounding box center [58, 68] width 8 height 8
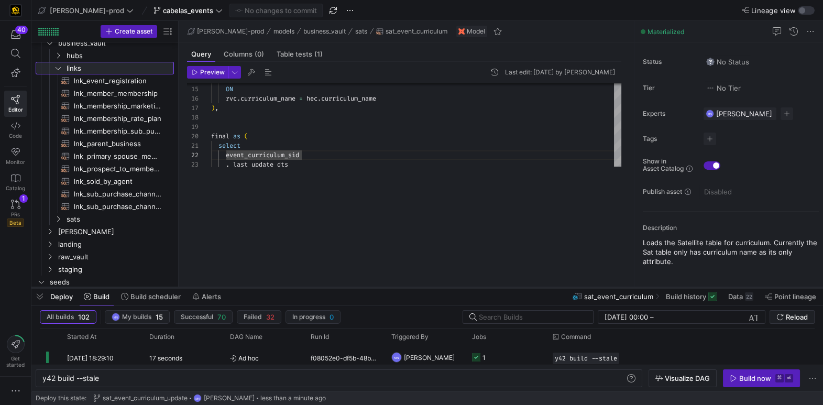
drag, startPoint x: 186, startPoint y: 181, endPoint x: 196, endPoint y: 289, distance: 108.5
click at [196, 289] on div at bounding box center [427, 288] width 792 height 4
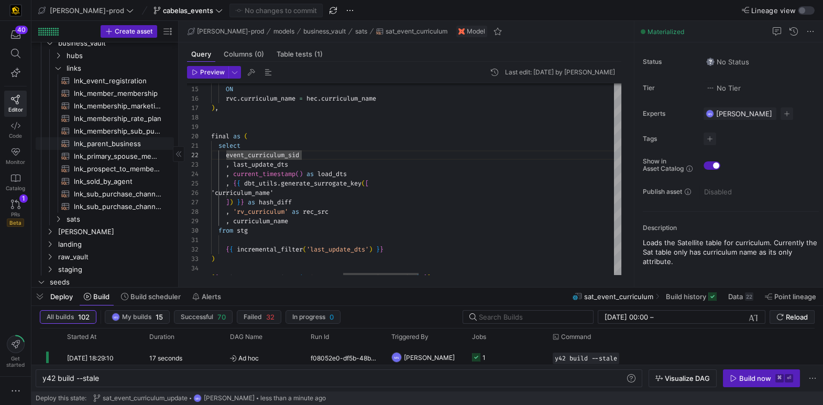
click at [118, 145] on span "lnk_parent_business​​​​​​​​​​" at bounding box center [118, 144] width 88 height 12
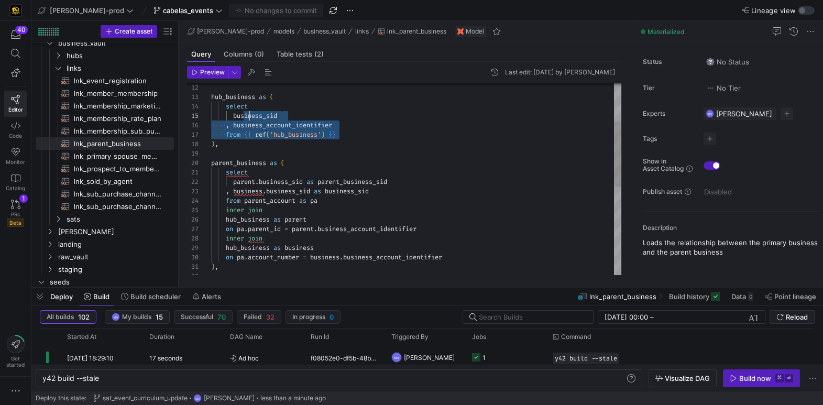
scroll to position [37, 37]
drag, startPoint x: 340, startPoint y: 132, endPoint x: 252, endPoint y: 118, distance: 88.6
click at [247, 117] on div "from { { ref ( 'hub_business' ) } } ) , parent_business as ( select parent . bu…" at bounding box center [416, 253] width 410 height 565
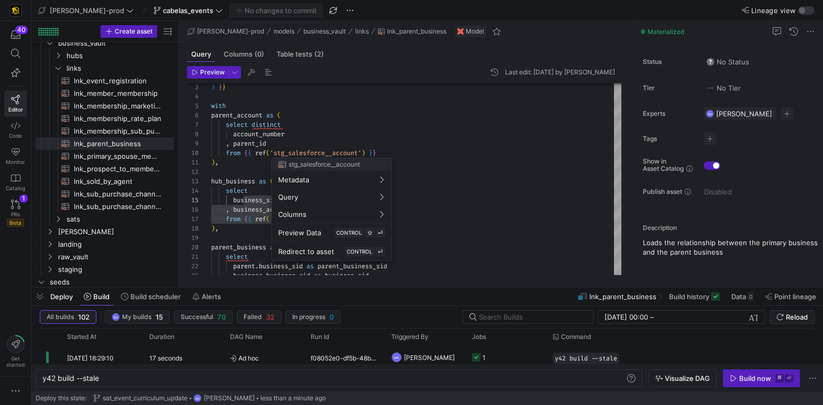
drag, startPoint x: 232, startPoint y: 157, endPoint x: 213, endPoint y: 125, distance: 37.6
click at [211, 123] on div at bounding box center [411, 202] width 823 height 405
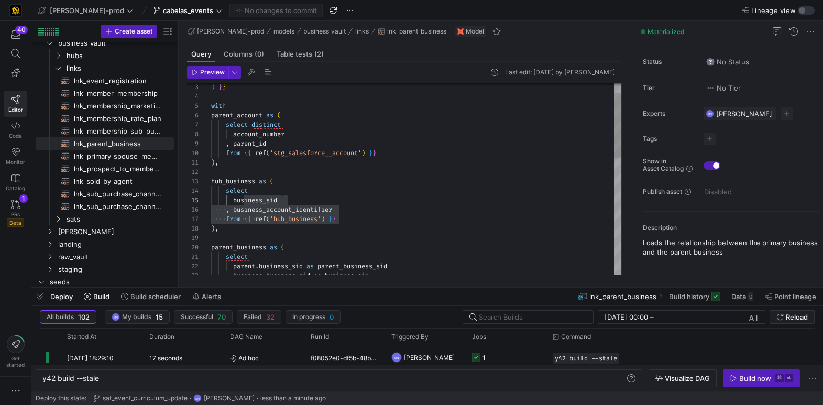
type textarea "{{ config( materialized = 'incremental' ) }} with parent_account as ( select di…"
click at [271, 124] on span "distinct" at bounding box center [266, 125] width 29 height 8
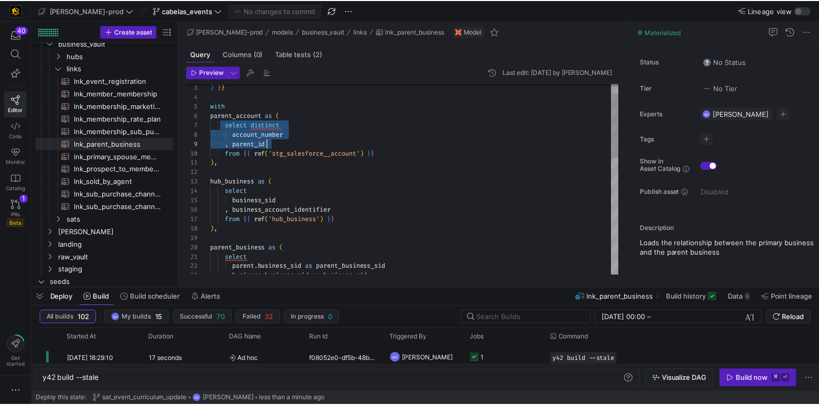
scroll to position [57, 169]
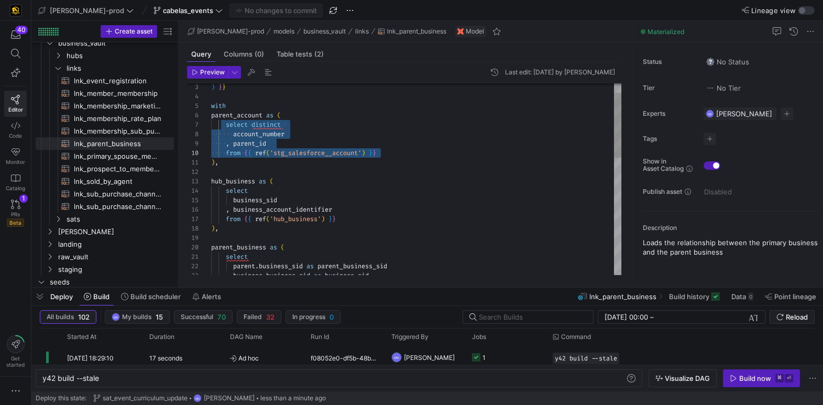
drag, startPoint x: 226, startPoint y: 125, endPoint x: 390, endPoint y: 150, distance: 165.9
click at [390, 150] on div "from { { ref ( 'hub_business' ) } } ) , parent_business as ( , business_account…" at bounding box center [416, 337] width 410 height 565
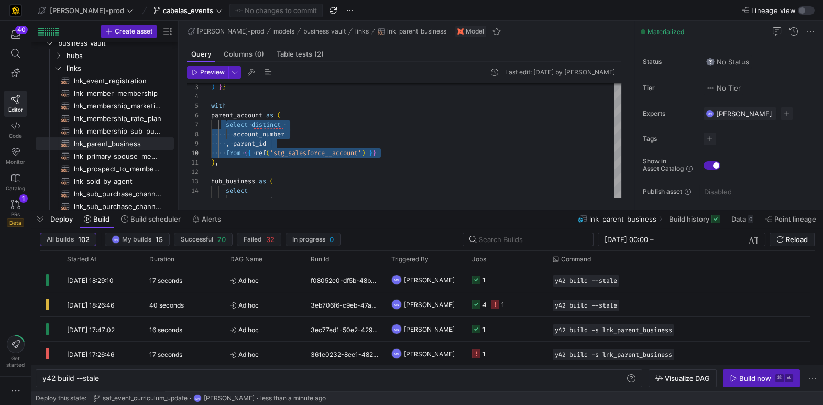
drag, startPoint x: 526, startPoint y: 289, endPoint x: 508, endPoint y: 250, distance: 42.2
click at [529, 211] on div at bounding box center [427, 210] width 792 height 4
click at [477, 303] on icon "Press SPACE to select this row." at bounding box center [476, 304] width 8 height 8
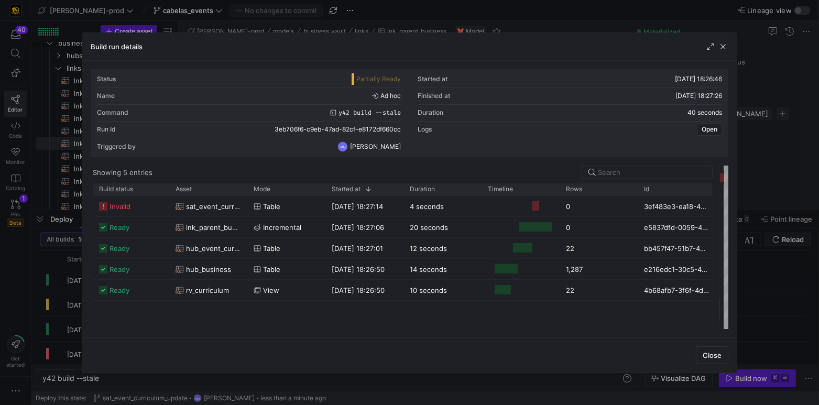
drag, startPoint x: 412, startPoint y: 184, endPoint x: 715, endPoint y: 195, distance: 302.6
click at [720, 190] on div at bounding box center [719, 247] width 4 height 163
click at [597, 248] on div "22" at bounding box center [598, 248] width 78 height 20
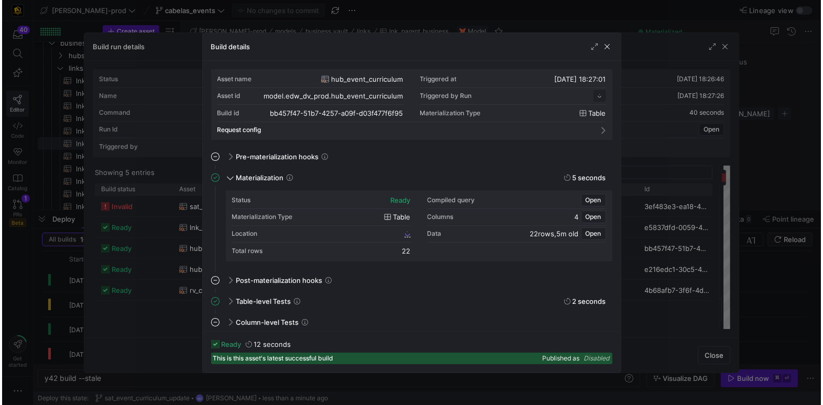
scroll to position [94, 0]
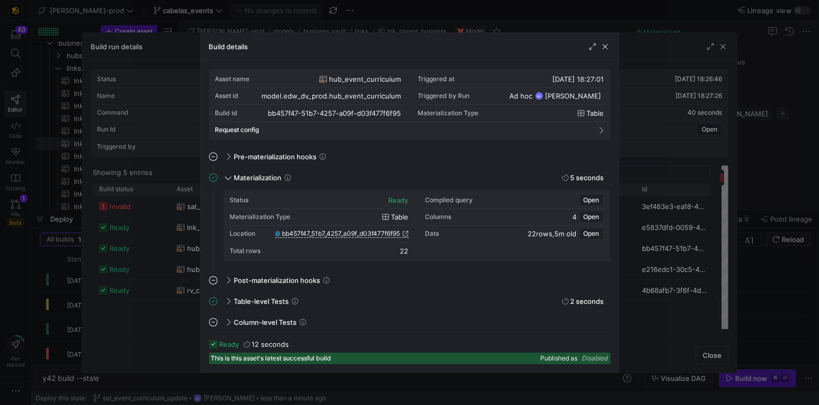
drag, startPoint x: 603, startPoint y: 48, endPoint x: 580, endPoint y: 65, distance: 28.4
click at [603, 48] on span "button" at bounding box center [605, 46] width 10 height 10
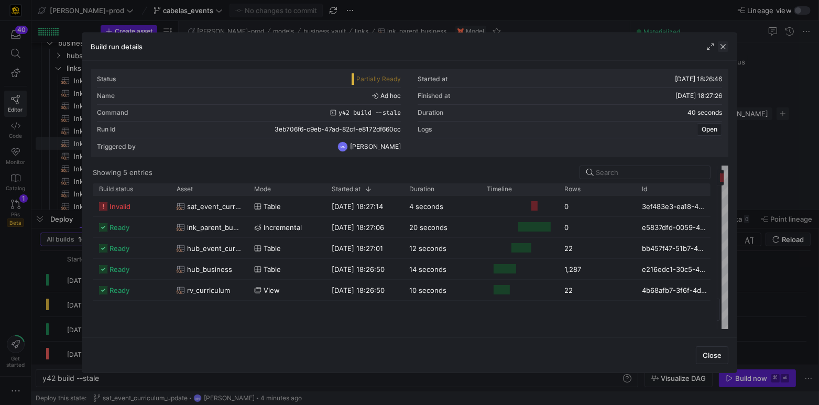
click at [728, 46] on span "button" at bounding box center [723, 46] width 10 height 10
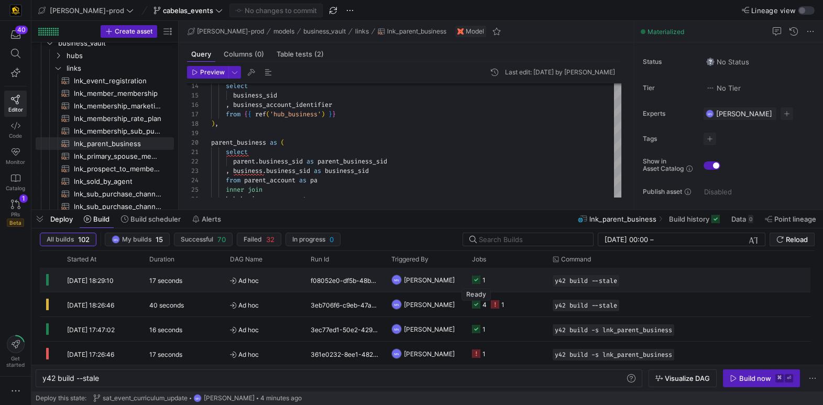
click at [478, 281] on icon "Press SPACE to select this row." at bounding box center [476, 280] width 8 height 8
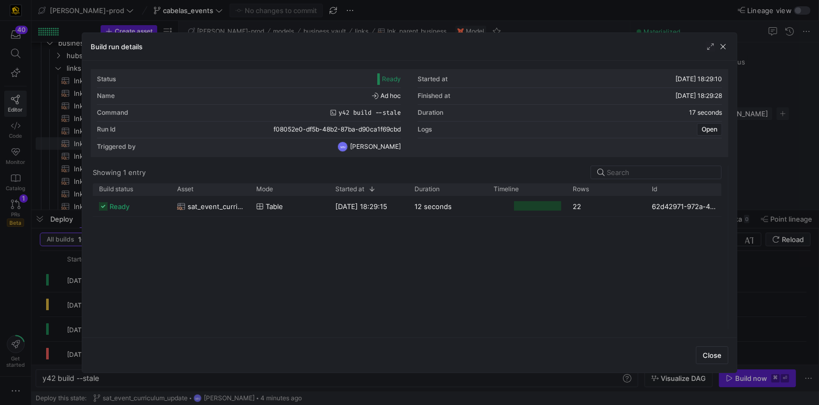
drag, startPoint x: 412, startPoint y: 209, endPoint x: 746, endPoint y: 216, distance: 333.9
click at [746, 212] on div "Build run details Status Ready Started at 14/08/25, 18:29:10 Name Ad hoc Finish…" at bounding box center [409, 202] width 819 height 405
click at [712, 353] on span "Close" at bounding box center [712, 355] width 19 height 8
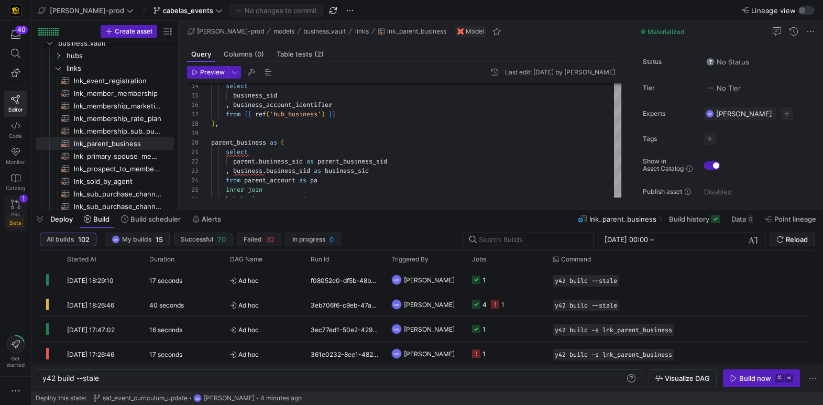
click at [17, 205] on icon at bounding box center [15, 204] width 9 height 9
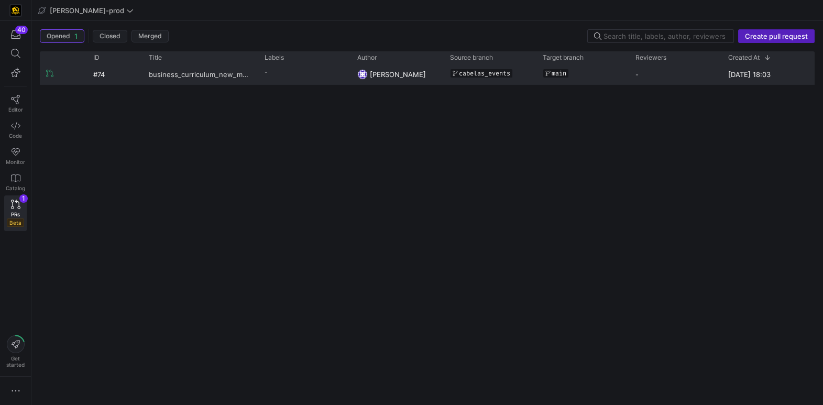
click at [227, 75] on span "business_curriculum_new_models_addtion" at bounding box center [200, 73] width 103 height 19
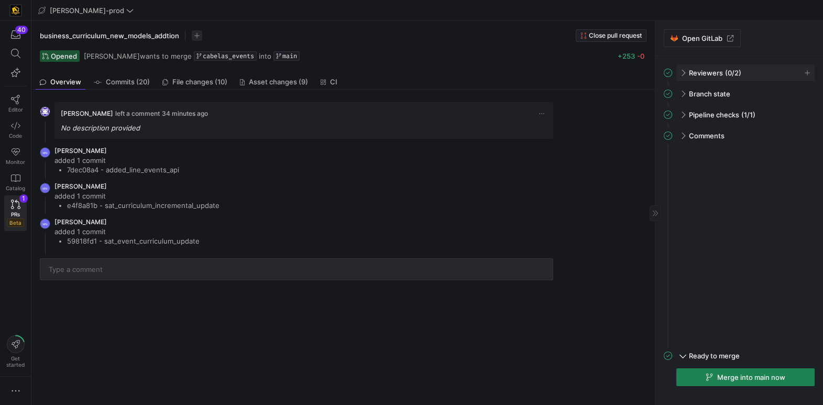
click at [681, 74] on span at bounding box center [682, 73] width 8 height 5
click at [805, 73] on span "button" at bounding box center [807, 73] width 10 height 10
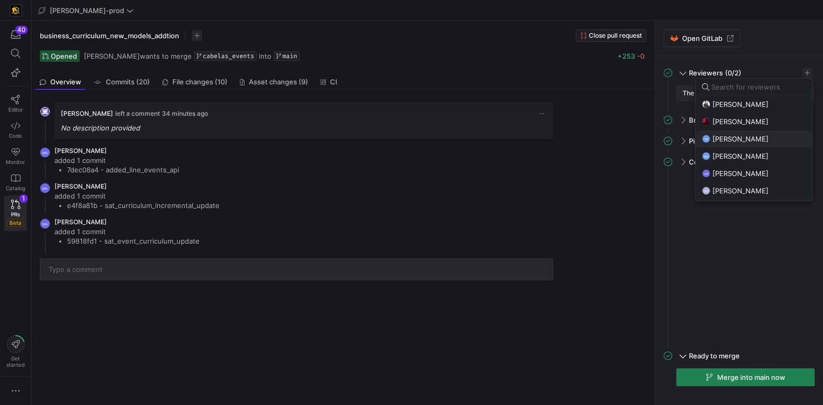
click at [740, 137] on span "[PERSON_NAME]" at bounding box center [741, 139] width 56 height 8
click at [752, 190] on span "[PERSON_NAME]" at bounding box center [741, 191] width 56 height 8
click at [748, 258] on div at bounding box center [411, 202] width 823 height 405
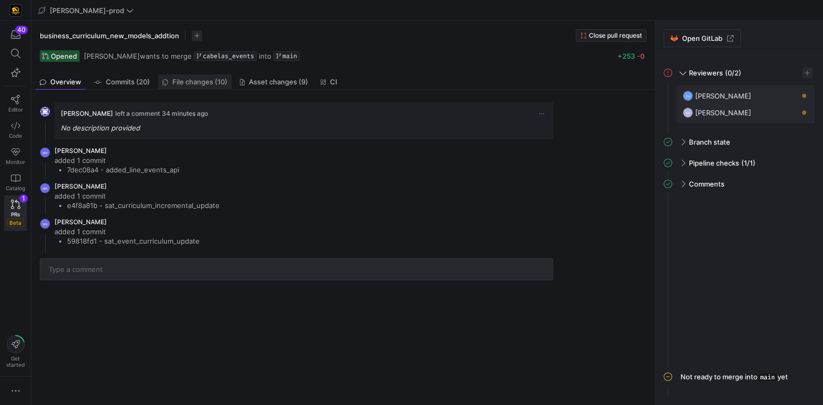
click at [205, 79] on span "File changes (10)" at bounding box center [199, 82] width 55 height 7
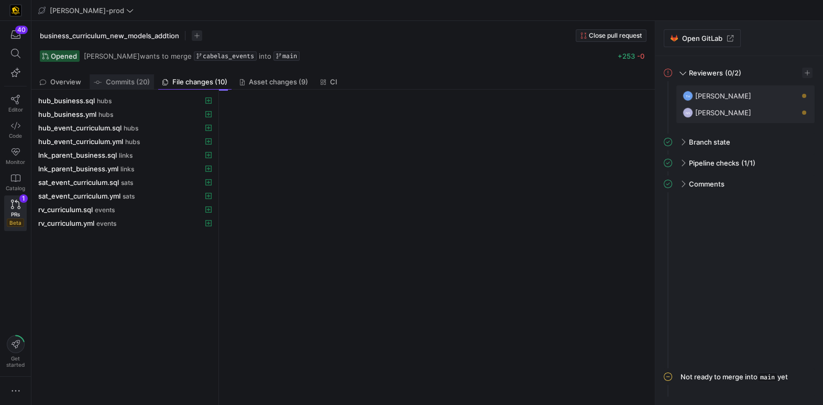
click at [139, 83] on span "Commits (20)" at bounding box center [128, 82] width 44 height 7
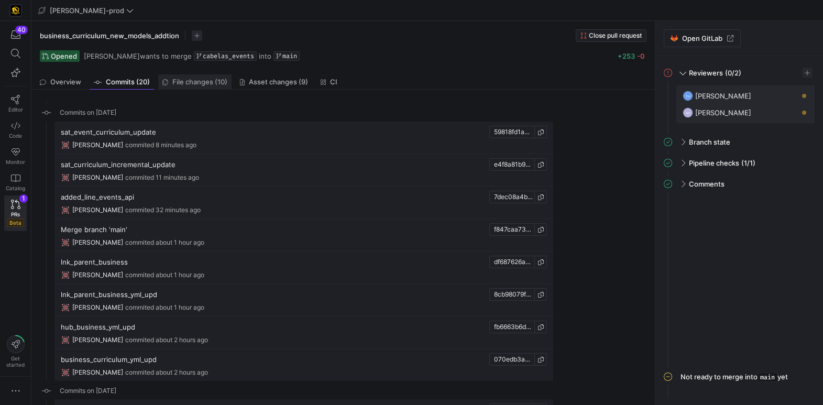
click at [215, 82] on span "File changes (10)" at bounding box center [199, 82] width 55 height 7
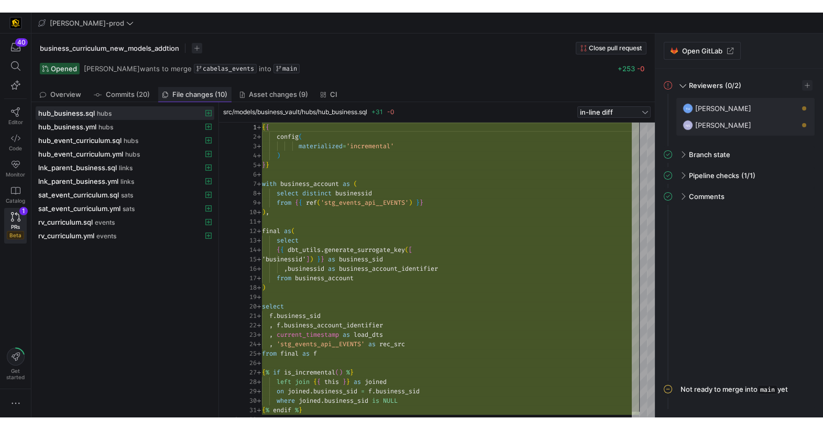
scroll to position [94, 0]
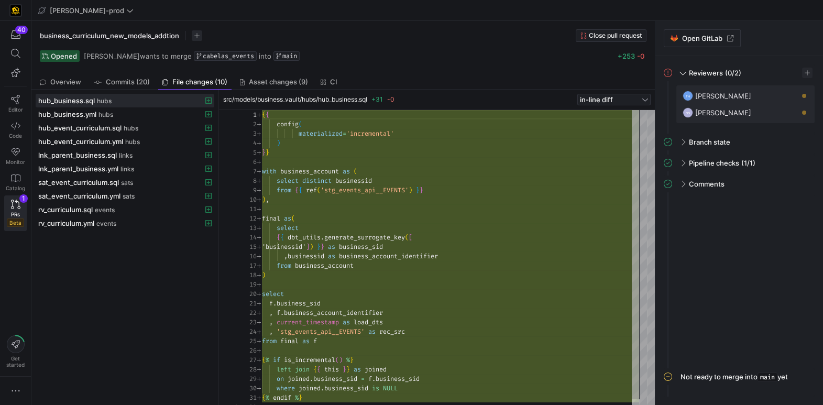
click at [481, 59] on div "Opened Mohammad Nurbhasha wants to merge cabelas_events into main +253 -0" at bounding box center [343, 56] width 607 height 12
